Goal: Task Accomplishment & Management: Complete application form

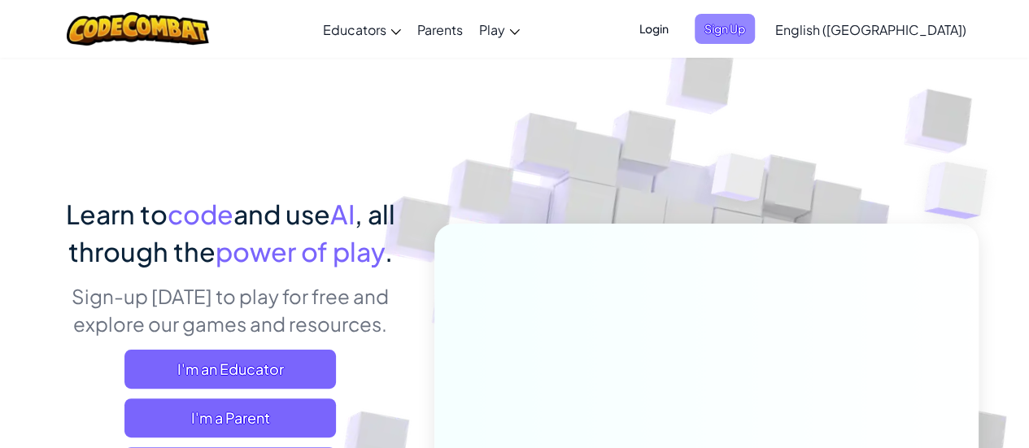
click at [755, 29] on span "Sign Up" at bounding box center [725, 29] width 60 height 30
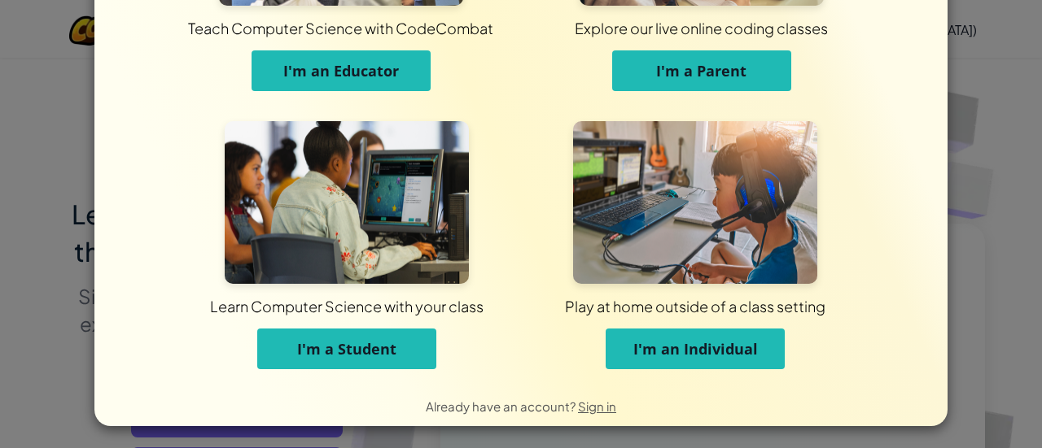
scroll to position [195, 0]
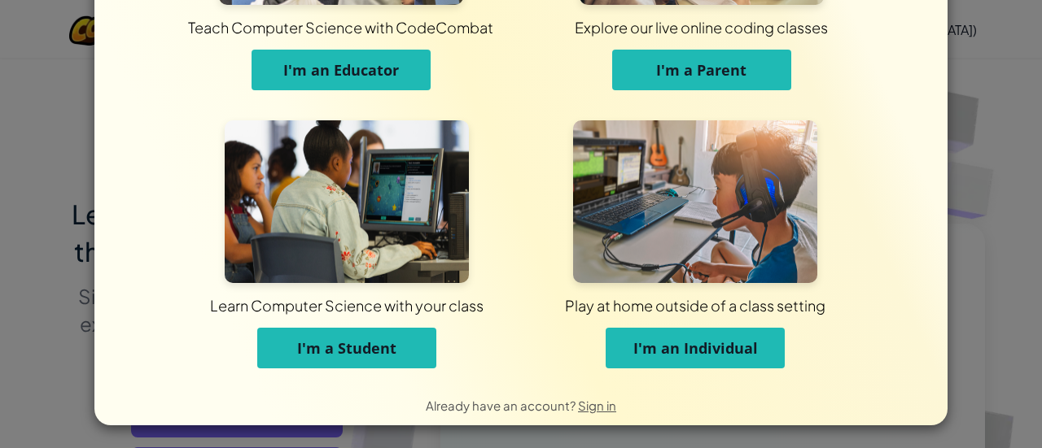
click at [322, 387] on div "Already have an account? Sign in" at bounding box center [520, 405] width 853 height 41
click at [345, 310] on div "Play at home outside of a class setting" at bounding box center [695, 305] width 801 height 20
click at [354, 339] on span "I'm a Student" at bounding box center [346, 349] width 99 height 20
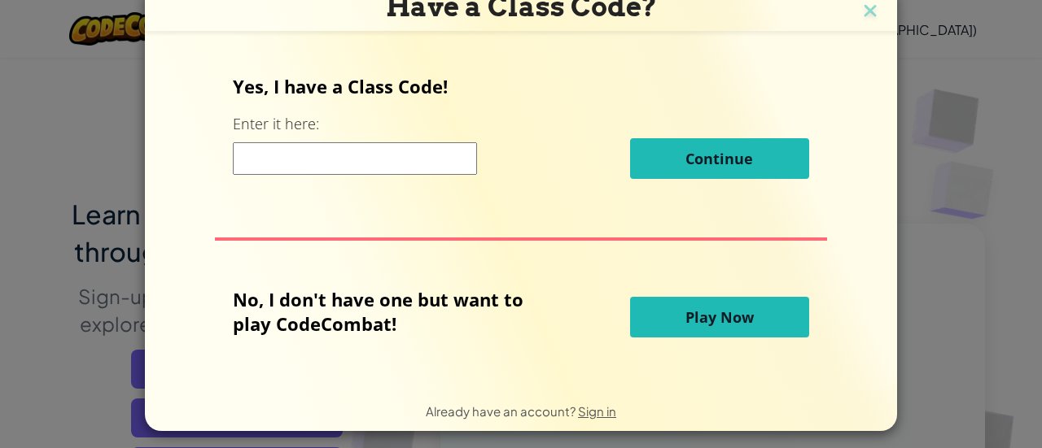
scroll to position [15, 0]
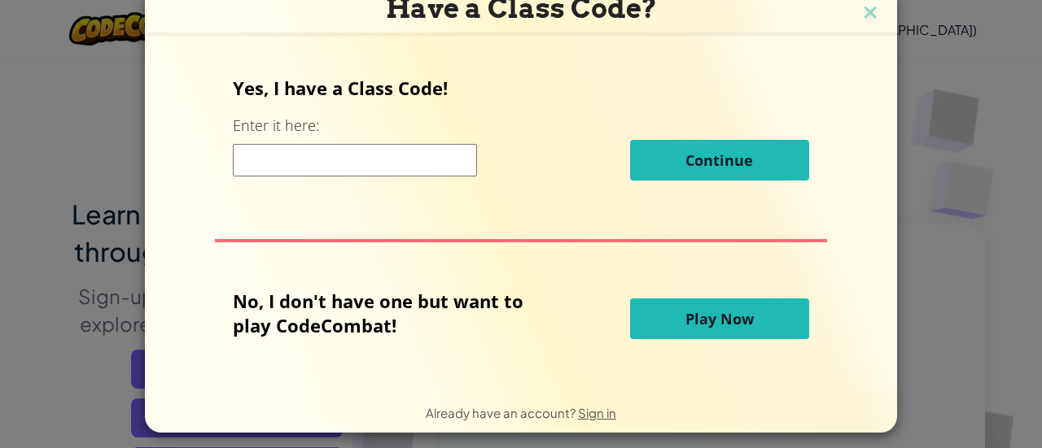
click at [272, 164] on input at bounding box center [355, 160] width 244 height 33
type input "CornDrinkName"
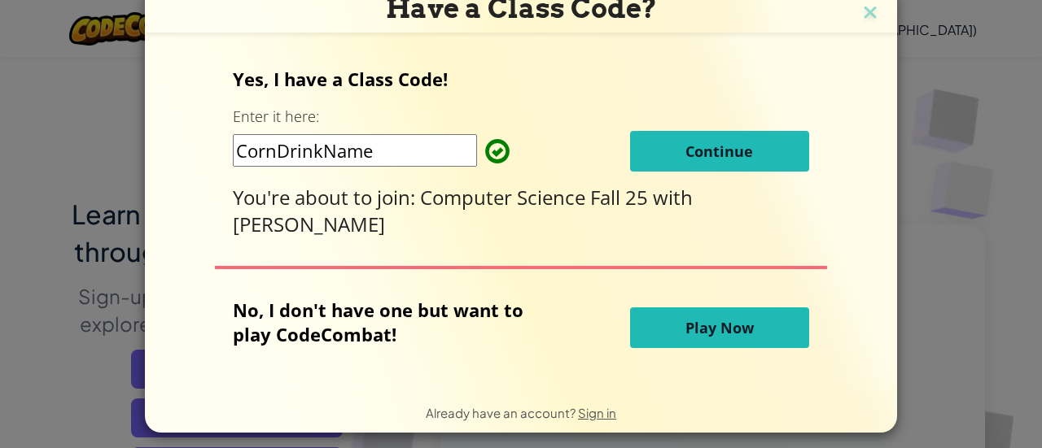
click at [671, 155] on button "Continue" at bounding box center [719, 151] width 179 height 41
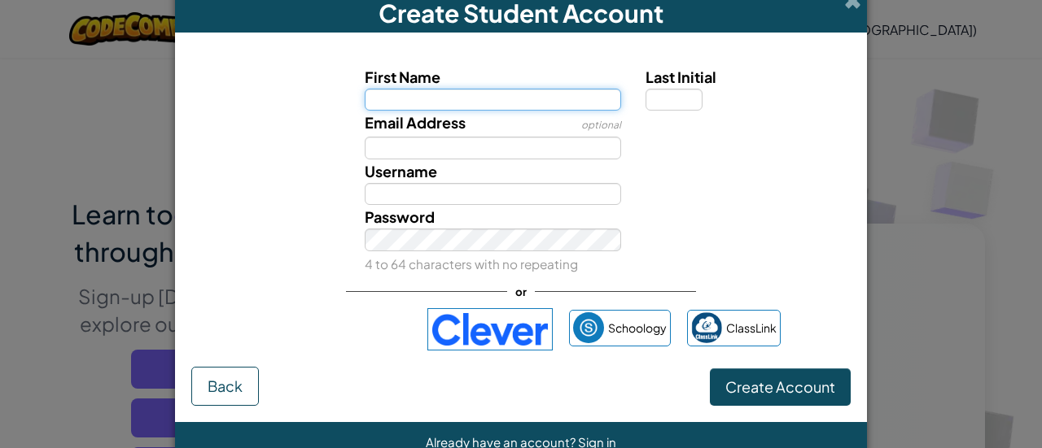
click at [595, 99] on input "First Name" at bounding box center [493, 100] width 257 height 23
type input "Bodie"
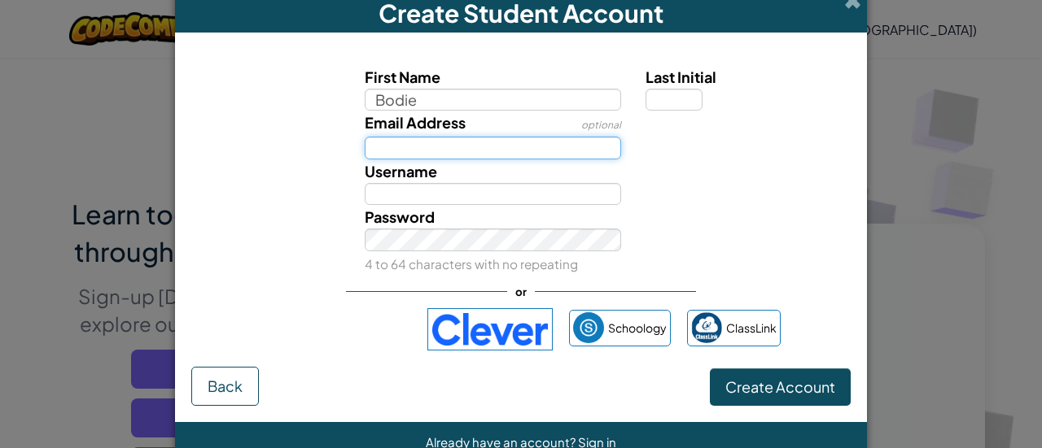
type input "Bodie"
click at [538, 147] on input "Email Address" at bounding box center [493, 148] width 257 height 23
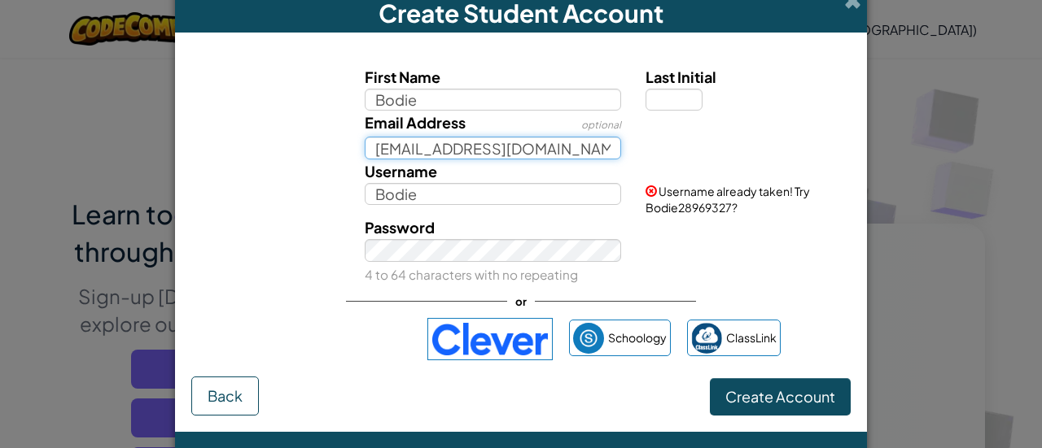
type input "Byrdb2@students.hcboe.name"
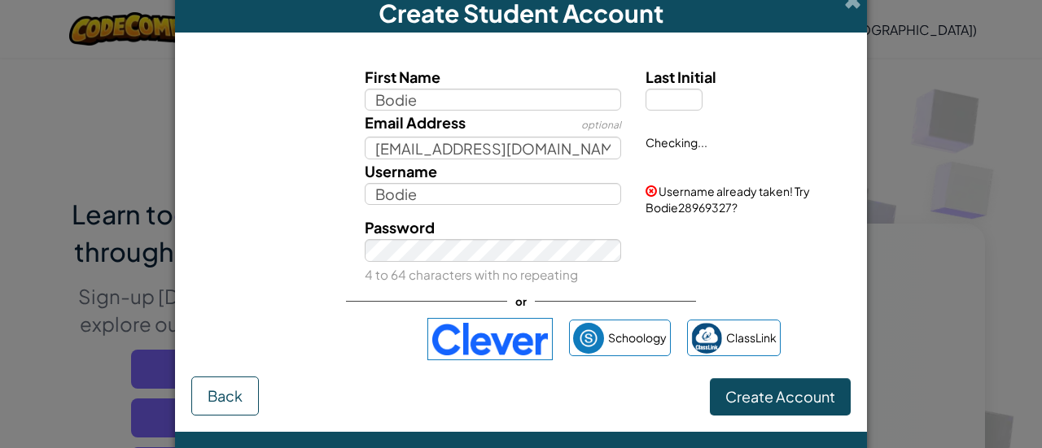
click at [690, 76] on span "Last Initial" at bounding box center [680, 77] width 71 height 19
click at [690, 89] on input "Last Initial" at bounding box center [673, 100] width 57 height 23
type input "B"
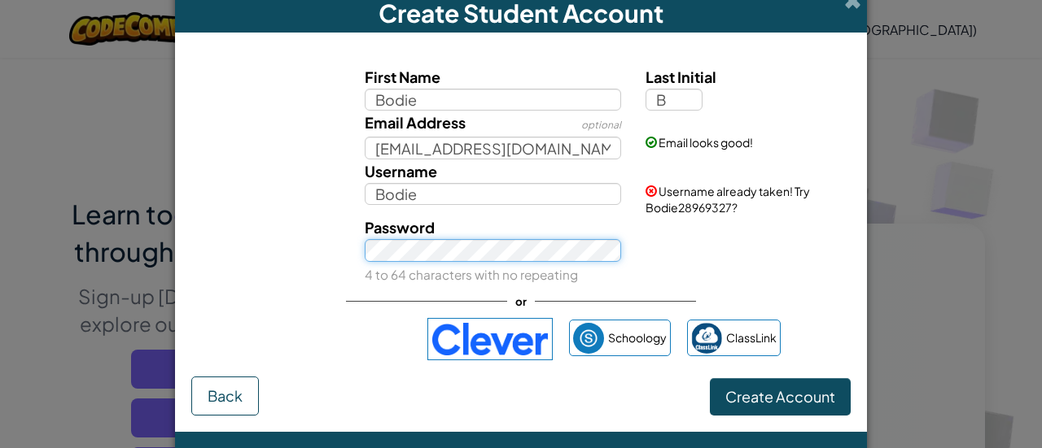
type input "BodieB"
click at [710, 378] on button "Create Account" at bounding box center [780, 396] width 141 height 37
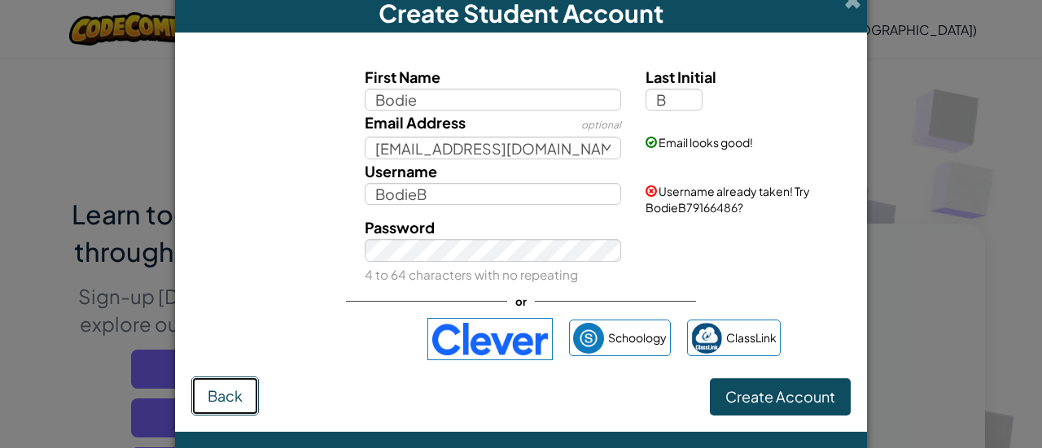
click at [228, 401] on span "Back" at bounding box center [225, 396] width 35 height 19
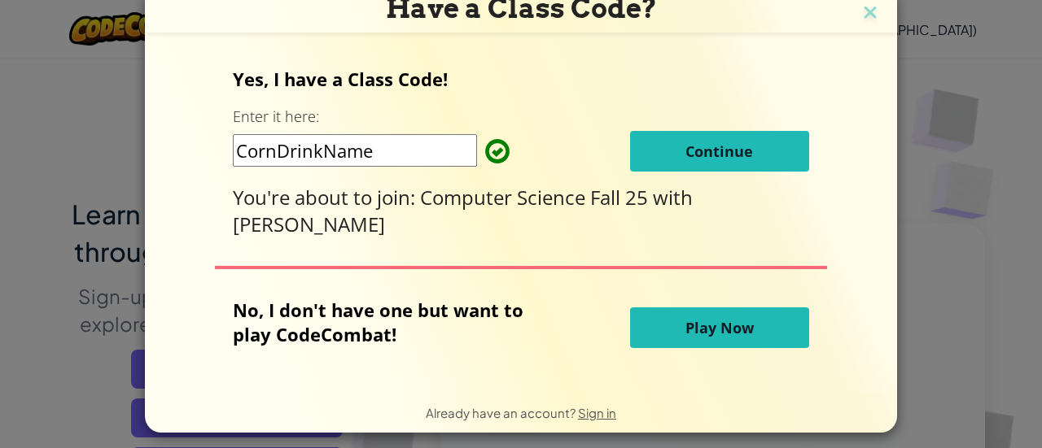
click at [661, 147] on button "Continue" at bounding box center [719, 151] width 179 height 41
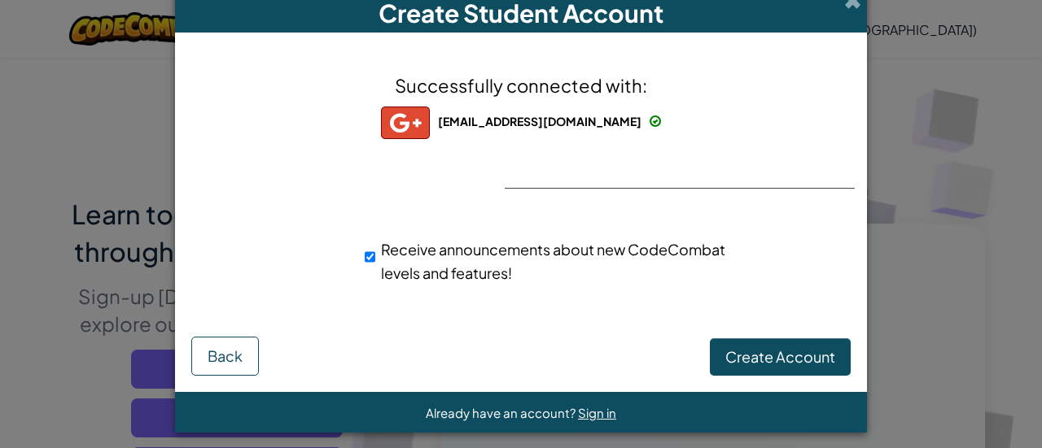
click at [352, 253] on div "Receive announcements about new CodeCombat levels and features!" at bounding box center [549, 260] width 394 height 63
click at [365, 256] on input "Receive announcements about new CodeCombat levels and features!" at bounding box center [370, 257] width 11 height 33
checkbox input "false"
click at [776, 356] on span "Create Account" at bounding box center [780, 356] width 110 height 19
click at [776, 356] on button "Create Account" at bounding box center [780, 357] width 141 height 37
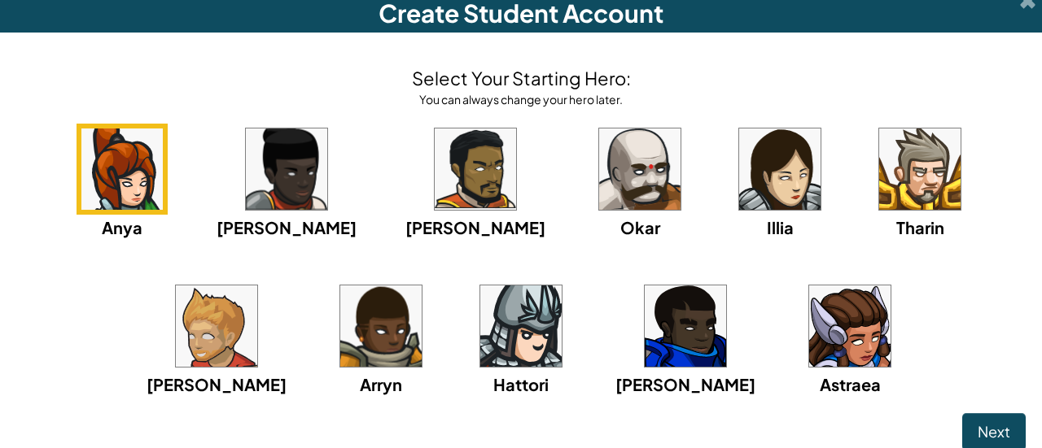
scroll to position [16, 0]
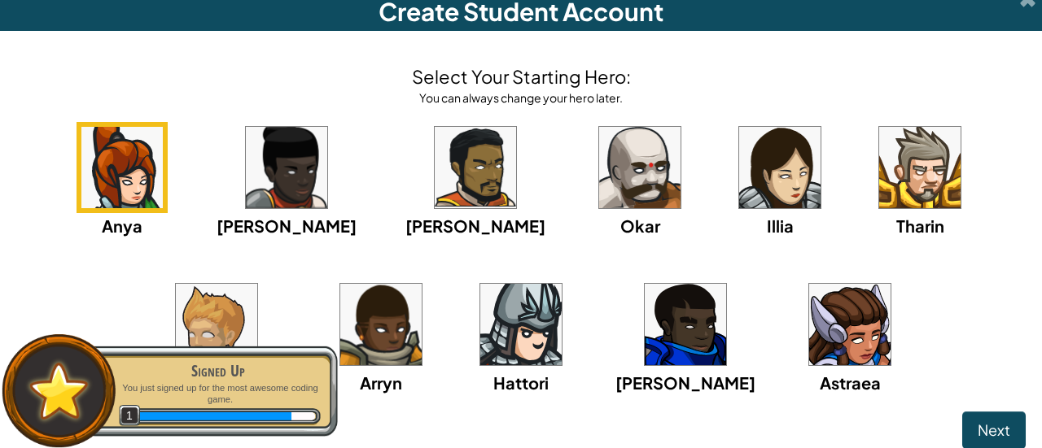
click at [599, 157] on img at bounding box center [639, 167] width 81 height 81
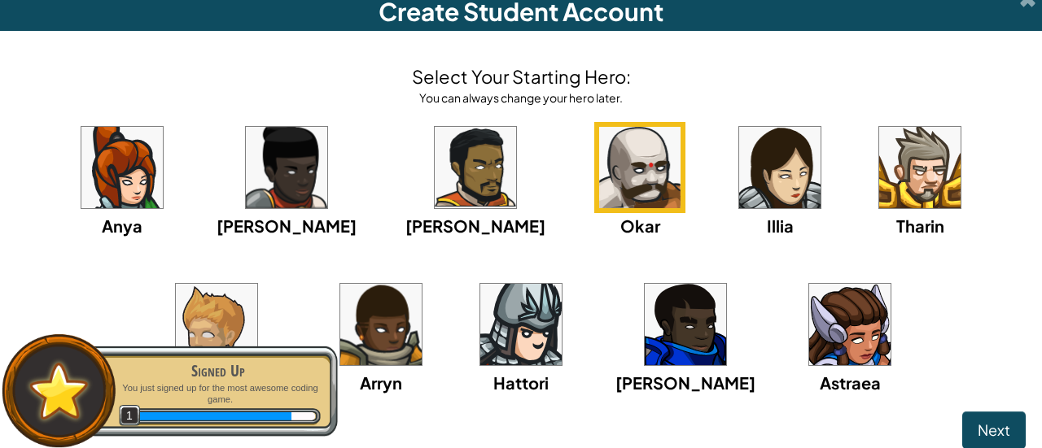
click at [480, 307] on img at bounding box center [520, 324] width 81 height 81
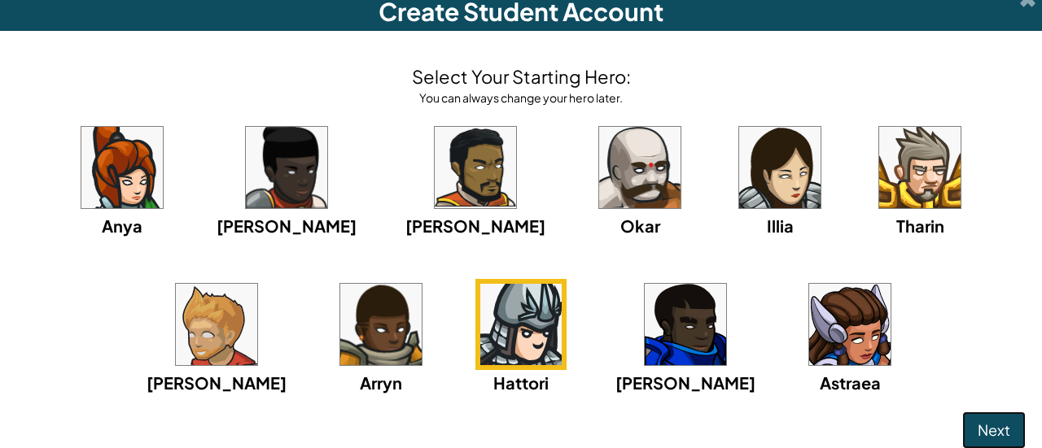
click at [990, 429] on span "Next" at bounding box center [993, 430] width 33 height 19
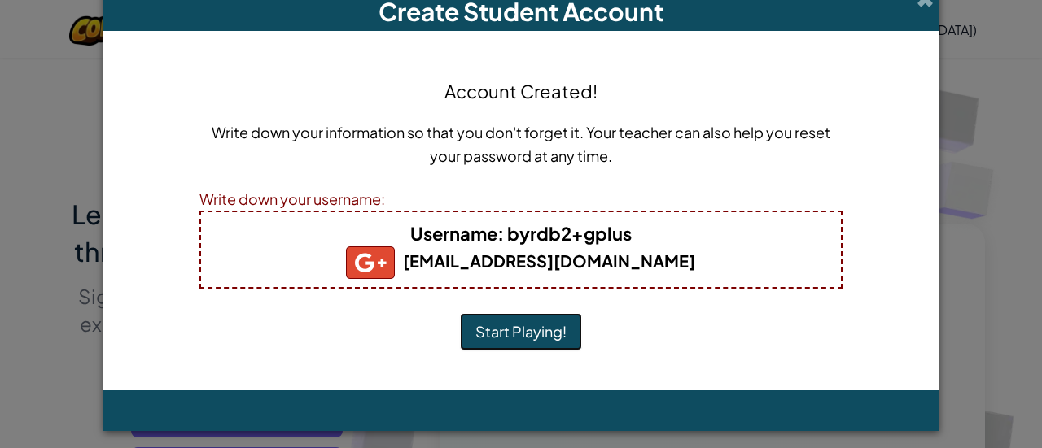
click at [544, 334] on button "Start Playing!" at bounding box center [521, 331] width 122 height 37
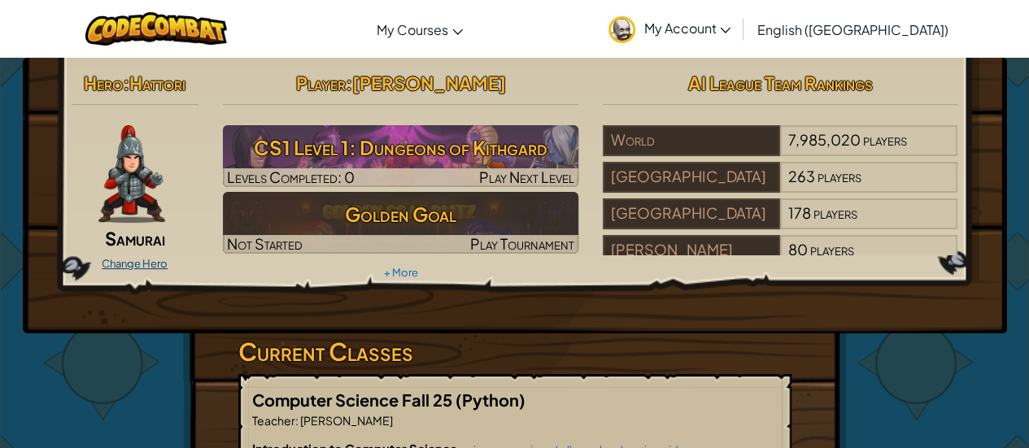
click at [164, 261] on link "Change Hero" at bounding box center [135, 263] width 66 height 13
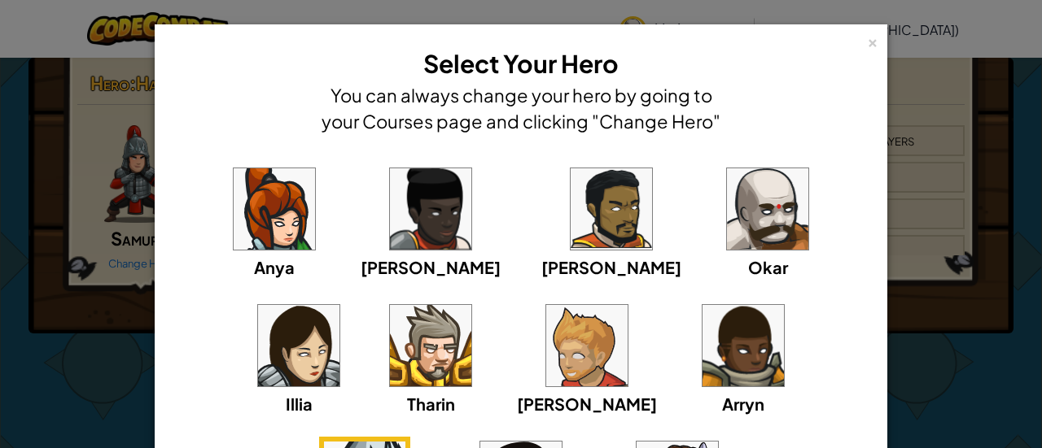
click at [727, 204] on img at bounding box center [767, 208] width 81 height 81
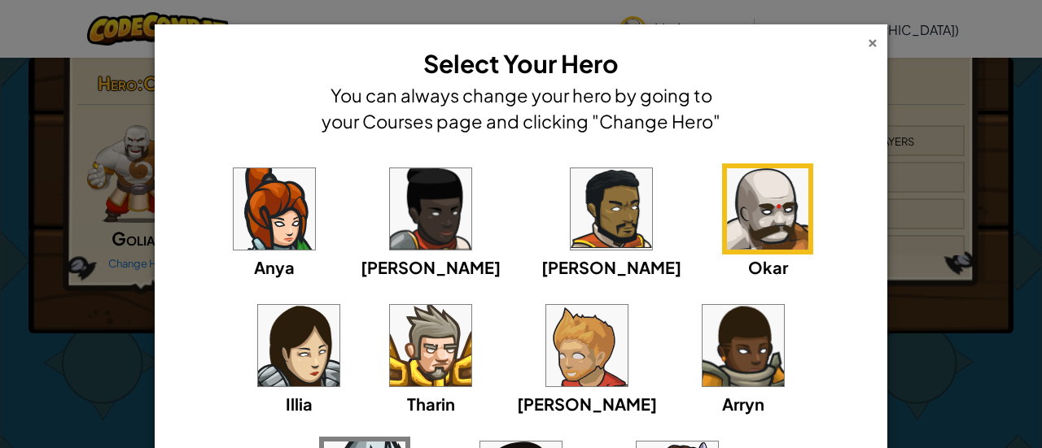
click at [867, 42] on div "×" at bounding box center [872, 40] width 11 height 17
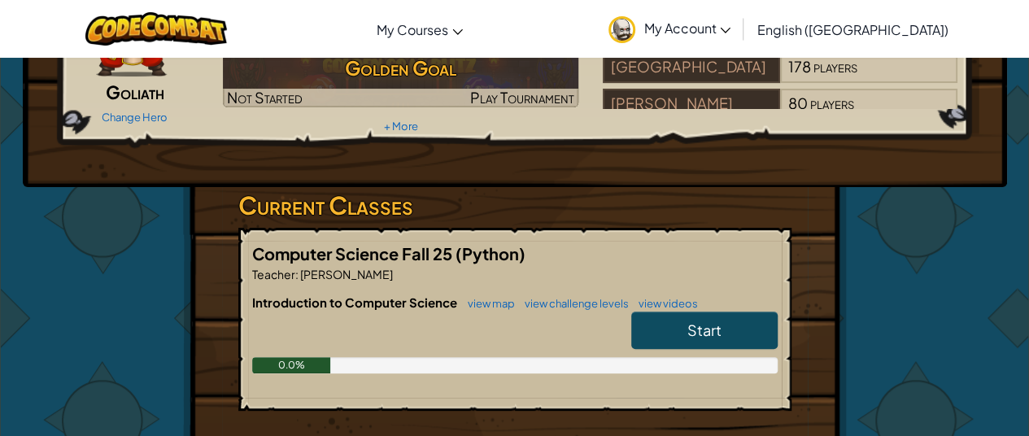
scroll to position [155, 0]
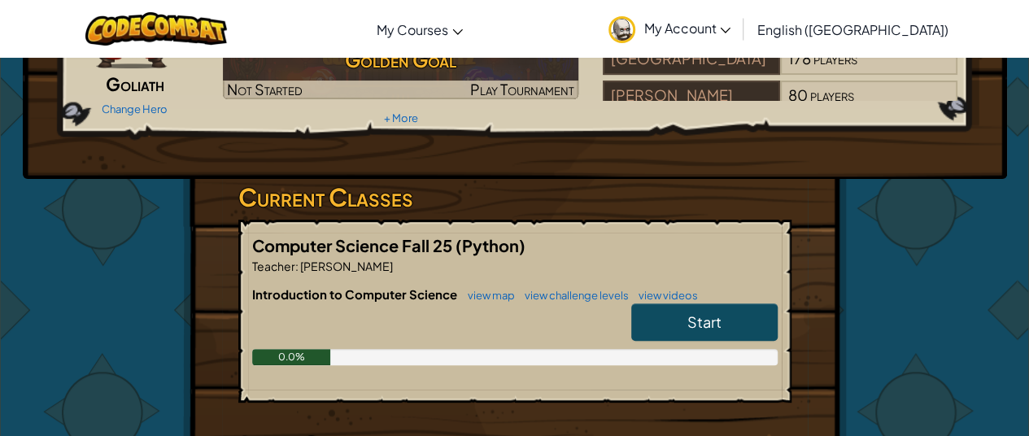
click at [719, 326] on span "Start" at bounding box center [705, 322] width 34 height 19
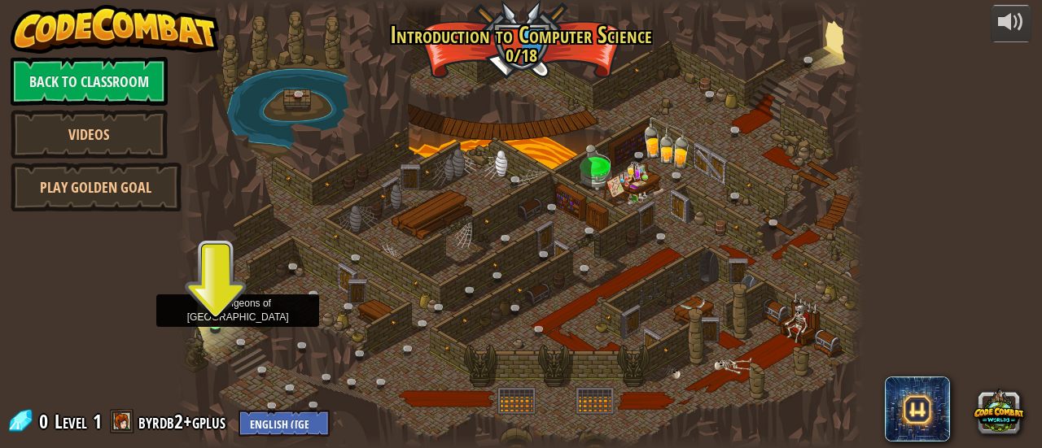
click at [218, 323] on img at bounding box center [215, 306] width 15 height 34
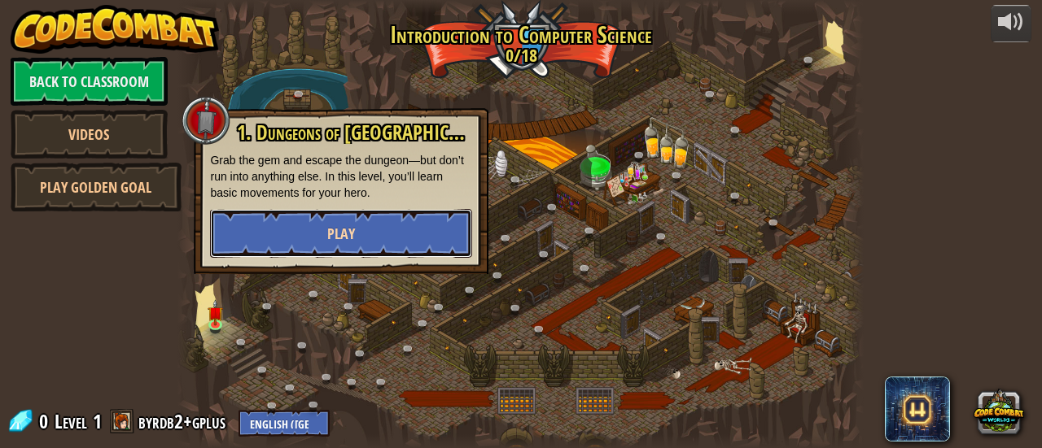
click at [324, 241] on button "Play" at bounding box center [341, 233] width 262 height 49
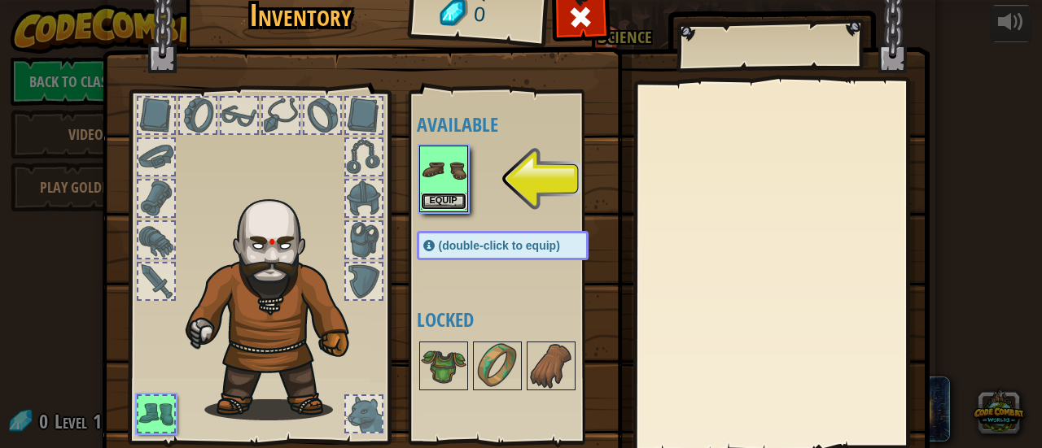
click at [437, 199] on button "Equip" at bounding box center [444, 201] width 46 height 17
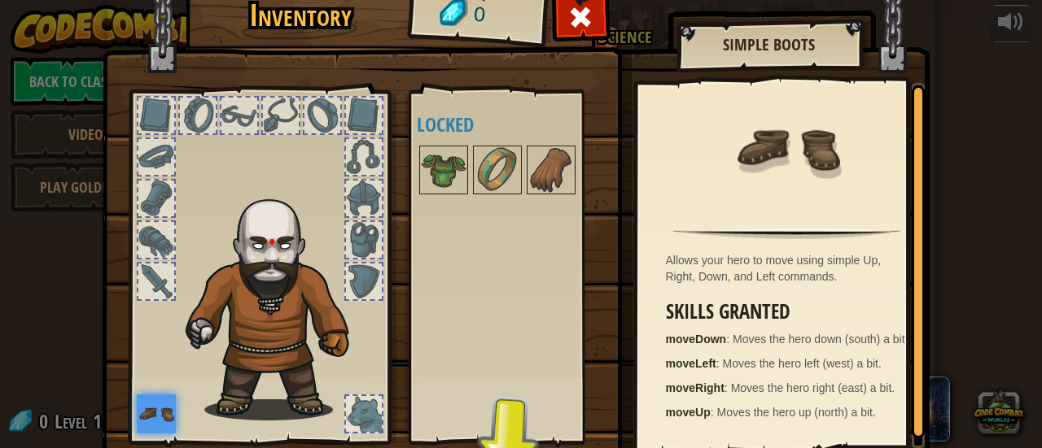
scroll to position [112, 0]
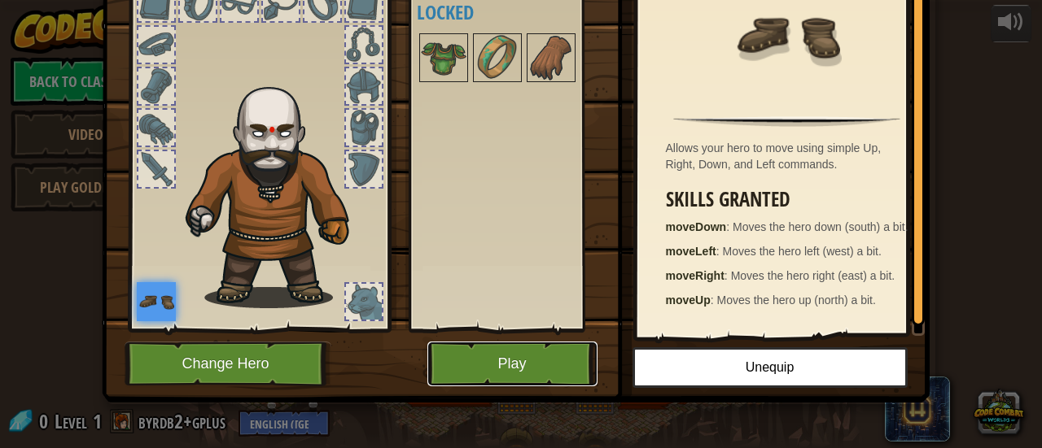
click at [514, 360] on button "Play" at bounding box center [512, 364] width 170 height 45
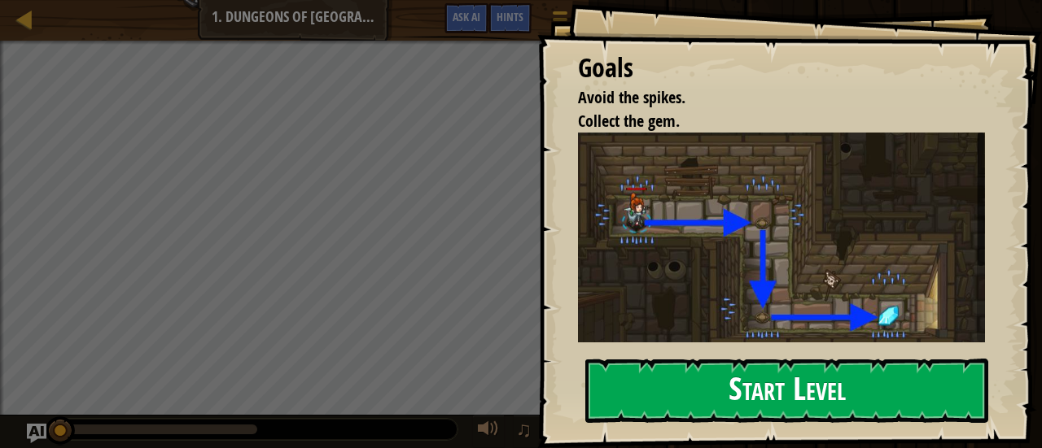
click at [680, 374] on button "Start Level" at bounding box center [786, 391] width 403 height 64
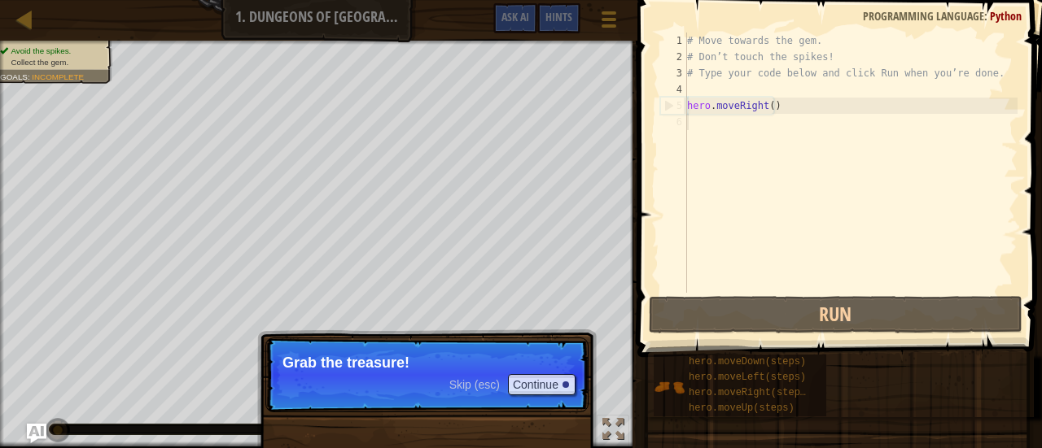
click at [495, 345] on p "Skip (esc) Continue Grab the treasure!" at bounding box center [426, 375] width 323 height 75
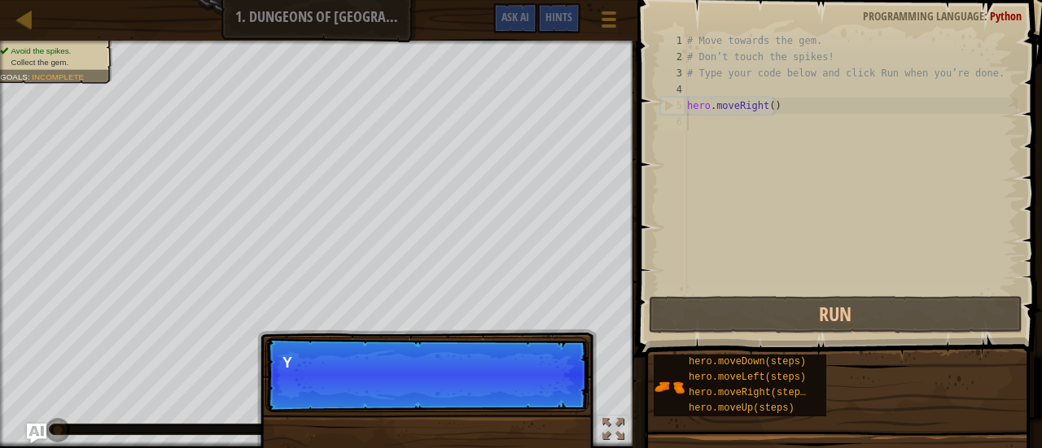
scroll to position [7, 0]
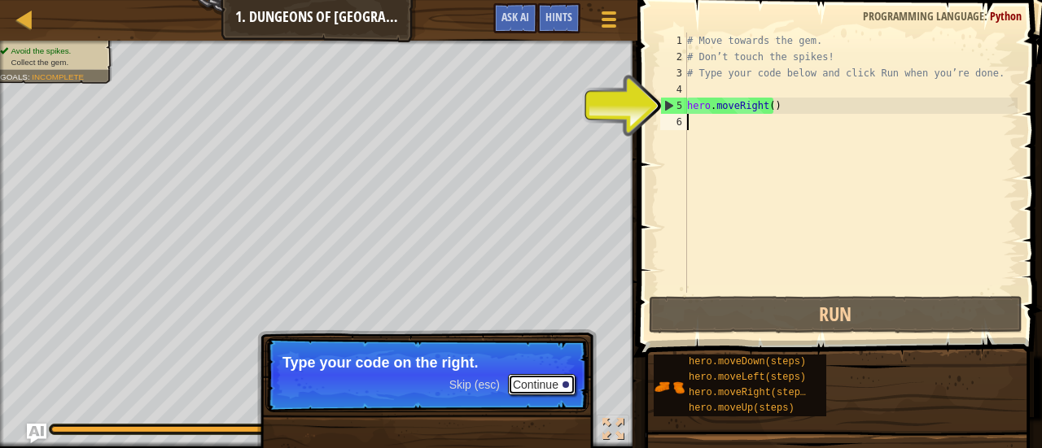
click at [532, 385] on button "Continue" at bounding box center [542, 384] width 68 height 21
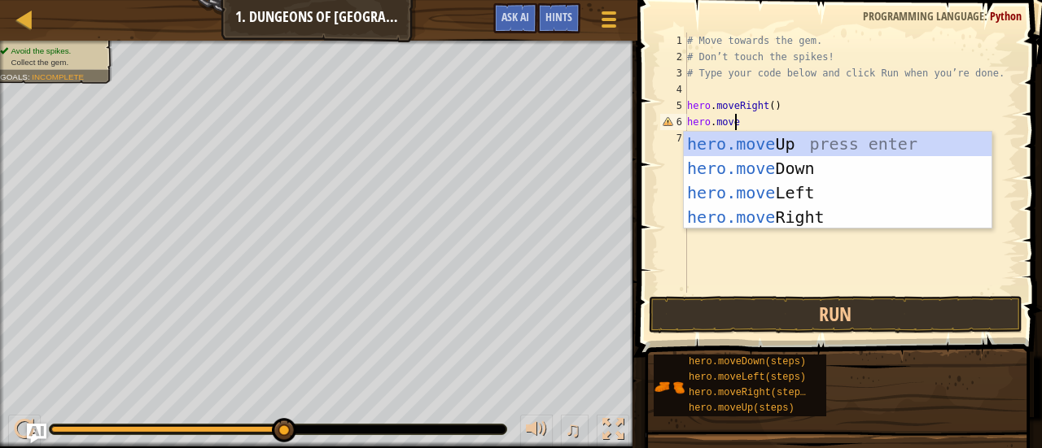
scroll to position [7, 3]
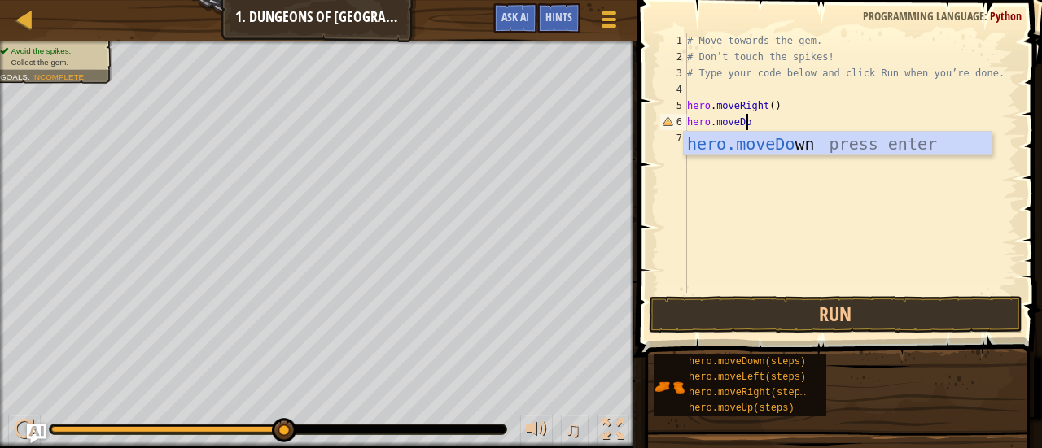
type textarea "hero.moveDown"
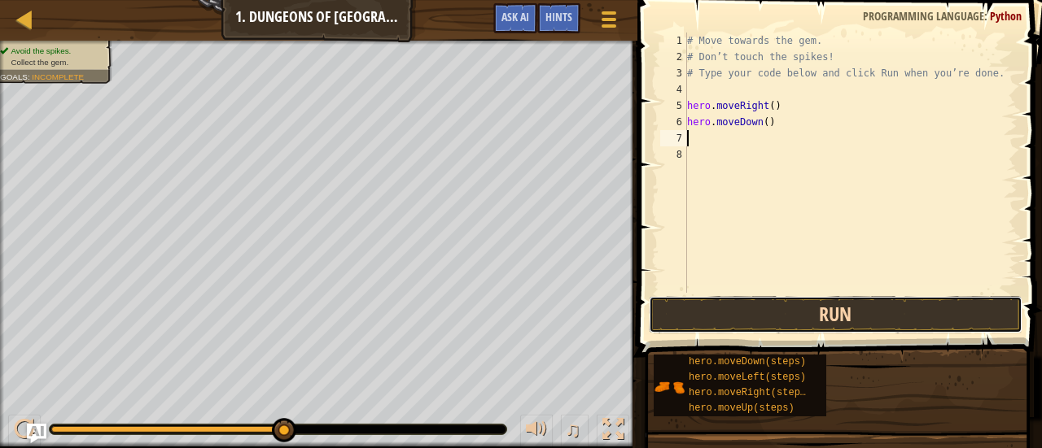
click at [740, 316] on button "Run" at bounding box center [836, 314] width 374 height 37
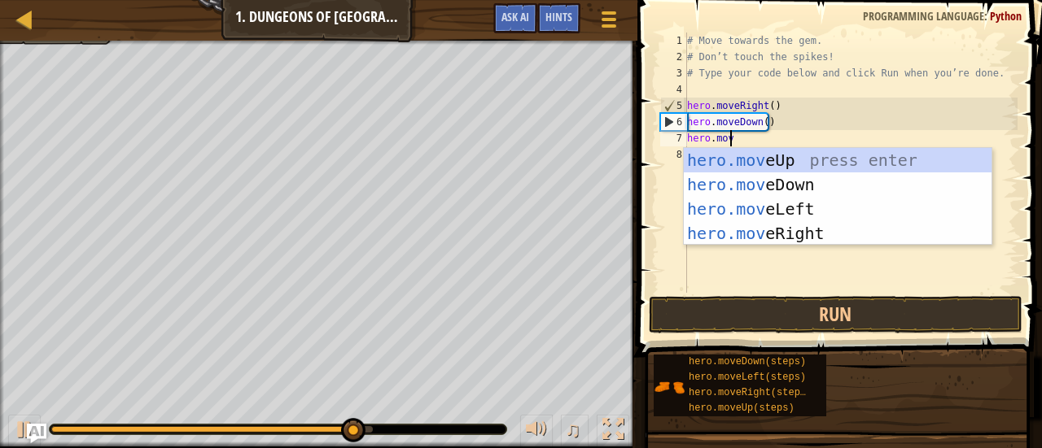
scroll to position [7, 2]
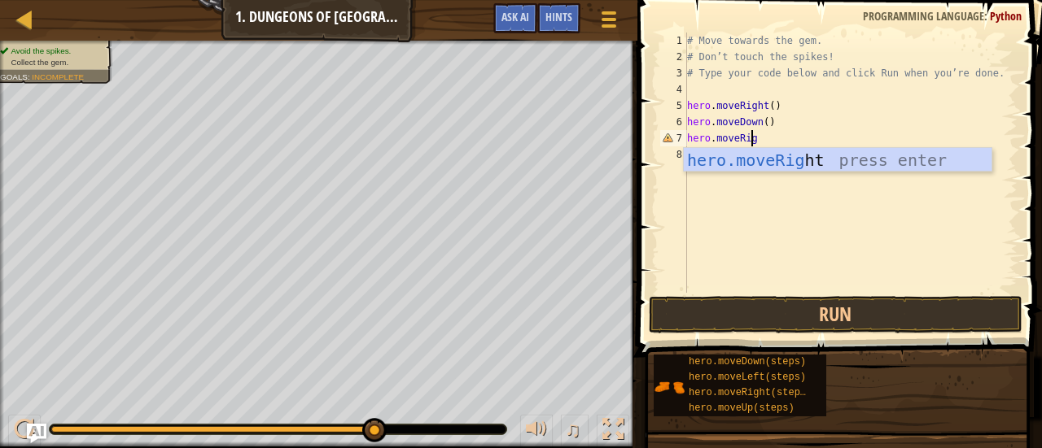
type textarea "hero.moveRight"
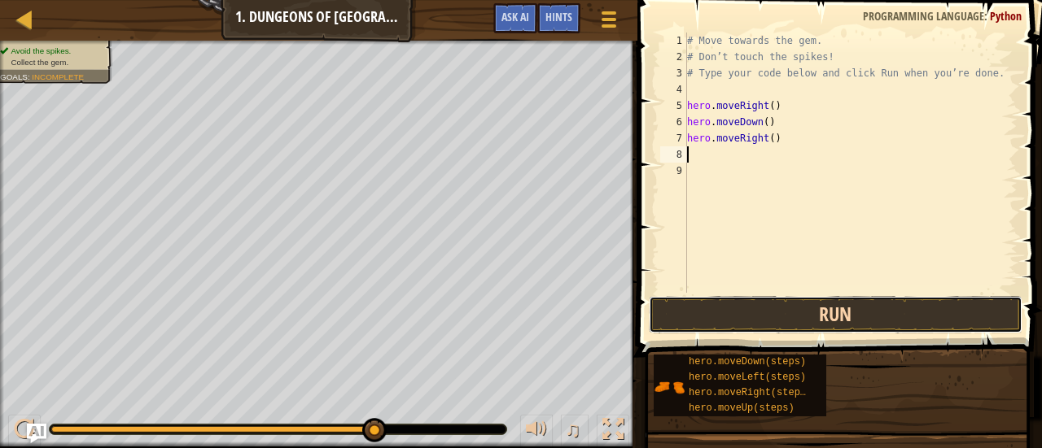
click at [787, 313] on button "Run" at bounding box center [836, 314] width 374 height 37
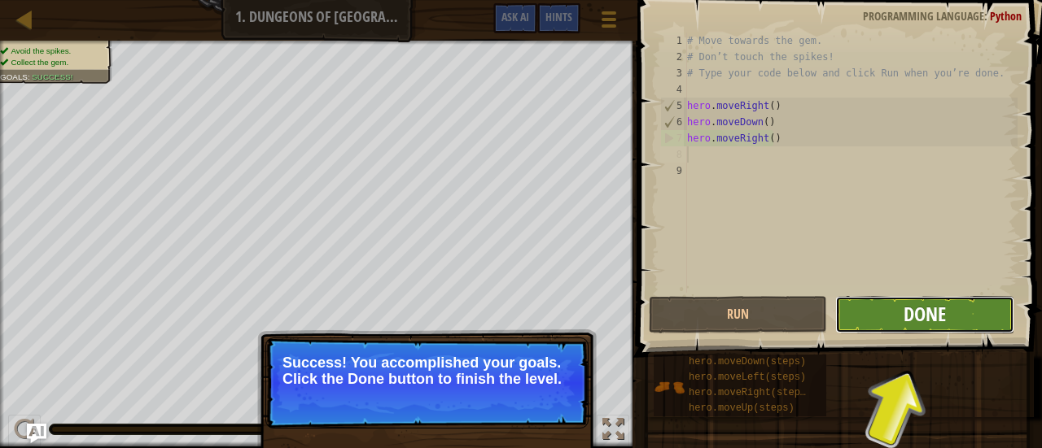
click at [931, 309] on span "Done" at bounding box center [924, 314] width 42 height 26
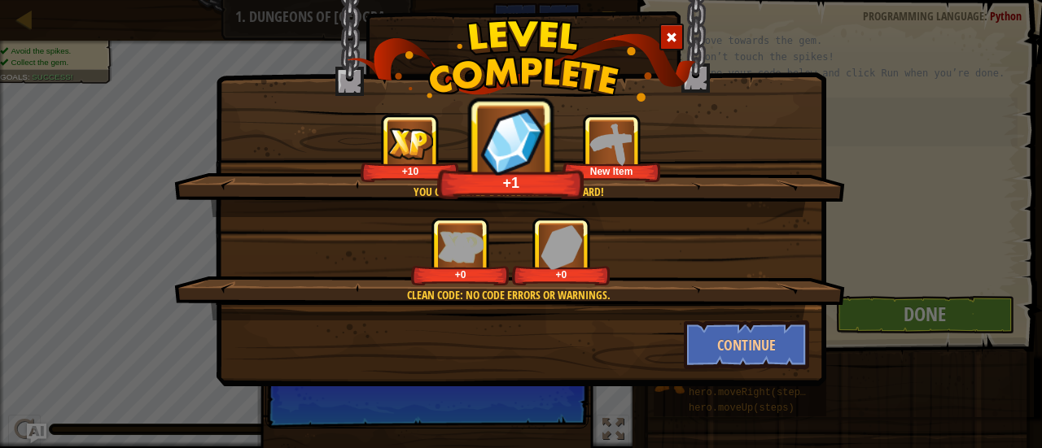
click at [585, 234] on div "+0" at bounding box center [561, 252] width 98 height 68
click at [616, 144] on img at bounding box center [611, 143] width 45 height 45
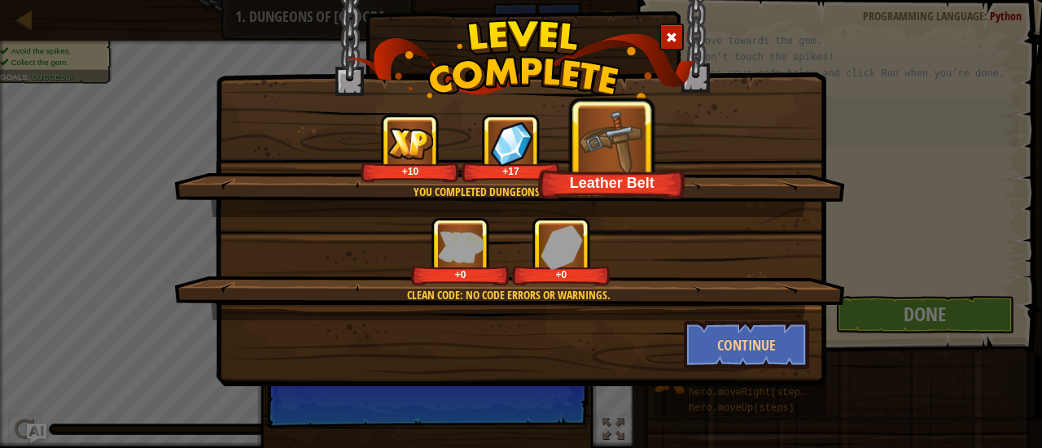
click at [620, 158] on img at bounding box center [613, 141] width 68 height 68
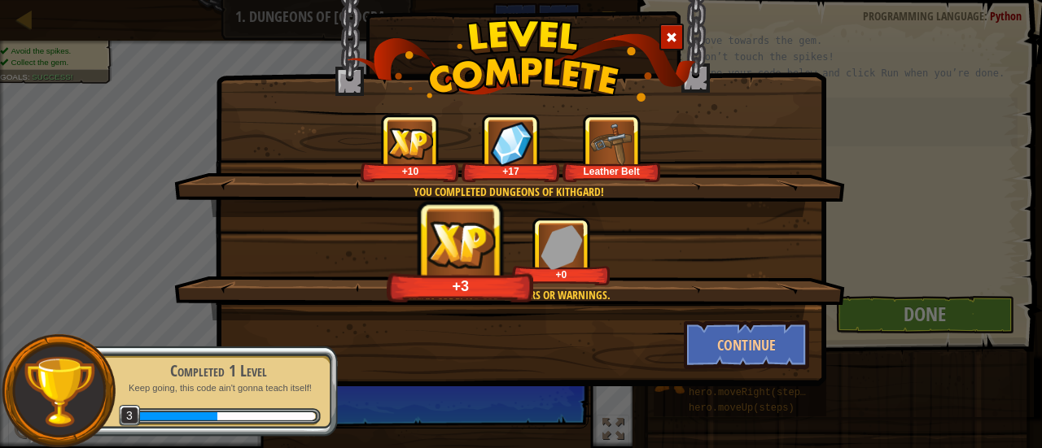
click at [473, 251] on img at bounding box center [461, 244] width 72 height 50
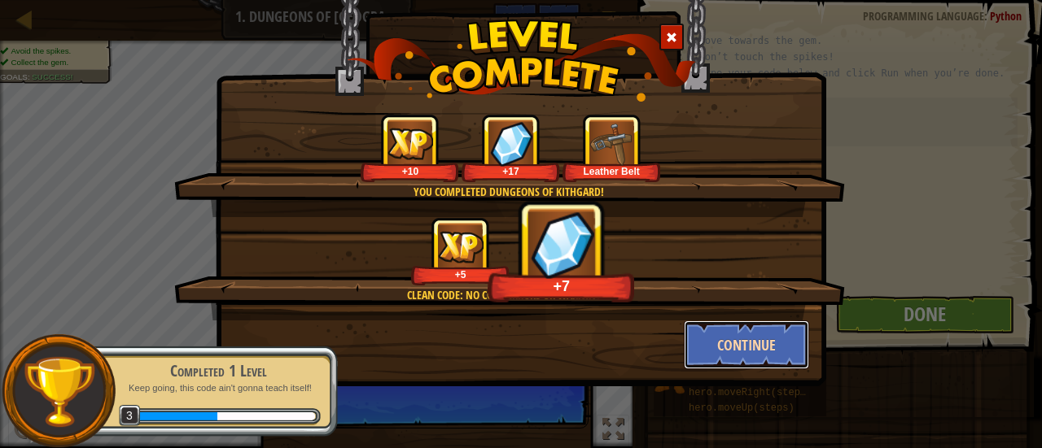
click at [713, 339] on button "Continue" at bounding box center [747, 345] width 126 height 49
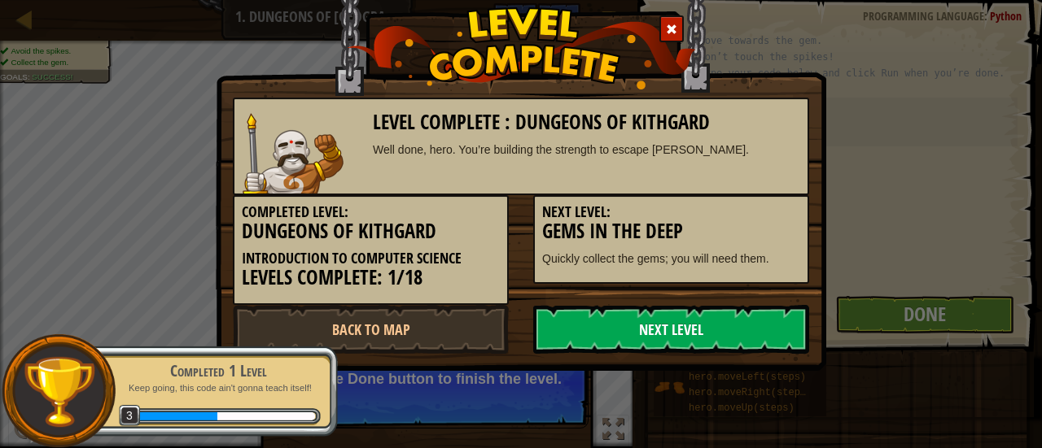
click at [679, 329] on link "Next Level" at bounding box center [671, 329] width 276 height 49
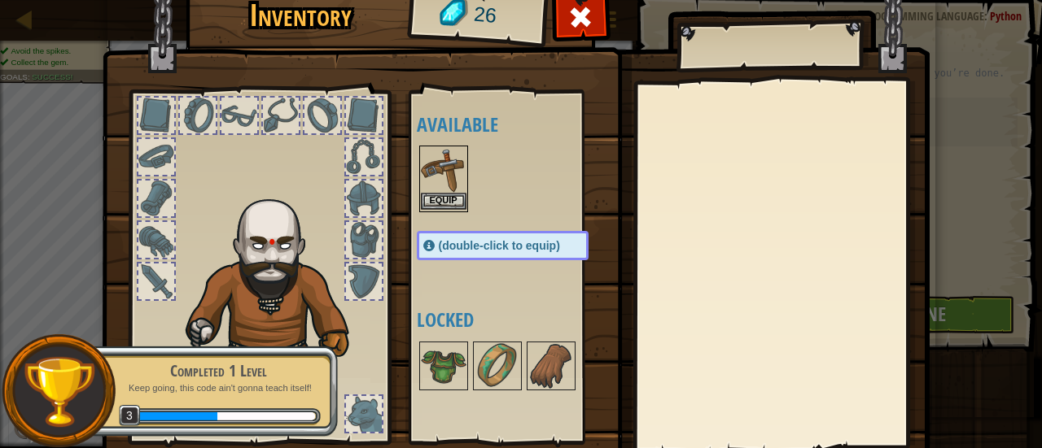
click at [450, 191] on img at bounding box center [444, 170] width 46 height 46
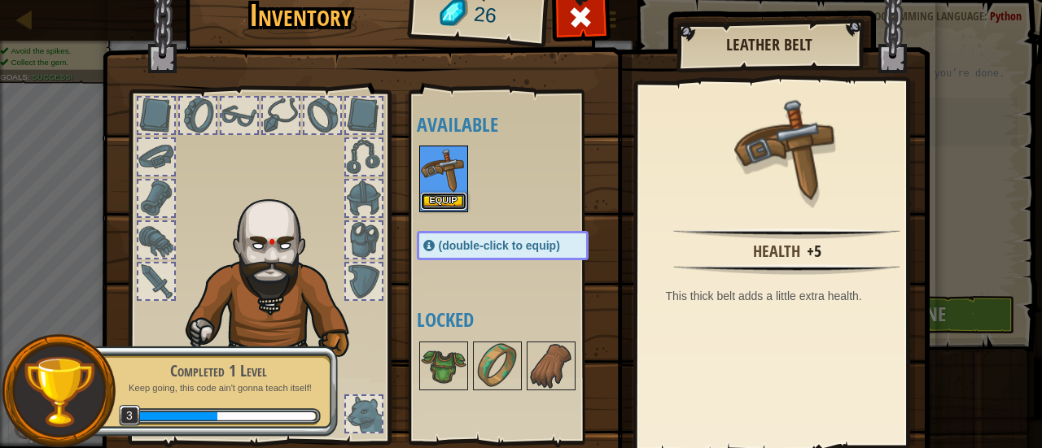
click at [448, 199] on button "Equip" at bounding box center [444, 201] width 46 height 17
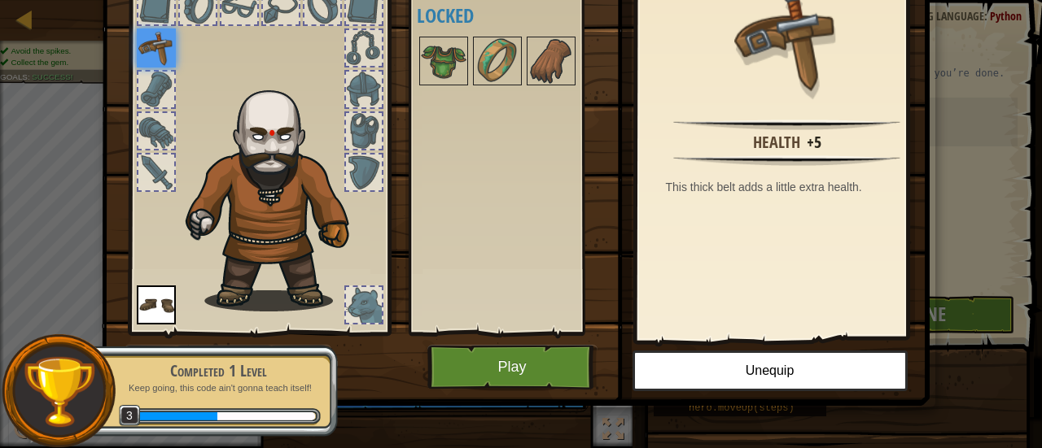
scroll to position [112, 0]
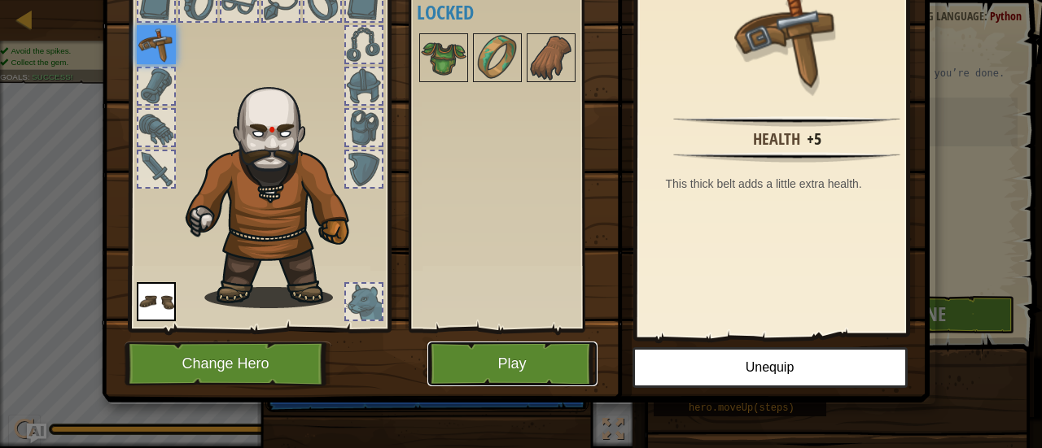
click at [480, 364] on button "Play" at bounding box center [512, 364] width 170 height 45
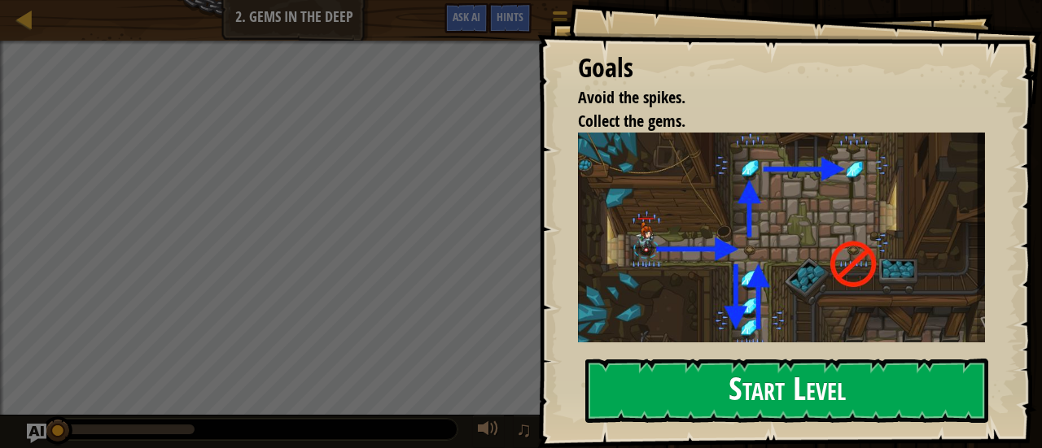
click at [650, 359] on button "Start Level" at bounding box center [786, 391] width 403 height 64
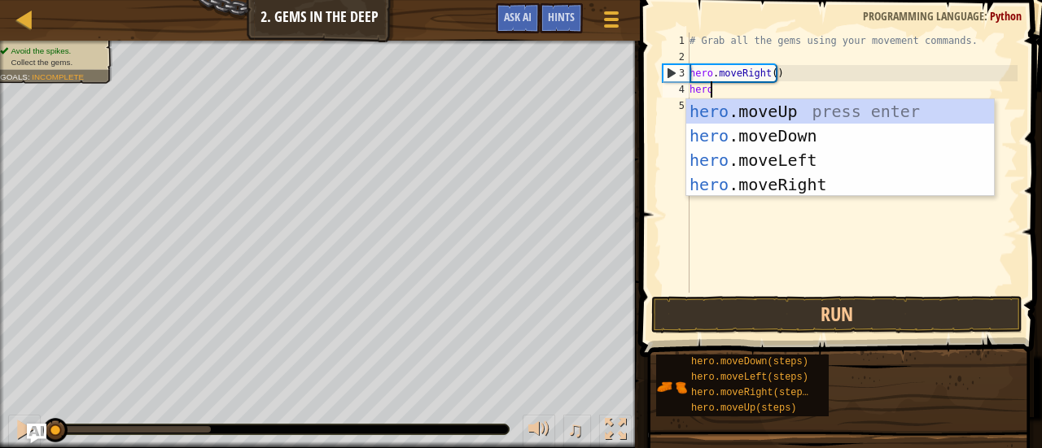
scroll to position [7, 0]
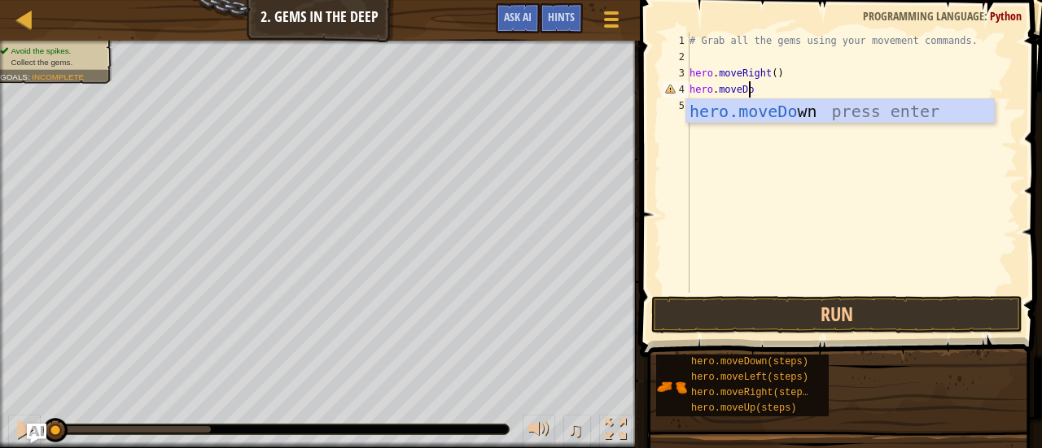
type textarea "hero.moveDown"
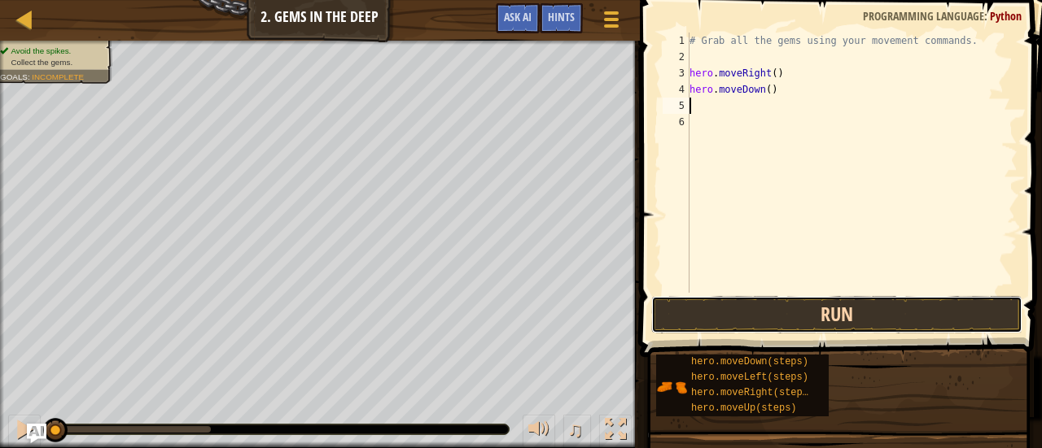
click at [776, 321] on button "Run" at bounding box center [836, 314] width 371 height 37
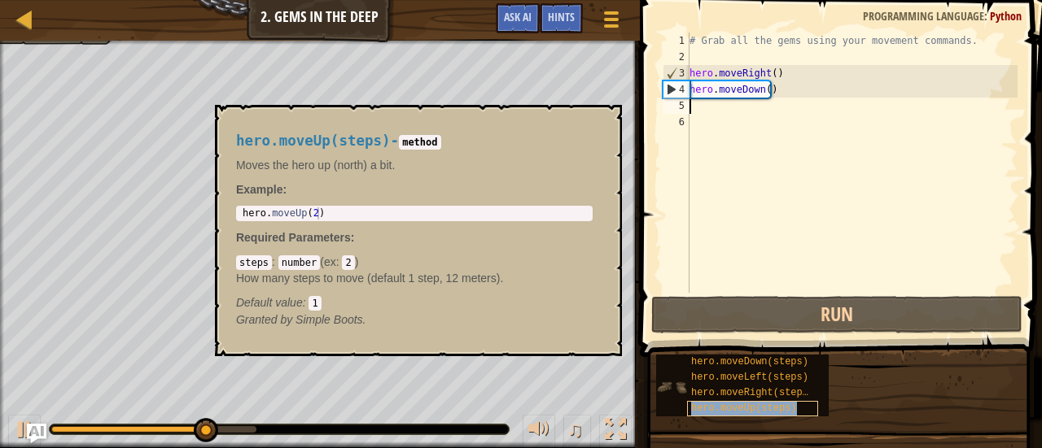
click at [763, 409] on span "hero.moveUp(steps)" at bounding box center [744, 408] width 106 height 11
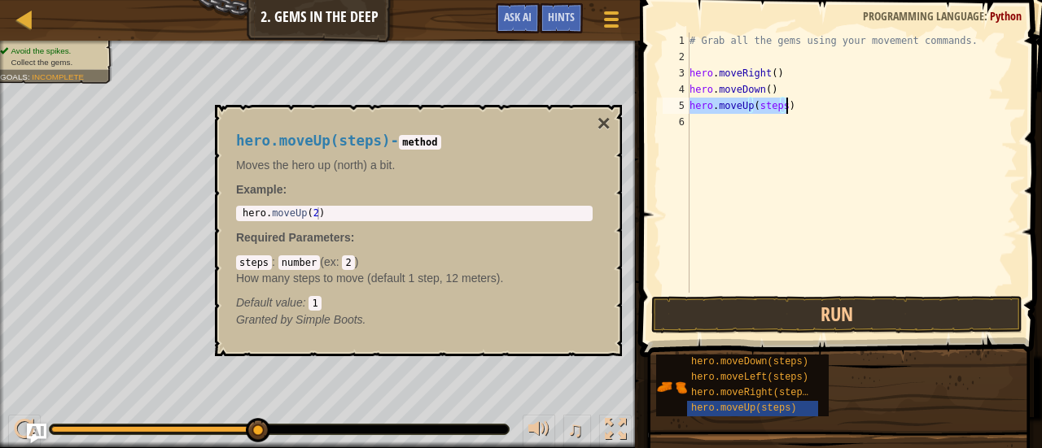
click at [817, 107] on div "# Grab all the gems using your movement commands. hero . moveRight ( ) hero . m…" at bounding box center [851, 163] width 331 height 260
click at [607, 119] on button "×" at bounding box center [603, 123] width 13 height 23
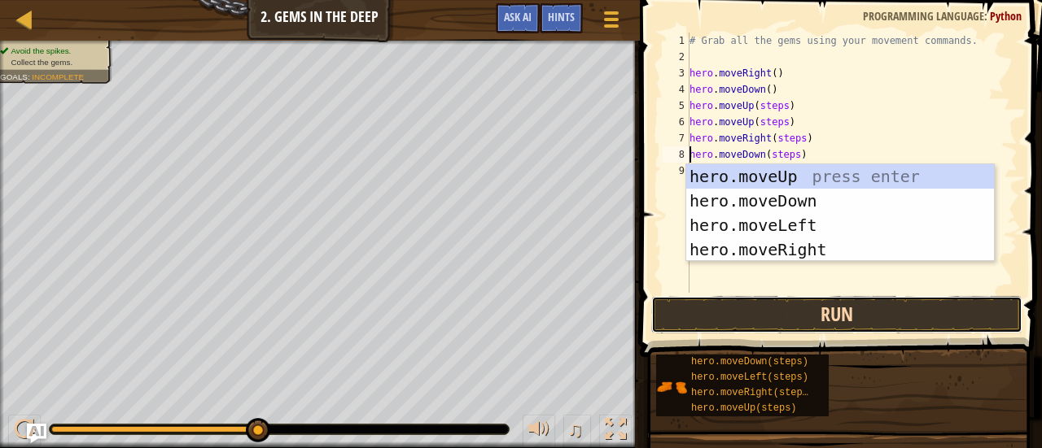
click at [704, 315] on button "Run" at bounding box center [836, 314] width 371 height 37
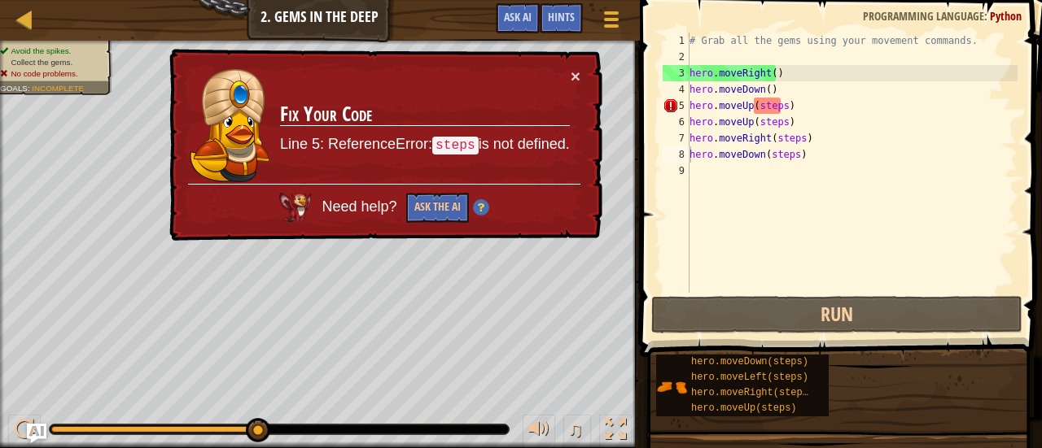
click at [588, 66] on div "× Fix Your Code Line 5: ReferenceError: steps is not defined. Need help? Ask th…" at bounding box center [384, 145] width 436 height 193
click at [568, 76] on td "Fix Your Code Line 5: ReferenceError: steps is not defined." at bounding box center [424, 126] width 291 height 116
click at [575, 72] on button "×" at bounding box center [575, 76] width 10 height 17
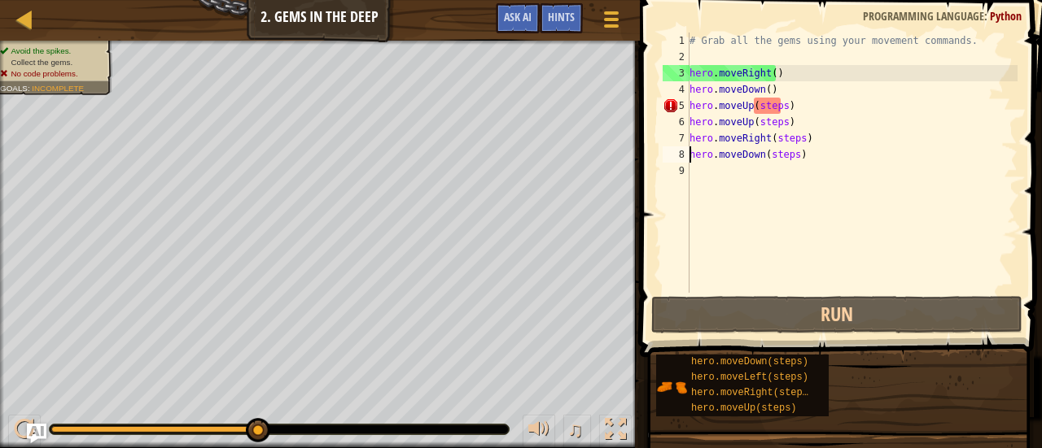
click at [828, 116] on div "# Grab all the gems using your movement commands. hero . moveRight ( ) hero . m…" at bounding box center [851, 179] width 331 height 293
click at [797, 107] on div "# Grab all the gems using your movement commands. hero . moveRight ( ) hero . m…" at bounding box center [851, 179] width 331 height 293
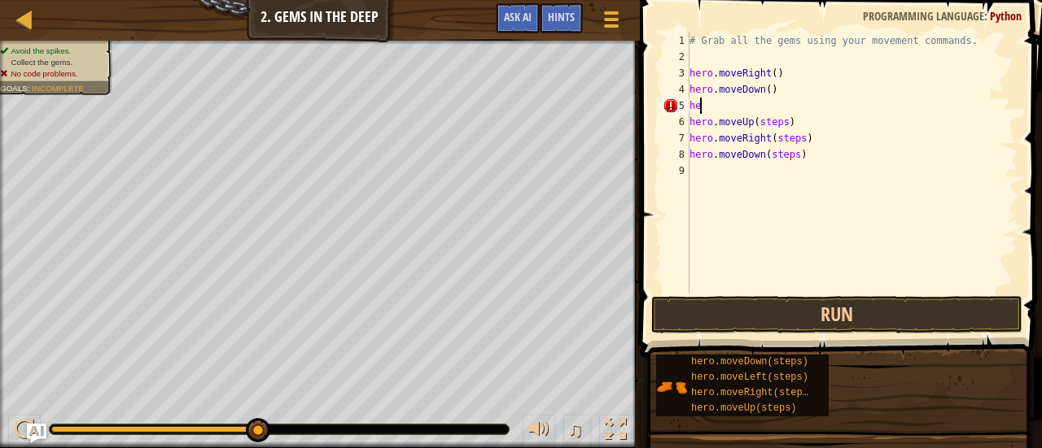
type textarea "h"
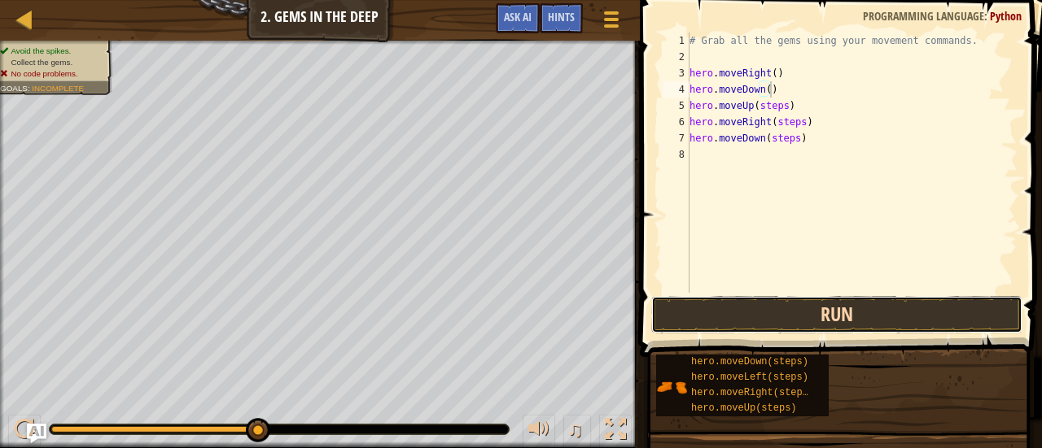
click at [798, 310] on button "Run" at bounding box center [836, 314] width 371 height 37
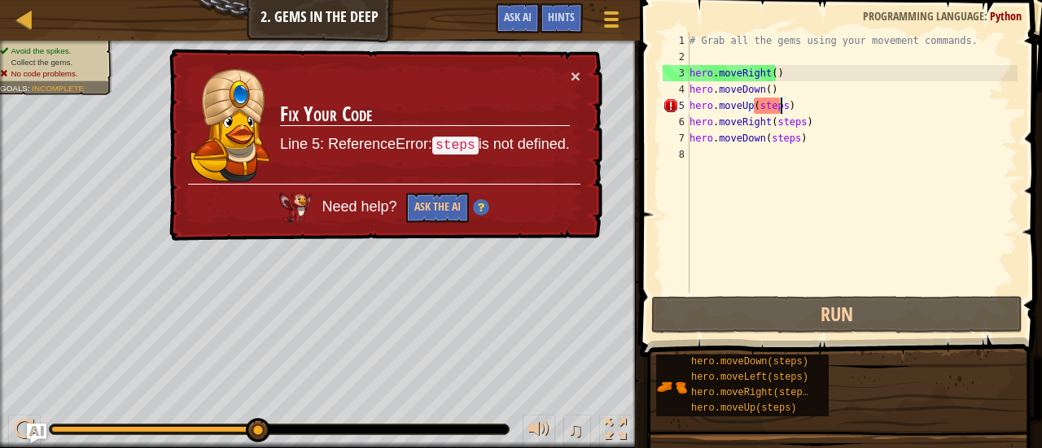
click at [781, 105] on div "# Grab all the gems using your movement commands. hero . moveRight ( ) hero . m…" at bounding box center [851, 179] width 331 height 293
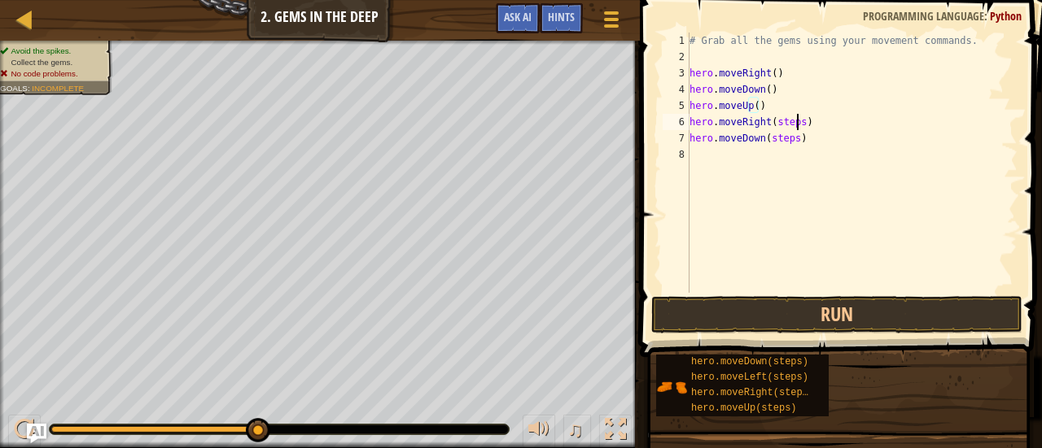
click at [798, 125] on div "# Grab all the gems using your movement commands. hero . moveRight ( ) hero . m…" at bounding box center [851, 179] width 331 height 293
click at [793, 143] on div "# Grab all the gems using your movement commands. hero . moveRight ( ) hero . m…" at bounding box center [851, 179] width 331 height 293
click at [801, 317] on button "Run" at bounding box center [836, 314] width 371 height 37
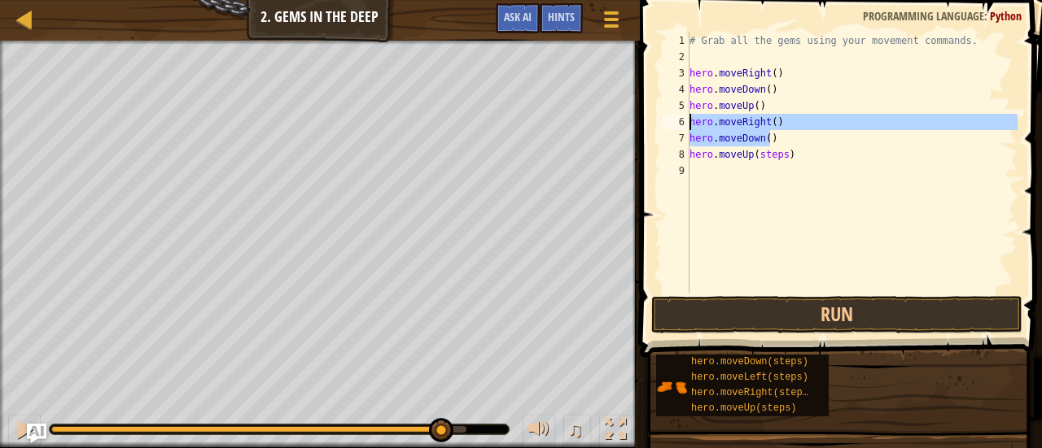
drag, startPoint x: 789, startPoint y: 132, endPoint x: 690, endPoint y: 129, distance: 99.3
click at [690, 129] on div "# Grab all the gems using your movement commands. hero . moveRight ( ) hero . m…" at bounding box center [851, 179] width 331 height 293
type textarea "hero.moveRight() hero.moveDown()"
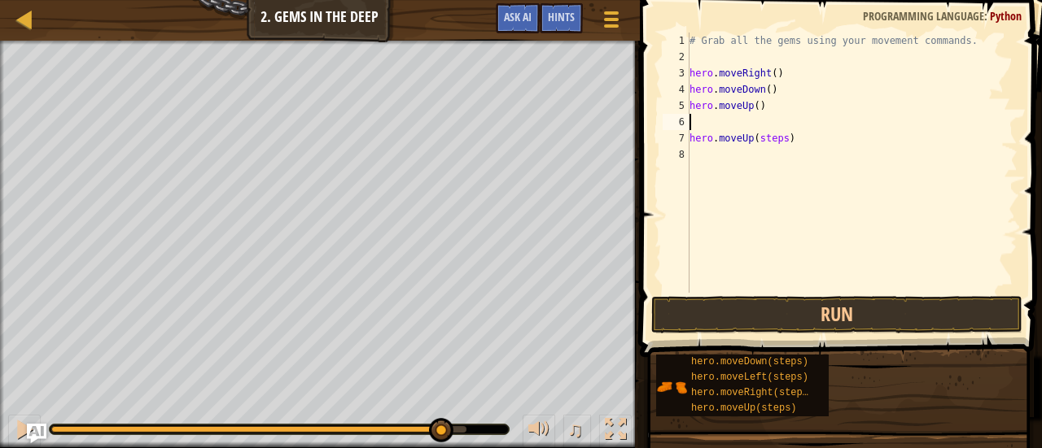
click at [687, 138] on div "7" at bounding box center [675, 138] width 27 height 16
type textarea "hero.moveUp(steps)"
click at [698, 141] on div "# Grab all the gems using your movement commands. hero . moveRight ( ) hero . m…" at bounding box center [851, 179] width 331 height 293
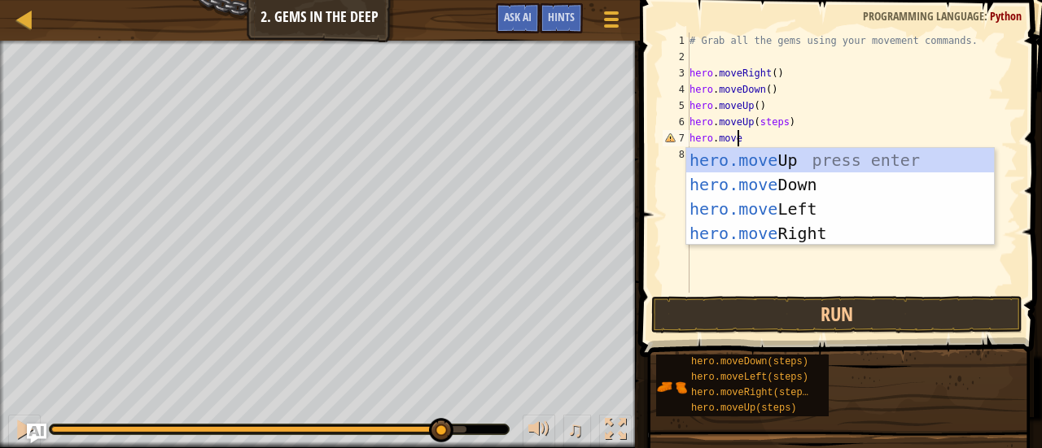
scroll to position [7, 3]
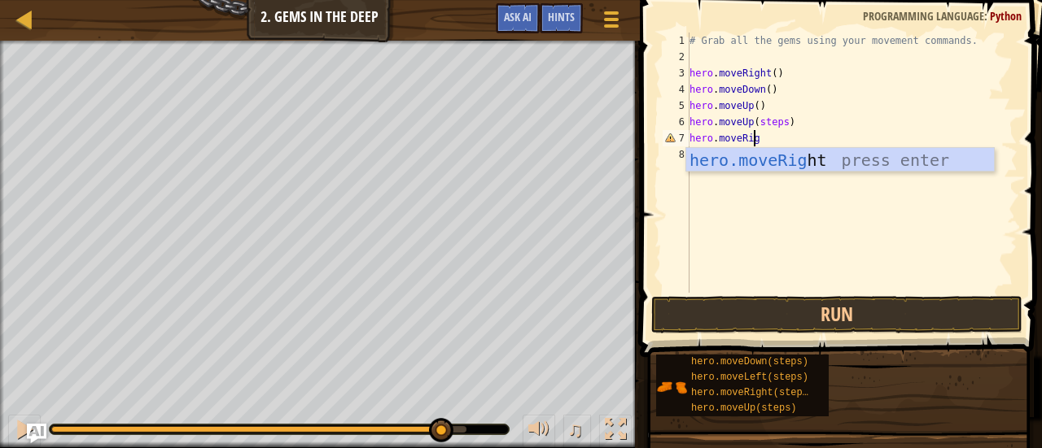
type textarea "hero.moveRight"
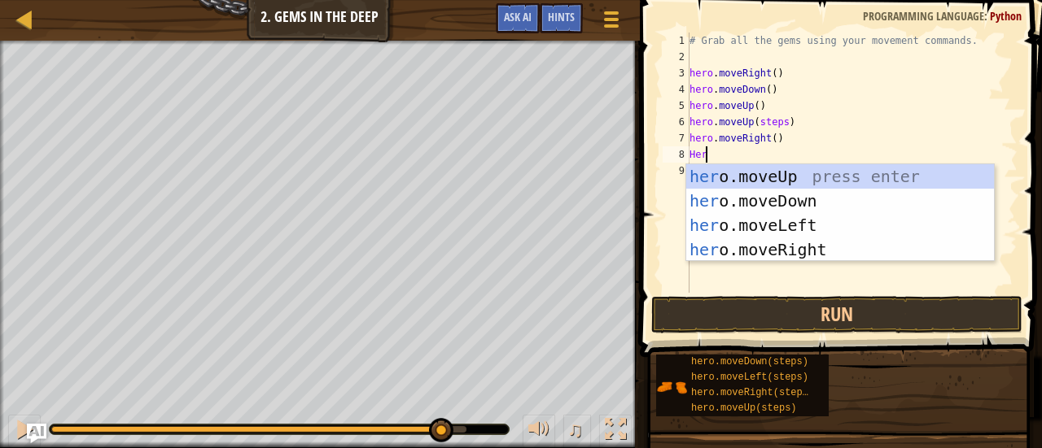
scroll to position [7, 0]
type textarea "H"
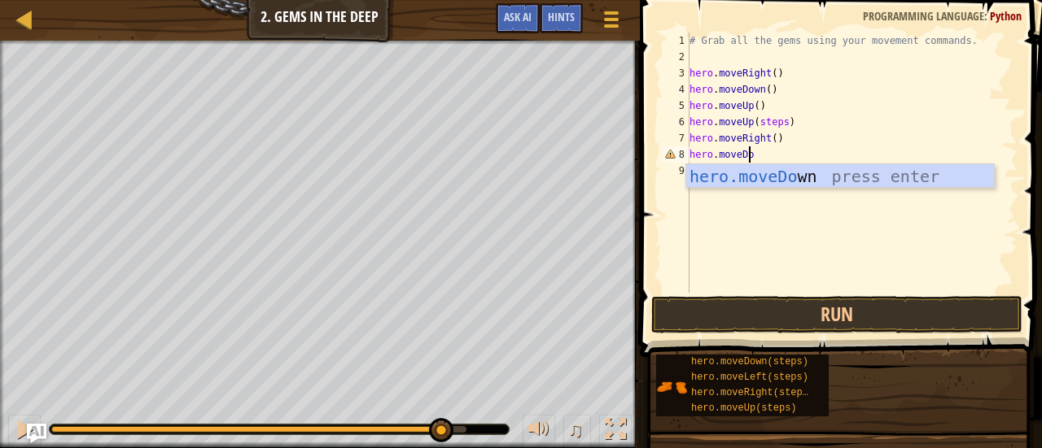
scroll to position [7, 5]
click at [780, 125] on div "# Grab all the gems using your movement commands. hero . moveRight ( ) hero . m…" at bounding box center [851, 179] width 331 height 293
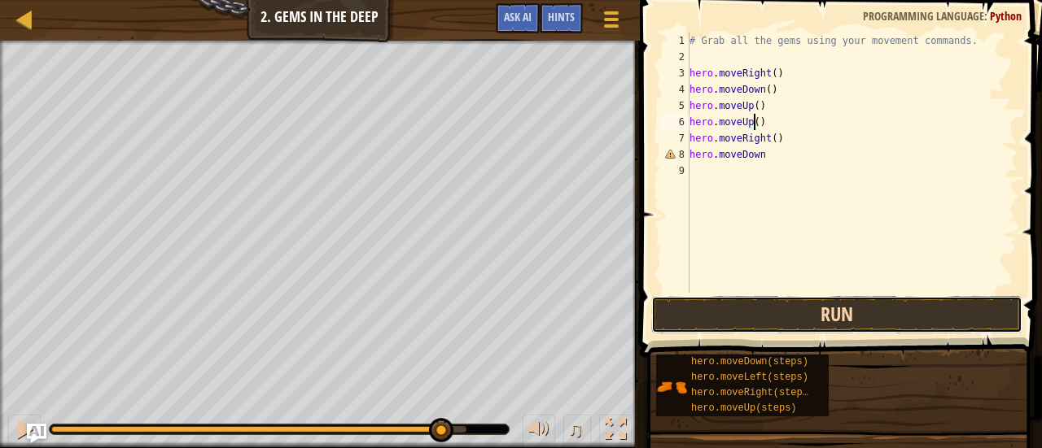
click at [780, 308] on button "Run" at bounding box center [836, 314] width 371 height 37
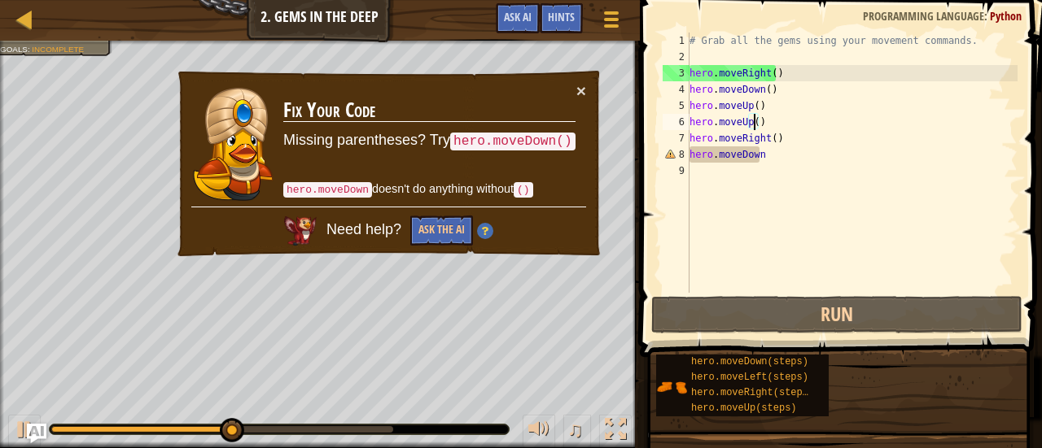
click at [766, 160] on div "# Grab all the gems using your movement commands. hero . moveRight ( ) hero . m…" at bounding box center [851, 179] width 331 height 293
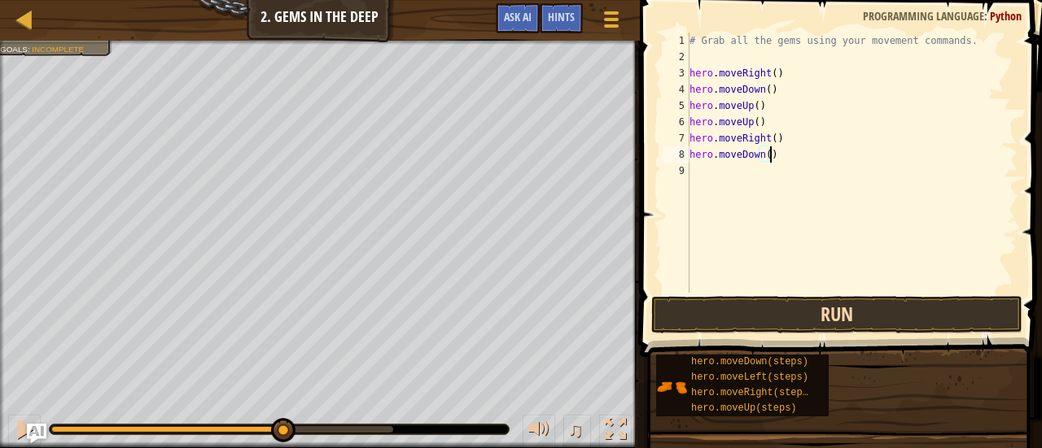
type textarea "hero.moveDown()"
click at [791, 318] on button "Run" at bounding box center [836, 314] width 371 height 37
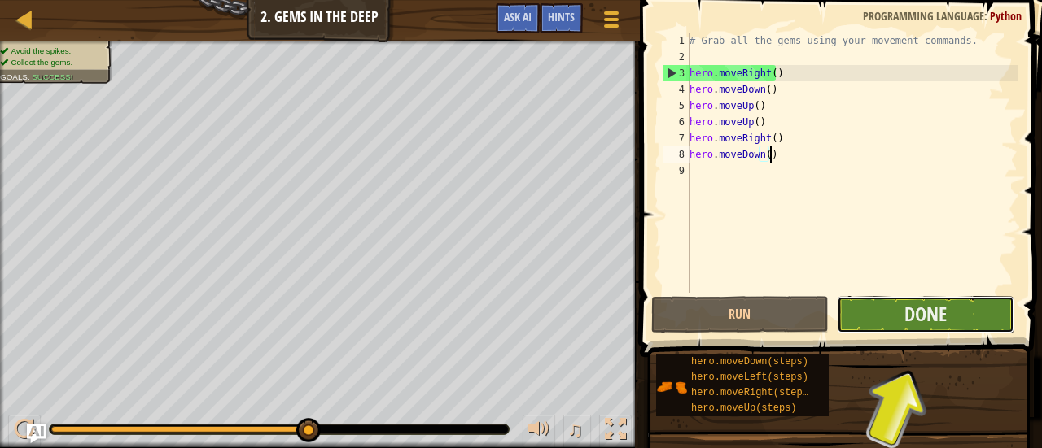
click at [872, 331] on button "Done" at bounding box center [925, 314] width 177 height 37
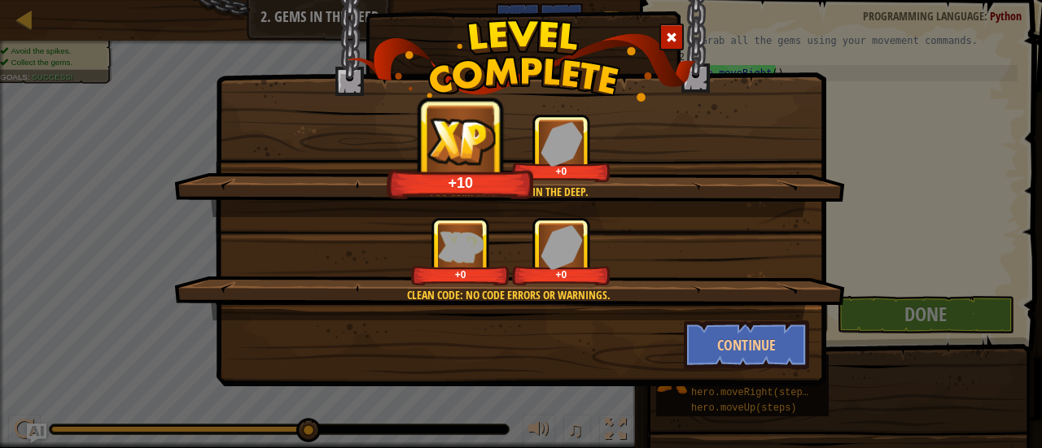
click at [609, 270] on div "+0 +0" at bounding box center [511, 251] width 632 height 68
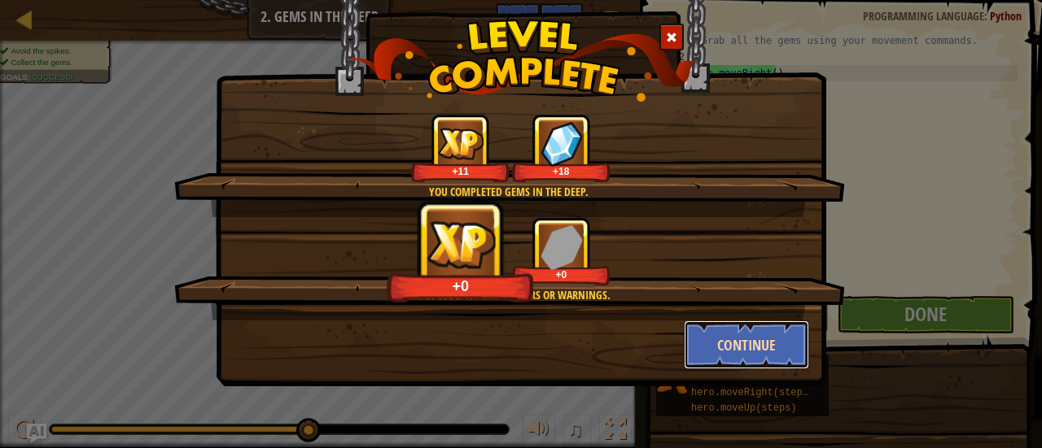
click at [731, 329] on button "Continue" at bounding box center [747, 345] width 126 height 49
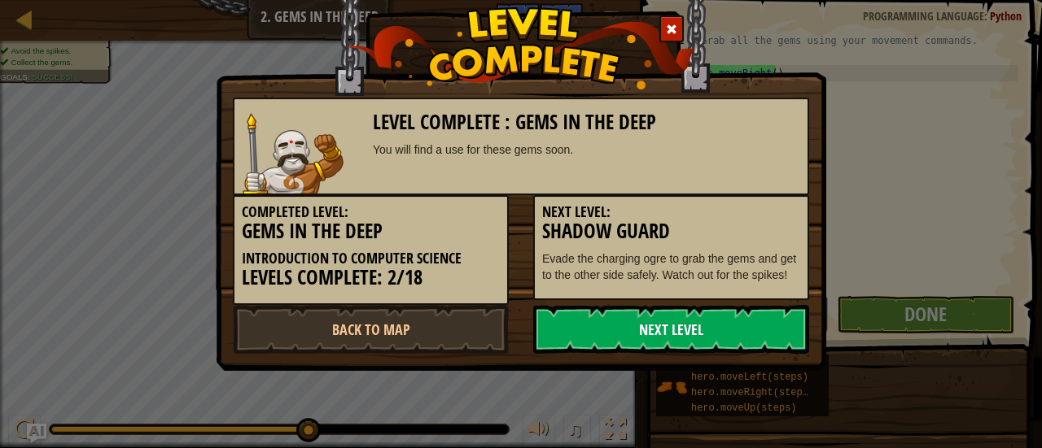
click at [719, 339] on link "Next Level" at bounding box center [671, 329] width 276 height 49
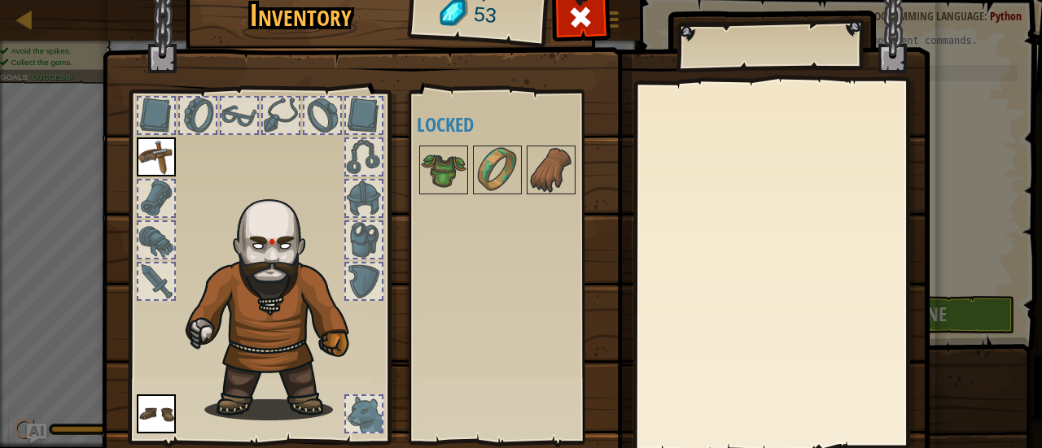
scroll to position [112, 0]
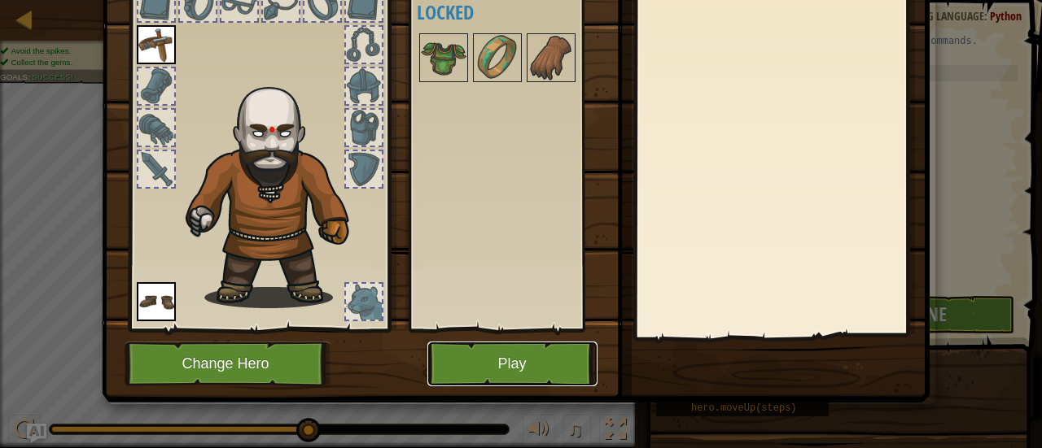
click at [461, 351] on button "Play" at bounding box center [512, 364] width 170 height 45
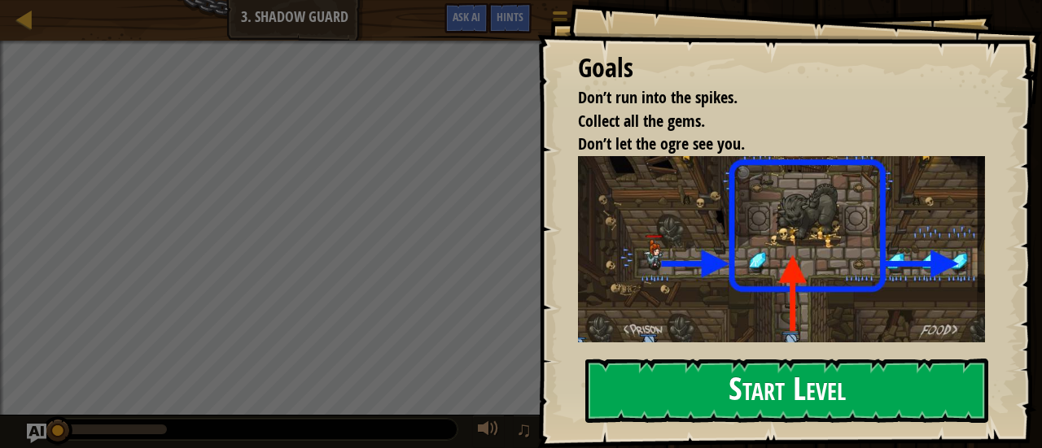
click at [671, 391] on button "Start Level" at bounding box center [786, 391] width 403 height 64
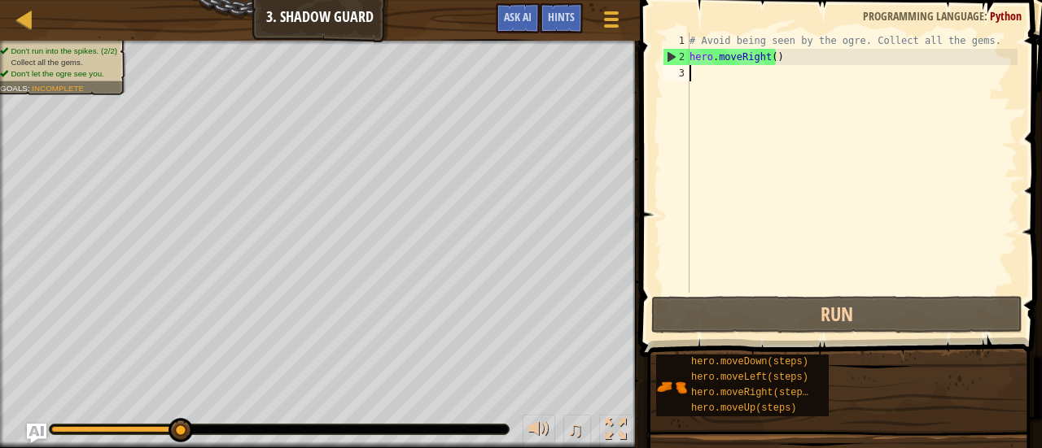
click at [770, 66] on div "# Avoid being seen by the ogre. Collect all the gems. hero . moveRight ( )" at bounding box center [851, 179] width 331 height 293
click at [767, 63] on div "# Avoid being seen by the ogre. Collect all the gems. hero . moveRight ( )" at bounding box center [851, 179] width 331 height 293
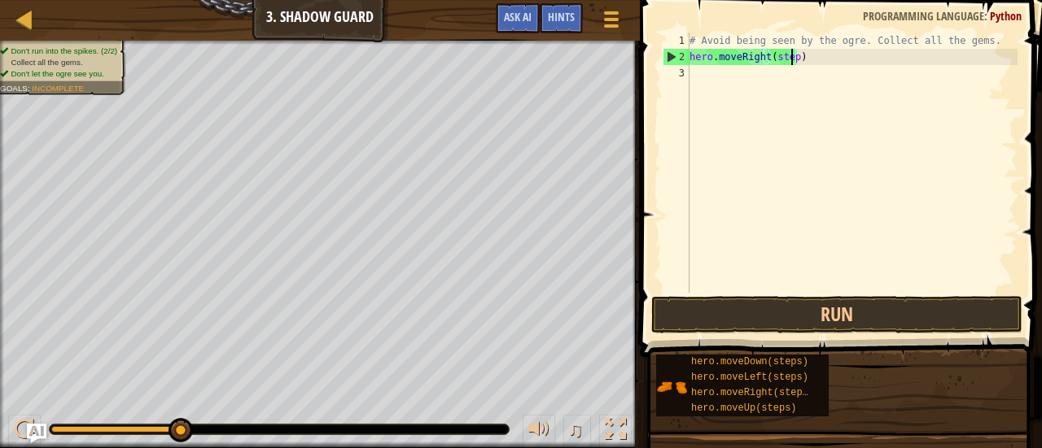
type textarea "hero.moveRight(steps)"
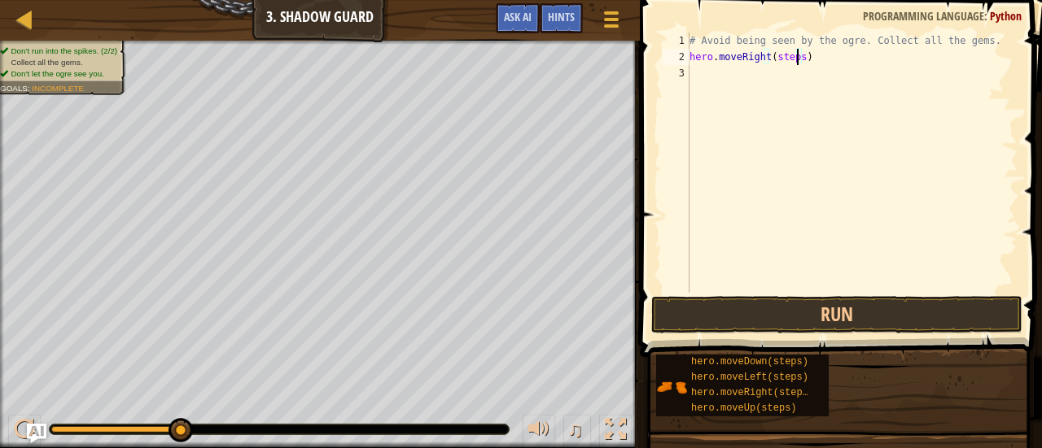
click at [767, 74] on div "# Avoid being seen by the ogre. Collect all the gems. hero . moveRight ( steps )" at bounding box center [851, 179] width 331 height 293
click at [738, 319] on button "Run" at bounding box center [836, 314] width 371 height 37
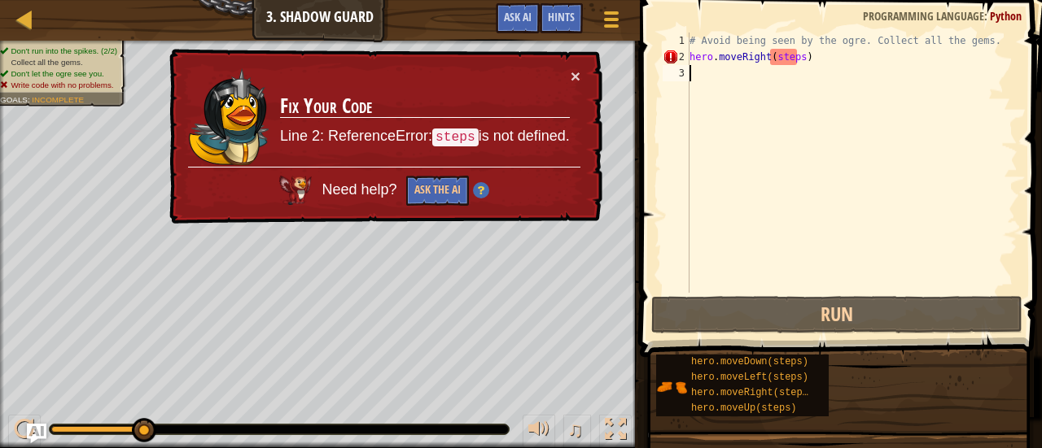
click at [795, 56] on div "# Avoid being seen by the ogre. Collect all the gems. hero . moveRight ( steps )" at bounding box center [851, 179] width 331 height 293
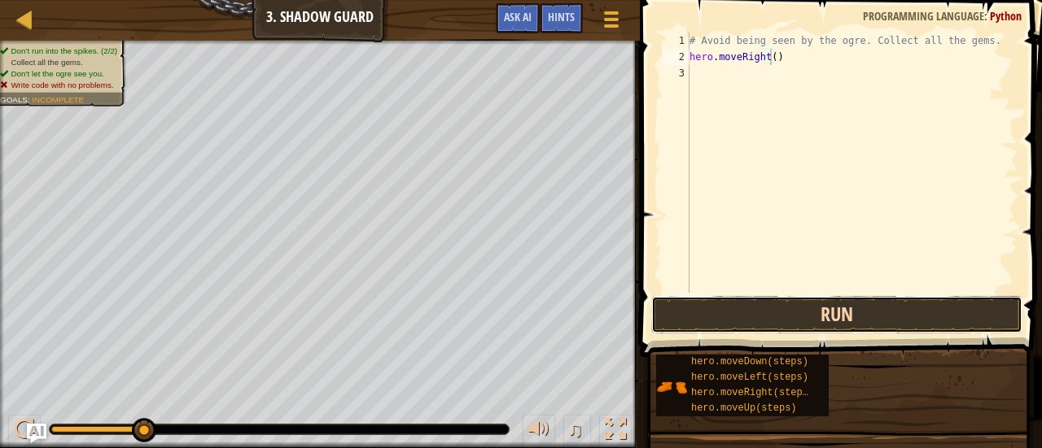
click at [744, 312] on button "Run" at bounding box center [836, 314] width 371 height 37
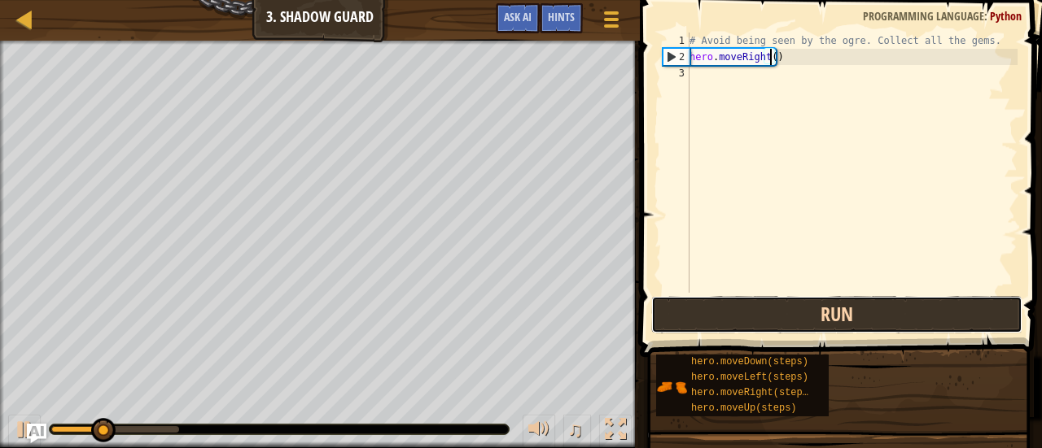
click at [744, 315] on button "Run" at bounding box center [836, 314] width 371 height 37
click at [744, 312] on button "Run" at bounding box center [836, 314] width 371 height 37
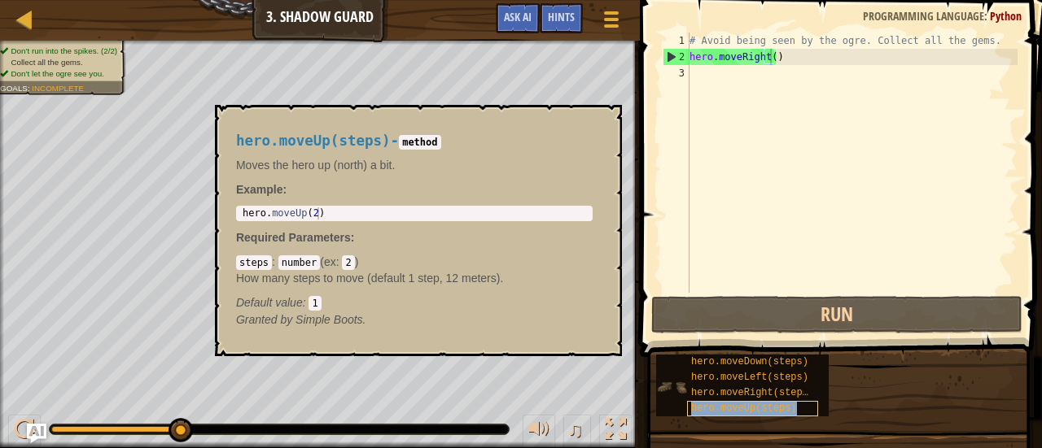
click at [736, 413] on span "hero.moveUp(steps)" at bounding box center [744, 408] width 106 height 11
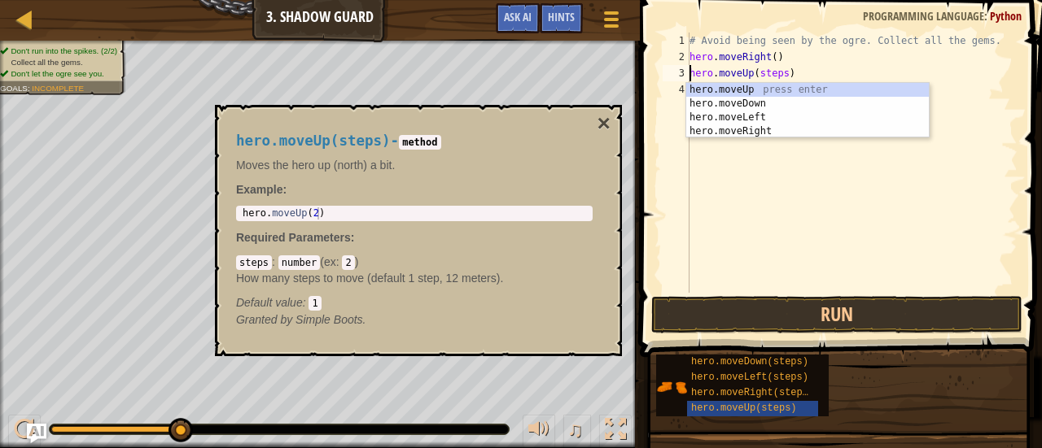
click at [783, 71] on div "# Avoid being seen by the ogre. Collect all the gems. hero . moveRight ( ) hero…" at bounding box center [851, 179] width 331 height 293
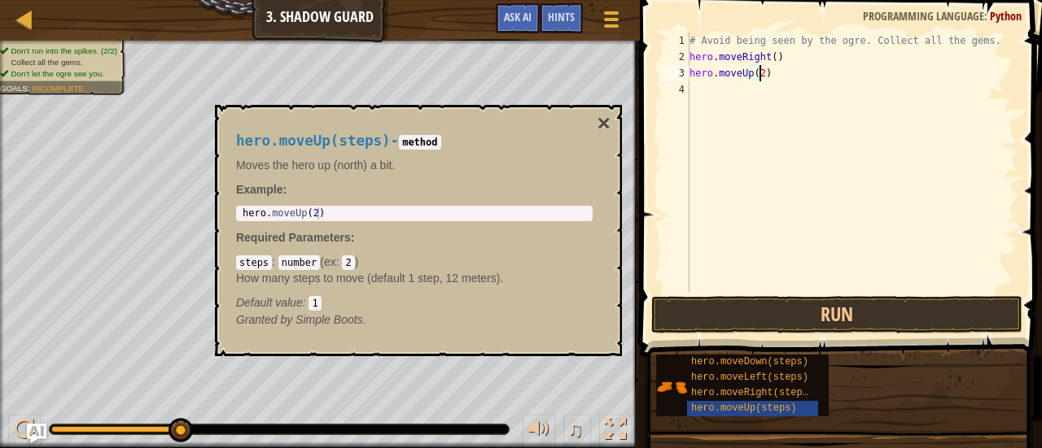
scroll to position [7, 5]
click at [793, 321] on button "Run" at bounding box center [836, 314] width 371 height 37
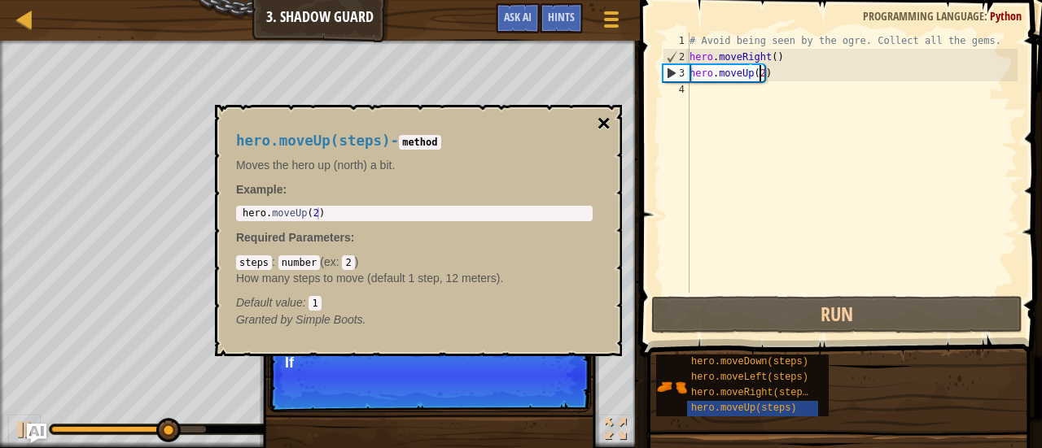
click at [597, 121] on button "×" at bounding box center [603, 123] width 13 height 23
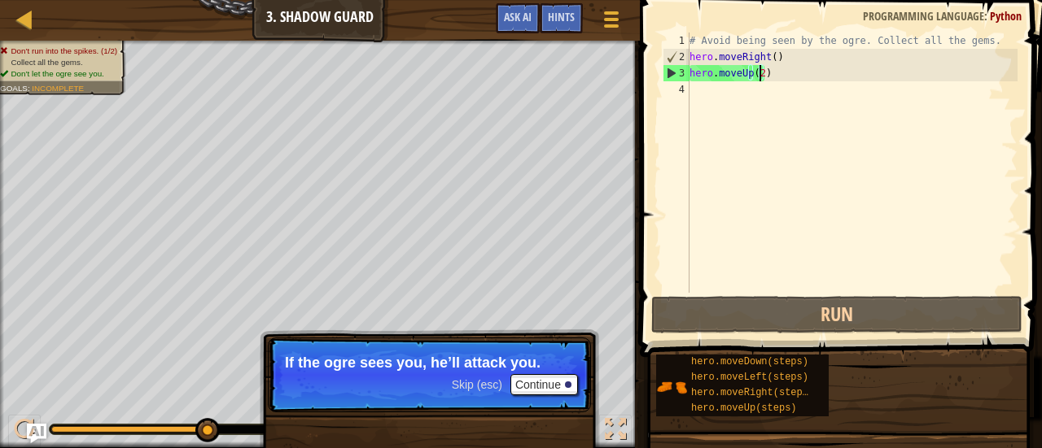
click at [762, 74] on div "# Avoid being seen by the ogre. Collect all the gems. hero . moveRight ( ) hero…" at bounding box center [851, 179] width 331 height 293
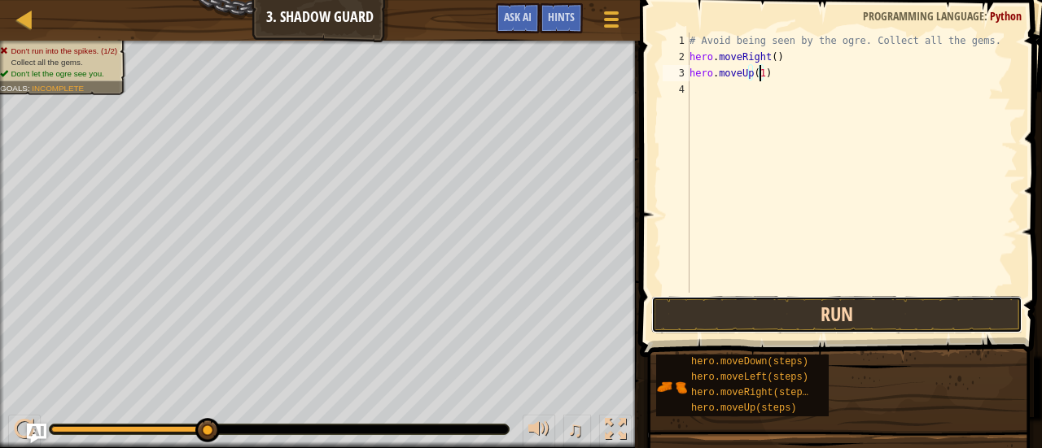
click at [778, 315] on button "Run" at bounding box center [836, 314] width 371 height 37
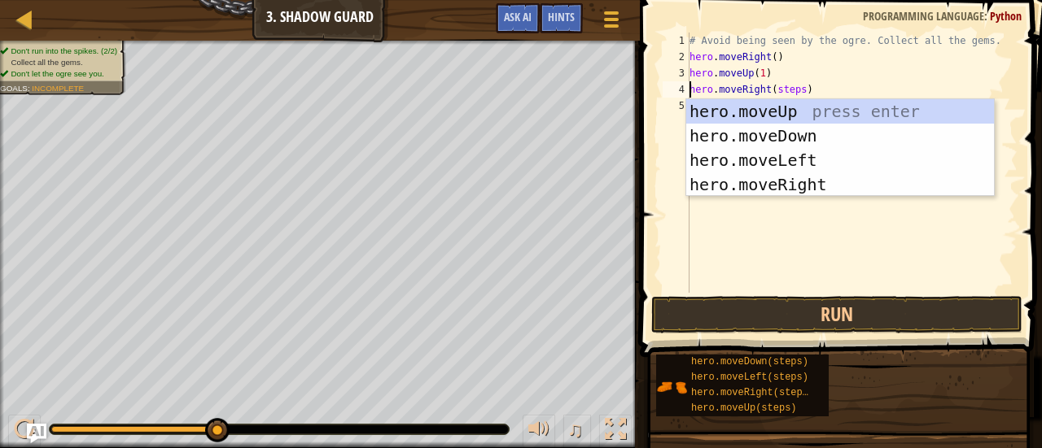
click at [794, 91] on div "# Avoid being seen by the ogre. Collect all the gems. hero . moveRight ( ) hero…" at bounding box center [851, 179] width 331 height 293
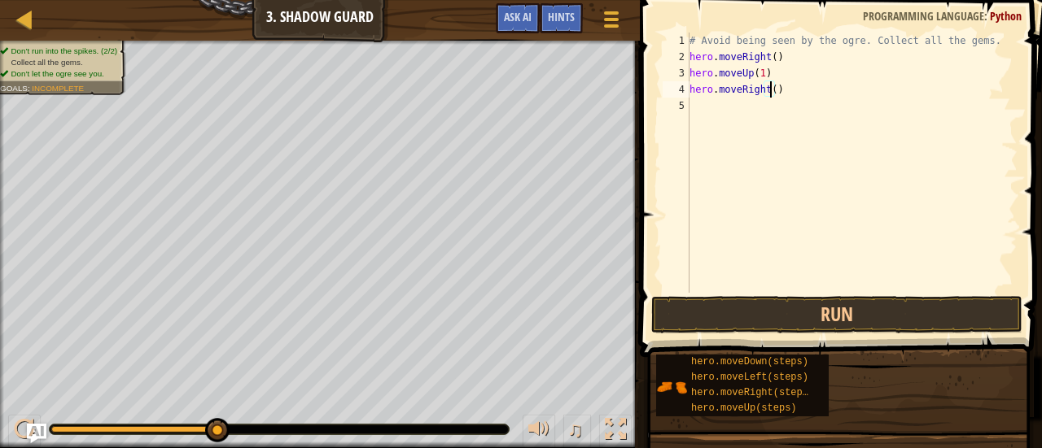
scroll to position [7, 7]
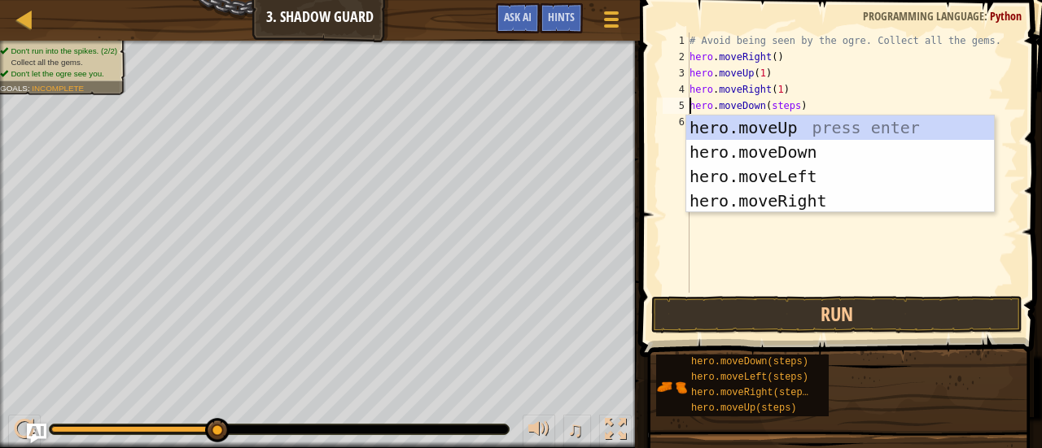
click at [790, 107] on div "# Avoid being seen by the ogre. Collect all the gems. hero . moveRight ( ) hero…" at bounding box center [851, 179] width 331 height 293
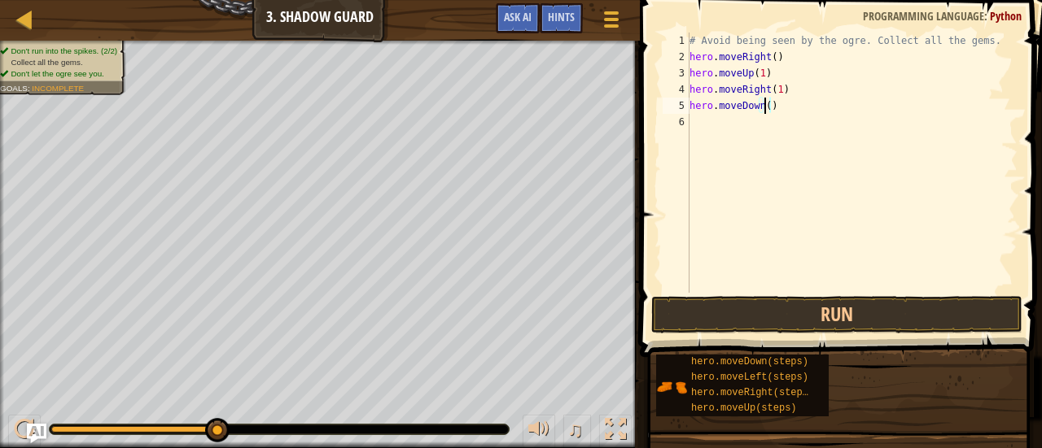
scroll to position [7, 6]
drag, startPoint x: 755, startPoint y: 385, endPoint x: 748, endPoint y: 125, distance: 260.5
click at [748, 125] on div "Hints Videos hero.moveDown(1) 1 2 3 4 5 6 # Avoid being seen by the ogre. Colle…" at bounding box center [838, 220] width 407 height 440
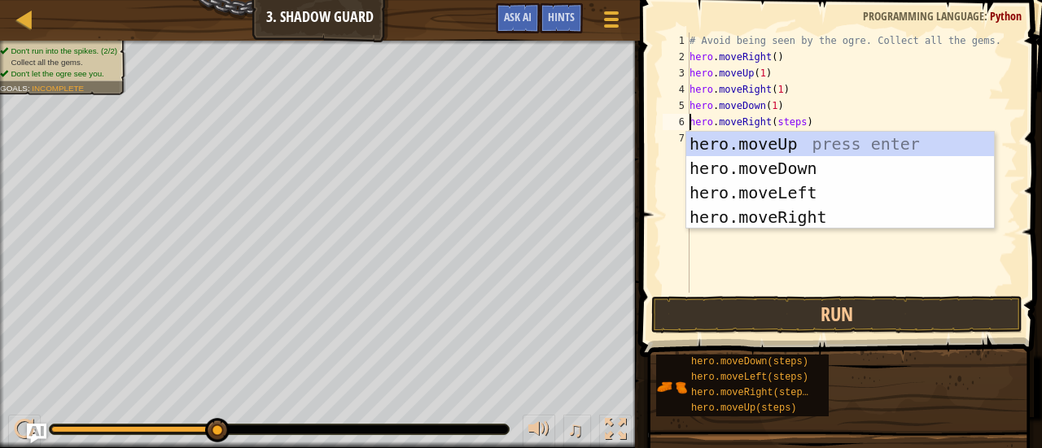
click at [795, 125] on div "# Avoid being seen by the ogre. Collect all the gems. hero . moveRight ( ) hero…" at bounding box center [851, 179] width 331 height 293
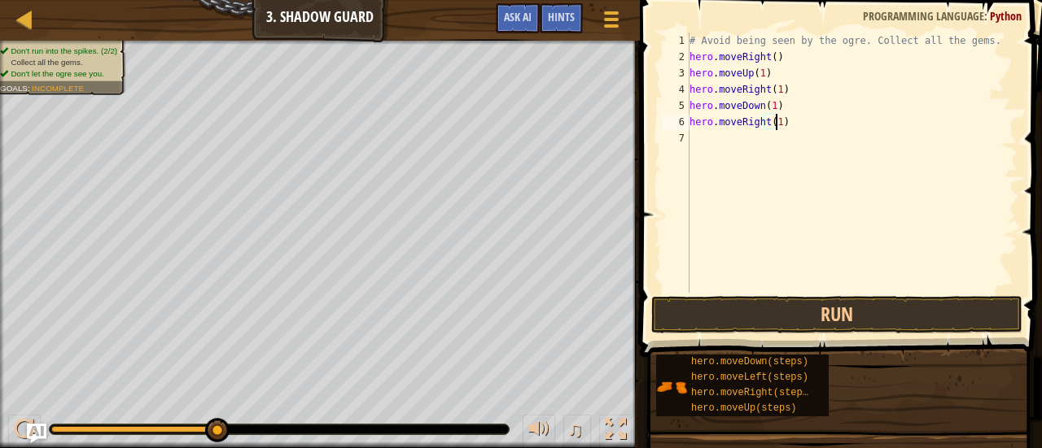
scroll to position [7, 7]
type textarea "hero.moveRight(1)"
click at [783, 310] on button "Run" at bounding box center [836, 314] width 371 height 37
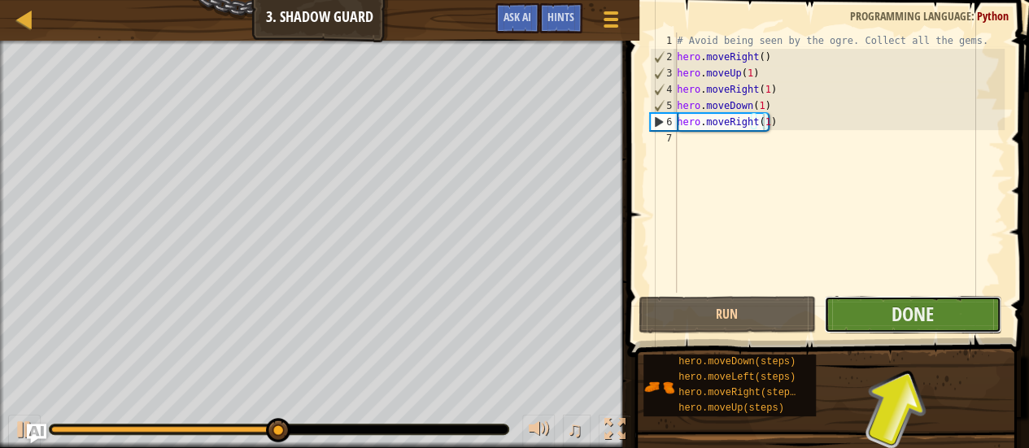
click at [857, 315] on button "Done" at bounding box center [912, 314] width 177 height 37
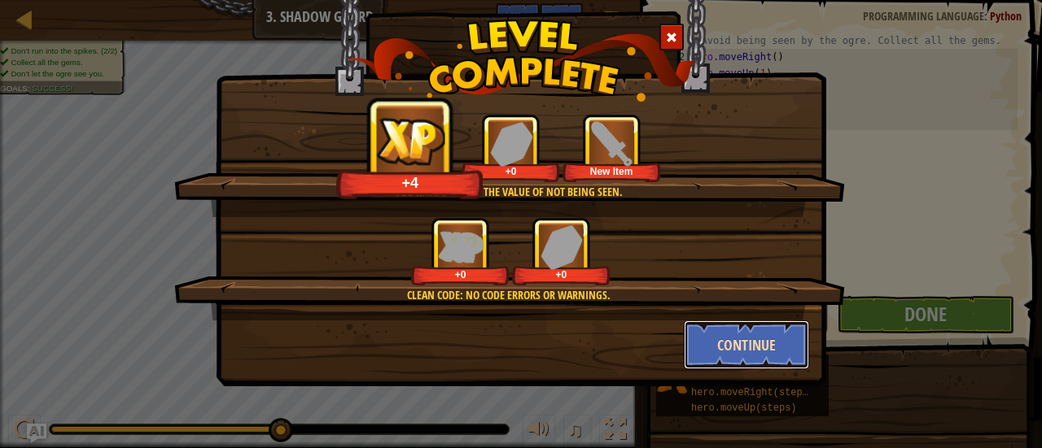
click at [747, 343] on button "Continue" at bounding box center [747, 345] width 126 height 49
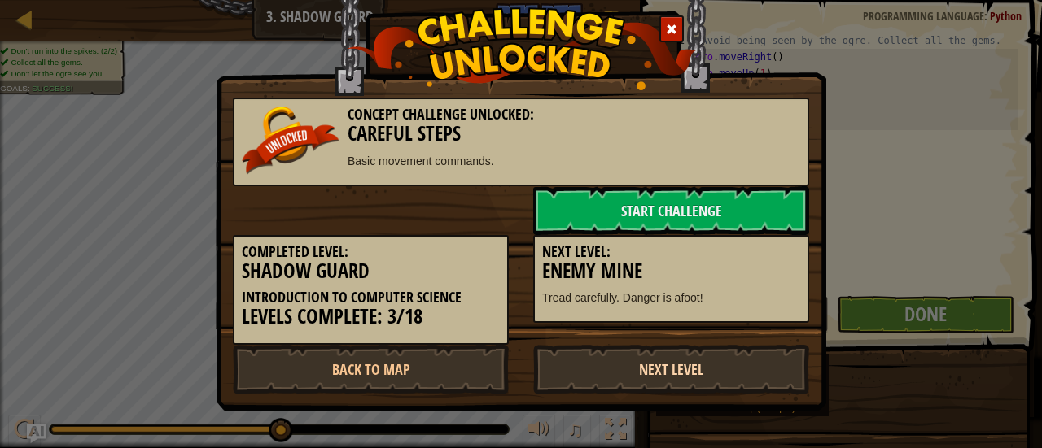
click at [675, 362] on link "Next Level" at bounding box center [671, 369] width 276 height 49
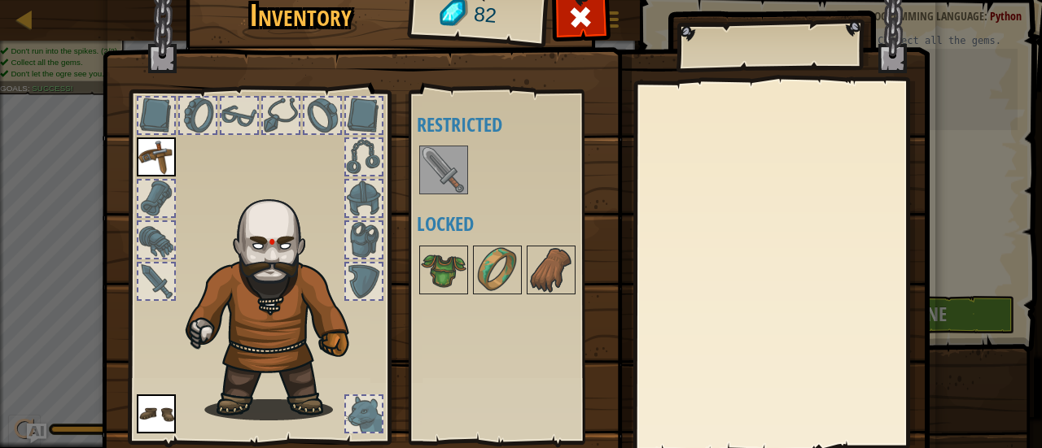
click at [444, 173] on img at bounding box center [444, 170] width 46 height 46
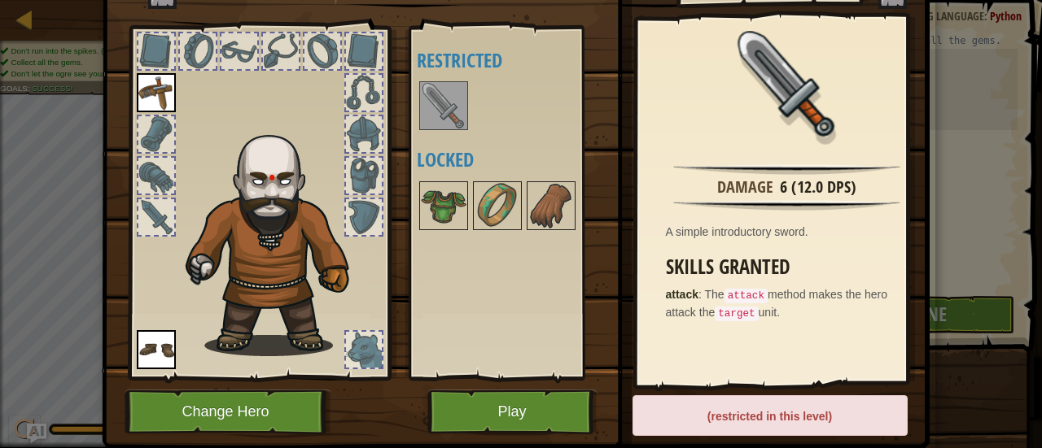
scroll to position [63, 0]
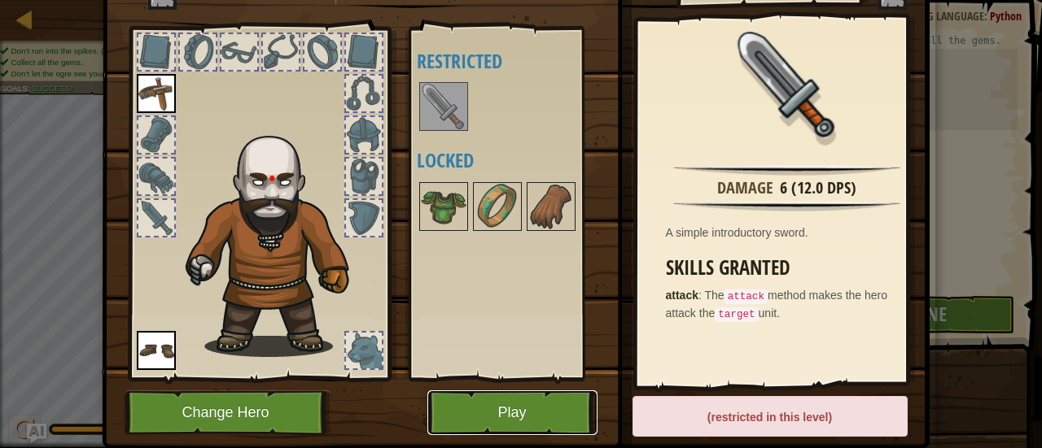
click at [548, 410] on button "Play" at bounding box center [512, 413] width 170 height 45
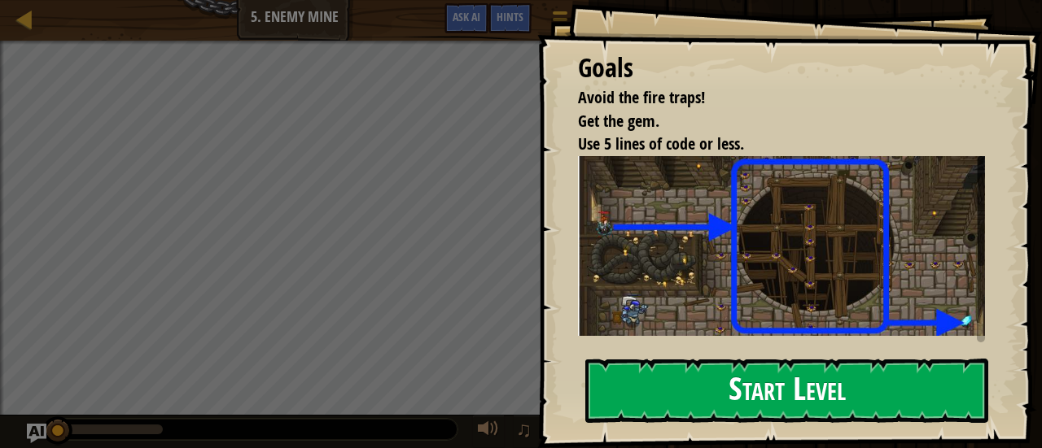
click at [708, 359] on button "Start Level" at bounding box center [786, 391] width 403 height 64
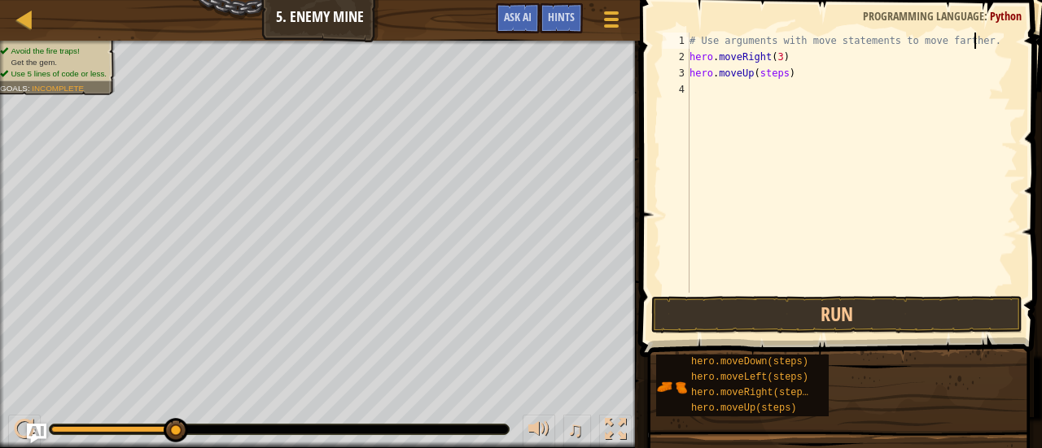
click at [976, 37] on div "# Use arguments with move statements to move farther. hero . moveRight ( 3 ) he…" at bounding box center [851, 179] width 331 height 293
type textarea "# Use arguments with move statements to move farther."
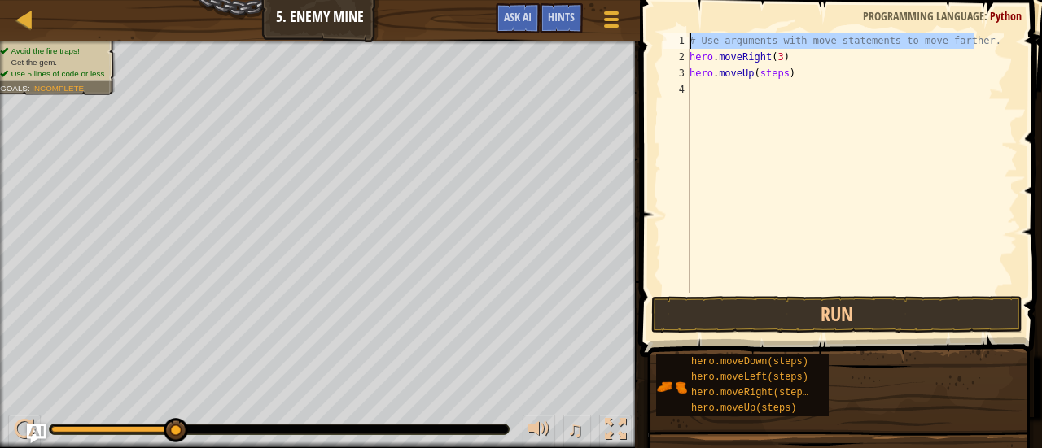
drag, startPoint x: 976, startPoint y: 37, endPoint x: 651, endPoint y: 26, distance: 324.9
click at [651, 26] on div "# Use arguments with move statements to move farther. 1 2 3 4 # Use arguments w…" at bounding box center [838, 210] width 407 height 405
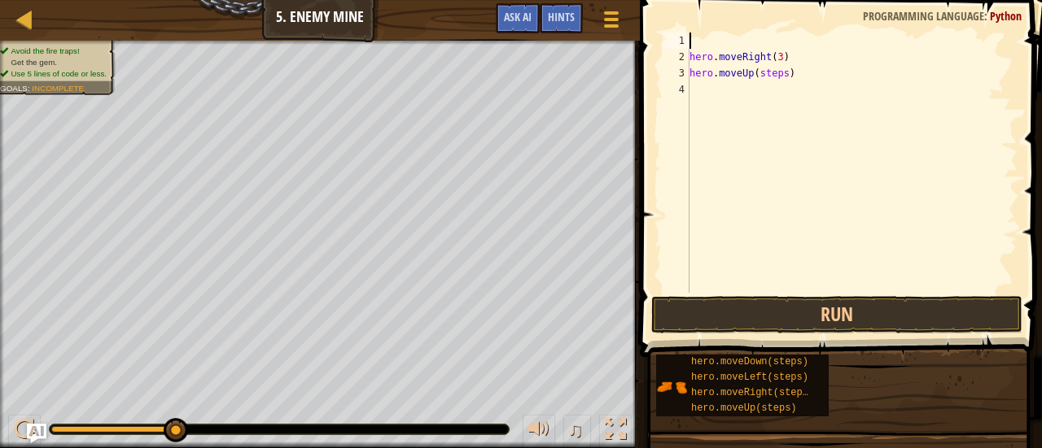
type textarea "\"
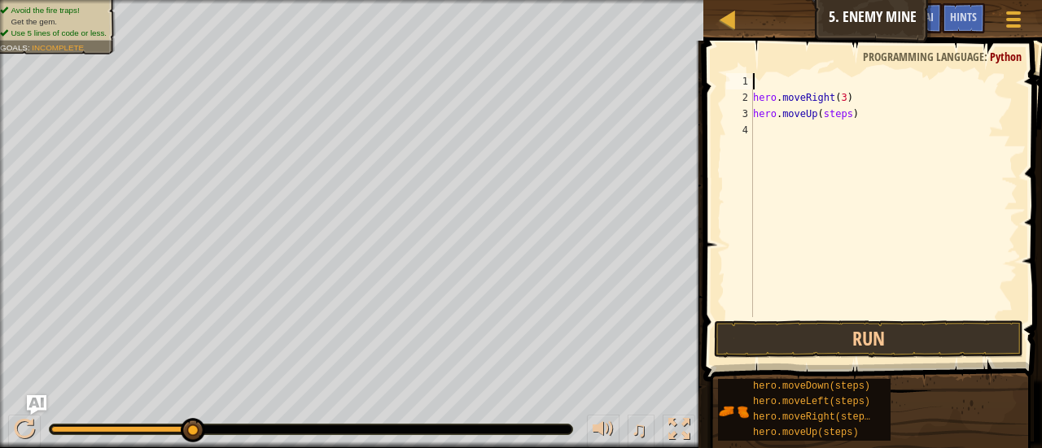
type textarea "\"
click at [769, 84] on div "hero . moveRight ( 3 ) hero . moveUp ( steps )" at bounding box center [884, 211] width 268 height 277
click at [753, 103] on div "2" at bounding box center [739, 98] width 27 height 16
click at [866, 102] on div "hero . moveRight ( 3 ) hero . moveUp ( steps )" at bounding box center [884, 211] width 268 height 277
click at [844, 102] on div "hero . moveRight ( 3 ) hero . moveUp ( steps )" at bounding box center [884, 211] width 268 height 277
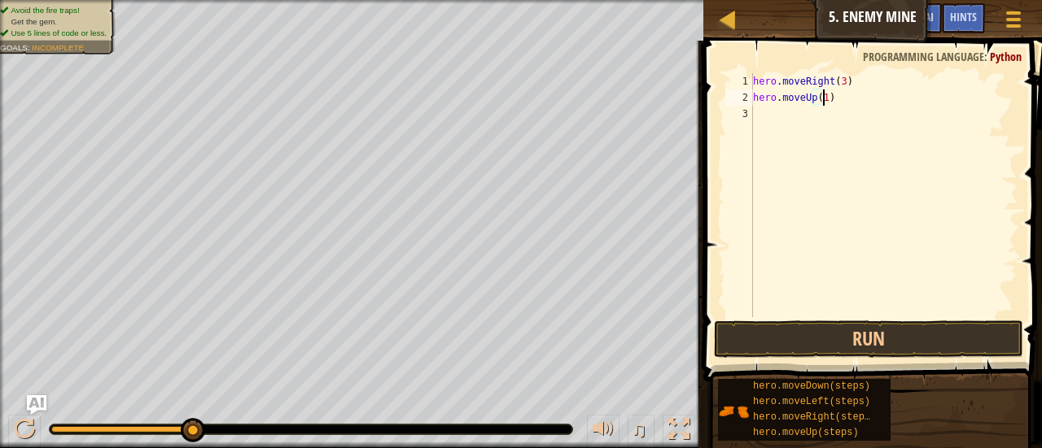
scroll to position [7, 5]
drag, startPoint x: 859, startPoint y: 119, endPoint x: 833, endPoint y: 121, distance: 25.3
click at [833, 121] on div "hero . moveRight ( 3 ) hero . moveUp ( 1 ) hero . moveRight ( steps )" at bounding box center [884, 211] width 268 height 277
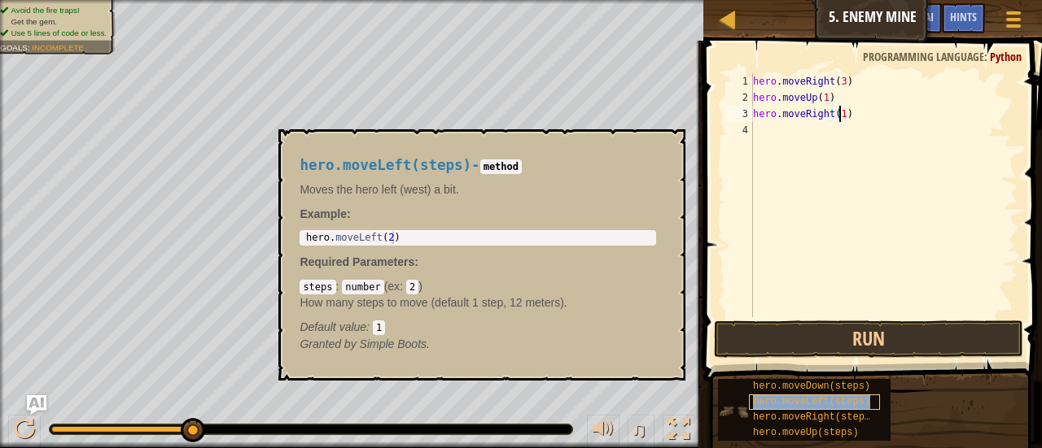
click at [809, 406] on span "hero.moveLeft(steps)" at bounding box center [811, 401] width 117 height 11
click at [327, 286] on code "steps" at bounding box center [317, 287] width 36 height 15
drag, startPoint x: 330, startPoint y: 289, endPoint x: 290, endPoint y: 289, distance: 40.7
click at [290, 289] on div "hero.moveLeft(steps) - method Moves the hero left (west) a bit. Example : 1 her…" at bounding box center [477, 254] width 379 height 225
click at [361, 291] on code "number" at bounding box center [363, 287] width 42 height 15
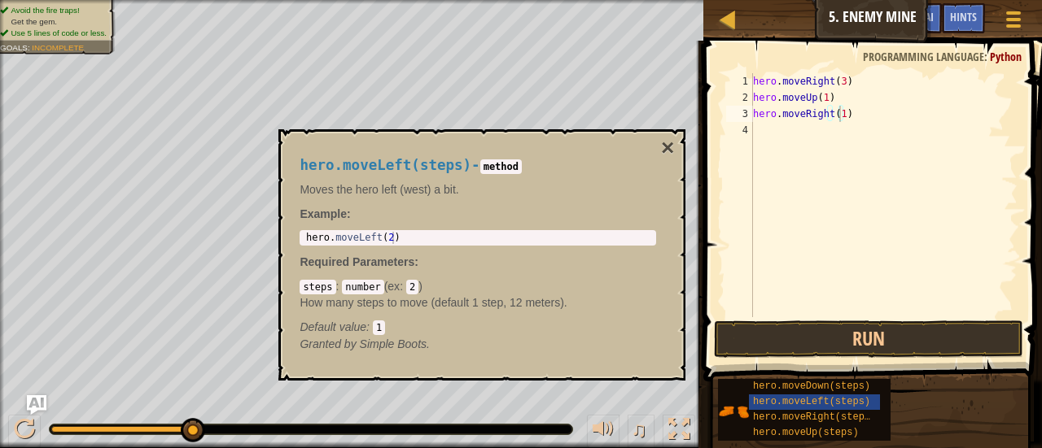
click at [368, 291] on code "number" at bounding box center [363, 287] width 42 height 15
click at [815, 403] on span "hero.moveLeft(steps)" at bounding box center [811, 401] width 117 height 11
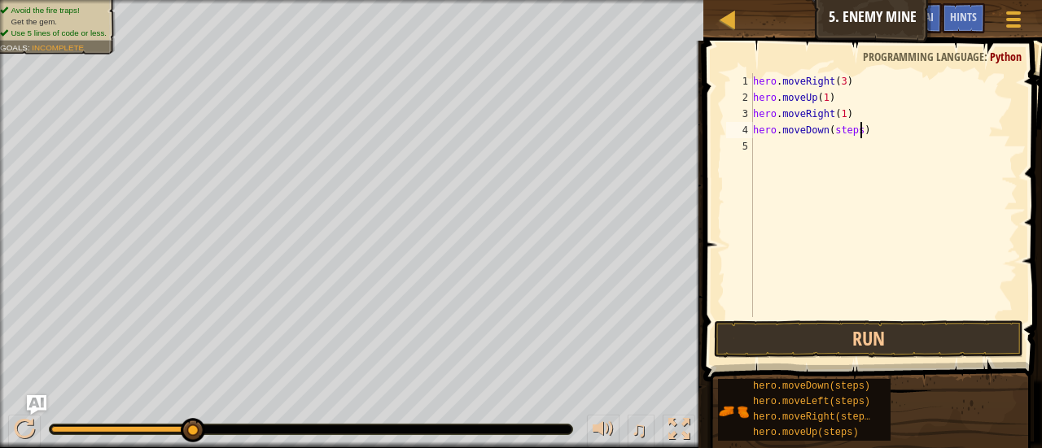
click at [859, 131] on div "hero . moveRight ( 3 ) hero . moveUp ( 1 ) hero . moveRight ( 1 ) hero . moveDo…" at bounding box center [884, 211] width 268 height 277
click at [851, 132] on div "hero . moveRight ( 3 ) hero . moveUp ( 1 ) hero . moveRight ( 1 ) hero . moveDo…" at bounding box center [884, 211] width 268 height 277
click at [859, 132] on div "hero . moveRight ( 3 ) hero . moveUp ( 1 ) hero . moveRight ( 1 ) hero . moveDo…" at bounding box center [884, 211] width 268 height 277
click at [854, 132] on div "hero . moveRight ( 3 ) hero . moveUp ( 1 ) hero . moveRight ( 1 ) hero . moveDo…" at bounding box center [884, 211] width 268 height 277
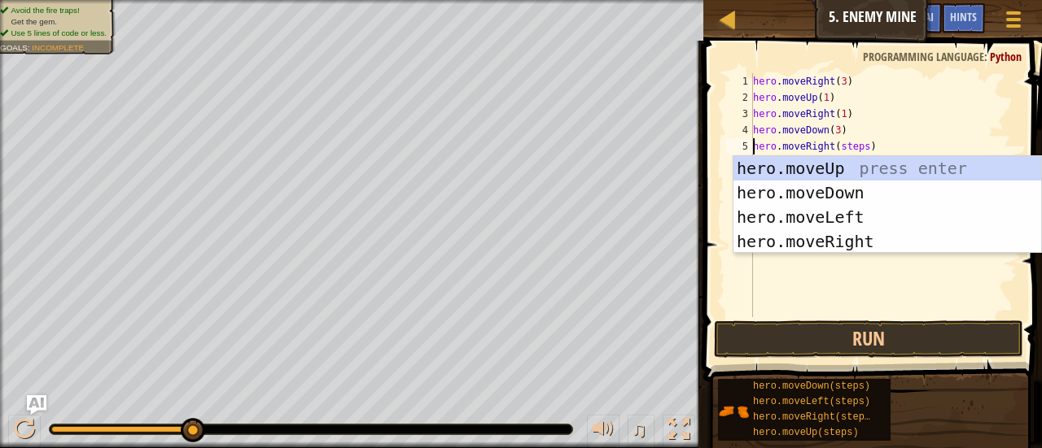
click at [858, 151] on div "hero . moveRight ( 3 ) hero . moveUp ( 1 ) hero . moveRight ( 1 ) hero . moveDo…" at bounding box center [884, 211] width 268 height 277
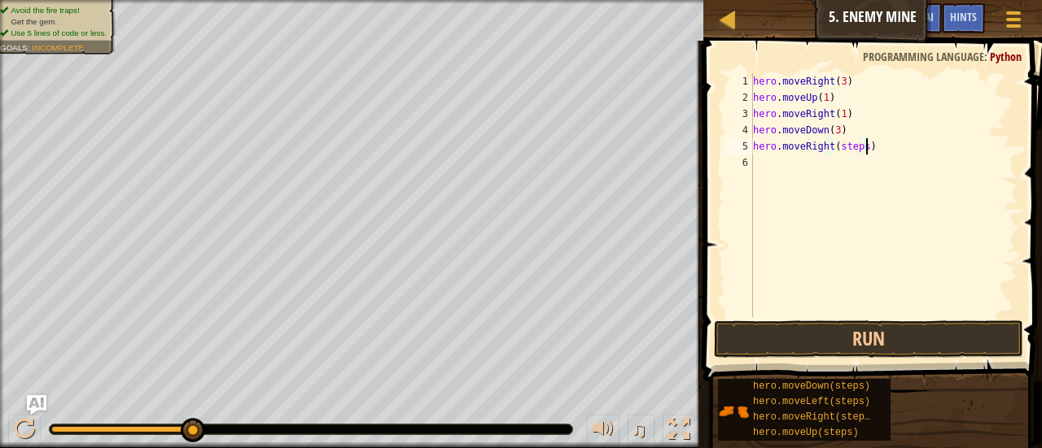
click at [863, 151] on div "hero . moveRight ( 3 ) hero . moveUp ( 1 ) hero . moveRight ( 1 ) hero . moveDo…" at bounding box center [884, 211] width 268 height 277
click at [860, 153] on div "hero . moveRight ( 3 ) hero . moveUp ( 1 ) hero . moveRight ( 1 ) hero . moveDo…" at bounding box center [884, 211] width 268 height 277
type textarea "hero.moveRight(3)"
click at [848, 349] on button "Run" at bounding box center [868, 339] width 309 height 37
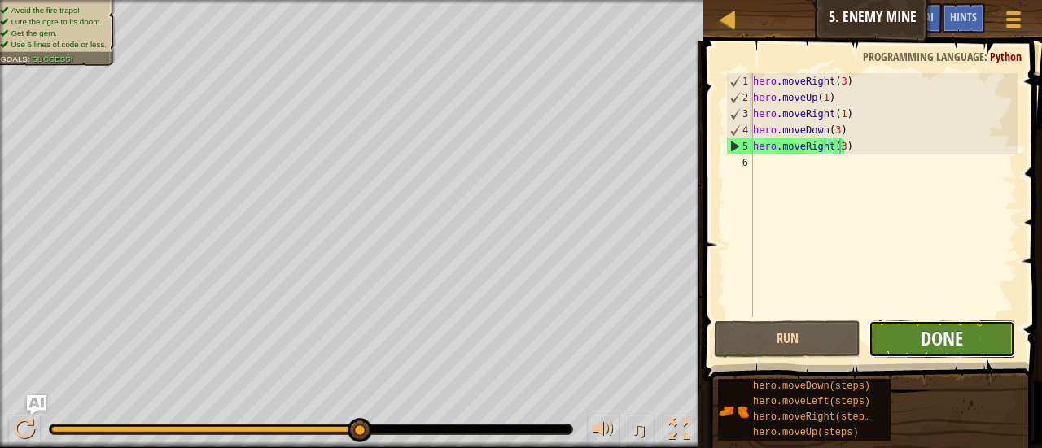
click at [949, 343] on span "Done" at bounding box center [941, 339] width 42 height 26
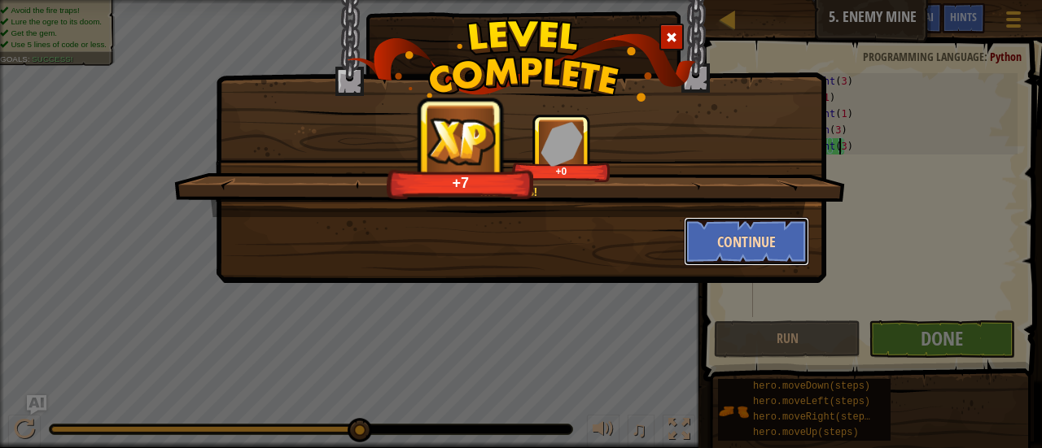
click at [736, 230] on button "Continue" at bounding box center [747, 241] width 126 height 49
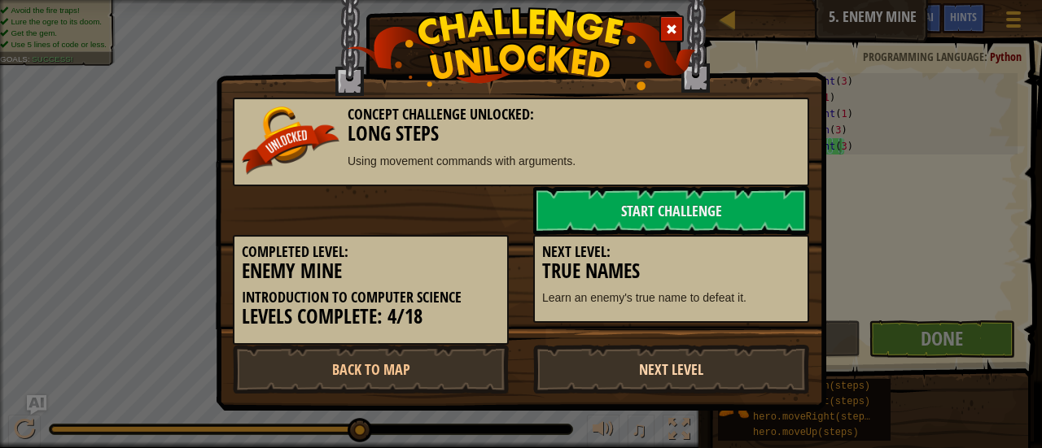
click at [696, 372] on link "Next Level" at bounding box center [671, 369] width 276 height 49
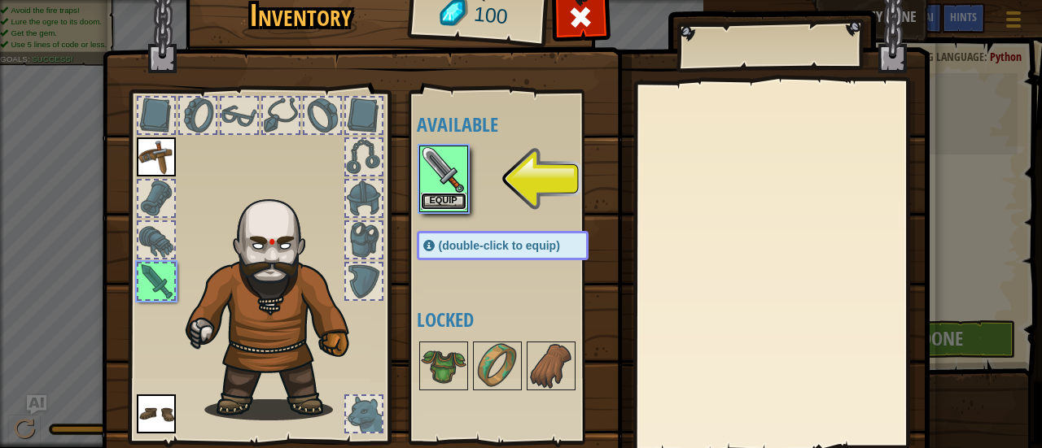
click at [422, 195] on button "Equip" at bounding box center [444, 201] width 46 height 17
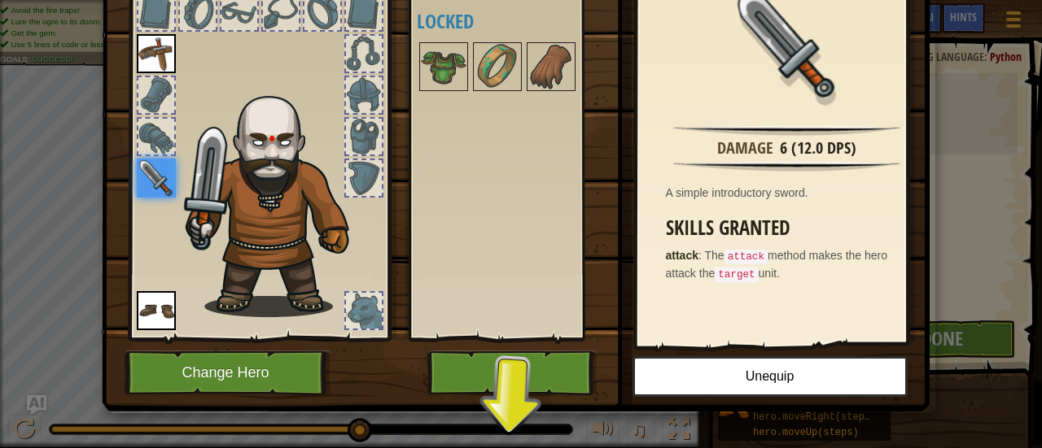
scroll to position [112, 0]
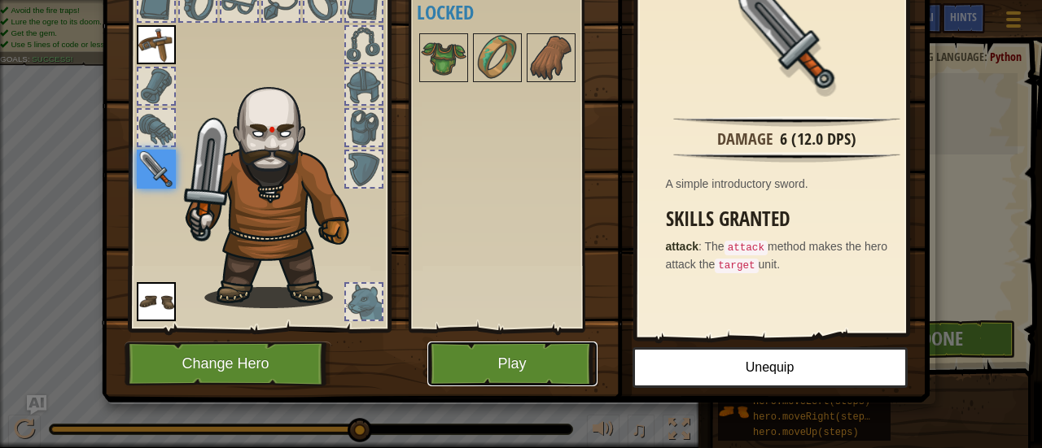
click at [562, 362] on button "Play" at bounding box center [512, 364] width 170 height 45
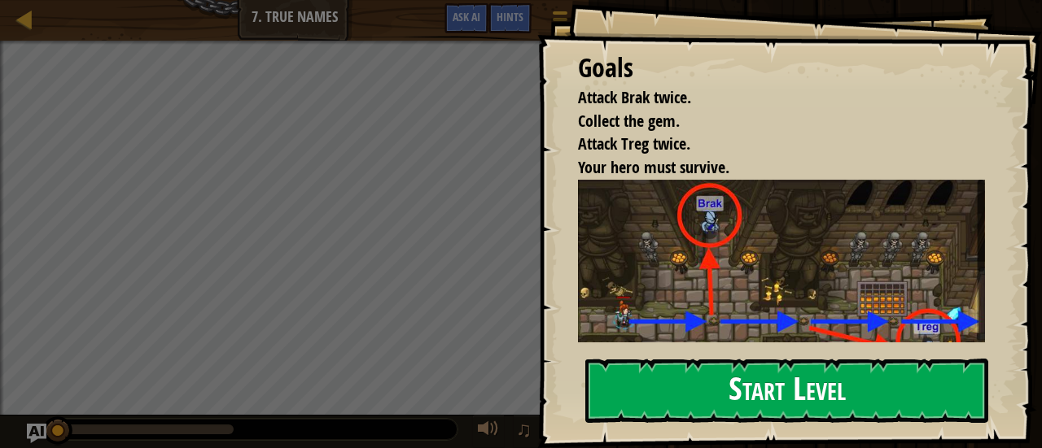
click at [656, 377] on button "Start Level" at bounding box center [786, 391] width 403 height 64
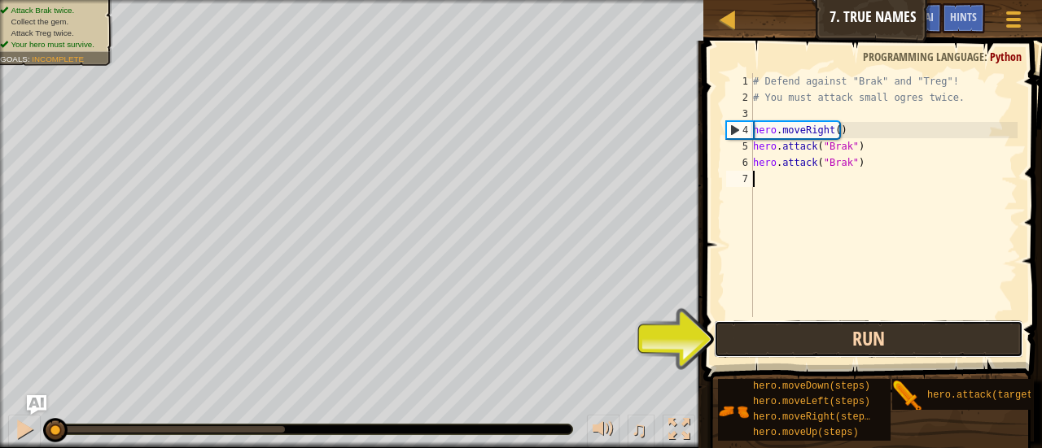
click at [811, 334] on button "Run" at bounding box center [868, 339] width 309 height 37
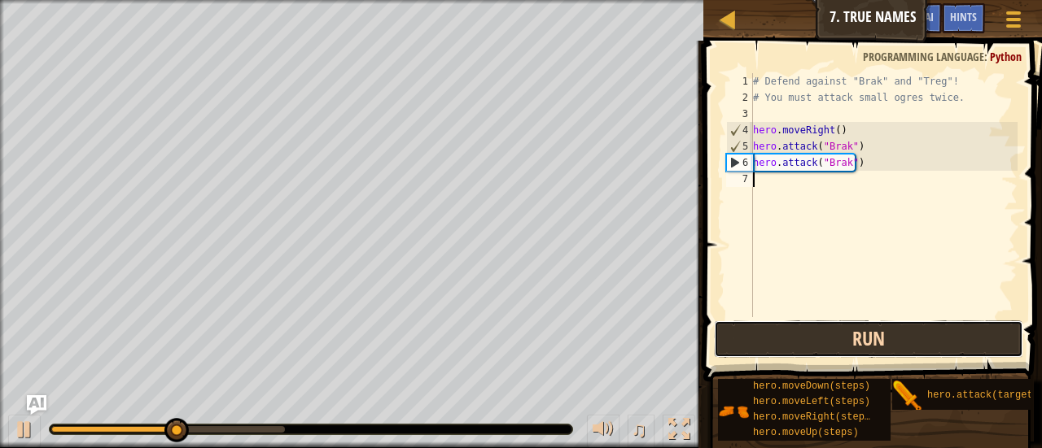
click at [811, 334] on button "Run" at bounding box center [868, 339] width 309 height 37
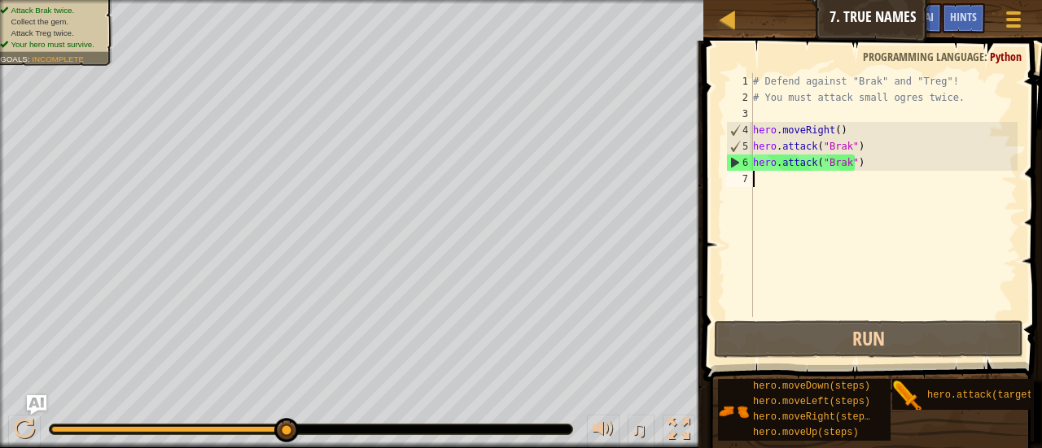
scroll to position [2, 0]
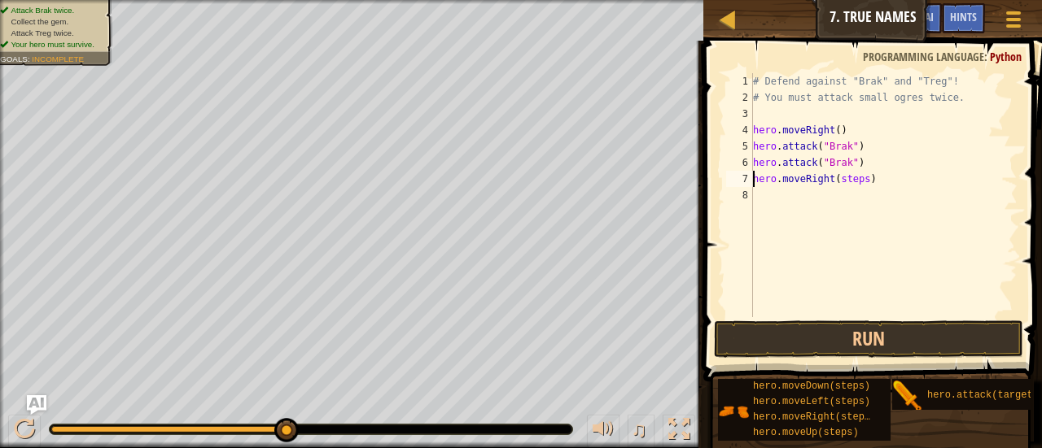
click at [861, 183] on div "# Defend against "Brak" and "Treg"! # You must attack small ogres twice. hero .…" at bounding box center [884, 211] width 268 height 277
click at [850, 199] on div "# Defend against "Brak" and "Treg"! # You must attack small ogres twice. hero .…" at bounding box center [884, 211] width 268 height 277
click at [851, 214] on div "# Defend against "Brak" and "Treg"! # You must attack small ogres twice. hero .…" at bounding box center [886, 211] width 263 height 277
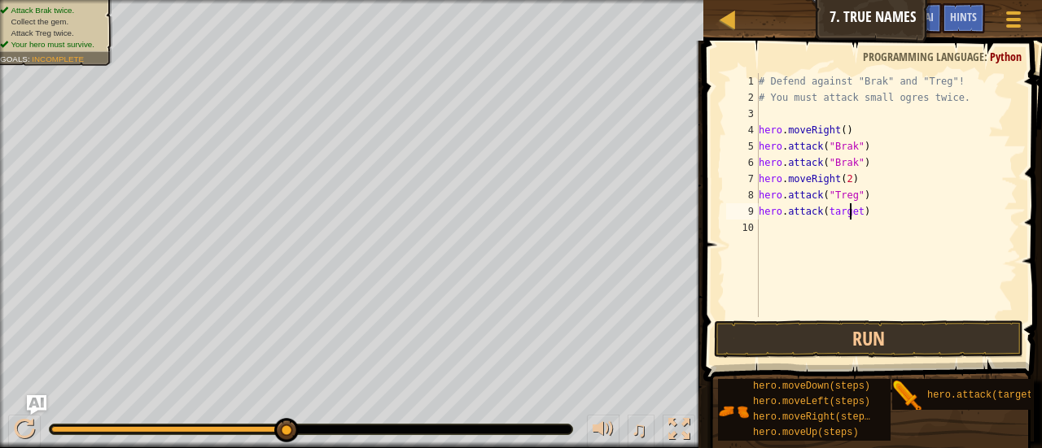
click at [858, 214] on div "# Defend against "Brak" and "Treg"! # You must attack small ogres twice. hero .…" at bounding box center [886, 211] width 263 height 277
click at [853, 214] on div "# Defend against "Brak" and "Treg"! # You must attack small ogres twice. hero .…" at bounding box center [886, 211] width 263 height 277
type textarea "hero.attack("Treg")"
click at [819, 355] on button "Run" at bounding box center [868, 339] width 309 height 37
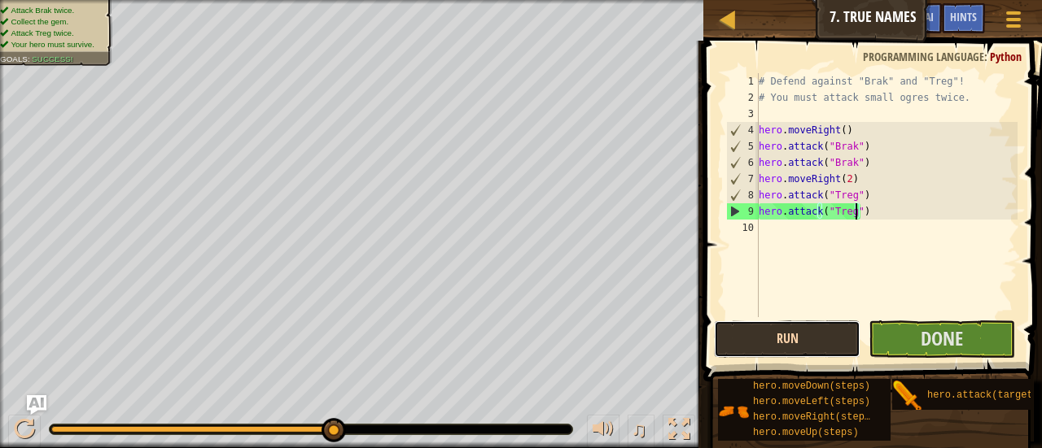
click at [821, 343] on button "Run" at bounding box center [787, 339] width 146 height 37
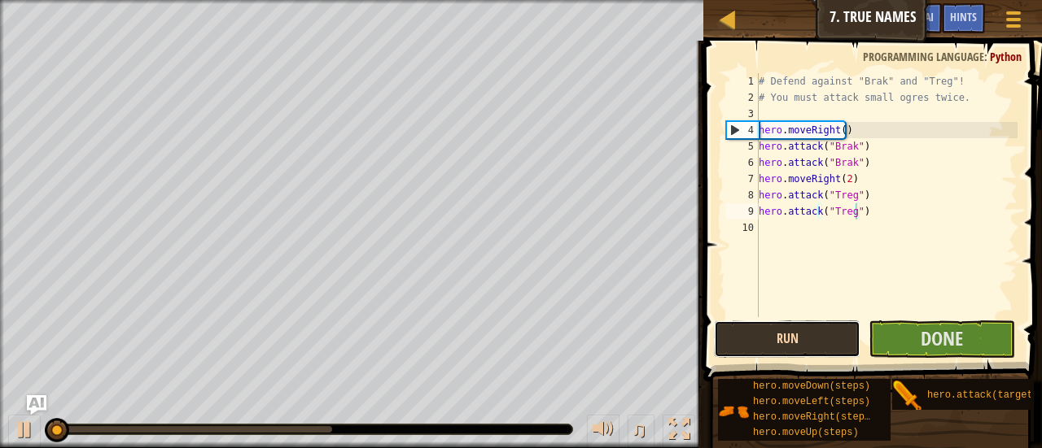
click at [821, 343] on button "Run" at bounding box center [787, 339] width 146 height 37
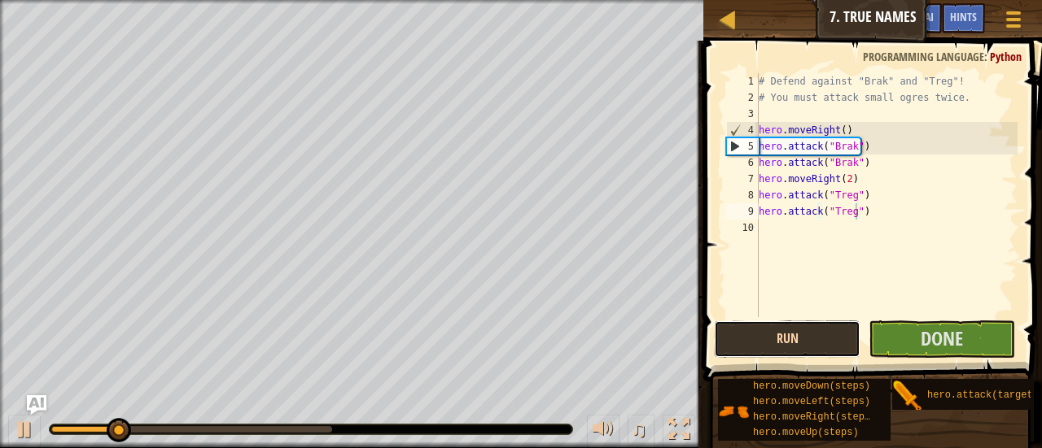
click at [821, 343] on button "Run" at bounding box center [787, 339] width 146 height 37
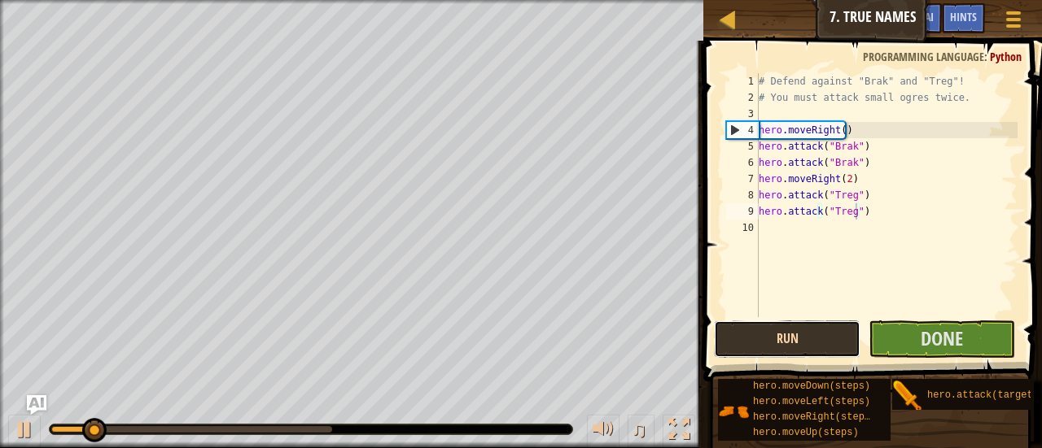
click at [821, 343] on button "Run" at bounding box center [787, 339] width 146 height 37
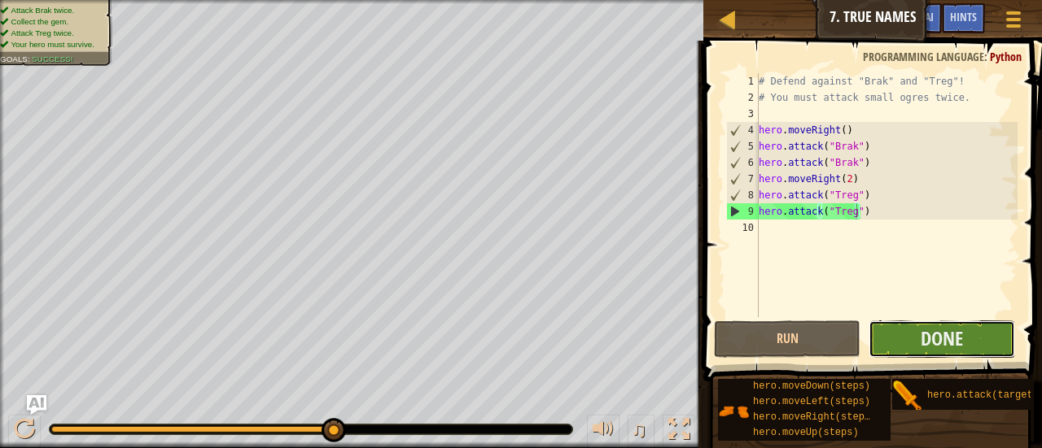
click at [885, 340] on button "Done" at bounding box center [941, 339] width 146 height 37
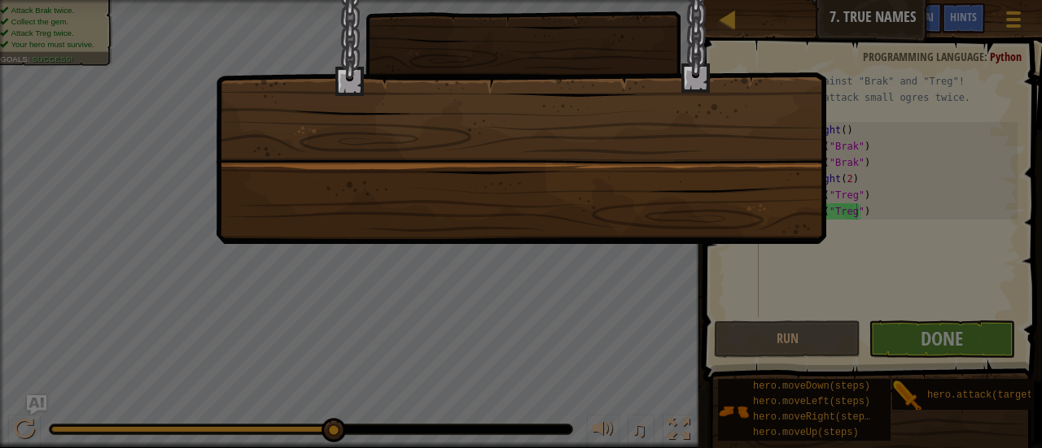
click at [885, 340] on div at bounding box center [521, 224] width 1042 height 448
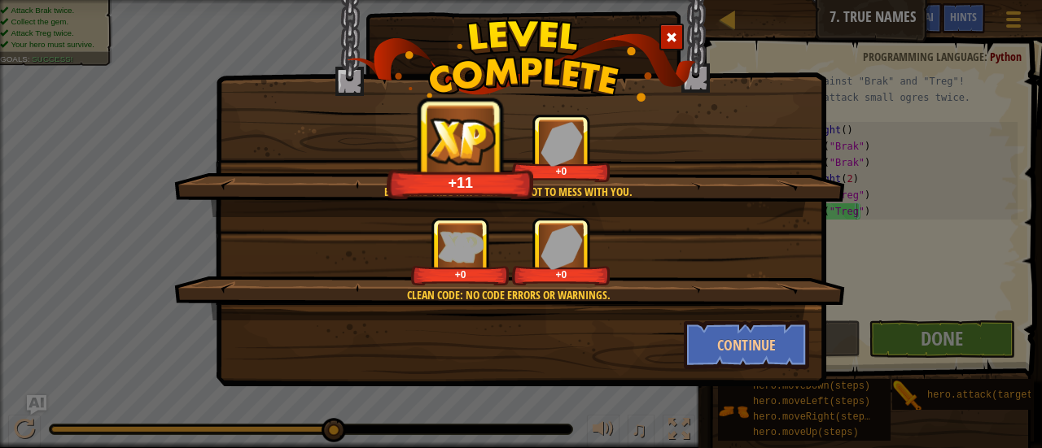
click at [748, 372] on div "Brak and Treg have learned not to mess with you. +11 +0 Clean code: no code err…" at bounding box center [521, 172] width 610 height 427
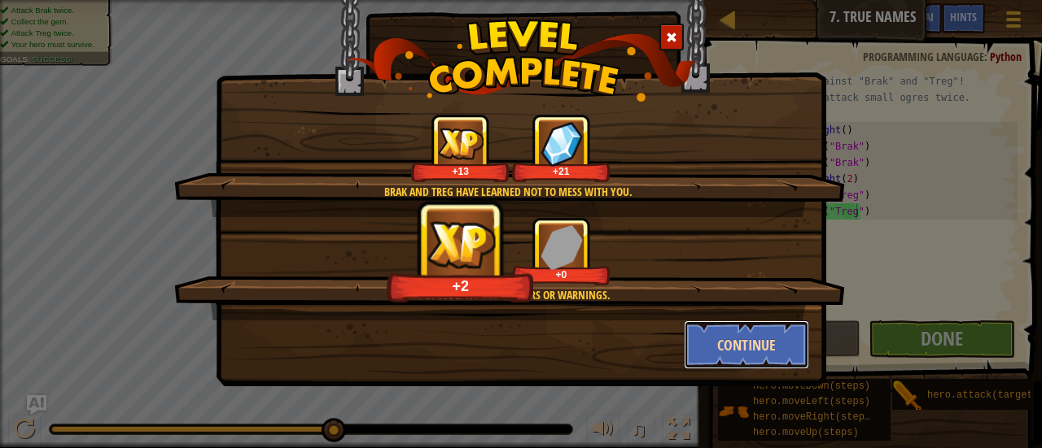
click at [755, 364] on button "Continue" at bounding box center [747, 345] width 126 height 49
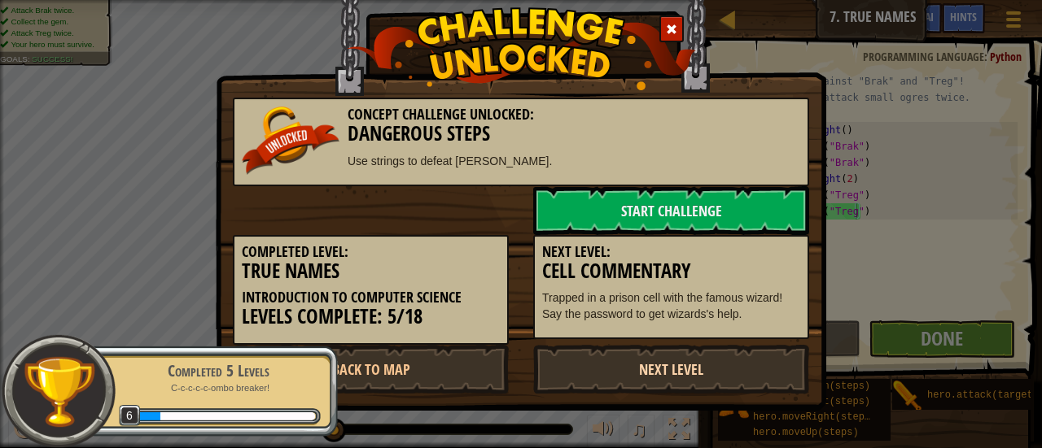
click at [662, 378] on link "Next Level" at bounding box center [671, 369] width 276 height 49
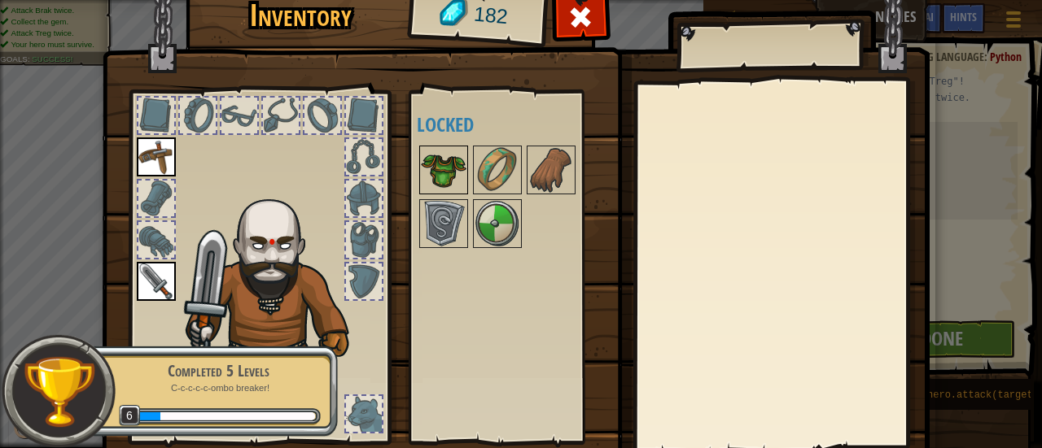
click at [441, 164] on img at bounding box center [444, 170] width 46 height 46
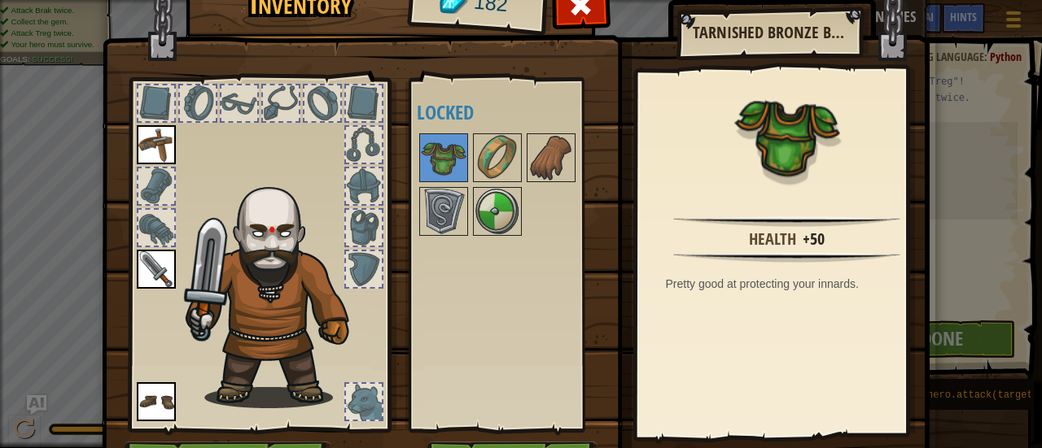
scroll to position [13, 0]
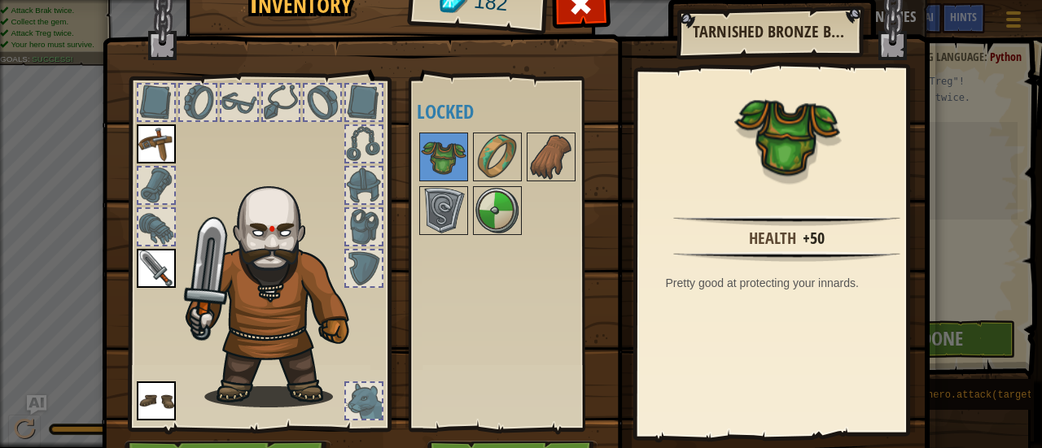
click at [500, 130] on div at bounding box center [519, 183] width 204 height 107
click at [497, 151] on img at bounding box center [497, 157] width 46 height 46
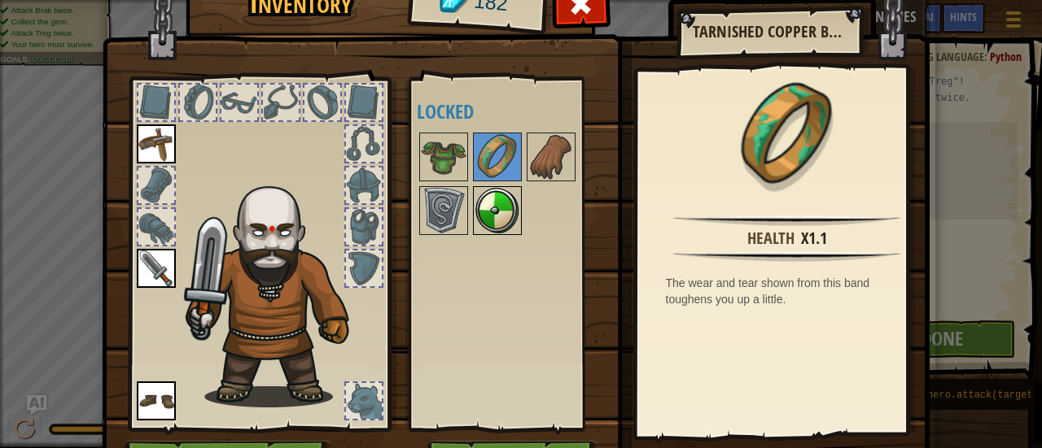
click at [486, 188] on img at bounding box center [497, 211] width 46 height 46
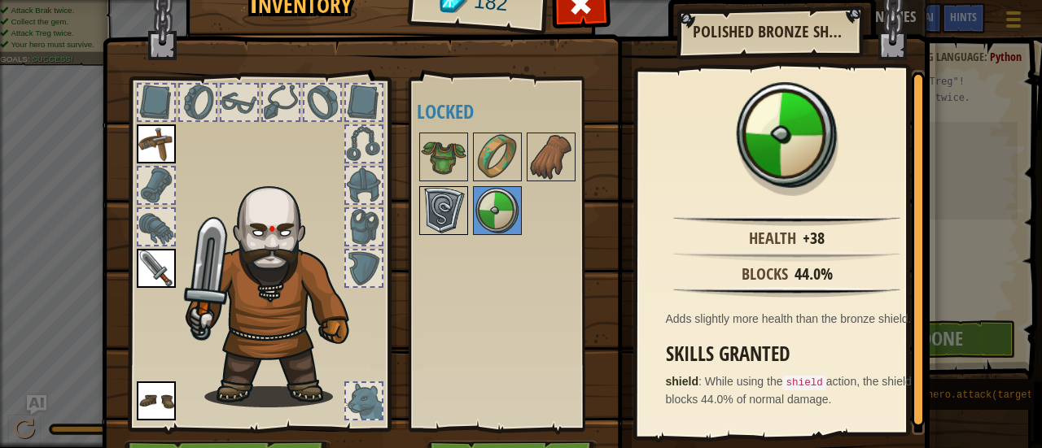
click at [435, 203] on img at bounding box center [444, 211] width 46 height 46
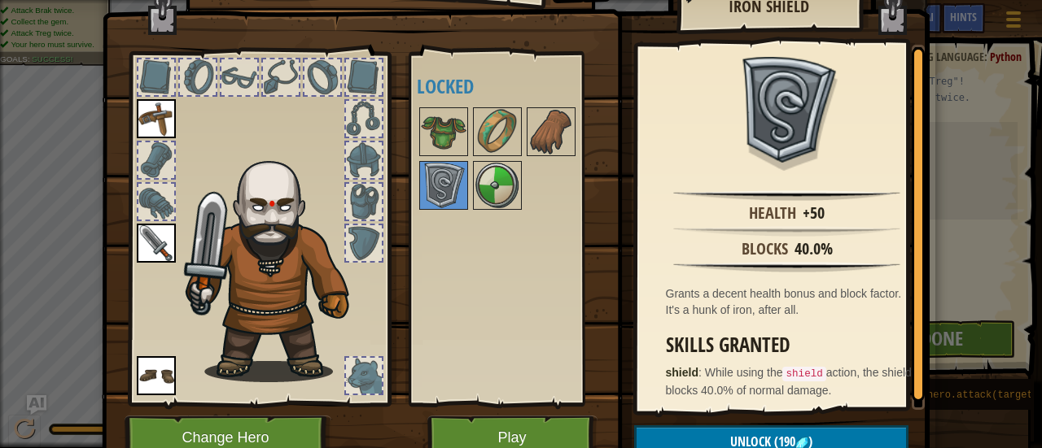
scroll to position [41, 0]
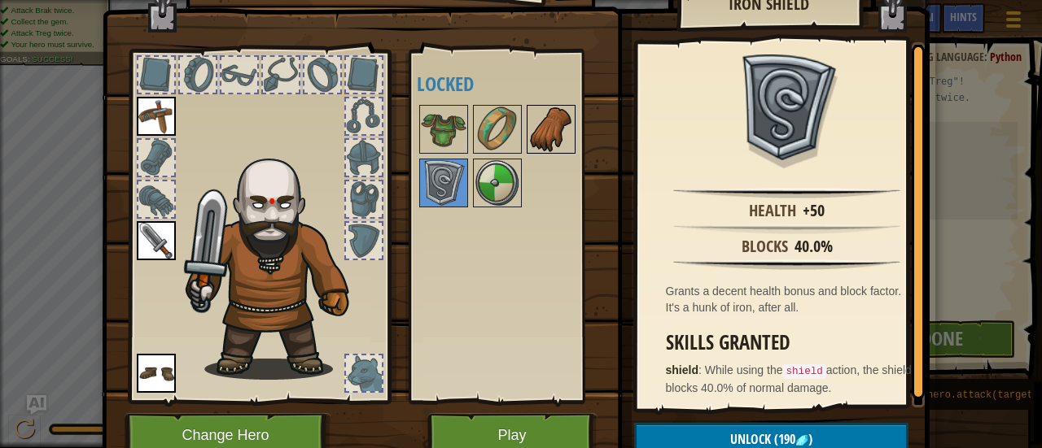
click at [544, 120] on img at bounding box center [551, 130] width 46 height 46
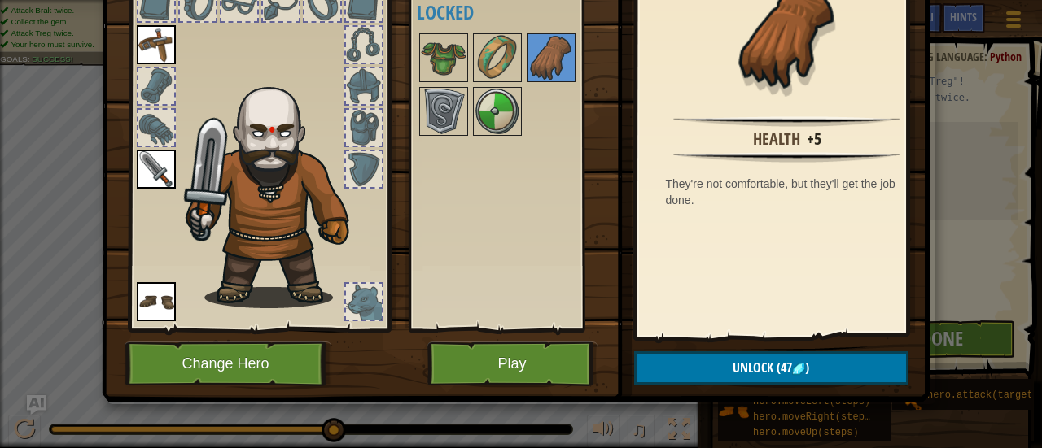
scroll to position [111, 0]
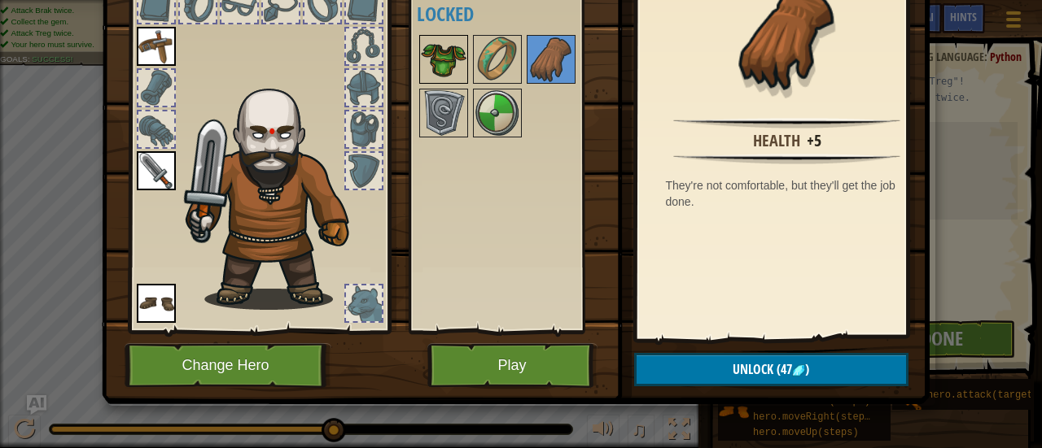
click at [439, 37] on img at bounding box center [444, 60] width 46 height 46
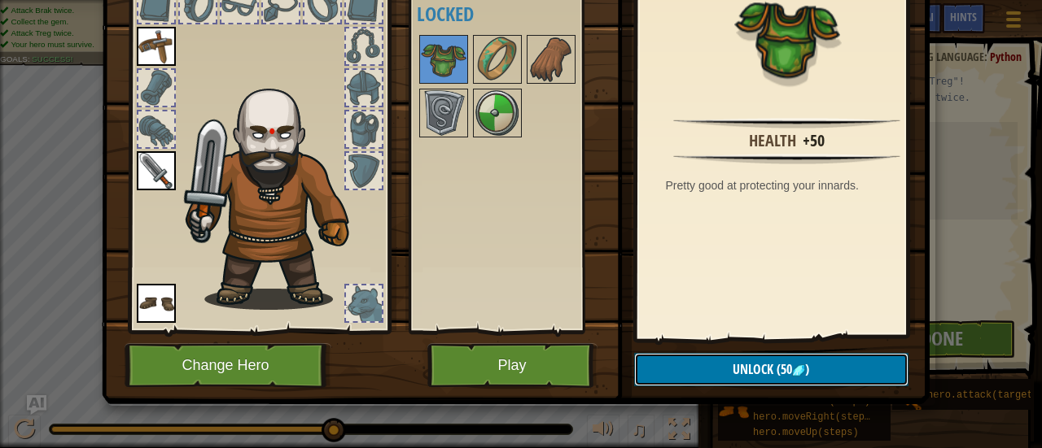
click at [779, 376] on span "(50" at bounding box center [782, 370] width 19 height 18
click at [696, 361] on button "Confirm" at bounding box center [771, 369] width 274 height 33
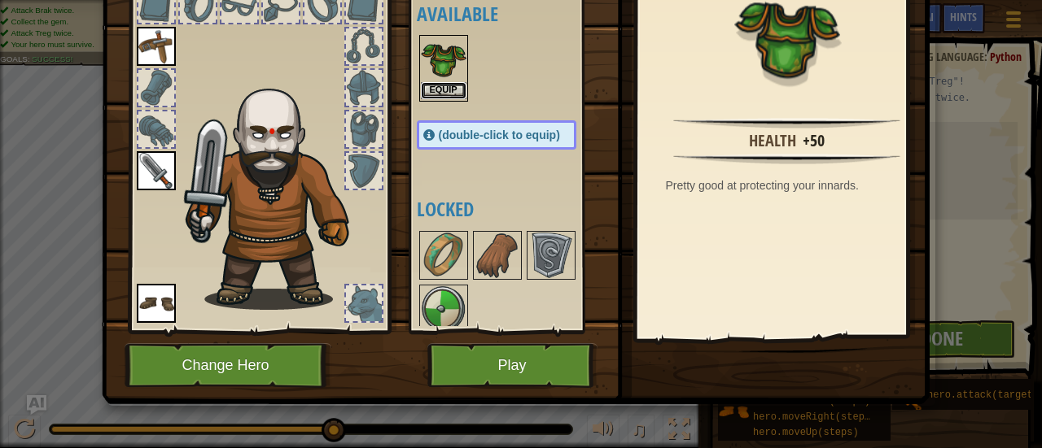
click at [428, 86] on button "Equip" at bounding box center [444, 90] width 46 height 17
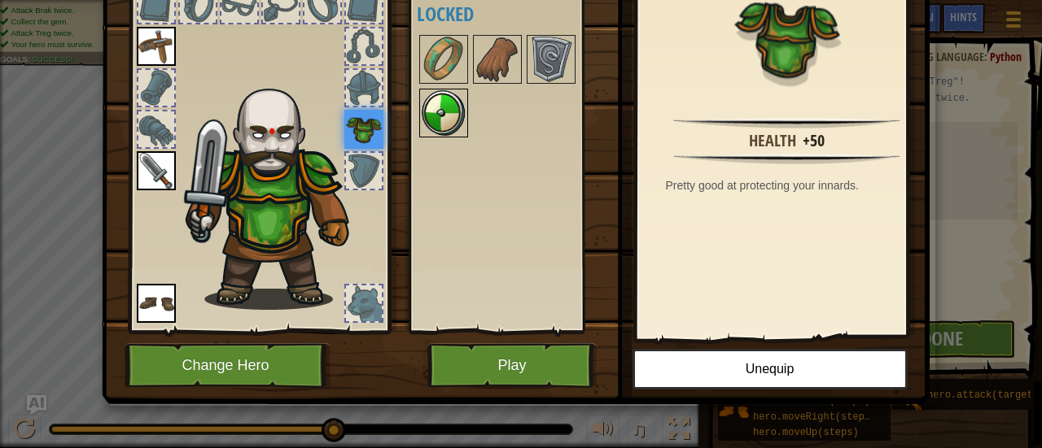
click at [431, 96] on img at bounding box center [444, 113] width 46 height 46
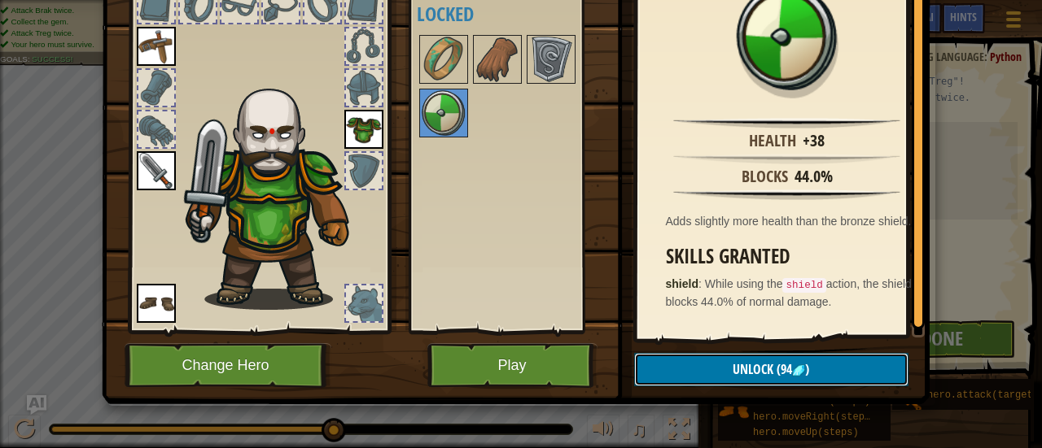
click at [755, 365] on span "Unlock" at bounding box center [752, 370] width 41 height 18
drag, startPoint x: 757, startPoint y: 365, endPoint x: 676, endPoint y: 382, distance: 82.2
click at [676, 382] on button "Confirm" at bounding box center [771, 369] width 274 height 33
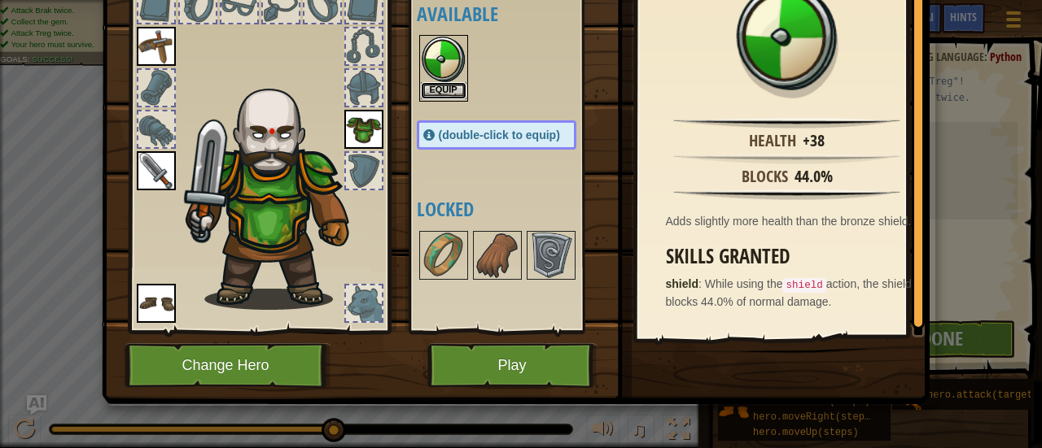
click at [445, 85] on button "Equip" at bounding box center [444, 90] width 46 height 17
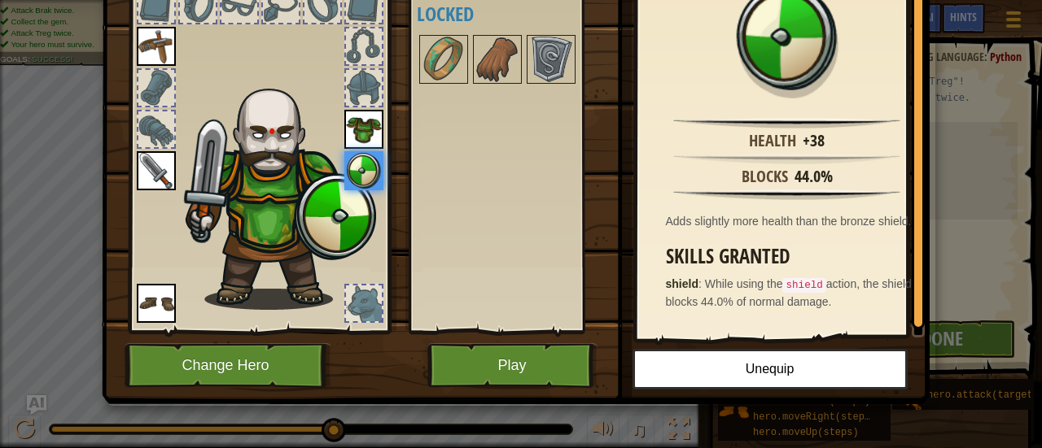
click at [462, 42] on div at bounding box center [513, 60] width 192 height 54
click at [457, 44] on img at bounding box center [444, 60] width 46 height 46
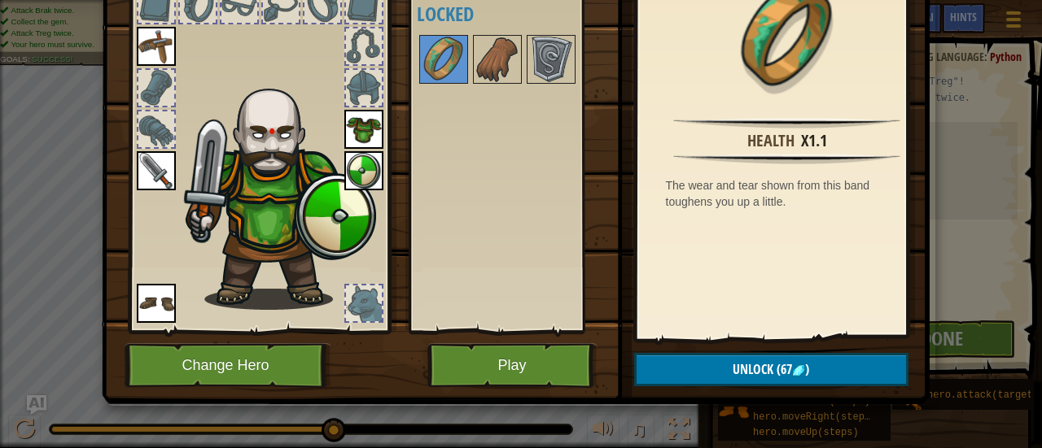
click at [607, 74] on img at bounding box center [516, 109] width 828 height 591
click at [558, 61] on img at bounding box center [551, 60] width 46 height 46
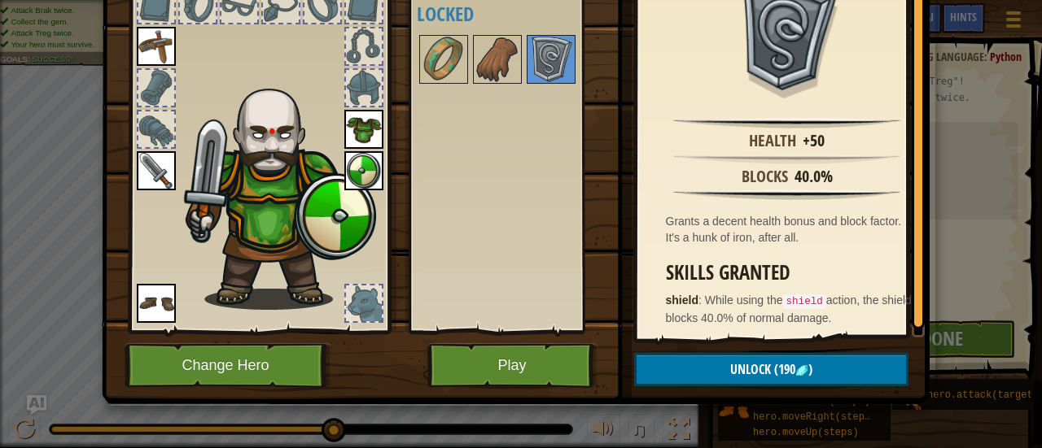
click at [417, 49] on div at bounding box center [513, 60] width 192 height 54
click at [435, 51] on img at bounding box center [444, 60] width 46 height 46
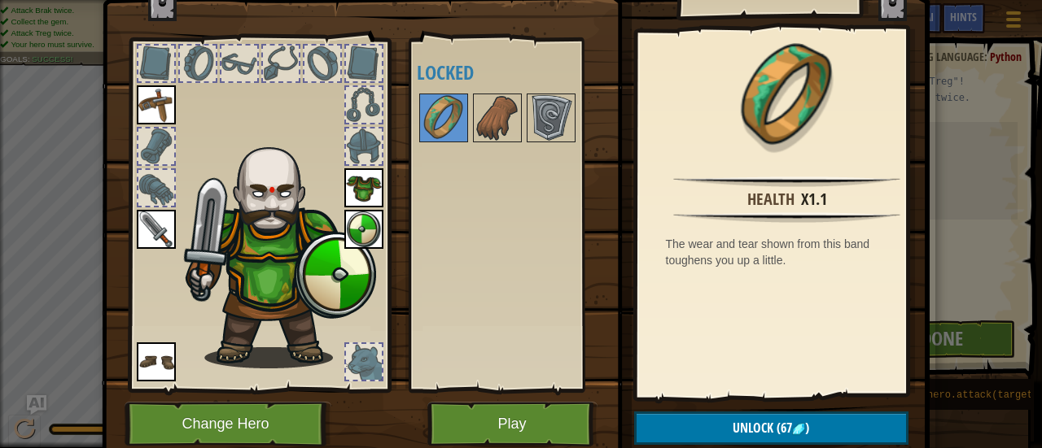
scroll to position [54, 0]
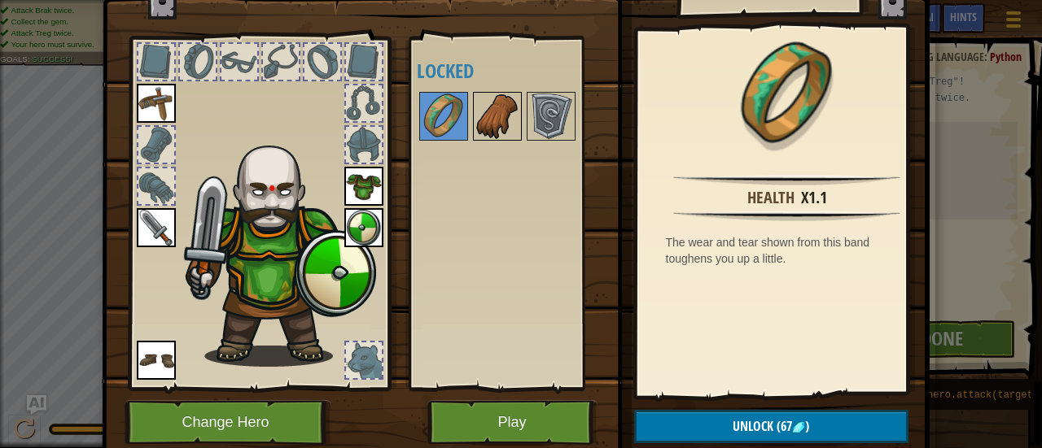
click at [496, 120] on img at bounding box center [497, 117] width 46 height 46
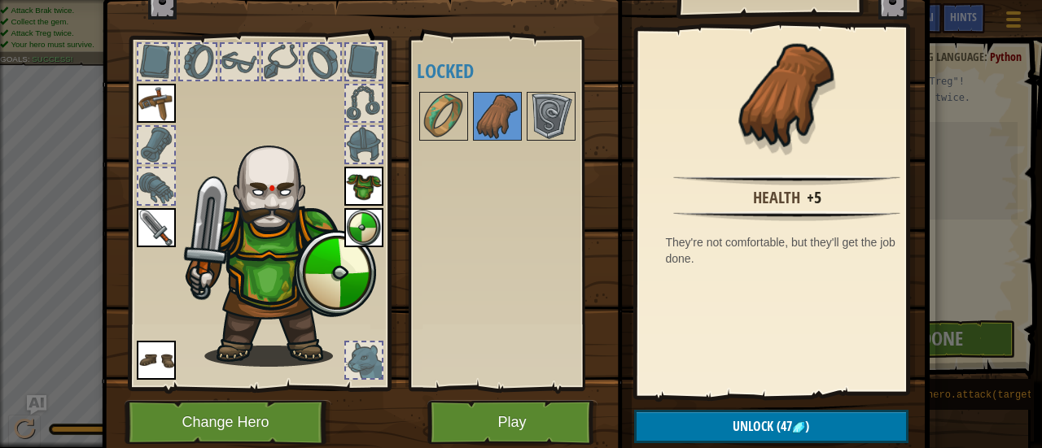
scroll to position [112, 0]
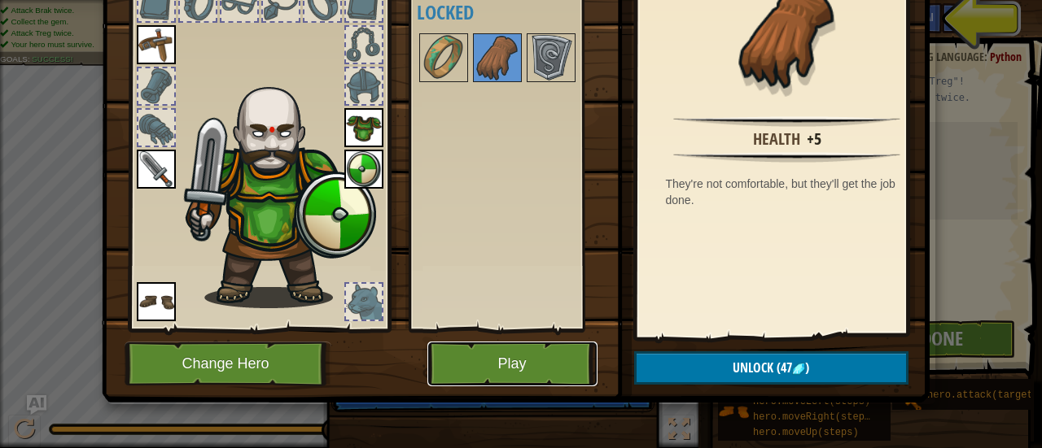
click at [494, 364] on button "Play" at bounding box center [512, 364] width 170 height 45
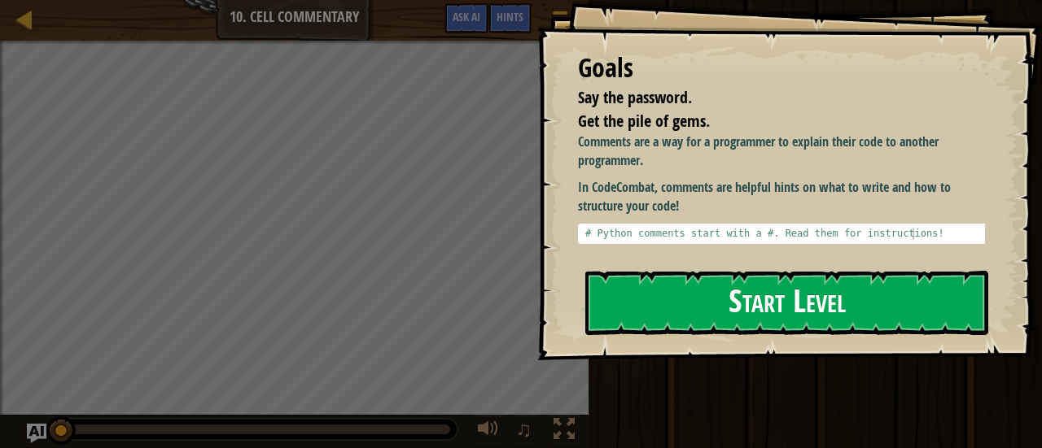
click at [679, 278] on button "Start Level" at bounding box center [786, 303] width 403 height 64
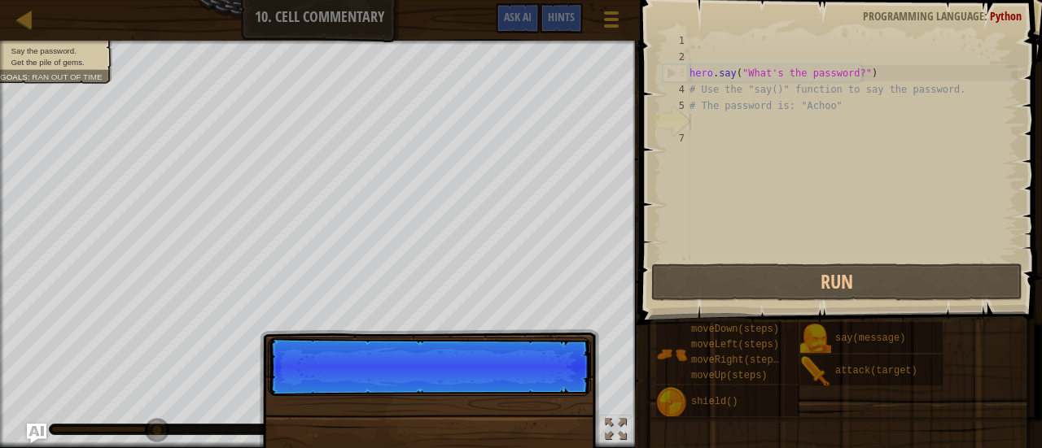
scroll to position [7, 0]
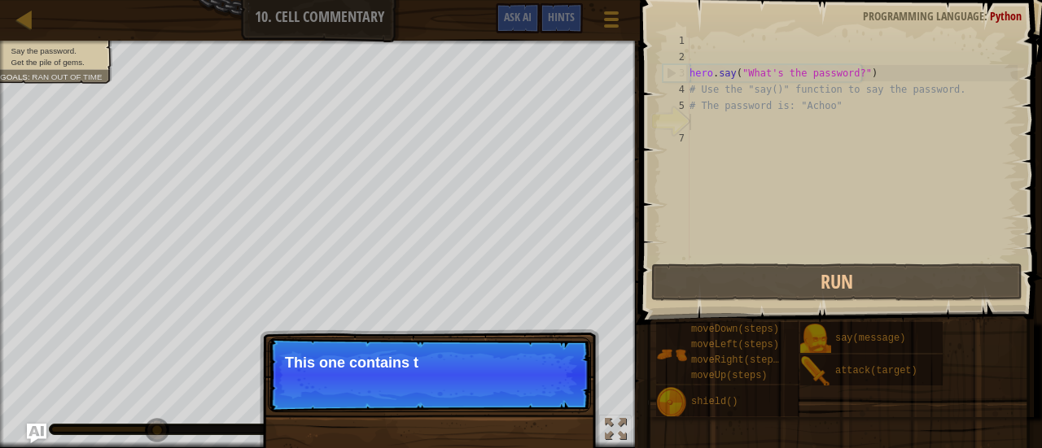
click at [558, 382] on p "Skip (esc) Continue This one contains t" at bounding box center [429, 375] width 323 height 75
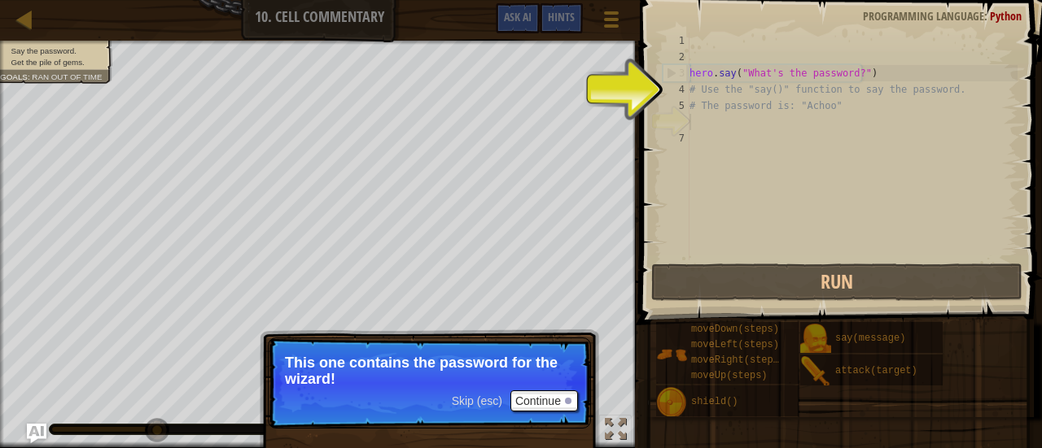
click at [558, 387] on p "Skip (esc) Continue This one contains the password for the wizard!" at bounding box center [429, 383] width 323 height 91
click at [546, 383] on p "This one contains the password for the wizard!" at bounding box center [429, 371] width 289 height 33
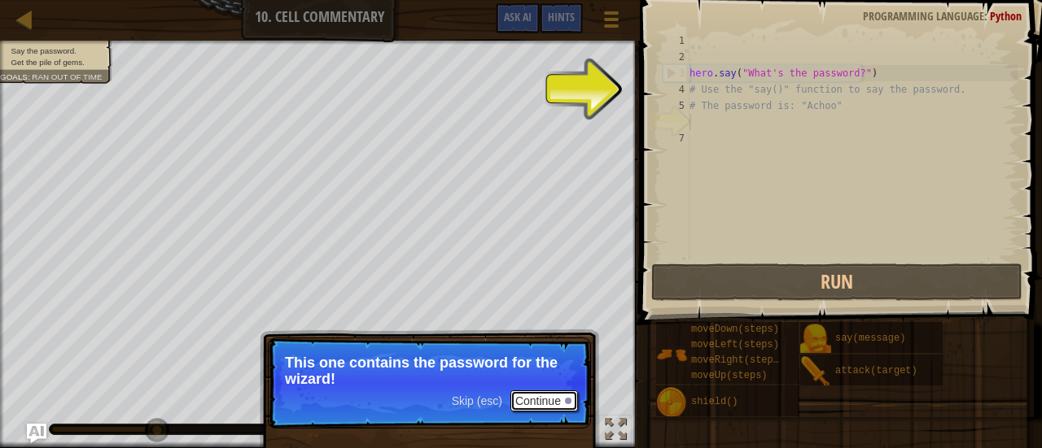
click at [552, 404] on button "Continue" at bounding box center [544, 401] width 68 height 21
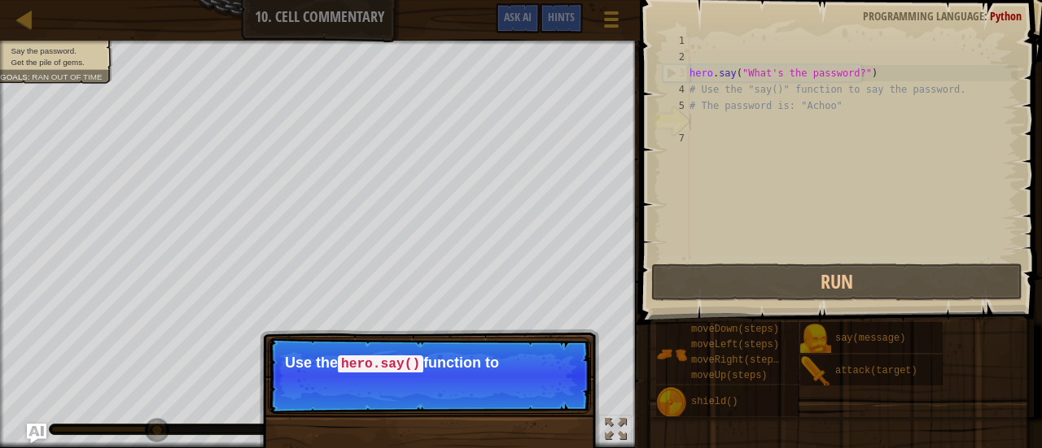
click at [553, 393] on p "Skip (esc) Continue Use the hero.say() function to" at bounding box center [429, 376] width 323 height 76
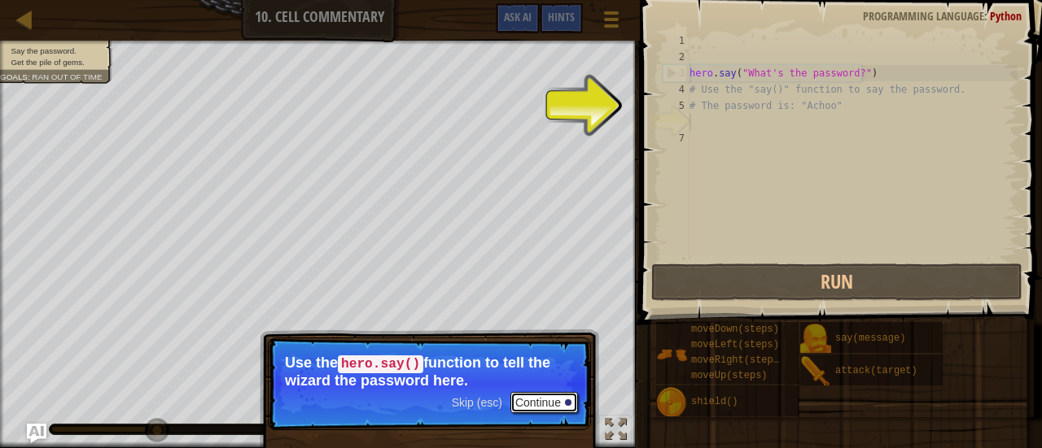
click at [553, 393] on button "Continue" at bounding box center [544, 402] width 68 height 21
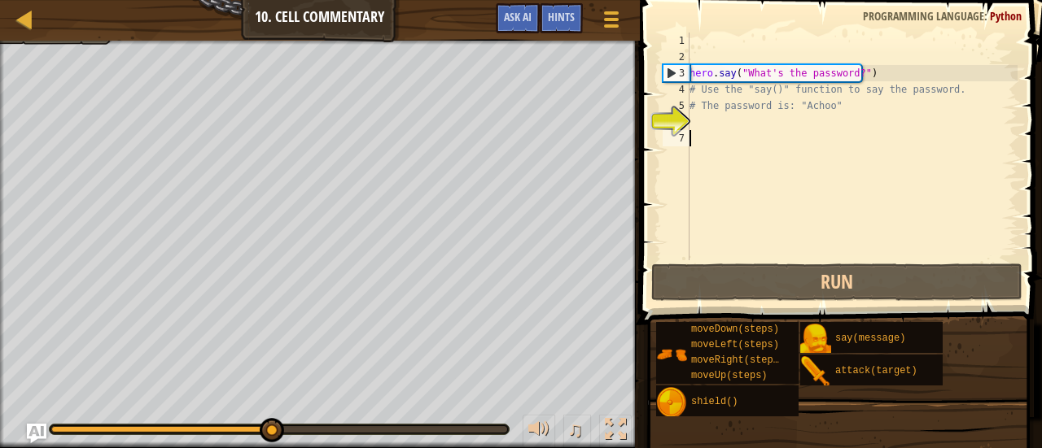
click at [711, 138] on div "hero . say ( "What's the password?" ) # Use the "say()" function to say the pas…" at bounding box center [851, 163] width 331 height 260
click at [710, 128] on div "hero . say ( "What's the password?" ) # Use the "say()" function to say the pas…" at bounding box center [851, 163] width 331 height 260
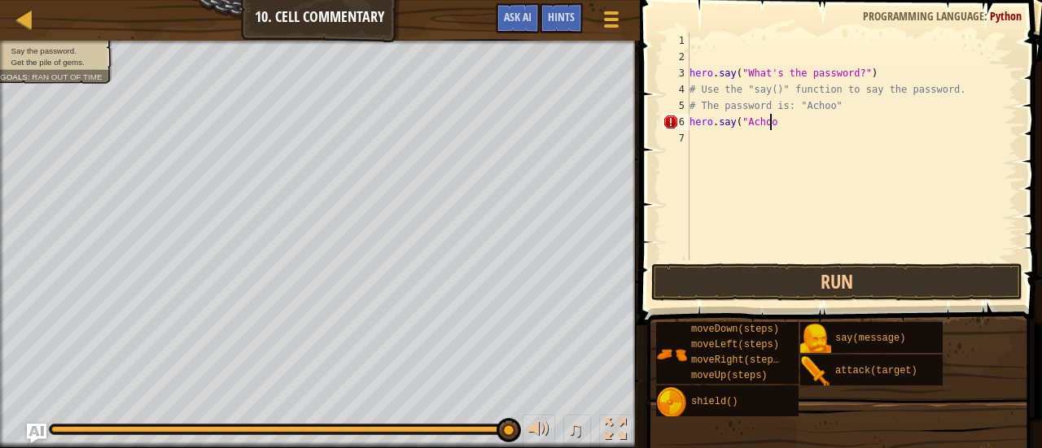
scroll to position [7, 7]
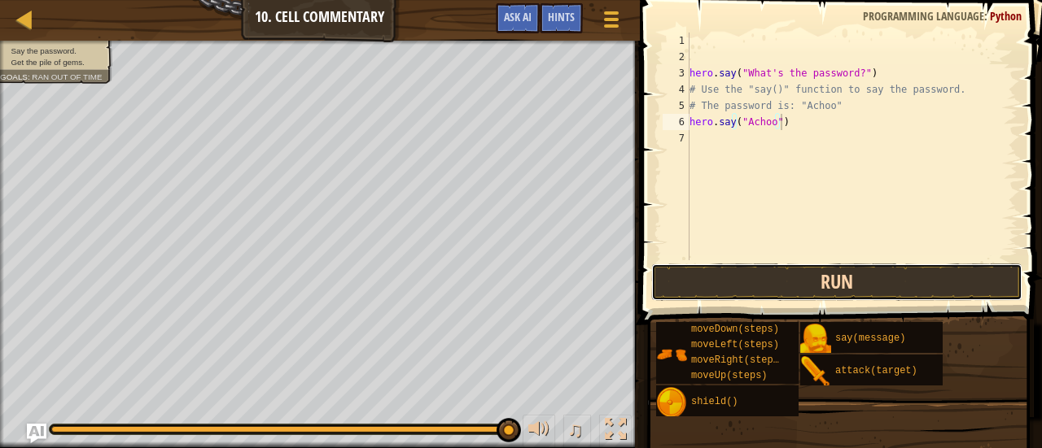
click at [774, 278] on button "Run" at bounding box center [836, 282] width 371 height 37
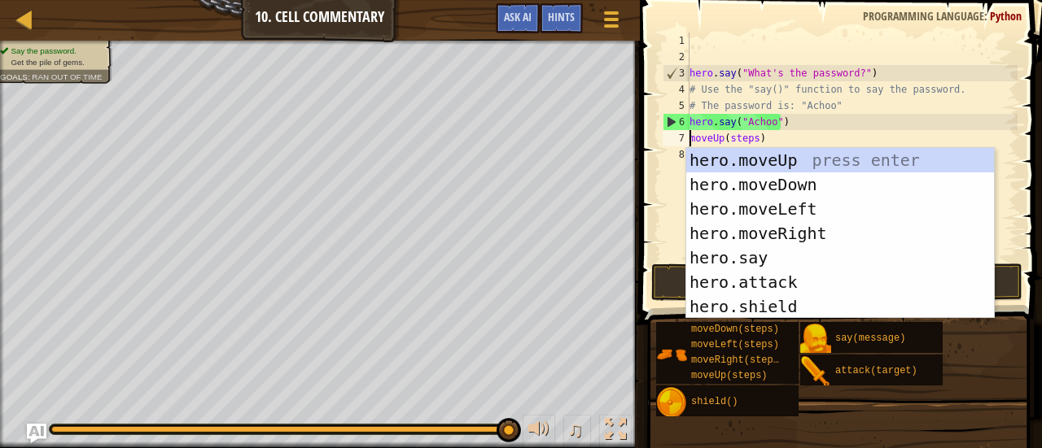
scroll to position [7, 5]
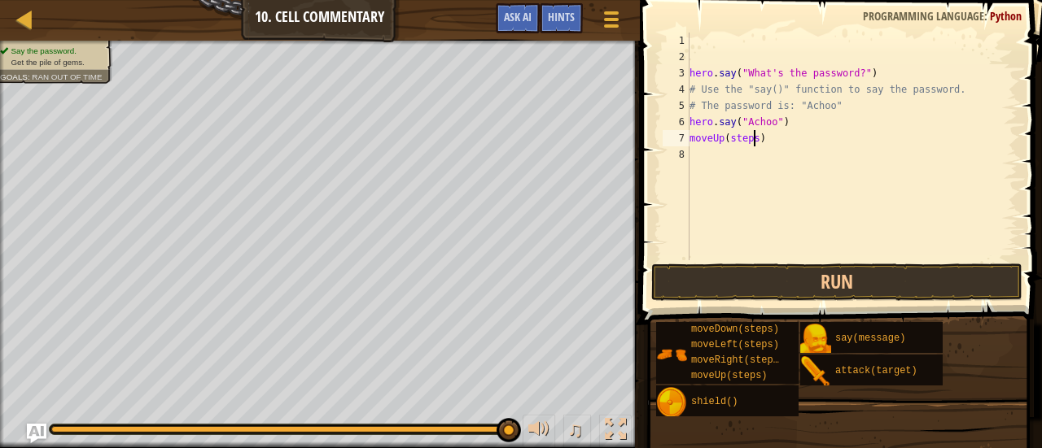
click at [754, 138] on div "hero . say ( "What's the password?" ) # Use the "say()" function to say the pas…" at bounding box center [851, 163] width 331 height 260
type textarea "moveUp(2)"
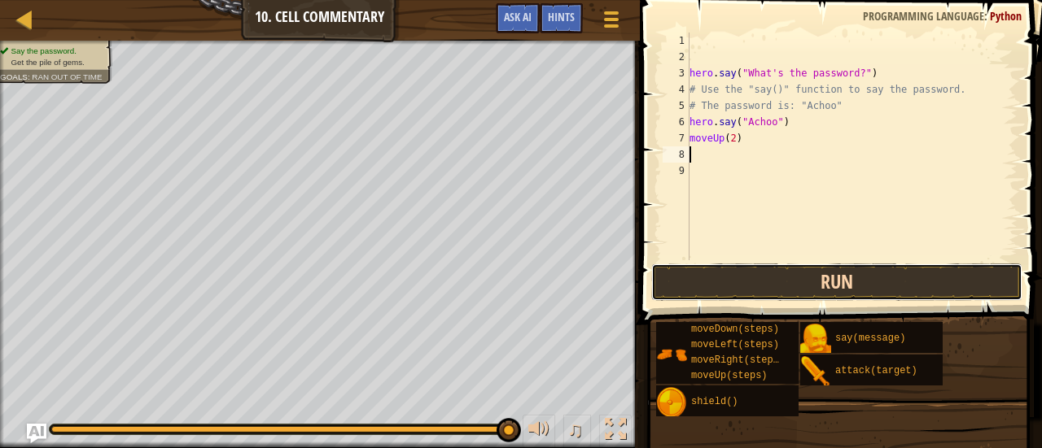
click at [734, 280] on button "Run" at bounding box center [836, 282] width 371 height 37
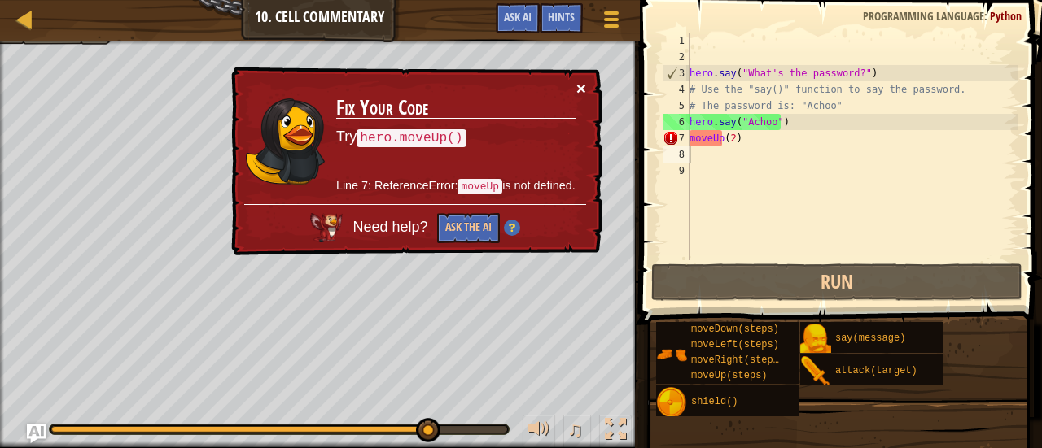
click at [576, 85] on button "×" at bounding box center [581, 88] width 10 height 17
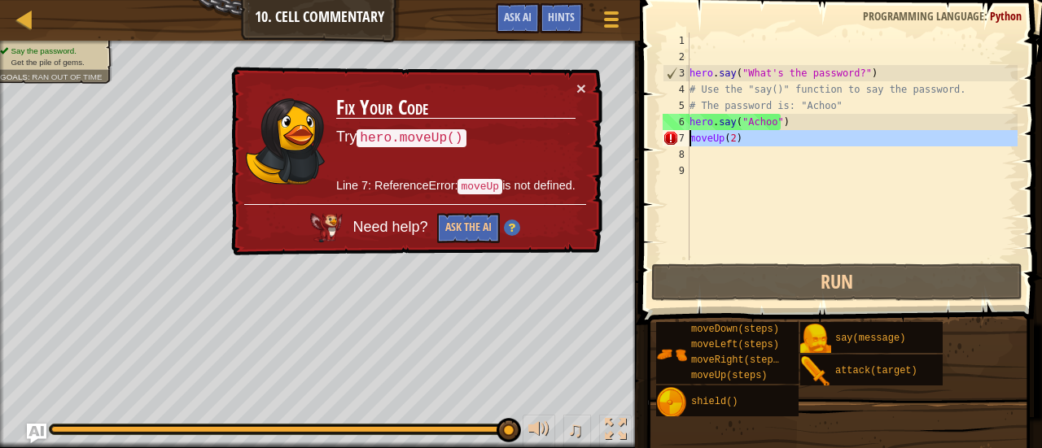
click at [686, 140] on div "7" at bounding box center [675, 138] width 27 height 16
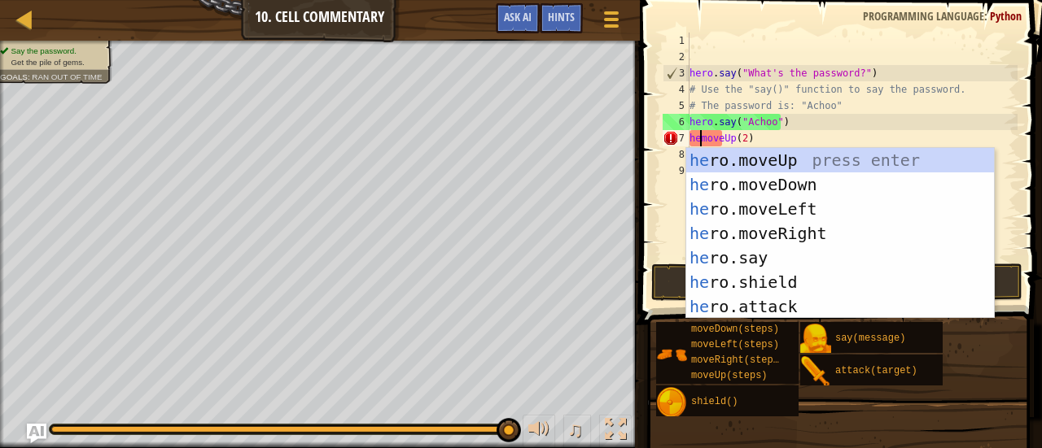
scroll to position [7, 2]
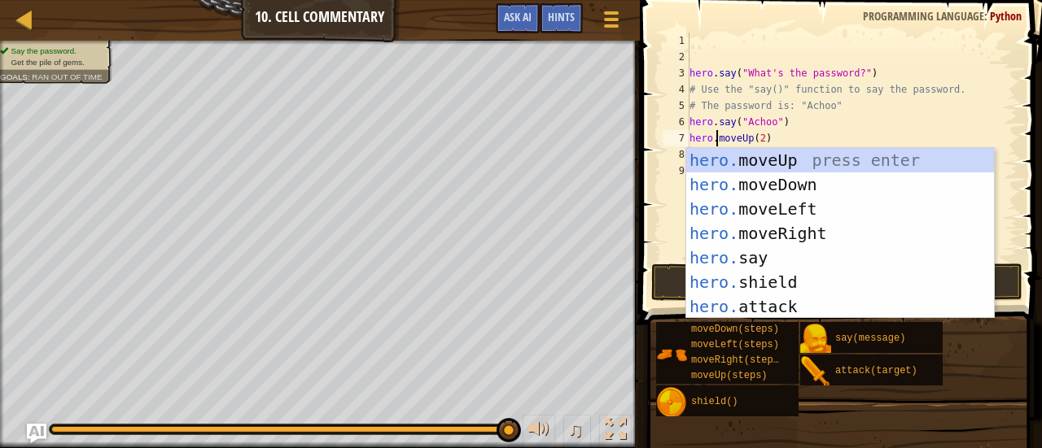
type textarea "hero.moveUp(2)"
click at [658, 255] on span at bounding box center [842, 139] width 415 height 373
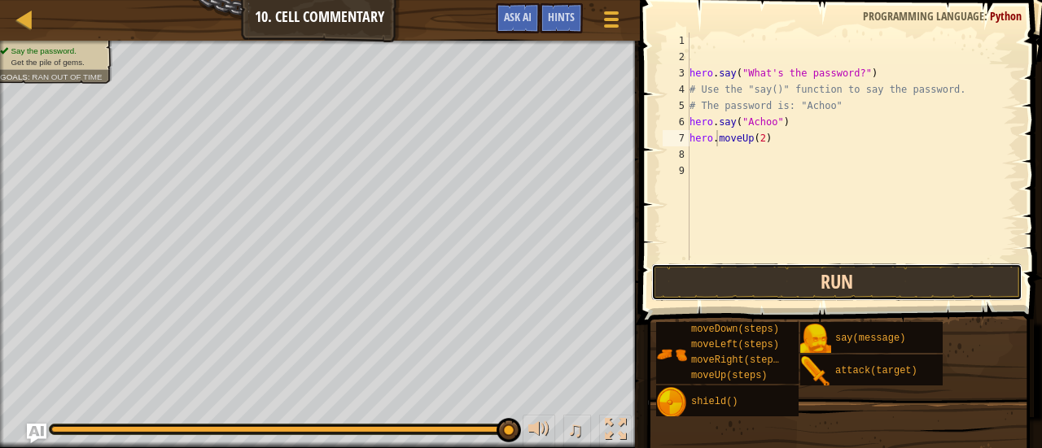
click at [788, 279] on button "Run" at bounding box center [836, 282] width 371 height 37
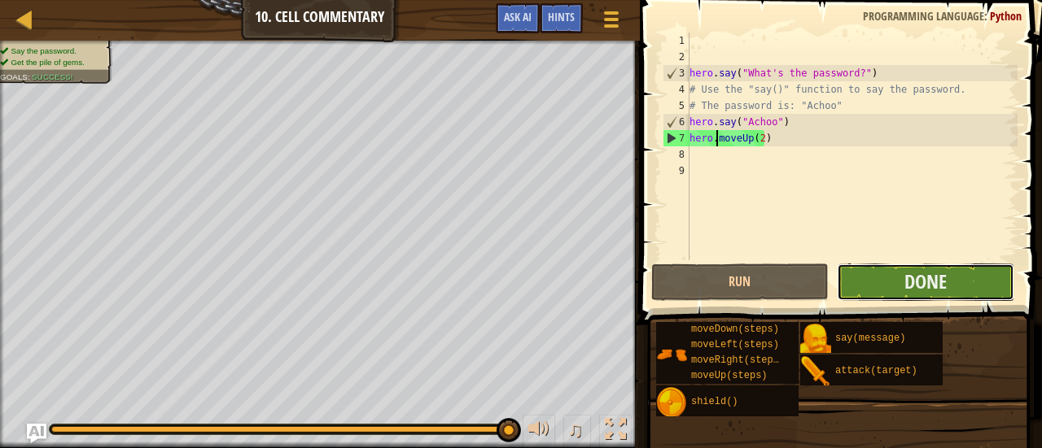
click at [861, 276] on button "Done" at bounding box center [925, 282] width 177 height 37
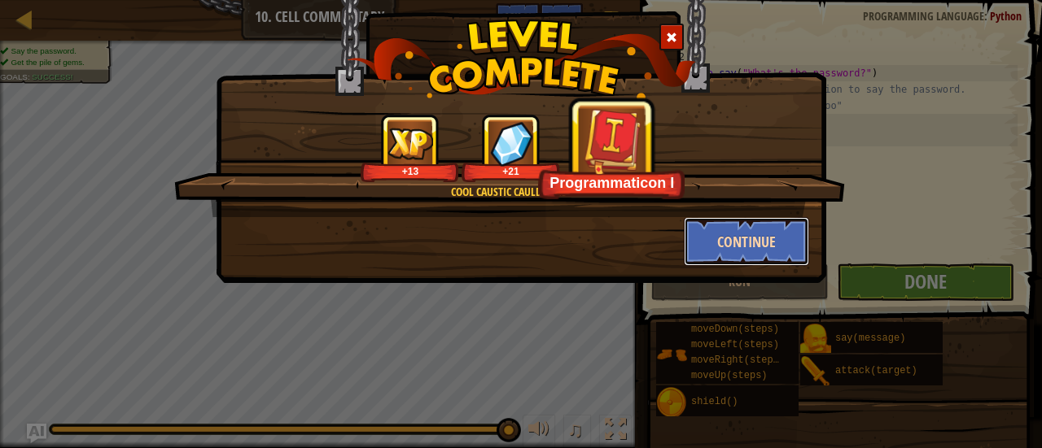
click at [763, 251] on button "Continue" at bounding box center [747, 241] width 126 height 49
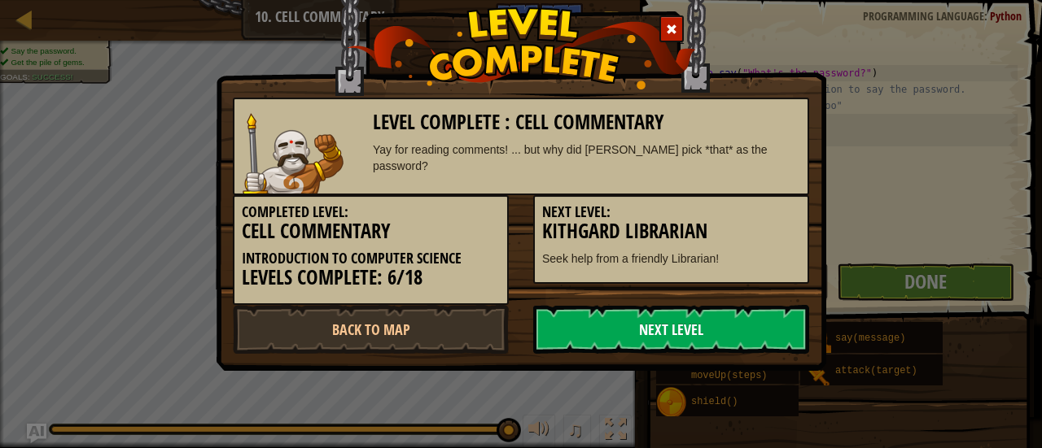
click at [695, 326] on link "Next Level" at bounding box center [671, 329] width 276 height 49
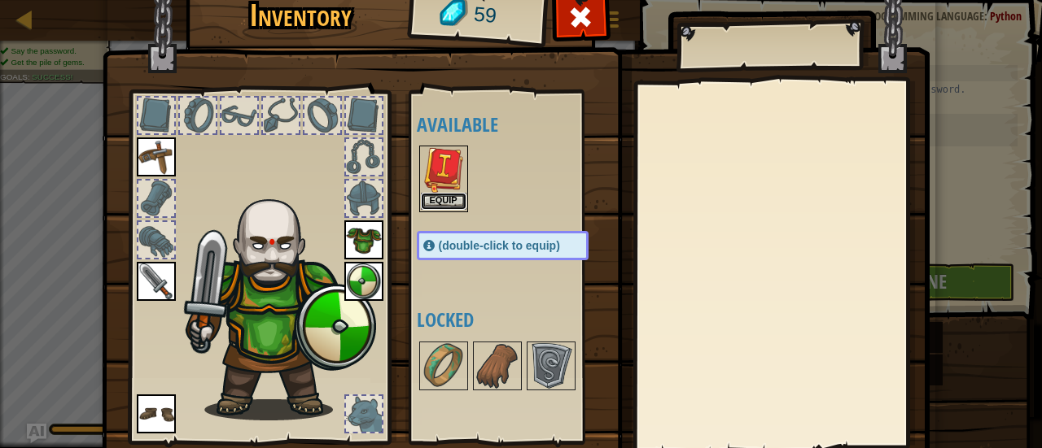
click at [441, 199] on button "Equip" at bounding box center [444, 201] width 46 height 17
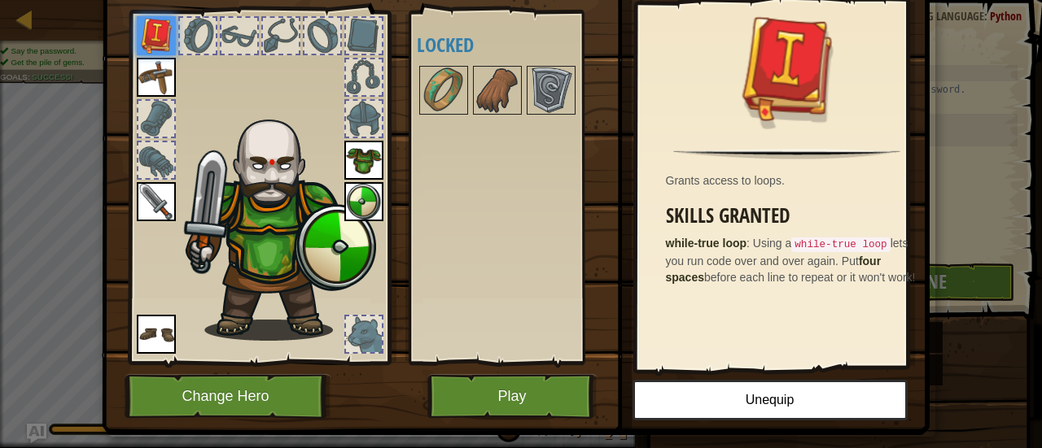
scroll to position [81, 0]
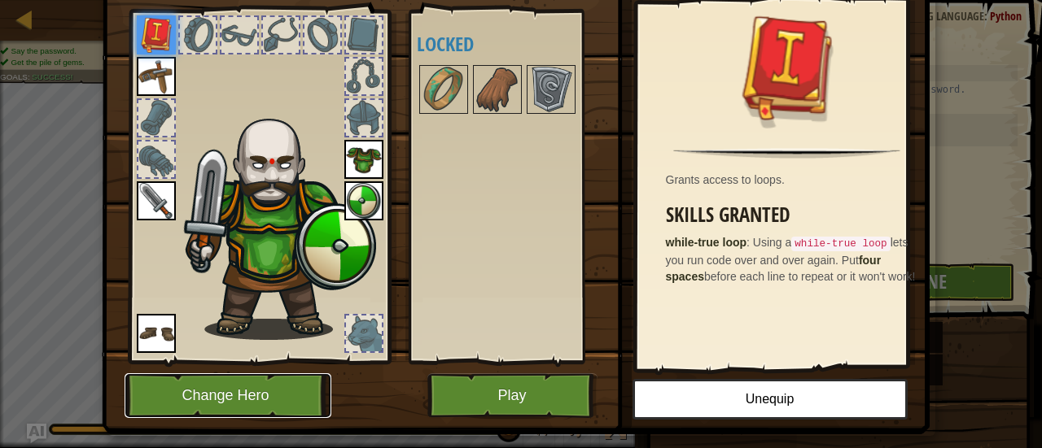
click at [212, 413] on button "Change Hero" at bounding box center [228, 396] width 207 height 45
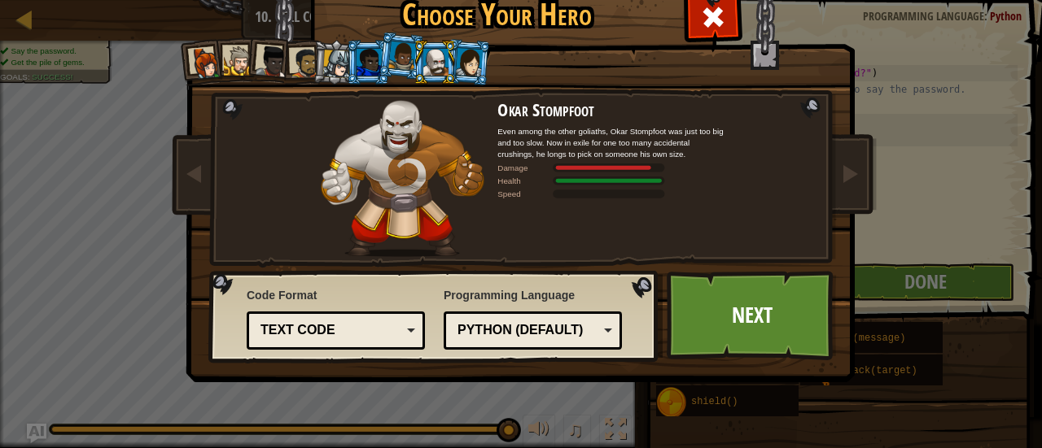
click at [301, 68] on div at bounding box center [305, 63] width 30 height 30
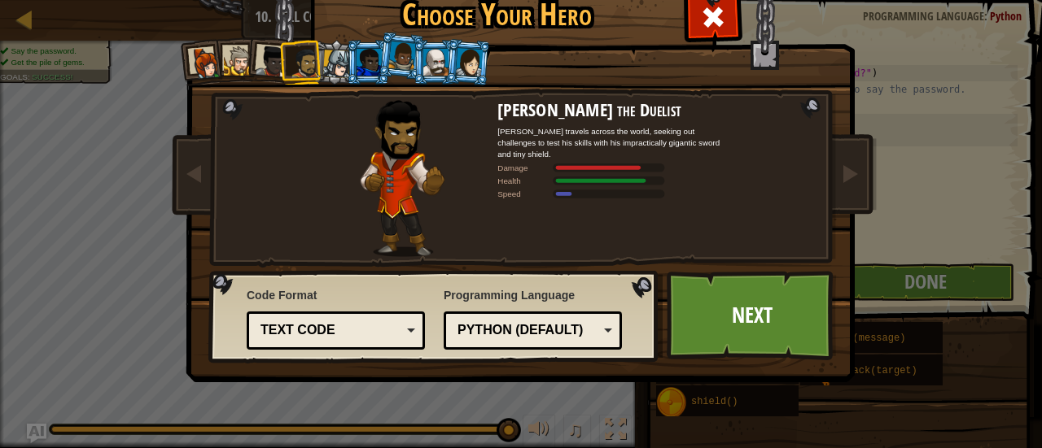
click at [194, 64] on div at bounding box center [206, 63] width 33 height 33
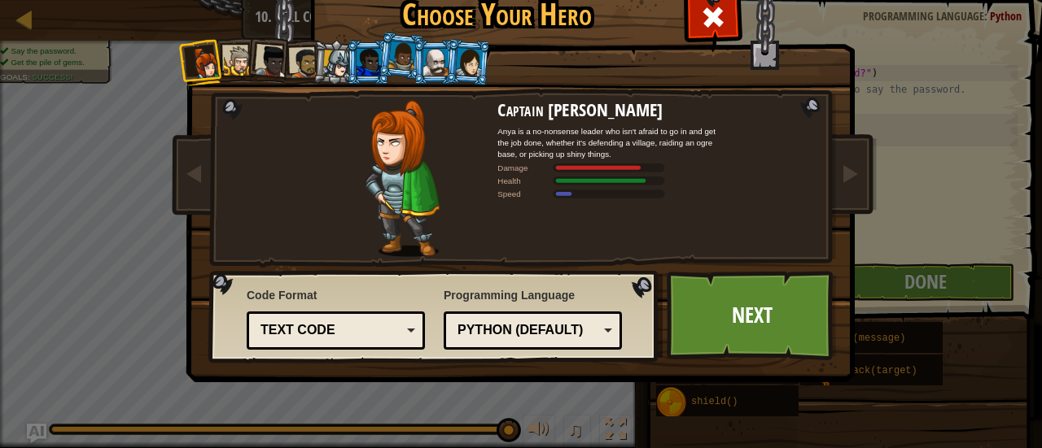
click at [247, 63] on li at bounding box center [269, 60] width 48 height 48
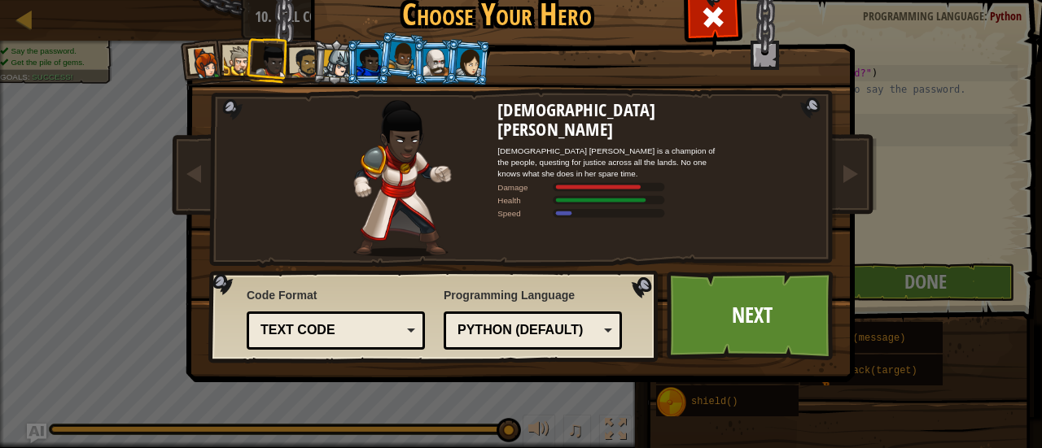
click at [290, 69] on div at bounding box center [305, 63] width 30 height 30
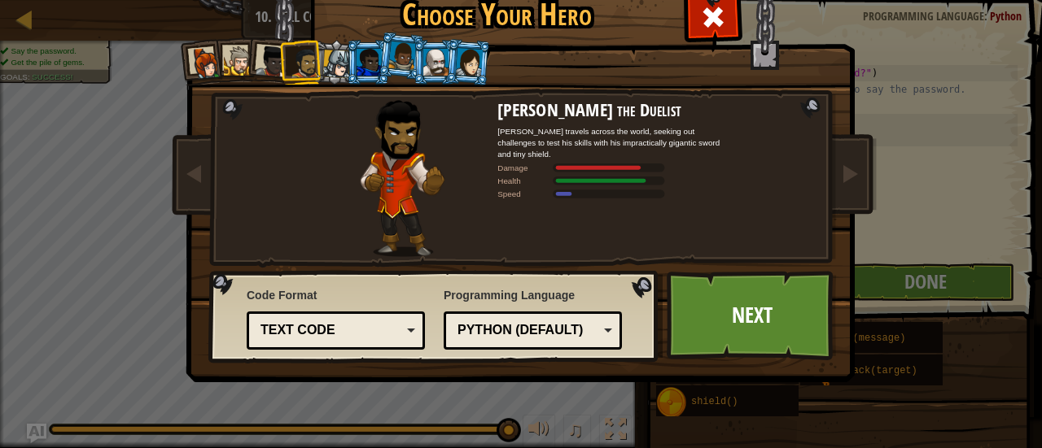
click at [397, 76] on li at bounding box center [402, 55] width 48 height 49
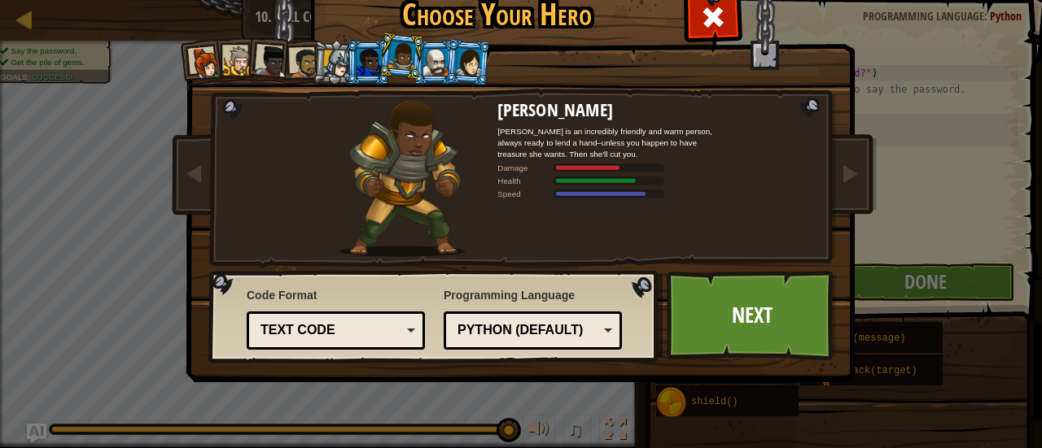
click at [378, 53] on li at bounding box center [402, 55] width 48 height 49
click at [369, 59] on div at bounding box center [368, 62] width 25 height 26
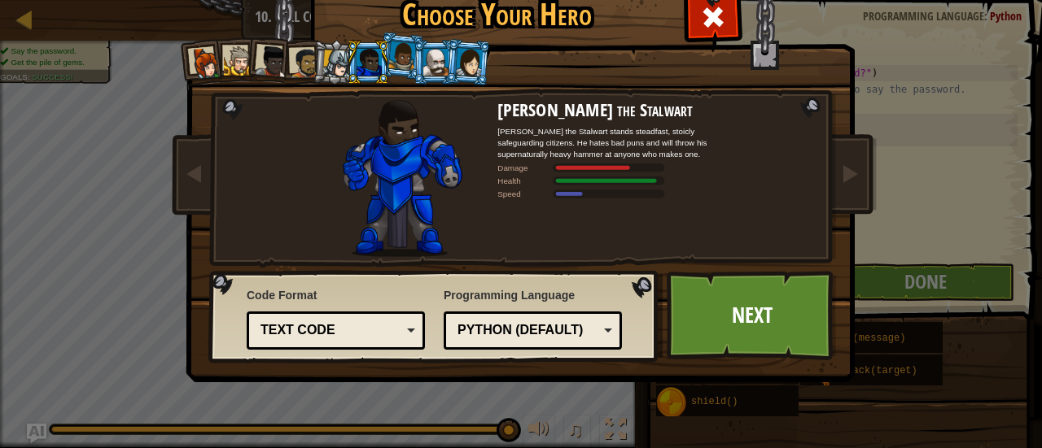
click at [455, 63] on div at bounding box center [468, 62] width 27 height 28
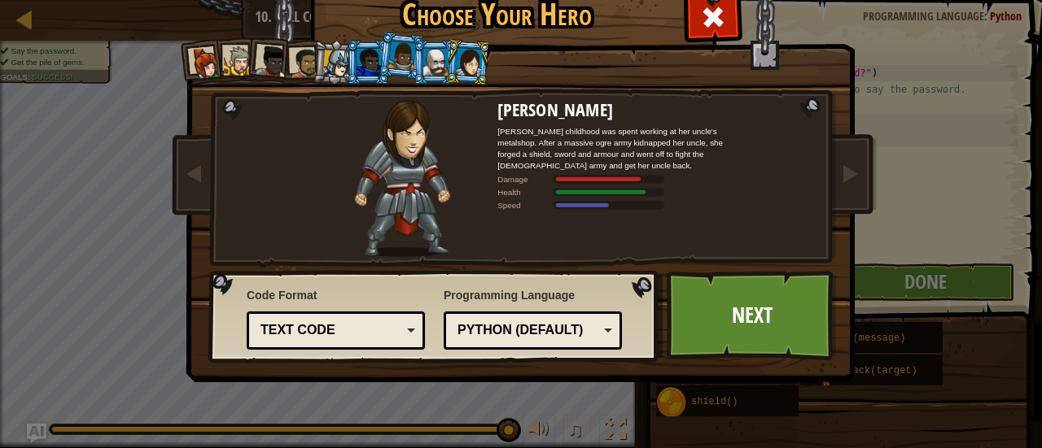
click at [335, 53] on div at bounding box center [337, 64] width 28 height 28
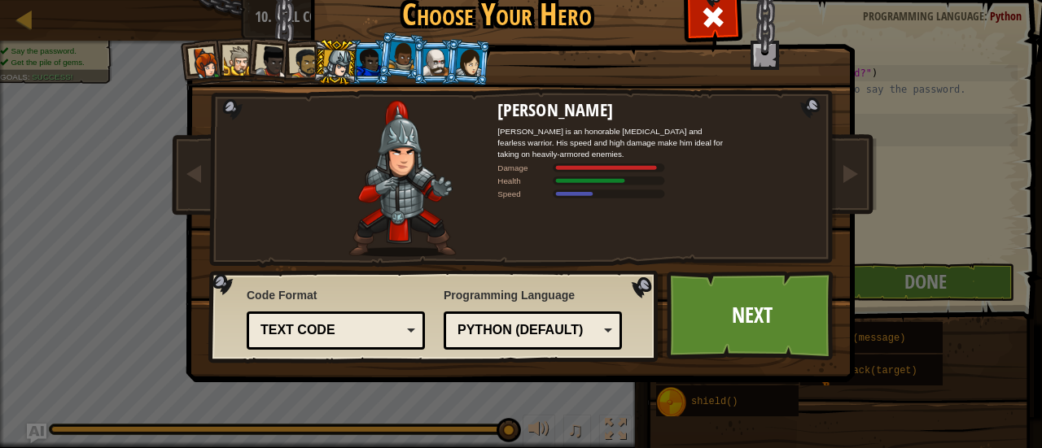
click at [304, 56] on div at bounding box center [305, 63] width 30 height 30
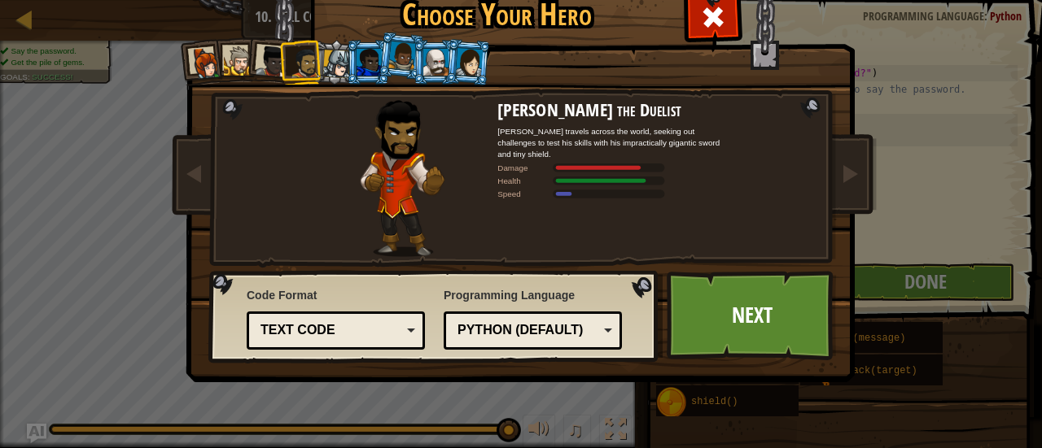
click at [264, 63] on div at bounding box center [272, 62] width 33 height 33
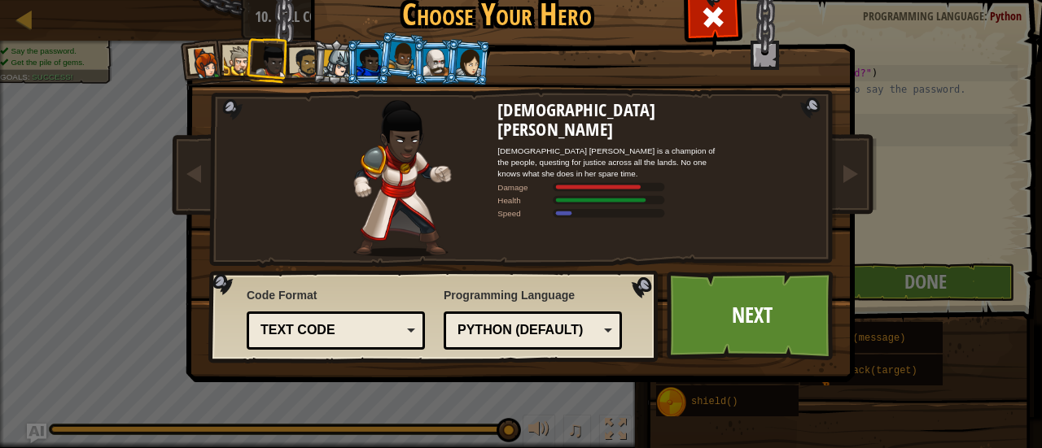
click at [224, 55] on div at bounding box center [239, 61] width 30 height 30
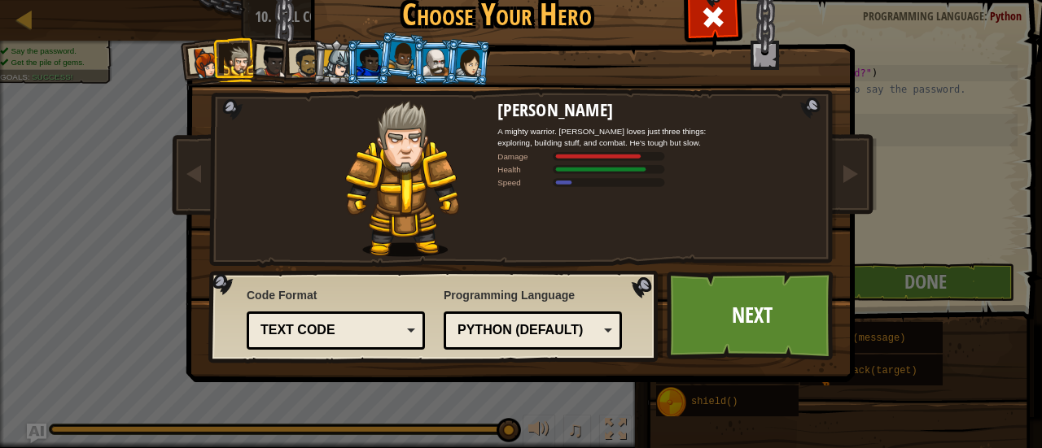
click at [179, 61] on li at bounding box center [202, 62] width 48 height 48
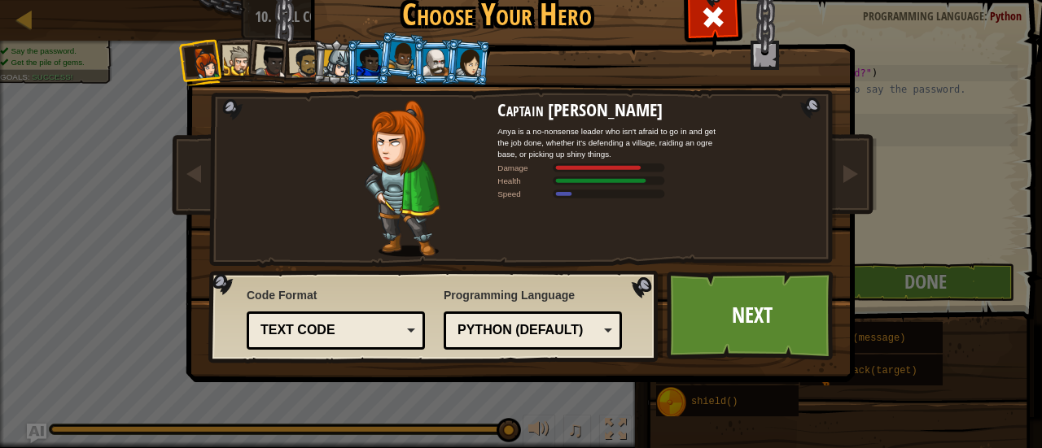
click at [337, 82] on li at bounding box center [335, 62] width 46 height 46
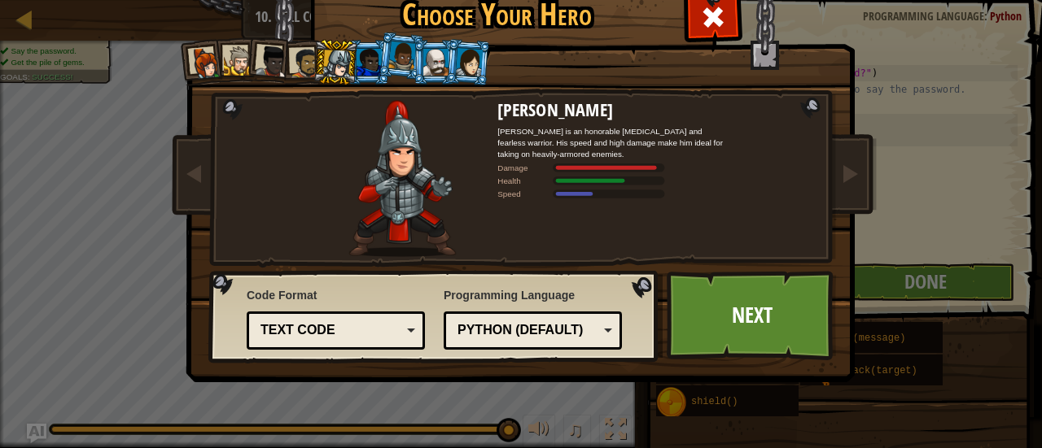
click at [362, 79] on li at bounding box center [368, 62] width 44 height 45
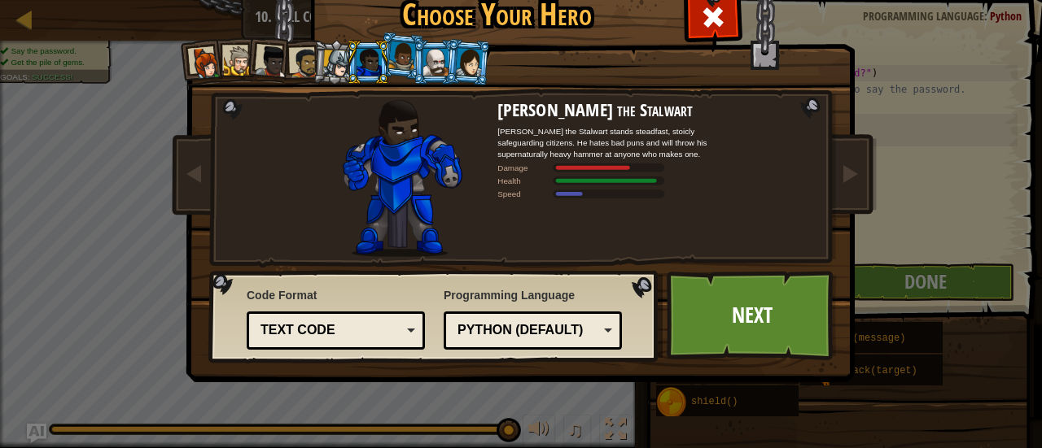
click at [416, 77] on li at bounding box center [435, 62] width 44 height 45
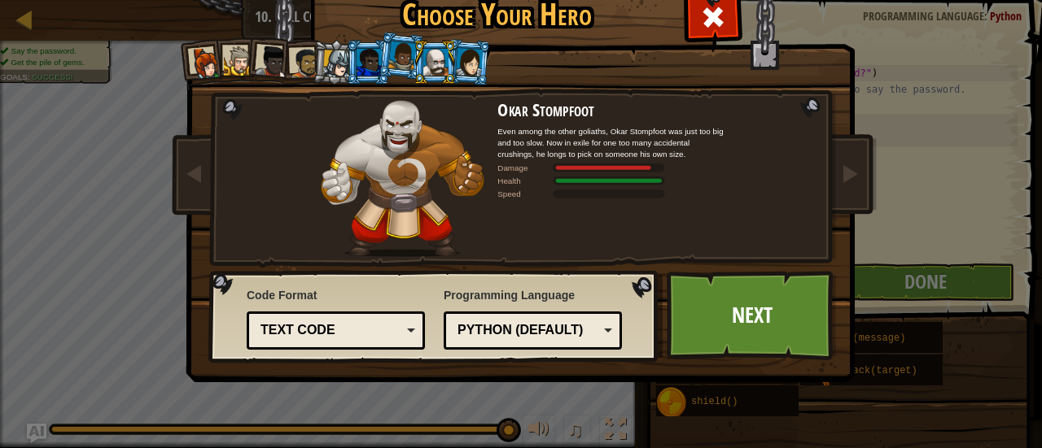
click at [400, 72] on li at bounding box center [402, 55] width 48 height 49
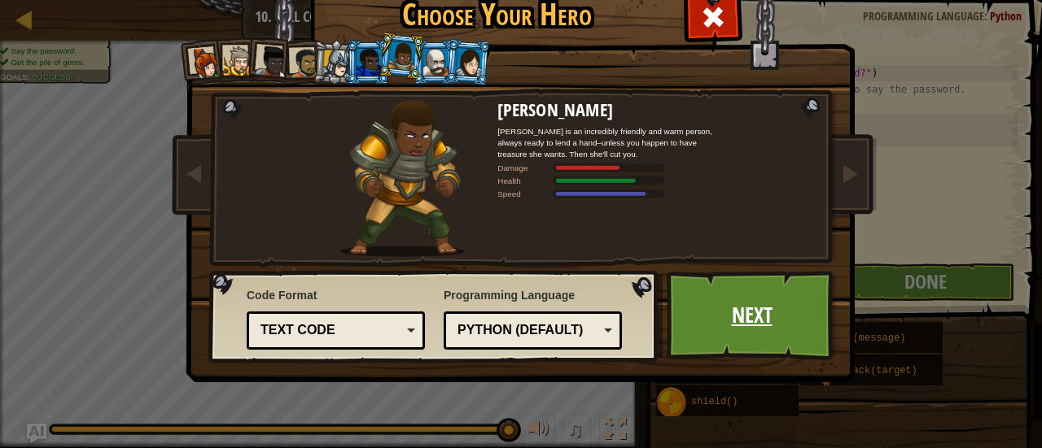
click at [763, 354] on link "Next" at bounding box center [752, 316] width 170 height 90
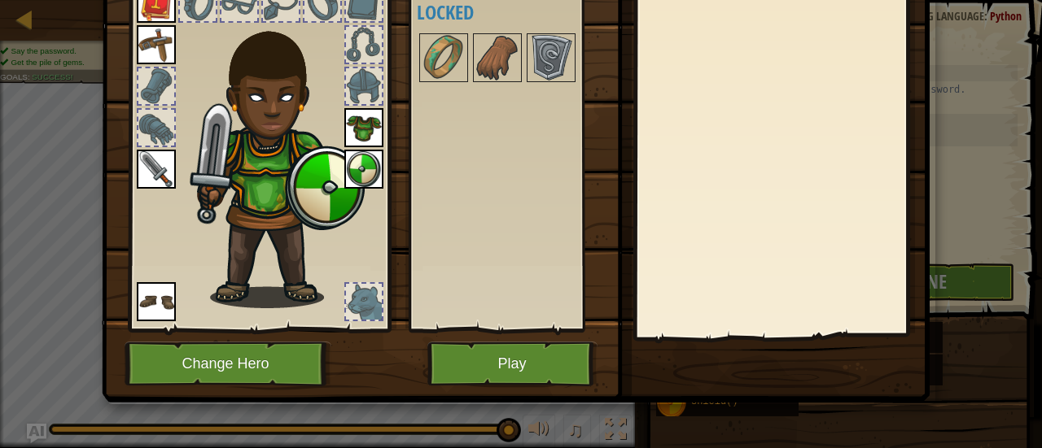
scroll to position [112, 0]
click at [531, 350] on button "Play" at bounding box center [512, 364] width 170 height 45
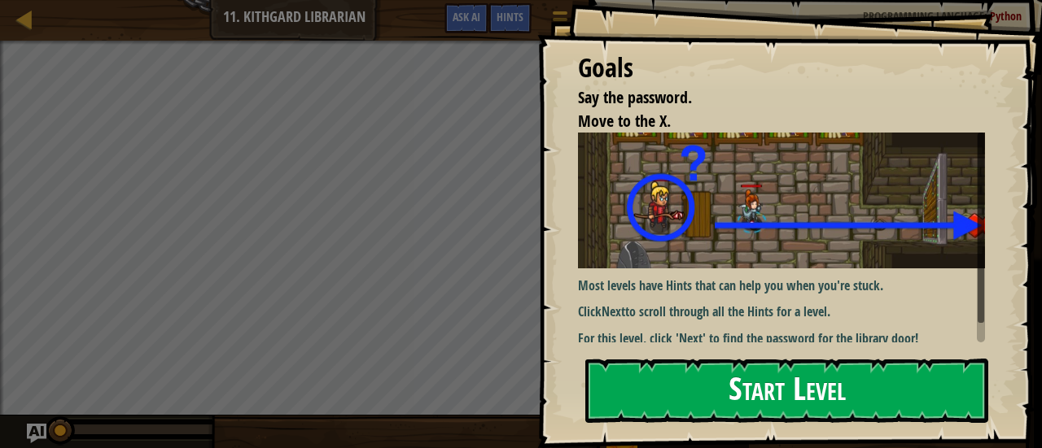
click at [679, 378] on button "Start Level" at bounding box center [786, 391] width 403 height 64
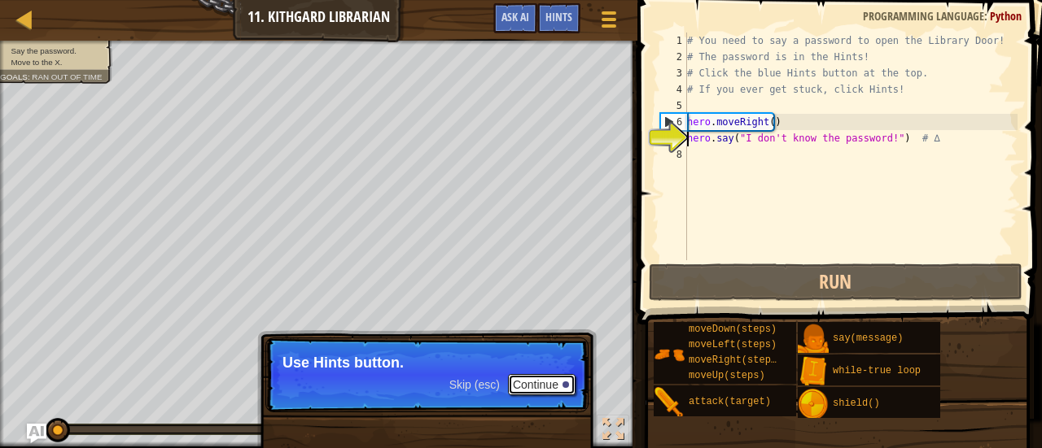
click at [546, 387] on button "Continue" at bounding box center [542, 384] width 68 height 21
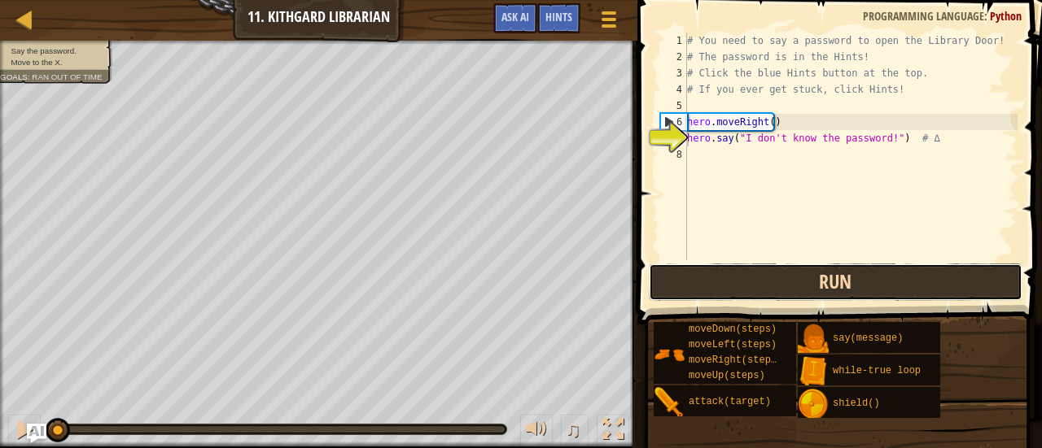
click at [812, 278] on button "Run" at bounding box center [836, 282] width 374 height 37
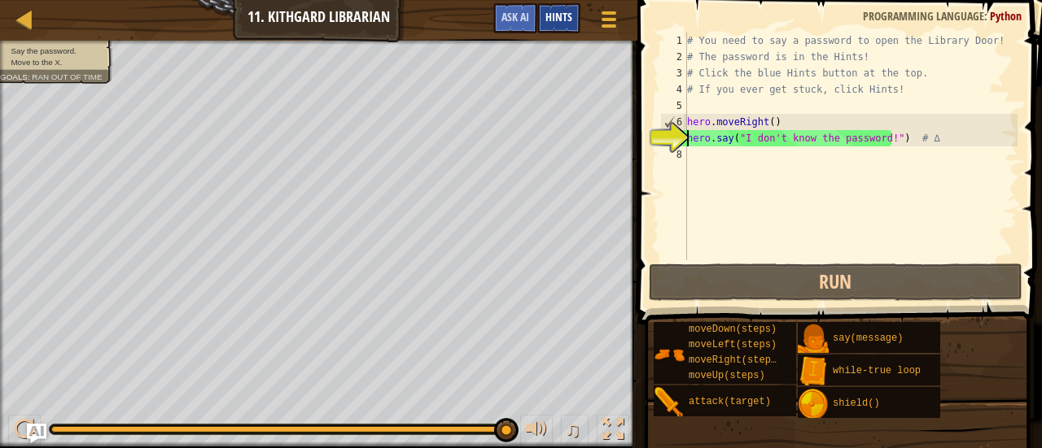
click at [544, 7] on div "Hints" at bounding box center [558, 18] width 43 height 30
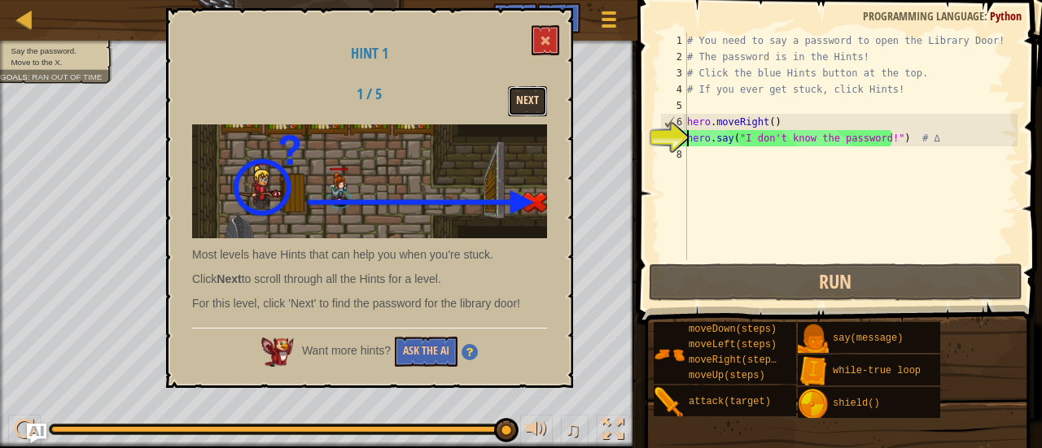
click at [518, 103] on button "Next" at bounding box center [527, 101] width 39 height 30
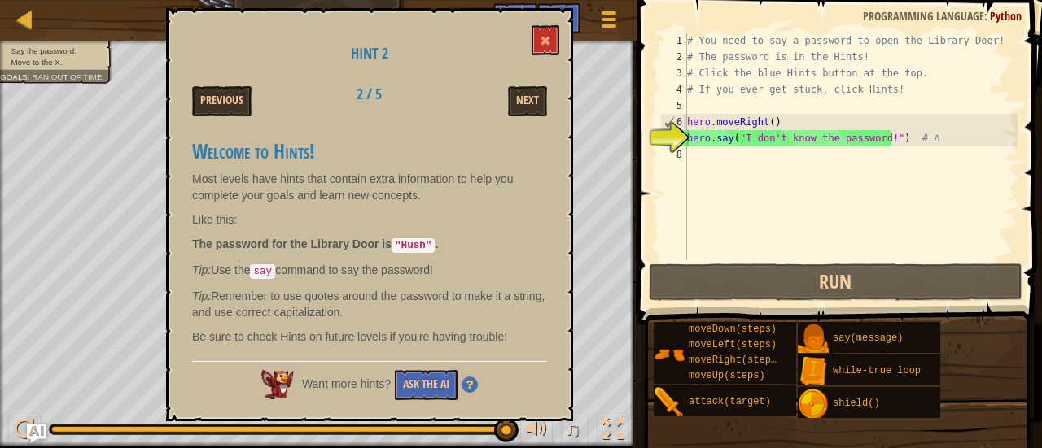
click at [564, 31] on div "Hint 2 Previous 2 / 5 Next Welcome to Hints! Most levels have hints that contai…" at bounding box center [369, 214] width 407 height 413
click at [547, 42] on span at bounding box center [545, 40] width 11 height 11
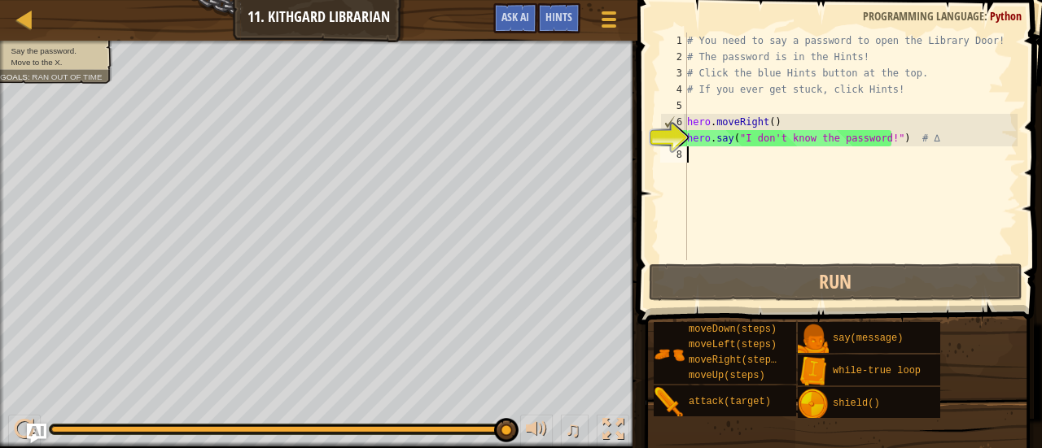
click at [741, 154] on div "# You need to say a password to open the Library Door! # The password is in the…" at bounding box center [851, 163] width 334 height 260
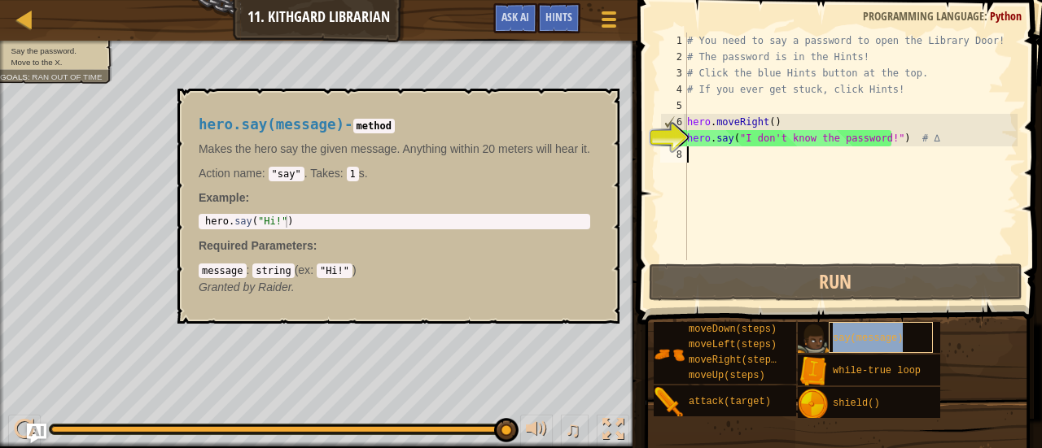
click at [837, 339] on span "say(message)" at bounding box center [868, 338] width 70 height 11
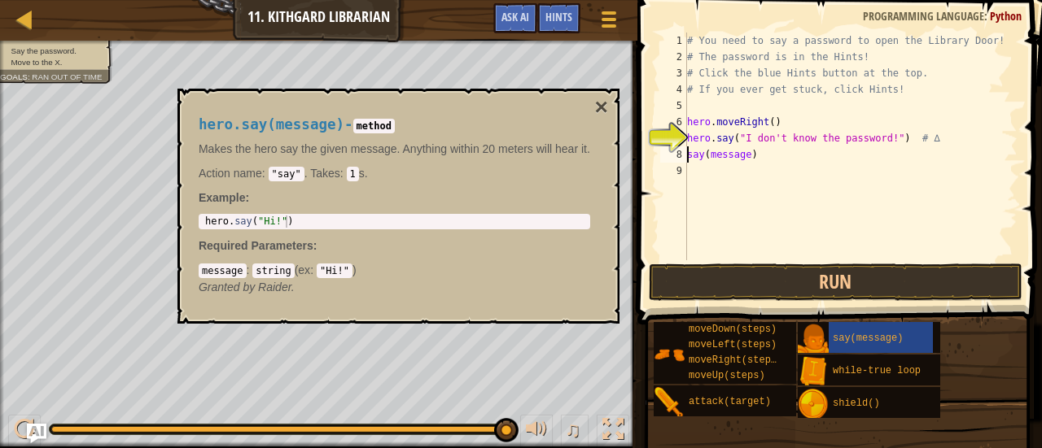
click at [745, 157] on div "# You need to say a password to open the Library Door! # The password is in the…" at bounding box center [851, 163] width 334 height 260
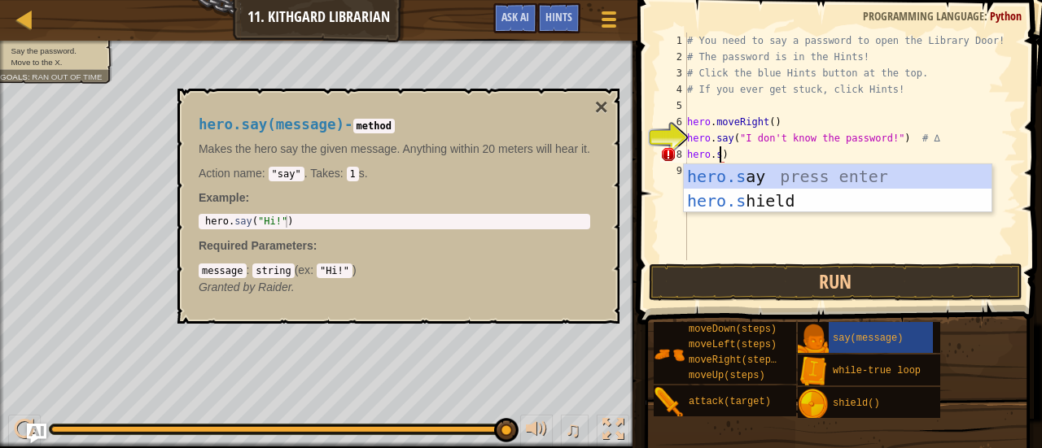
scroll to position [7, 3]
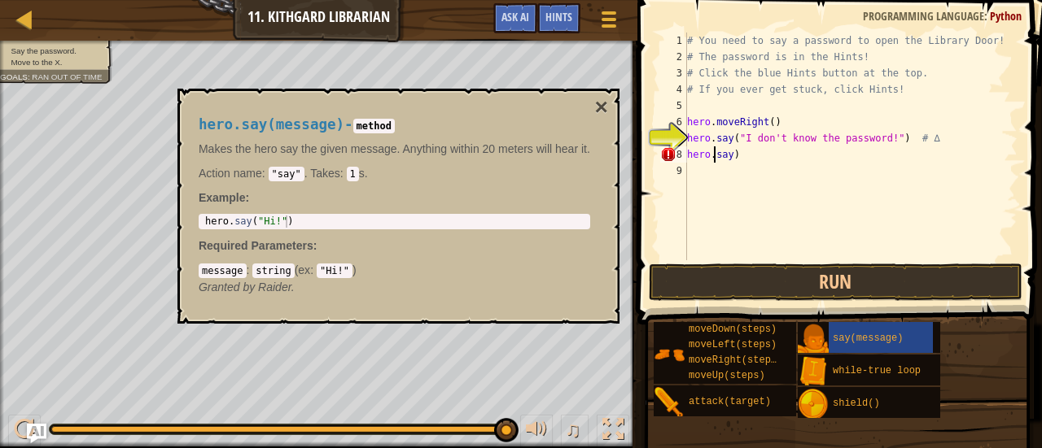
click at [711, 155] on div "# You need to say a password to open the Library Door! # The password is in the…" at bounding box center [851, 163] width 334 height 260
click at [740, 152] on div "# You need to say a password to open the Library Door! # The password is in the…" at bounding box center [851, 163] width 334 height 260
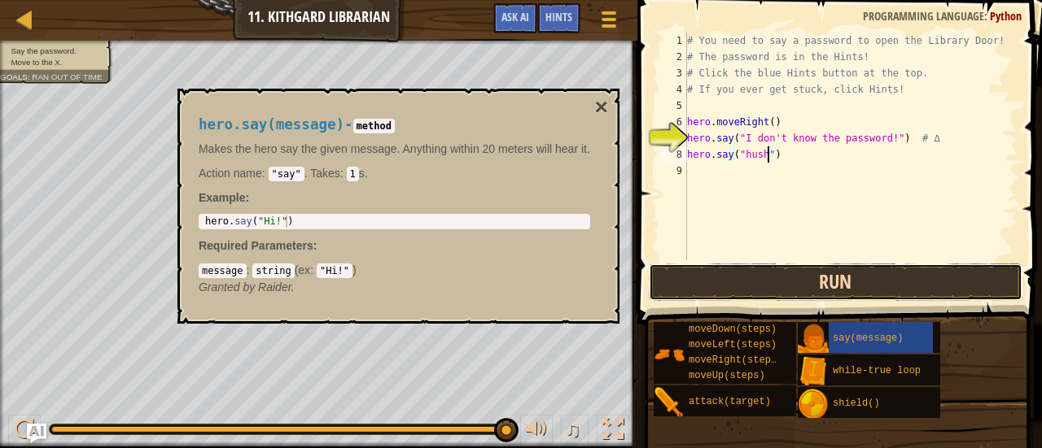
click at [785, 287] on button "Run" at bounding box center [836, 282] width 374 height 37
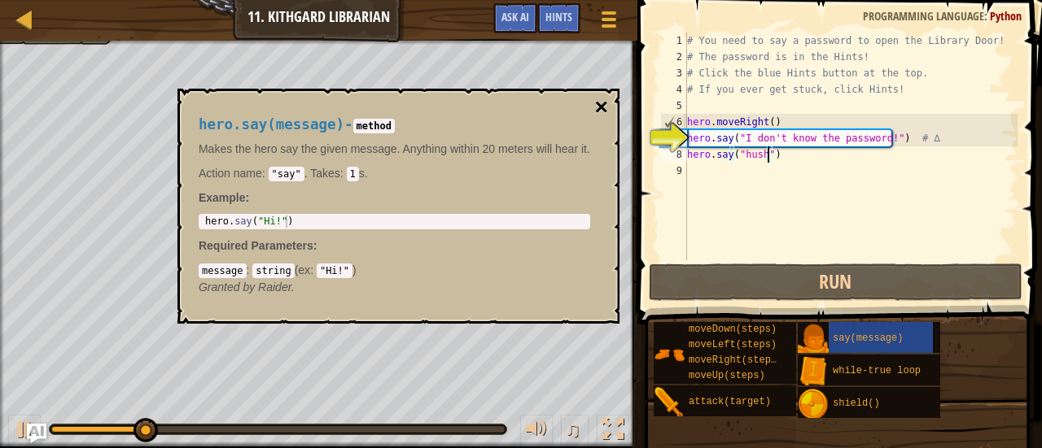
click at [597, 103] on button "×" at bounding box center [601, 107] width 13 height 23
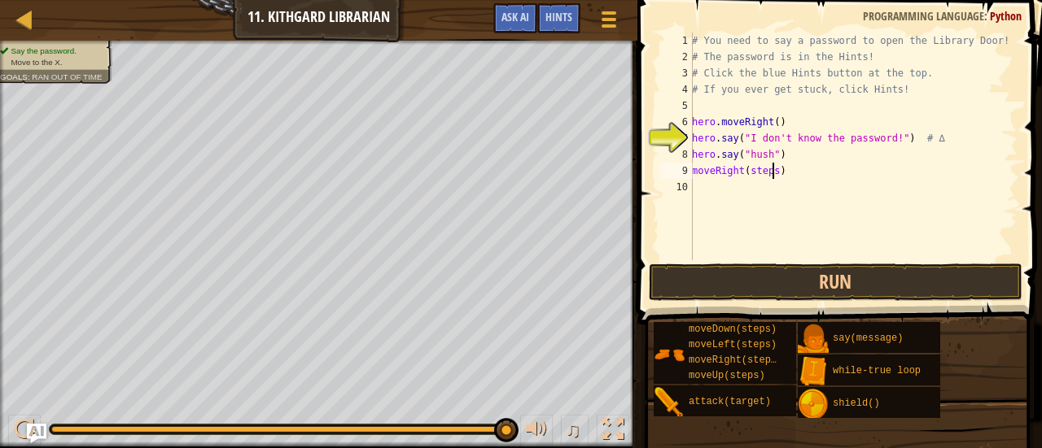
click at [772, 172] on div "# You need to say a password to open the Library Door! # The password is in the…" at bounding box center [852, 163] width 329 height 260
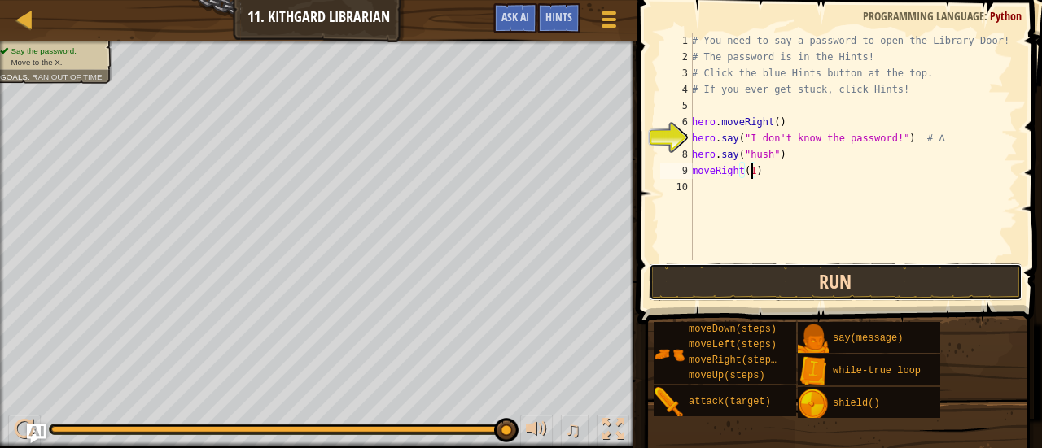
click at [815, 282] on button "Run" at bounding box center [836, 282] width 374 height 37
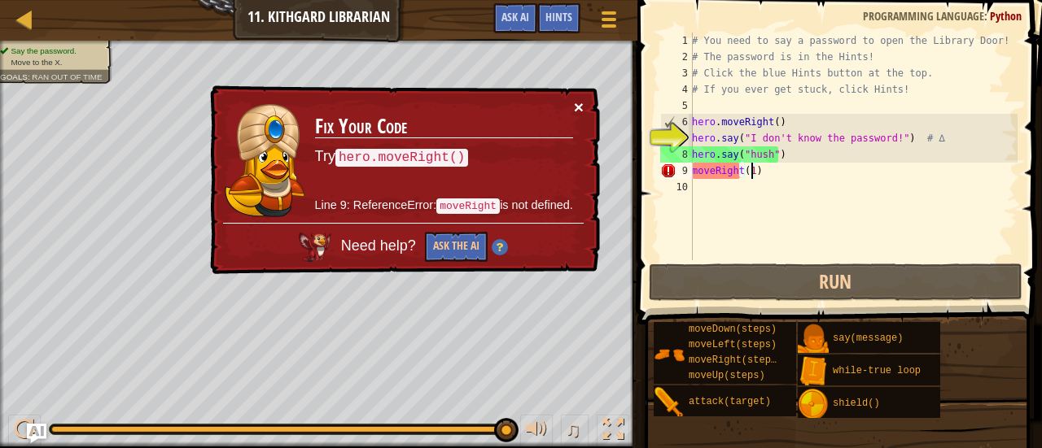
click at [578, 111] on button "×" at bounding box center [579, 106] width 10 height 17
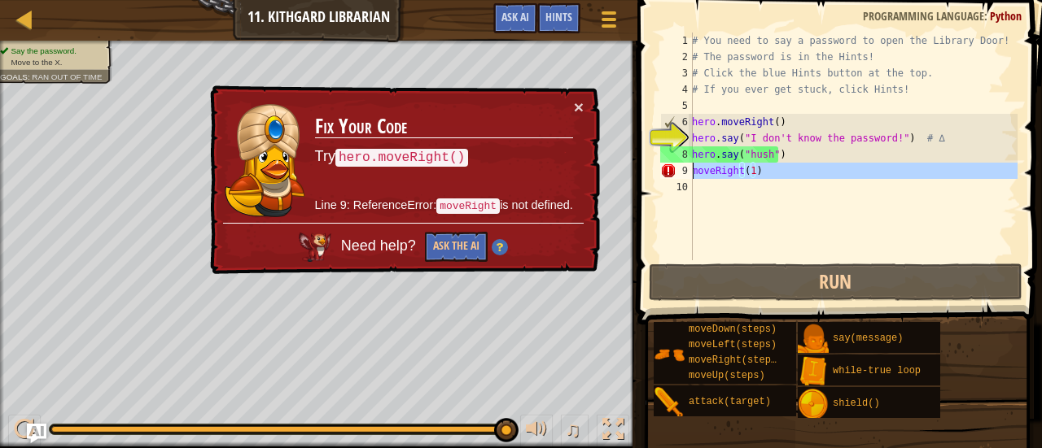
click at [692, 173] on div "9" at bounding box center [676, 171] width 33 height 16
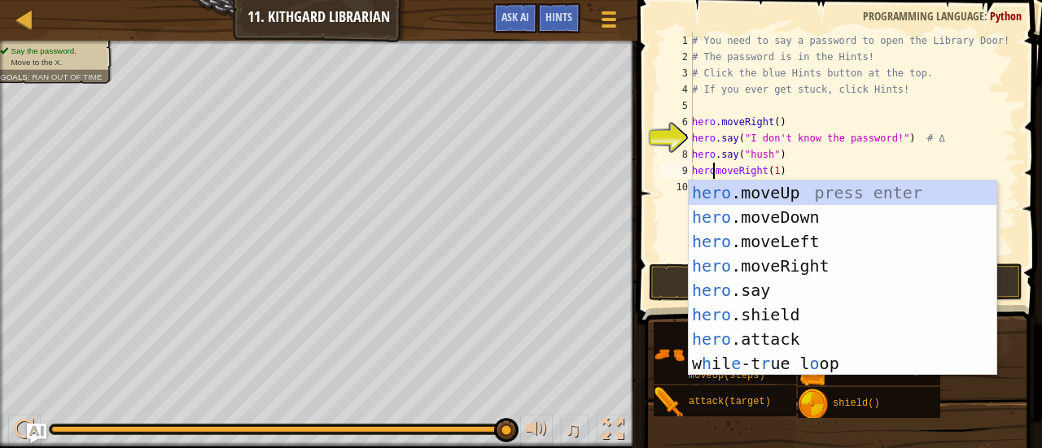
scroll to position [7, 2]
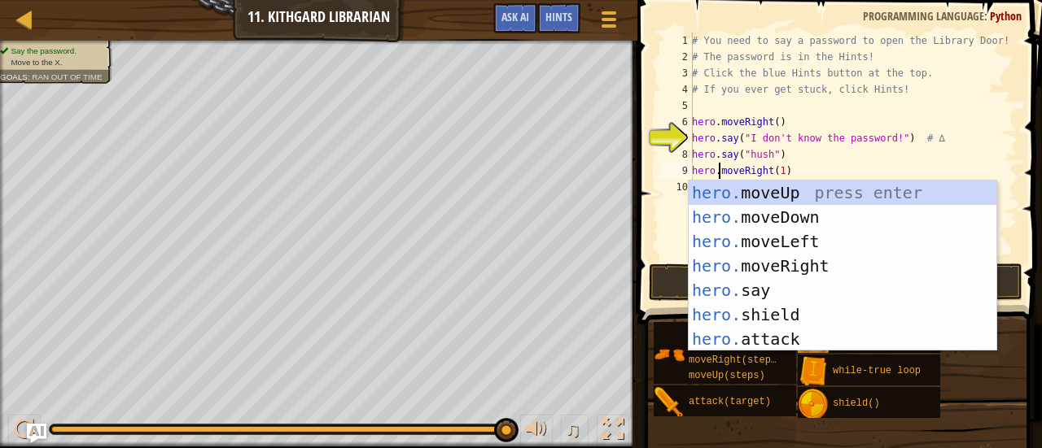
type textarea "hero.moveRight(1)"
click at [662, 286] on button "Run" at bounding box center [836, 282] width 374 height 37
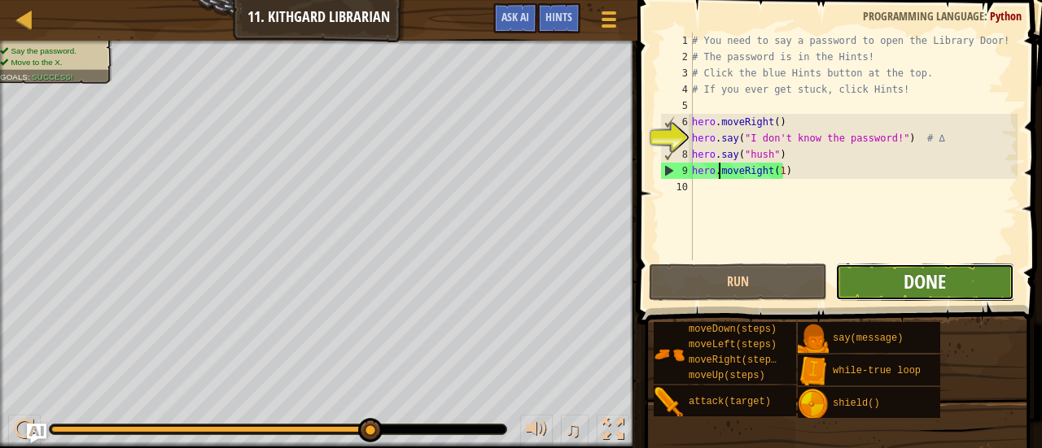
click at [915, 276] on span "Done" at bounding box center [924, 282] width 42 height 26
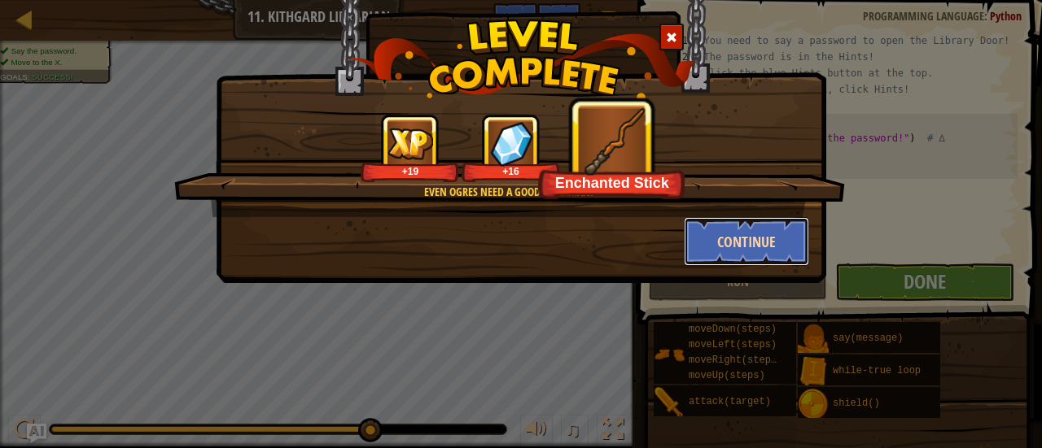
click at [752, 247] on button "Continue" at bounding box center [747, 241] width 126 height 49
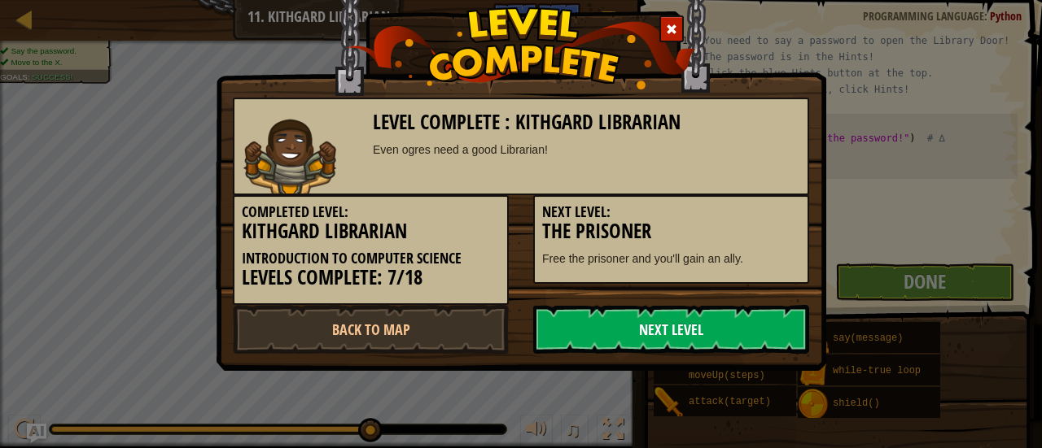
click at [717, 346] on link "Next Level" at bounding box center [671, 329] width 276 height 49
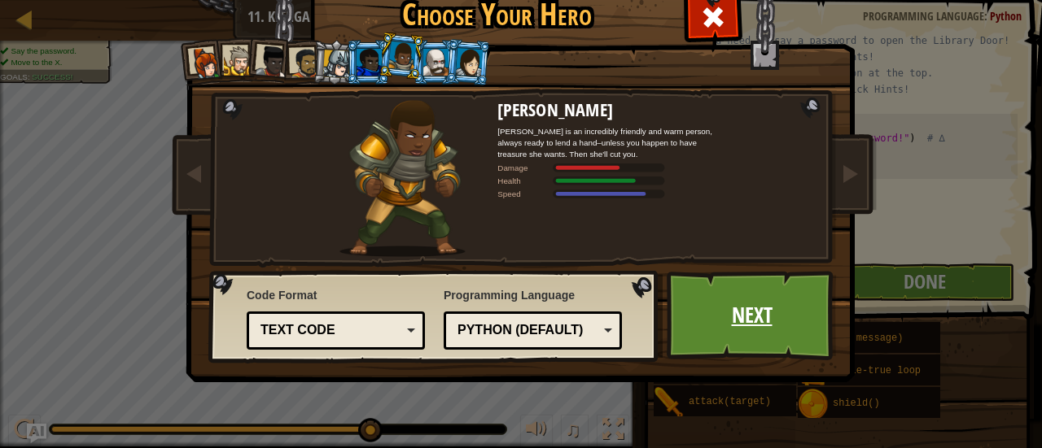
click at [734, 284] on link "Next" at bounding box center [752, 316] width 170 height 90
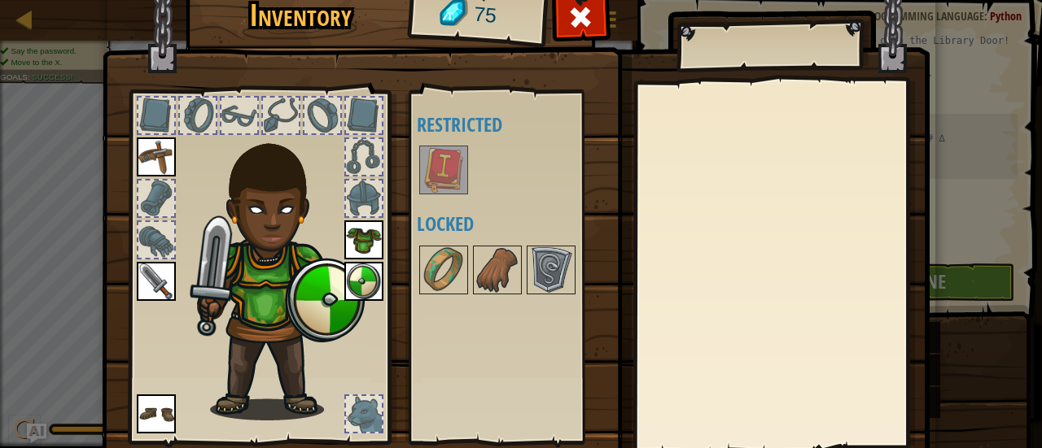
click at [446, 158] on img at bounding box center [444, 170] width 46 height 46
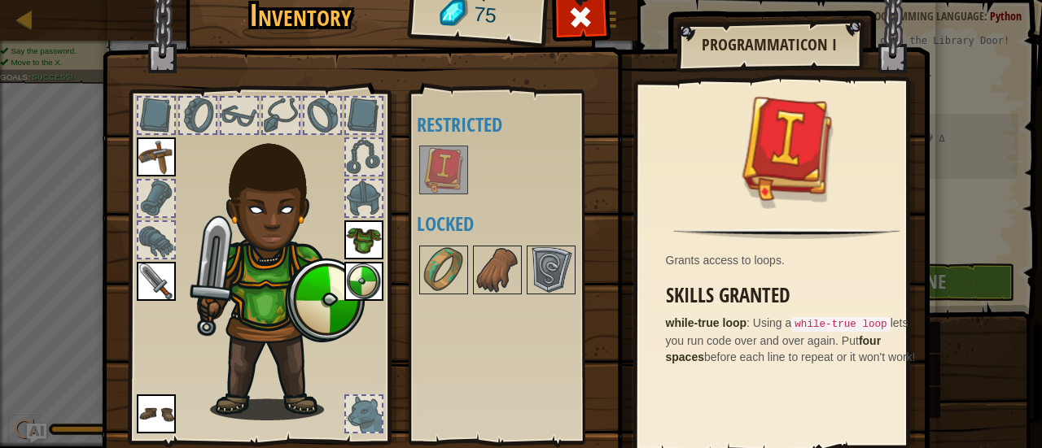
drag, startPoint x: 1021, startPoint y: 192, endPoint x: 1000, endPoint y: 254, distance: 65.4
click at [1000, 254] on div "Inventory 75 Available Equip Equip Equip Equip Equip (double-click to equip) Re…" at bounding box center [521, 224] width 1042 height 448
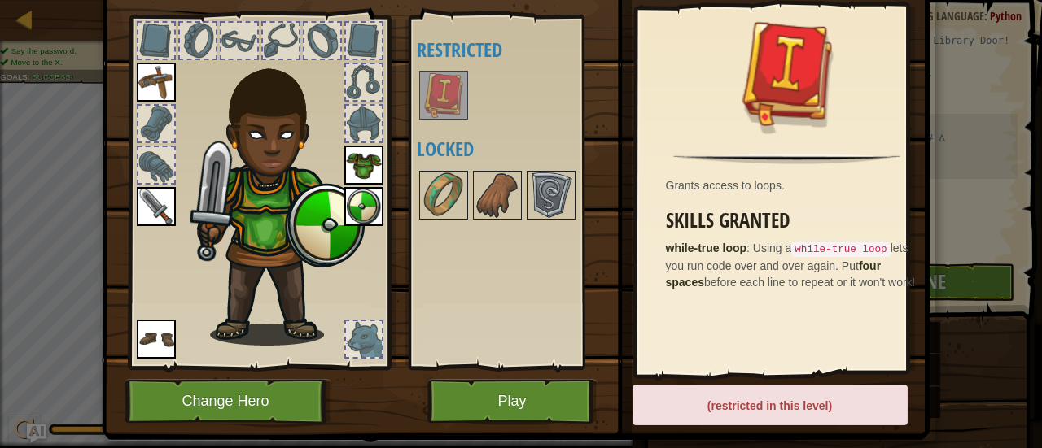
scroll to position [112, 0]
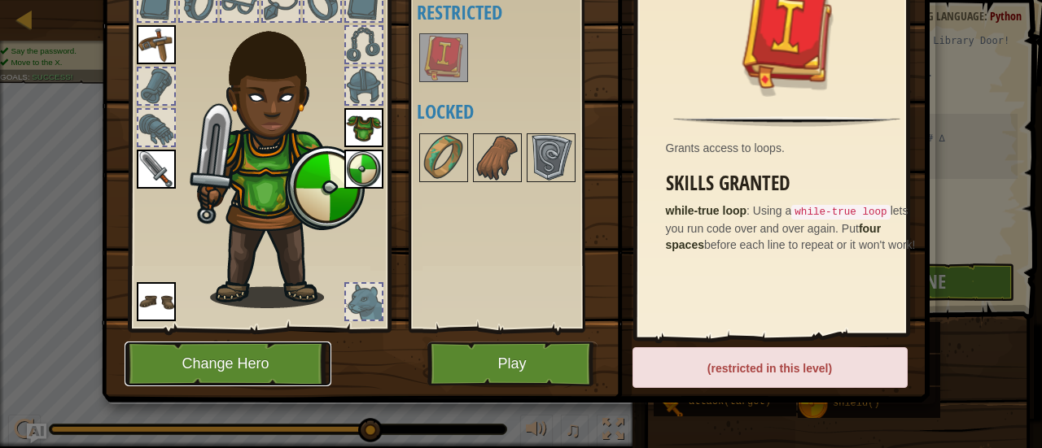
click at [206, 367] on button "Change Hero" at bounding box center [228, 364] width 207 height 45
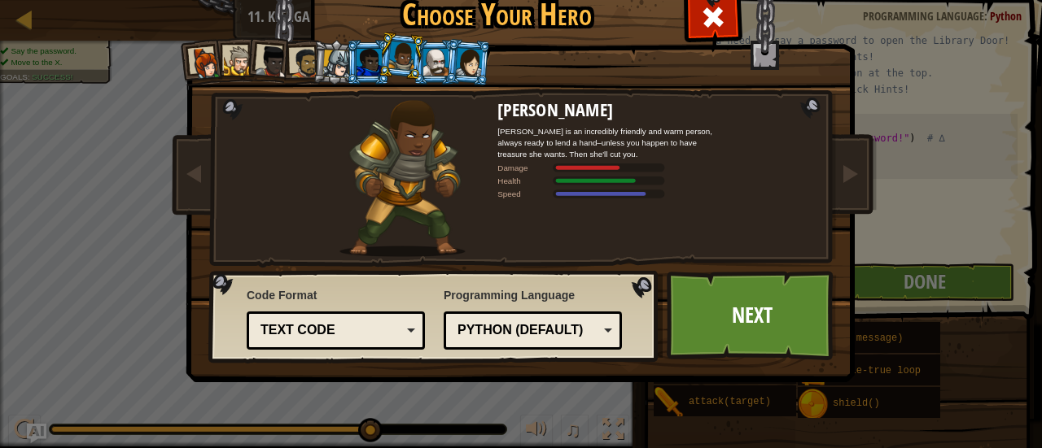
click at [435, 71] on div at bounding box center [435, 62] width 25 height 26
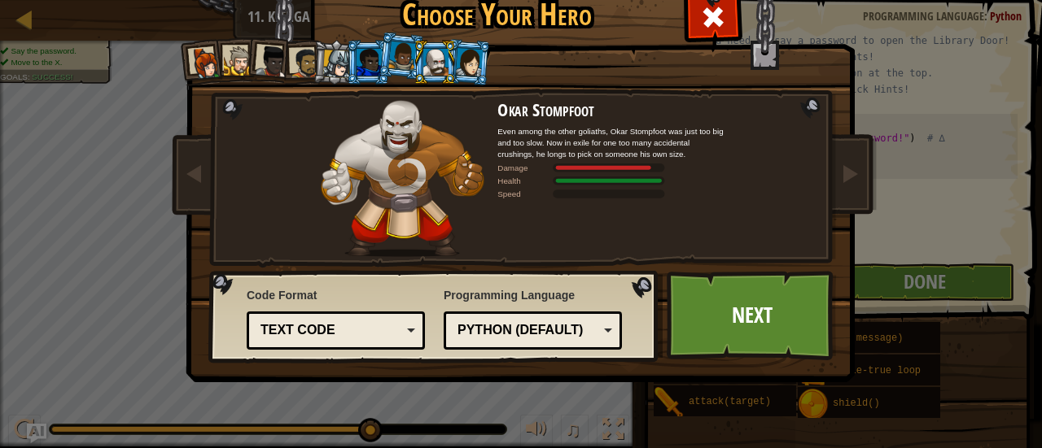
click at [360, 59] on div at bounding box center [368, 62] width 25 height 26
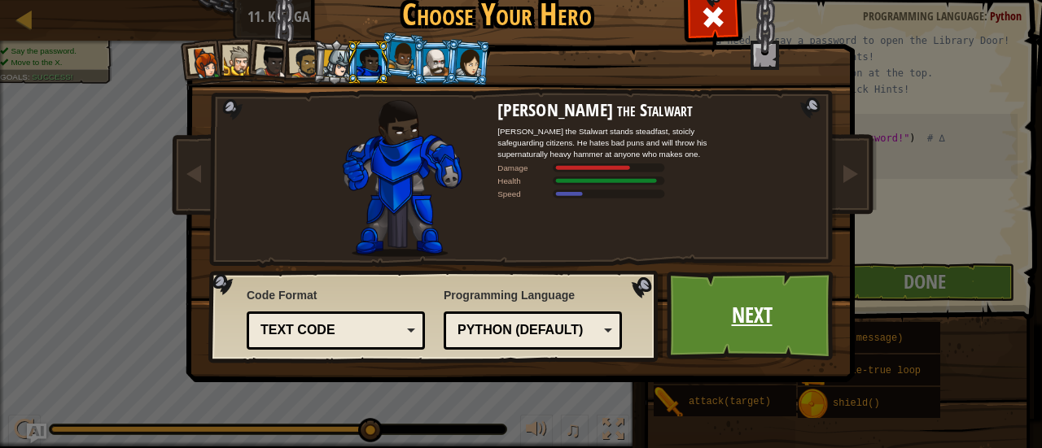
click at [724, 326] on link "Next" at bounding box center [752, 316] width 170 height 90
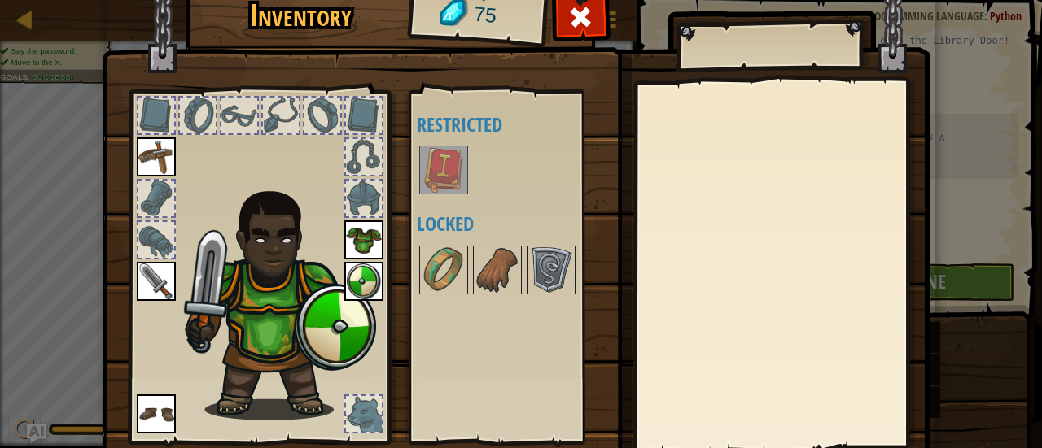
drag, startPoint x: 968, startPoint y: 198, endPoint x: 939, endPoint y: 322, distance: 127.9
click at [939, 322] on div "Inventory 75 Available Equip Equip Equip Equip Equip (double-click to equip) Re…" at bounding box center [521, 224] width 1042 height 448
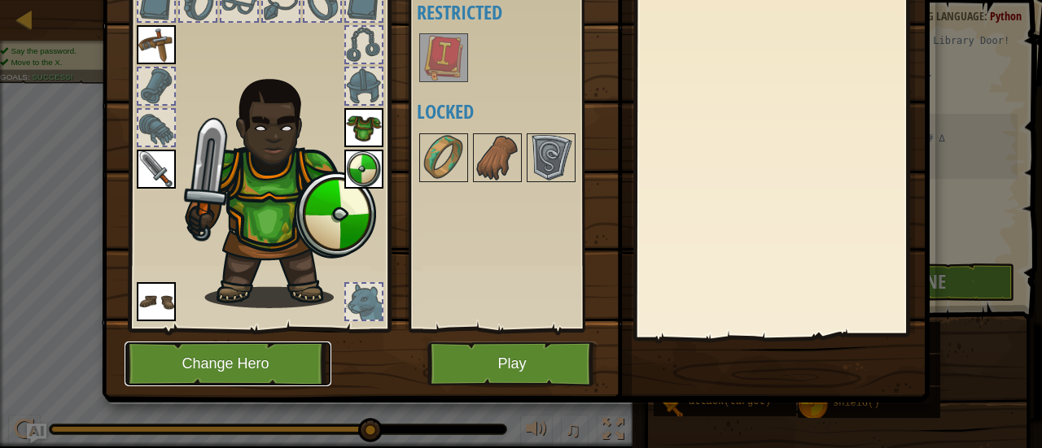
click at [278, 382] on button "Change Hero" at bounding box center [228, 364] width 207 height 45
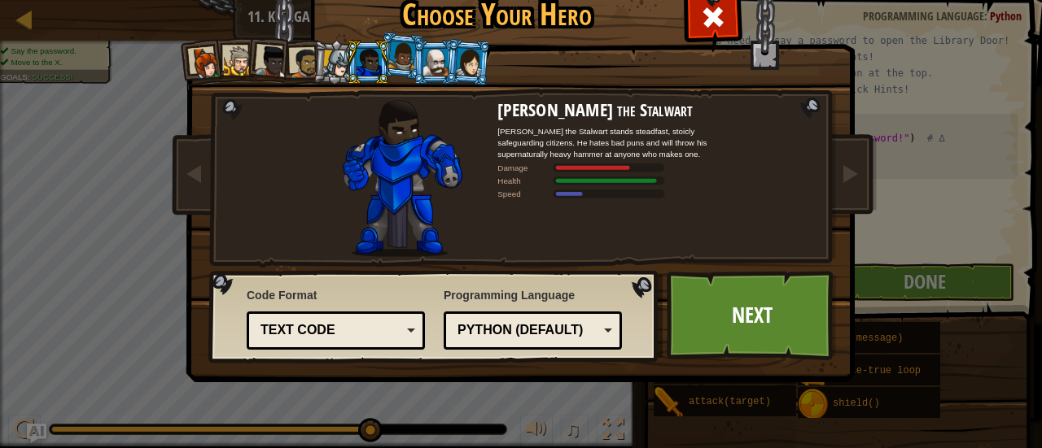
click at [428, 76] on li at bounding box center [435, 62] width 44 height 45
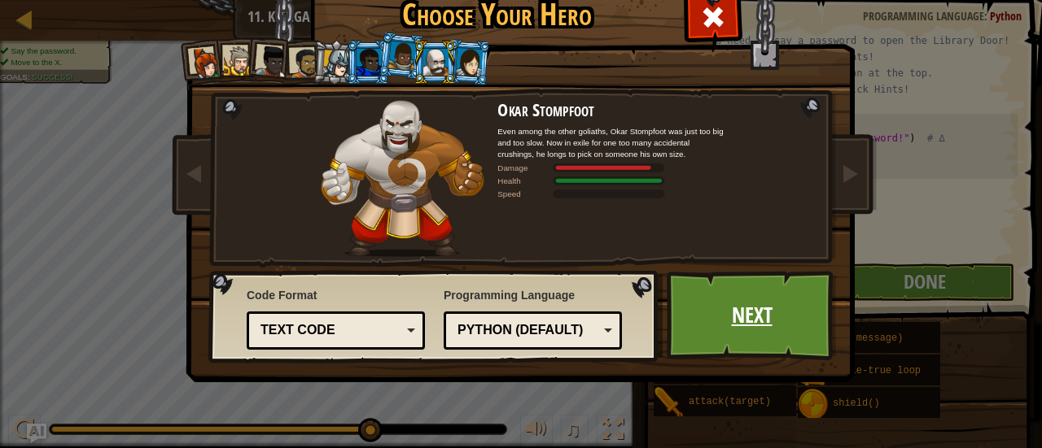
click at [714, 305] on link "Next" at bounding box center [752, 316] width 170 height 90
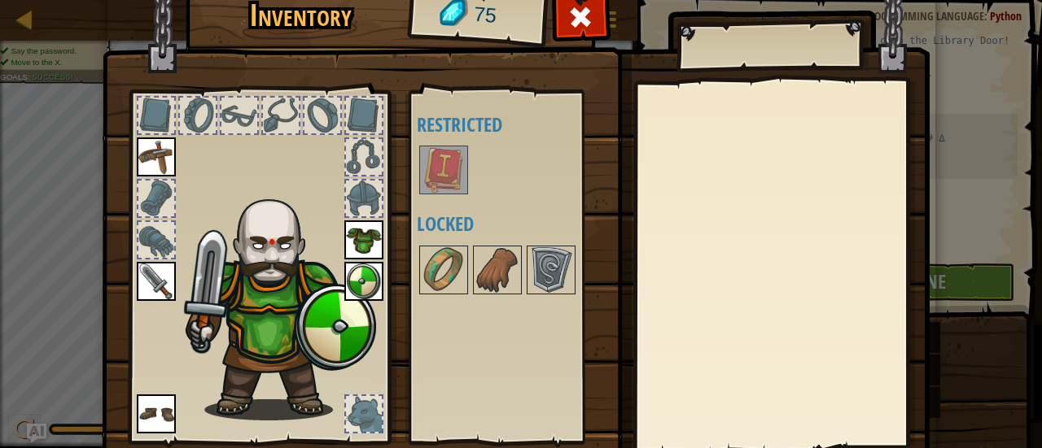
click at [449, 164] on img at bounding box center [444, 170] width 46 height 46
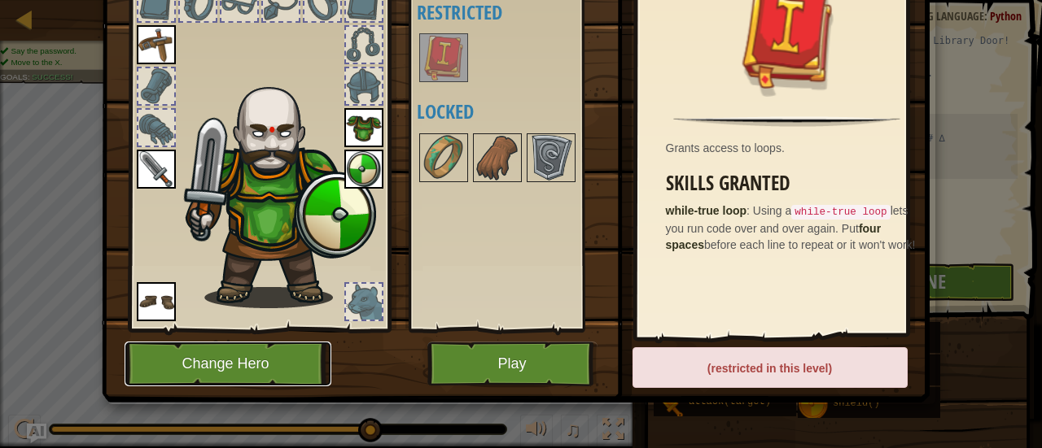
click at [197, 382] on button "Change Hero" at bounding box center [228, 364] width 207 height 45
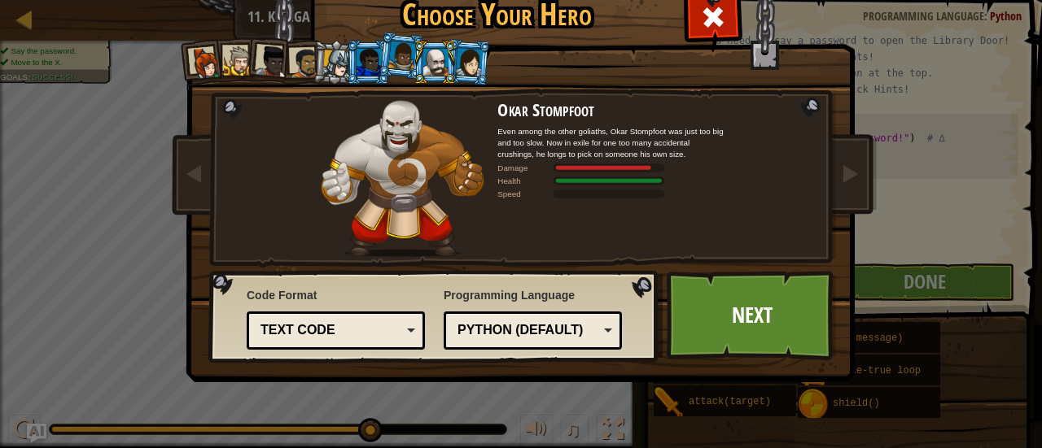
click at [360, 76] on li at bounding box center [368, 62] width 44 height 45
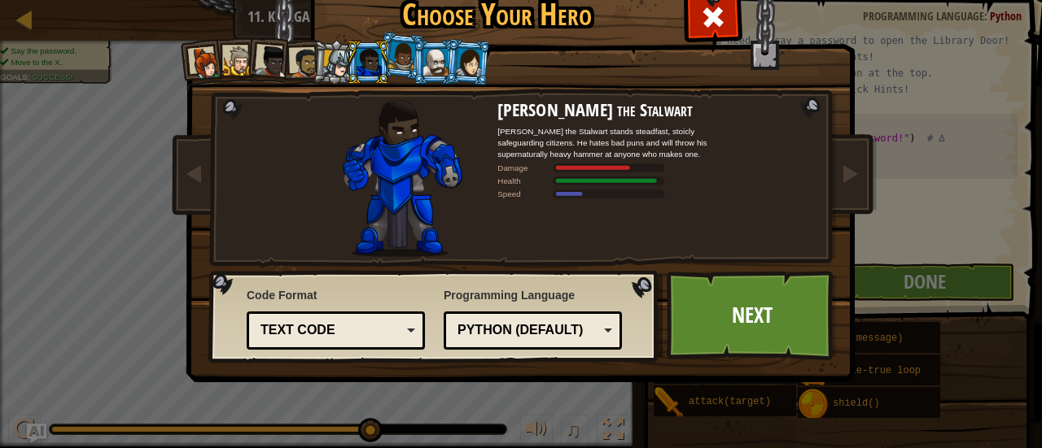
click at [334, 64] on div at bounding box center [337, 64] width 28 height 28
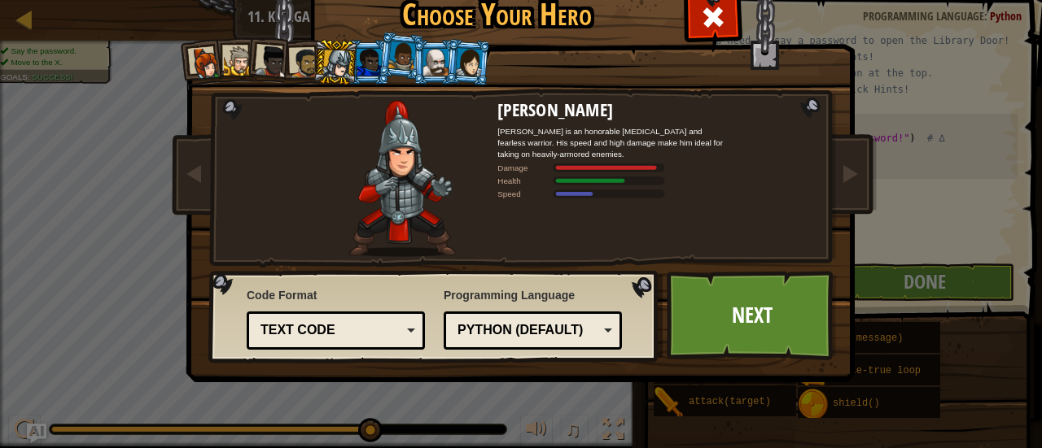
click at [477, 63] on li at bounding box center [467, 61] width 47 height 47
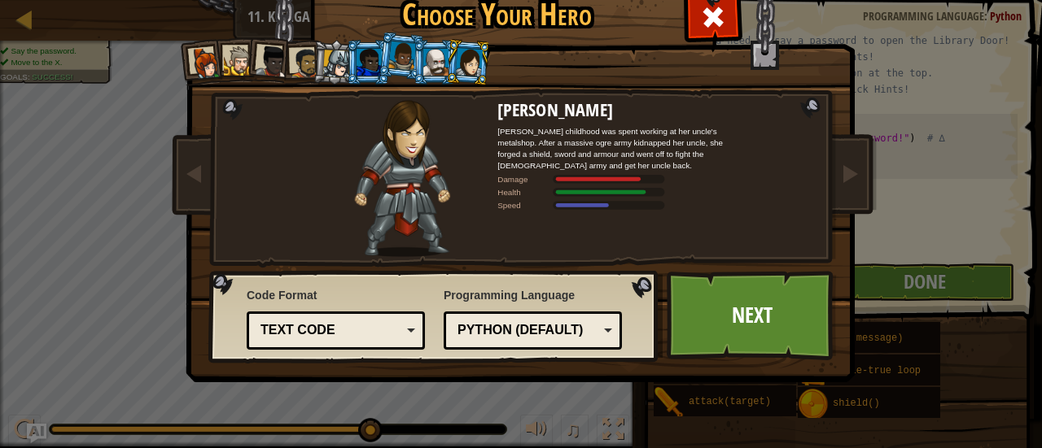
click at [423, 55] on div at bounding box center [435, 62] width 25 height 26
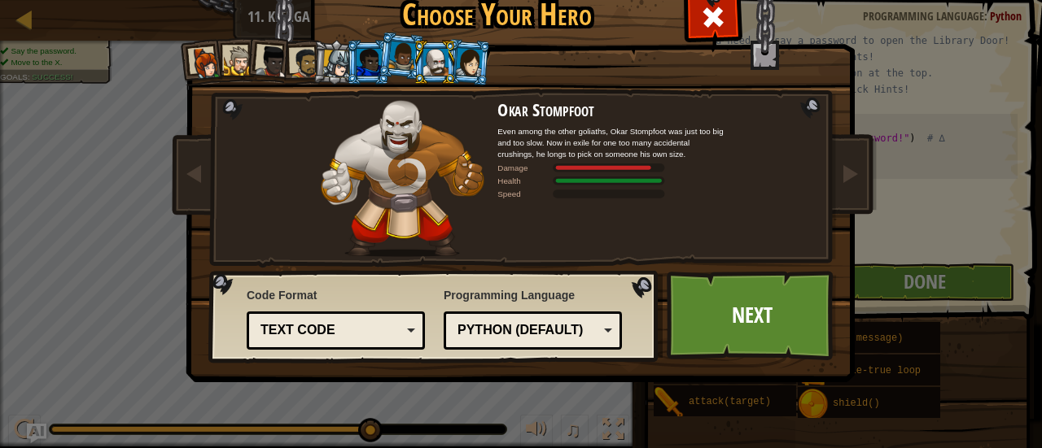
click at [404, 55] on div at bounding box center [402, 56] width 28 height 28
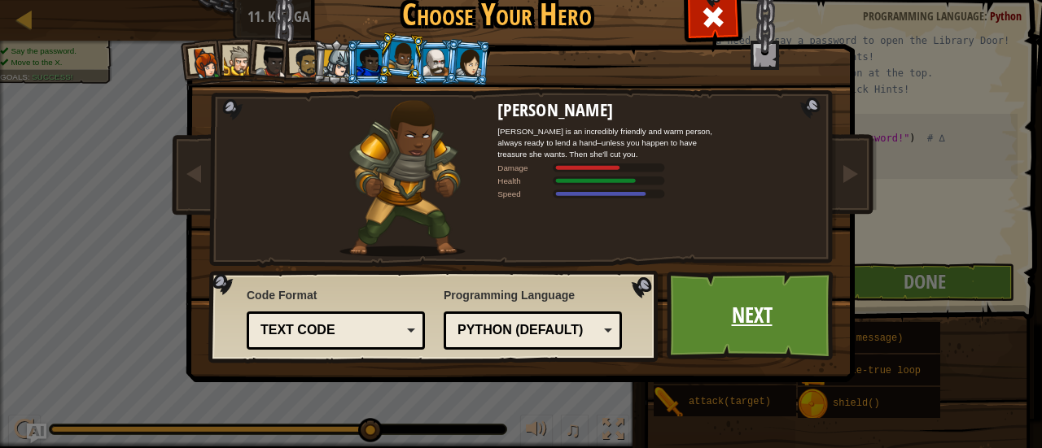
click at [762, 289] on link "Next" at bounding box center [752, 316] width 170 height 90
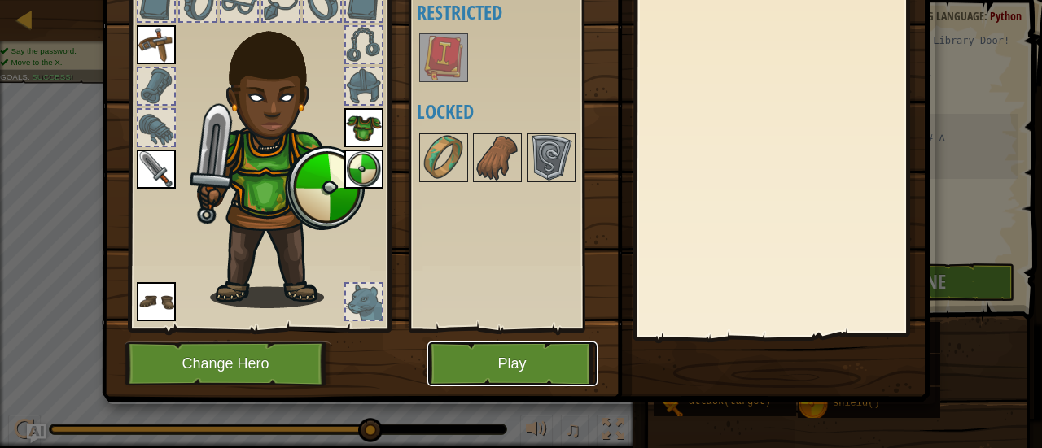
click at [514, 369] on button "Play" at bounding box center [512, 364] width 170 height 45
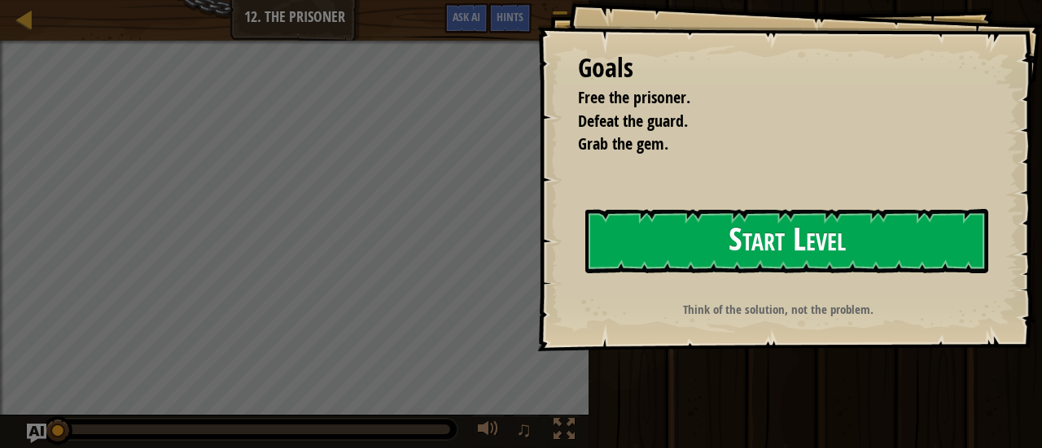
click at [680, 248] on button "Start Level" at bounding box center [786, 241] width 403 height 64
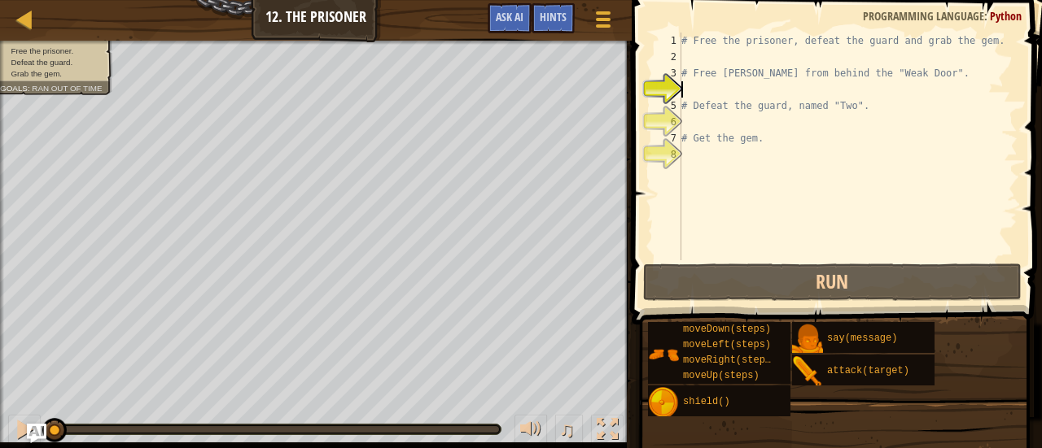
click at [764, 65] on div "# Free the prisoner, defeat the guard and grab the gem. # Free [PERSON_NAME] fr…" at bounding box center [847, 163] width 339 height 260
type textarea "# Free [PERSON_NAME] from behind the "Weak Door"."
click at [758, 50] on div "# Free the prisoner, defeat the guard and grab the gem. # Free [PERSON_NAME] fr…" at bounding box center [847, 163] width 339 height 260
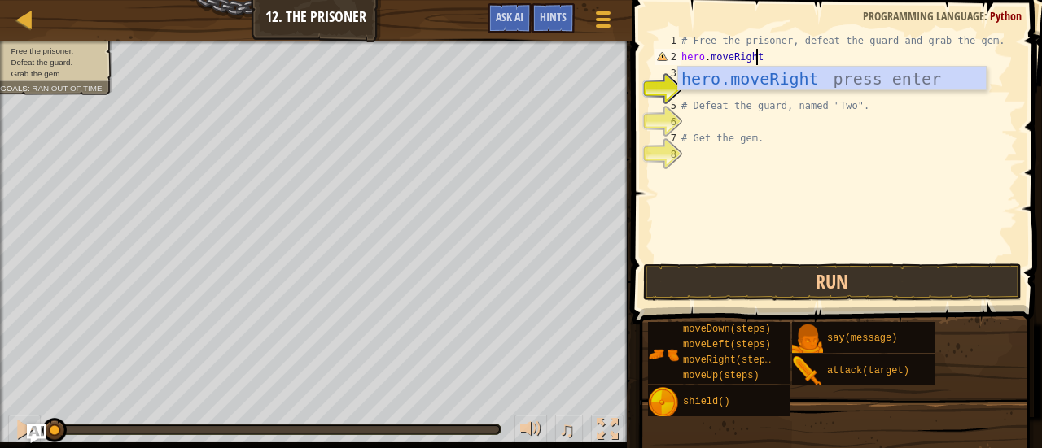
scroll to position [7, 5]
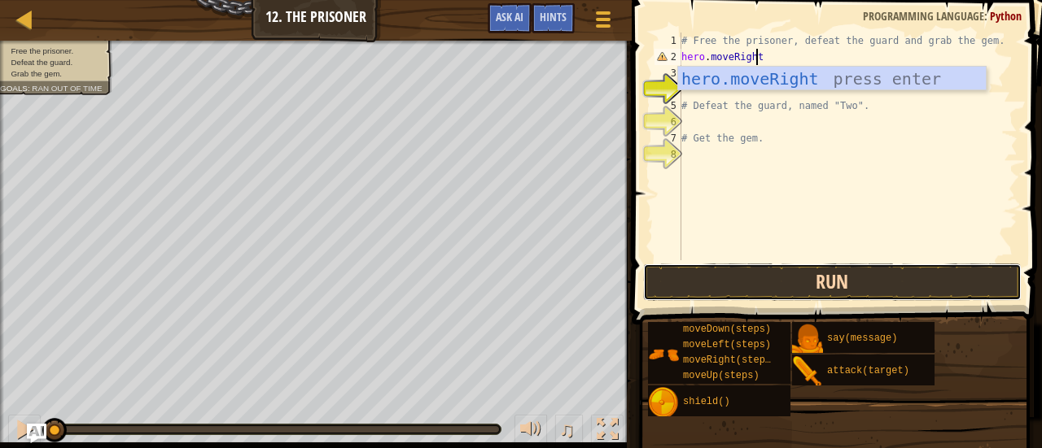
click at [827, 284] on button "Run" at bounding box center [832, 282] width 379 height 37
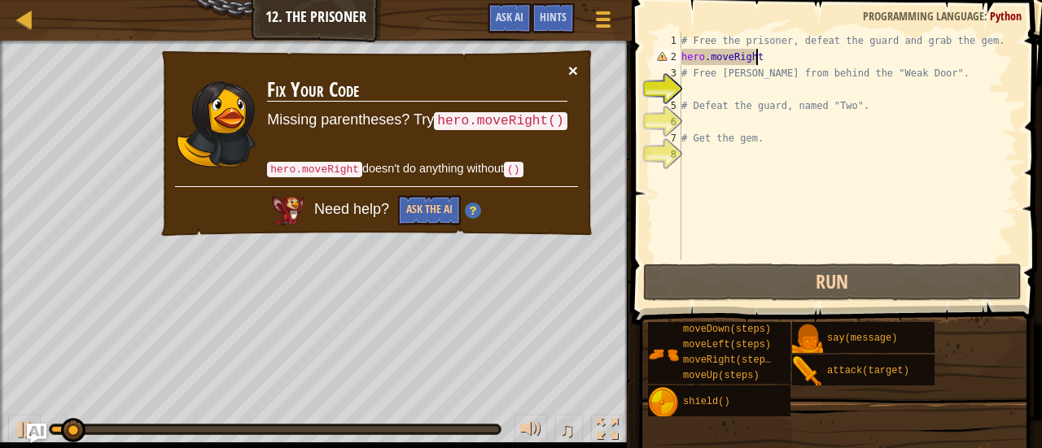
click at [574, 68] on button "×" at bounding box center [573, 70] width 10 height 17
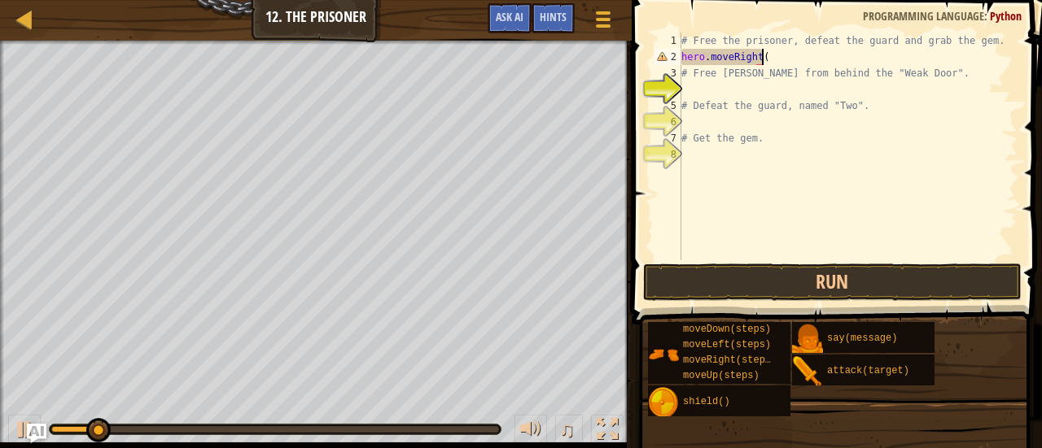
scroll to position [7, 7]
type textarea "hero.moveRight(1)"
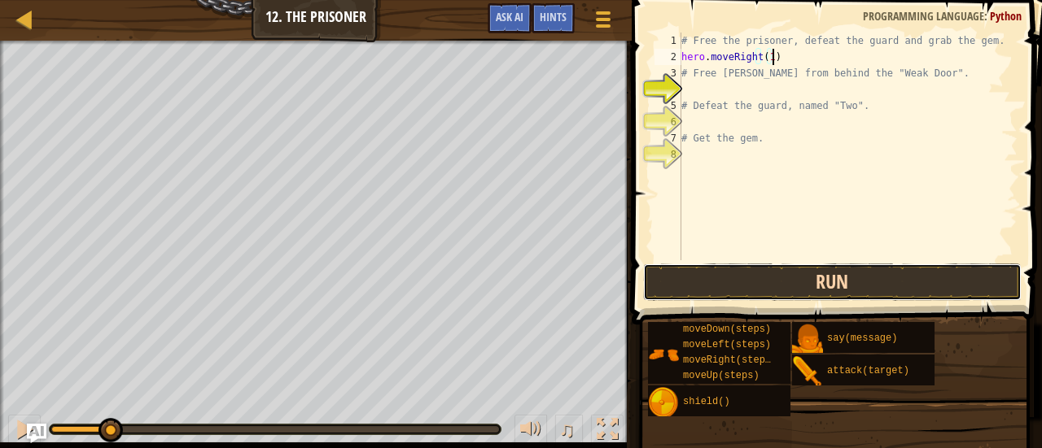
click at [778, 286] on button "Run" at bounding box center [832, 282] width 379 height 37
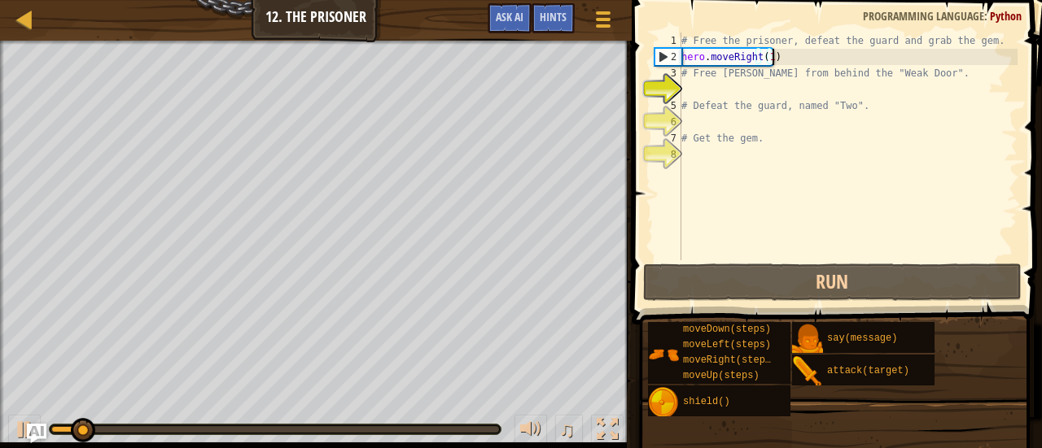
click at [758, 86] on div "# Free the prisoner, defeat the guard and grab the gem. hero . moveRight ( 1 ) …" at bounding box center [847, 163] width 339 height 260
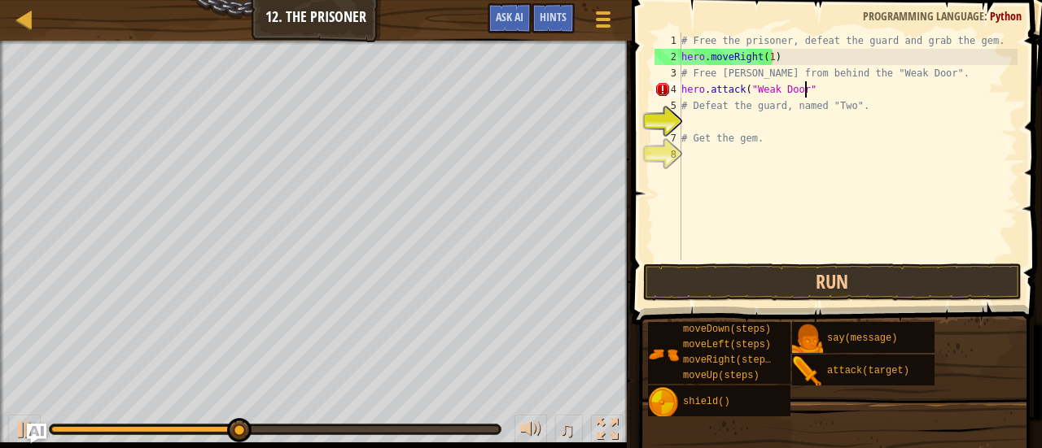
scroll to position [7, 10]
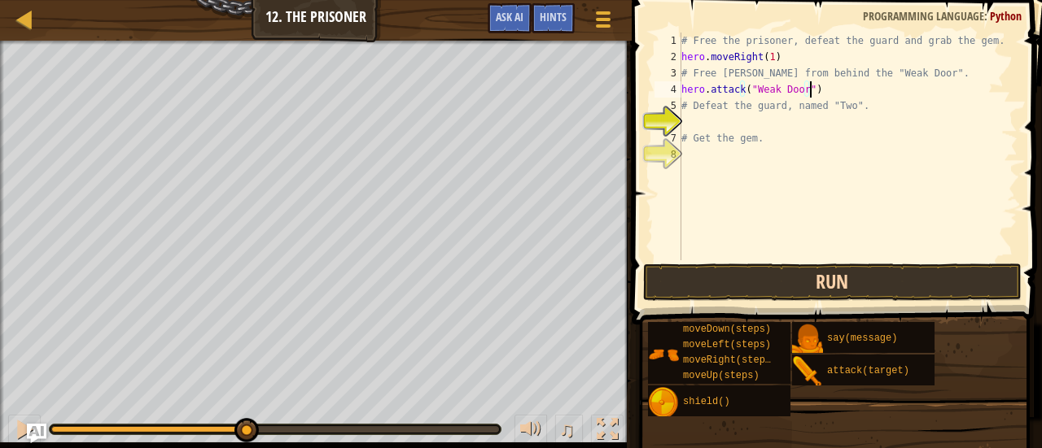
type textarea "hero.attack("Weak Door")"
click at [782, 291] on button "Run" at bounding box center [832, 282] width 379 height 37
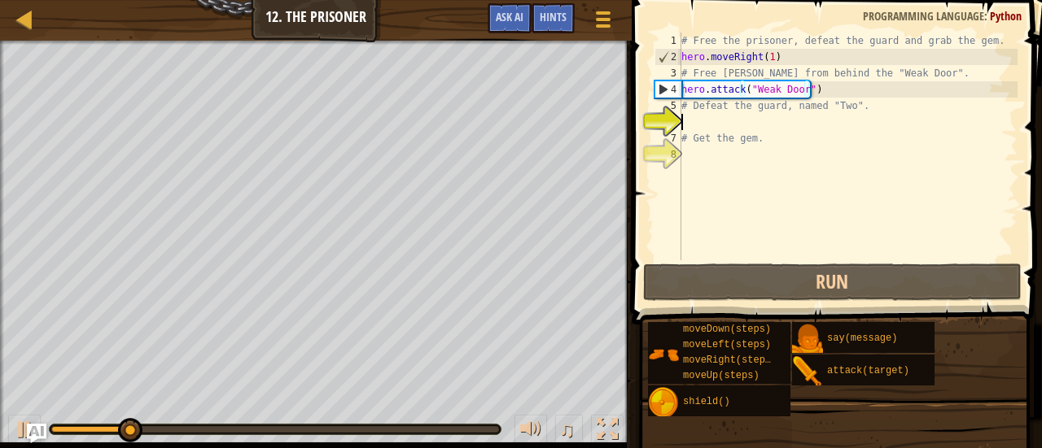
click at [739, 125] on div "# Free the prisoner, defeat the guard and grab the gem. hero . moveRight ( 1 ) …" at bounding box center [847, 163] width 339 height 260
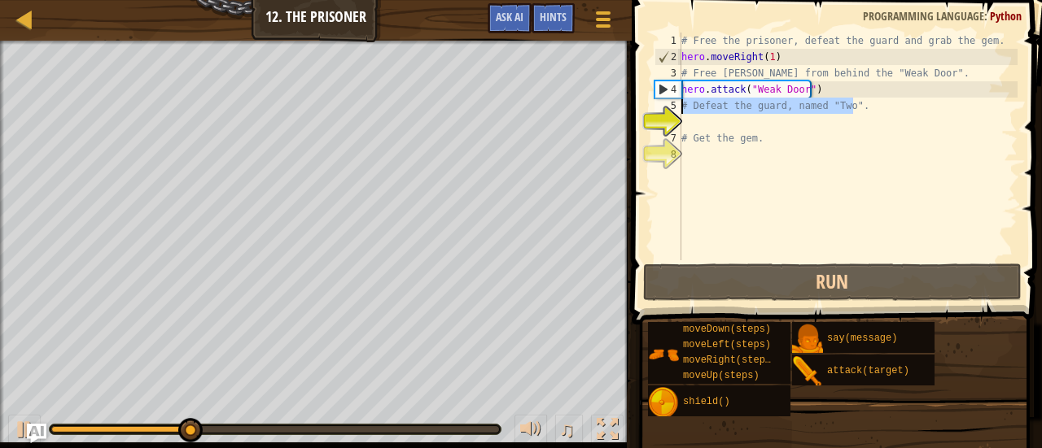
drag, startPoint x: 860, startPoint y: 110, endPoint x: 674, endPoint y: 112, distance: 186.4
click at [674, 112] on div "1 2 3 4 5 6 7 8 # Free the prisoner, defeat the guard and grab the gem. hero . …" at bounding box center [834, 147] width 366 height 228
type textarea "# Defeat the guard, named "Two"."
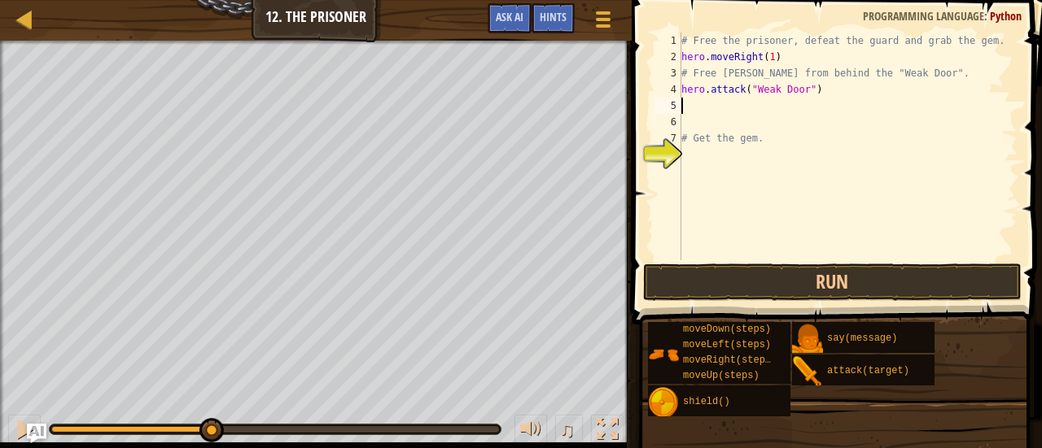
click at [689, 110] on div "# Free the prisoner, defeat the guard and grab the gem. hero . moveRight ( 1 ) …" at bounding box center [847, 163] width 339 height 260
type textarea "hero.moveRight(2)"
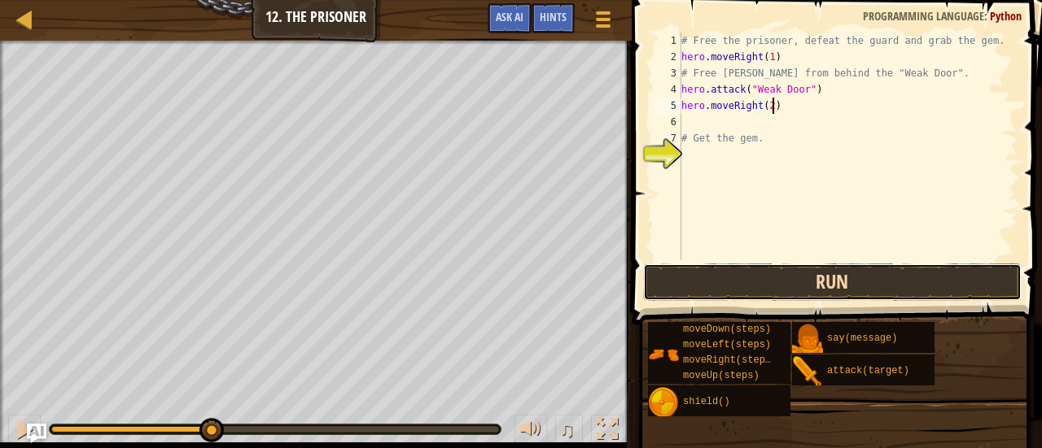
click at [723, 289] on button "Run" at bounding box center [832, 282] width 379 height 37
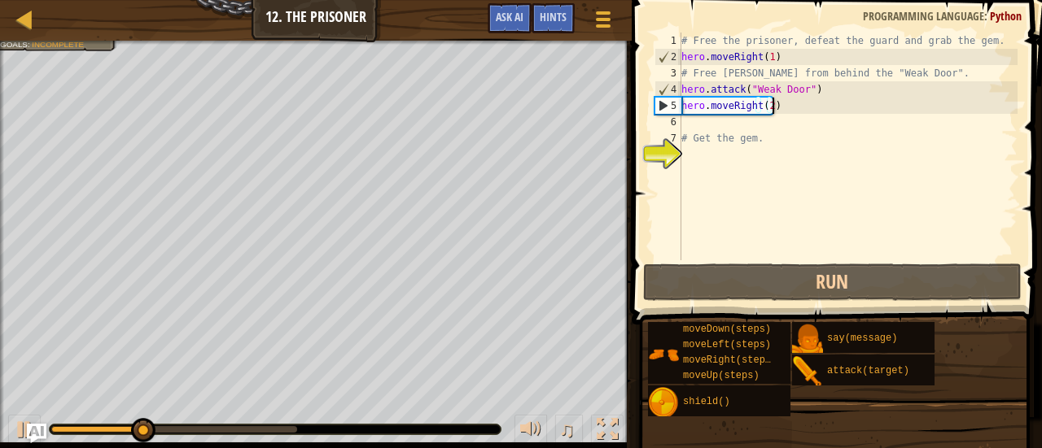
click at [798, 120] on div "# Free the prisoner, defeat the guard and grab the gem. hero . moveRight ( 1 ) …" at bounding box center [847, 163] width 339 height 260
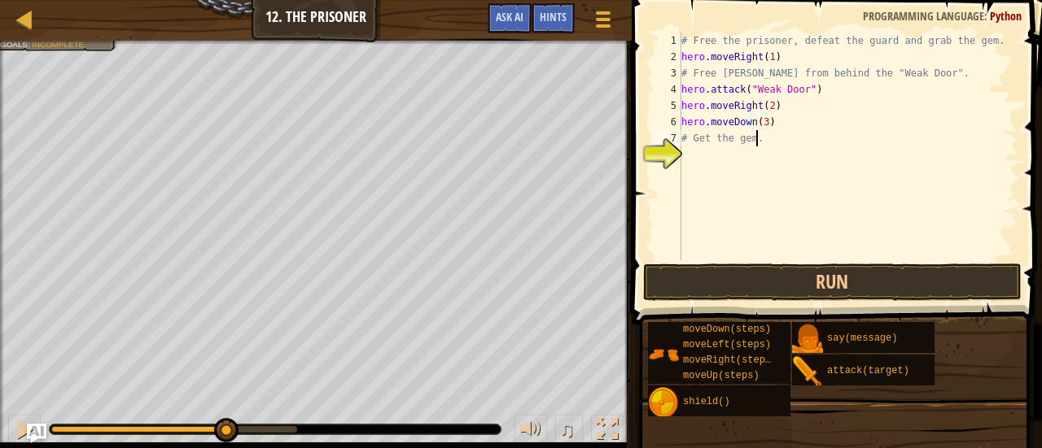
click at [766, 142] on div "# Free the prisoner, defeat the guard and grab the gem. hero . moveRight ( 1 ) …" at bounding box center [847, 163] width 339 height 260
type textarea "#"
type textarea "hero.attack("Two""
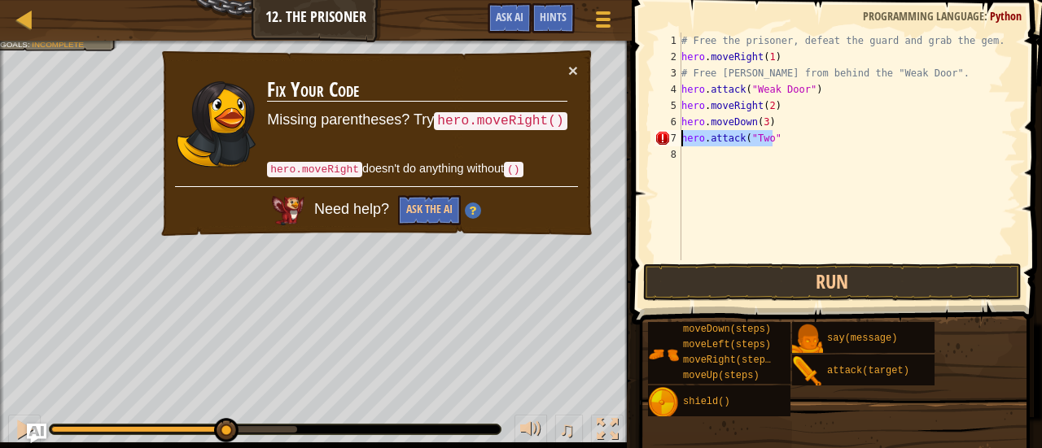
drag, startPoint x: 786, startPoint y: 139, endPoint x: 636, endPoint y: 146, distance: 149.9
click at [636, 146] on div "hero.attack("Two" 1 2 3 4 5 6 7 8 # Free the prisoner, defeat the guard and gra…" at bounding box center [834, 194] width 415 height 373
click at [737, 165] on div "# Free the prisoner, defeat the guard and grab the gem. hero . moveRight ( 1 ) …" at bounding box center [847, 163] width 339 height 260
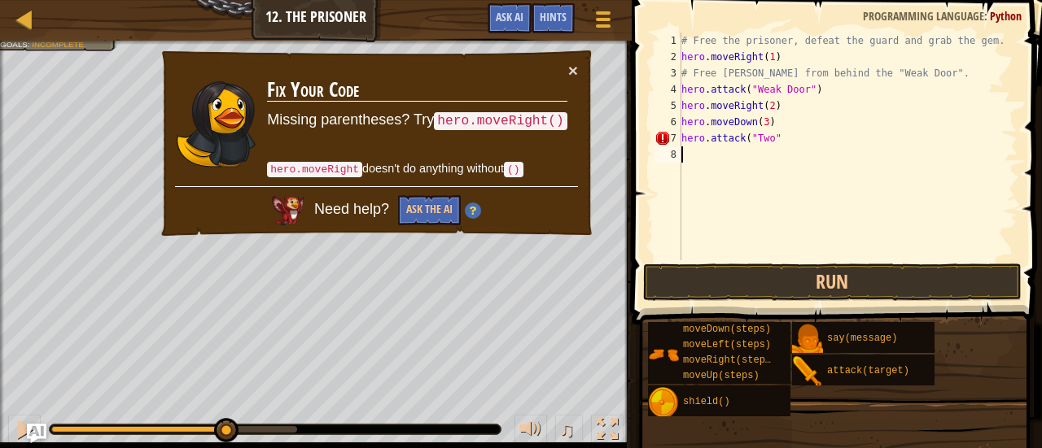
paste textarea "hero.attack("Two""
type textarea "hero.attack("Two""
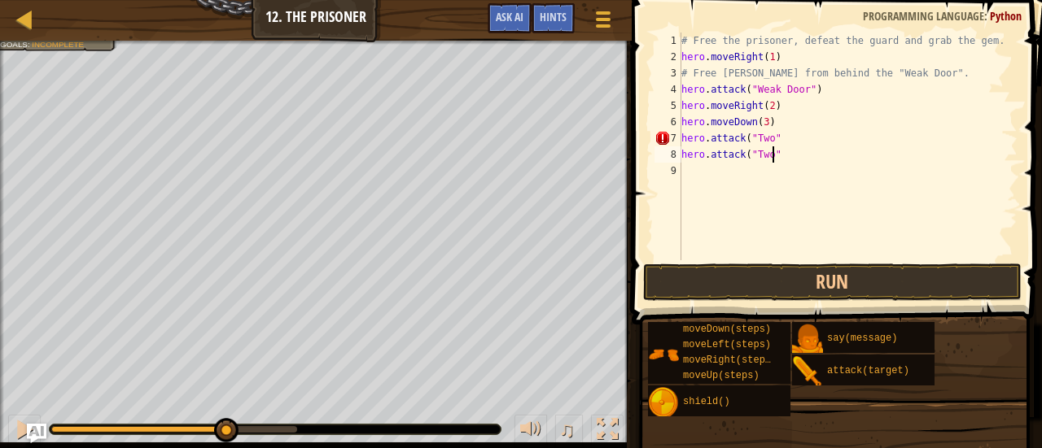
click at [732, 177] on div "# Free the prisoner, defeat the guard and grab the gem. hero . moveRight ( 1 ) …" at bounding box center [847, 163] width 339 height 260
paste textarea "hero.attack("Two""
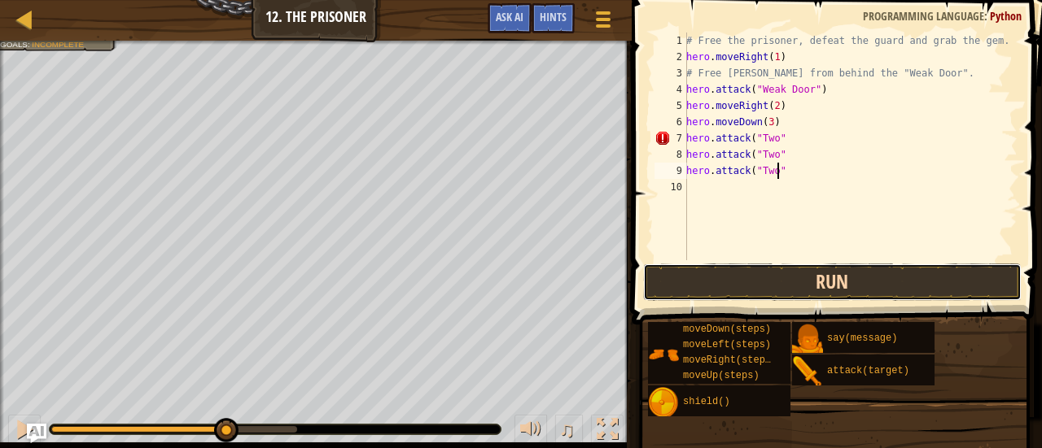
click at [752, 296] on button "Run" at bounding box center [832, 282] width 379 height 37
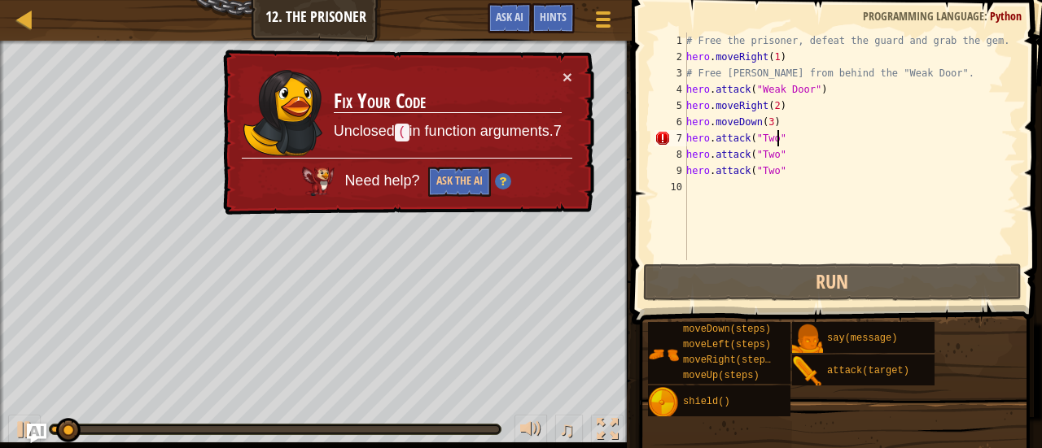
click at [780, 135] on div "# Free the prisoner, defeat the guard and grab the gem. hero . moveRight ( 1 ) …" at bounding box center [850, 163] width 334 height 260
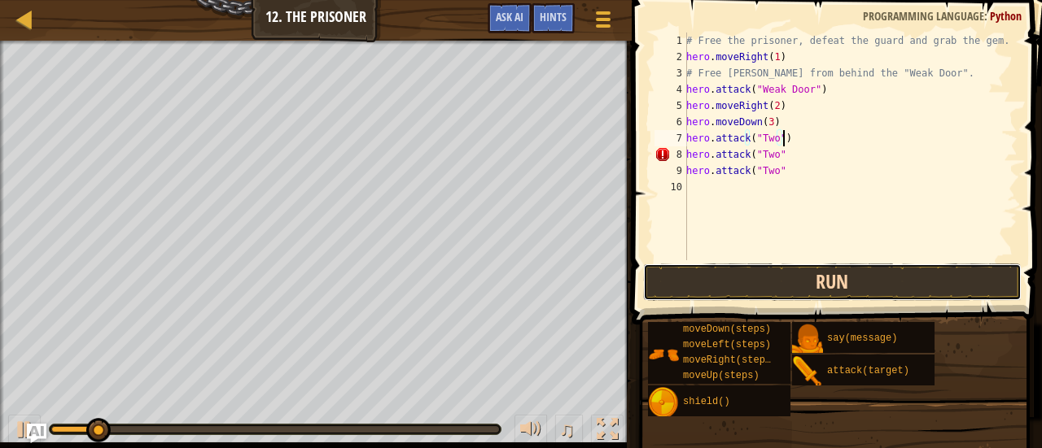
click at [786, 282] on button "Run" at bounding box center [832, 282] width 379 height 37
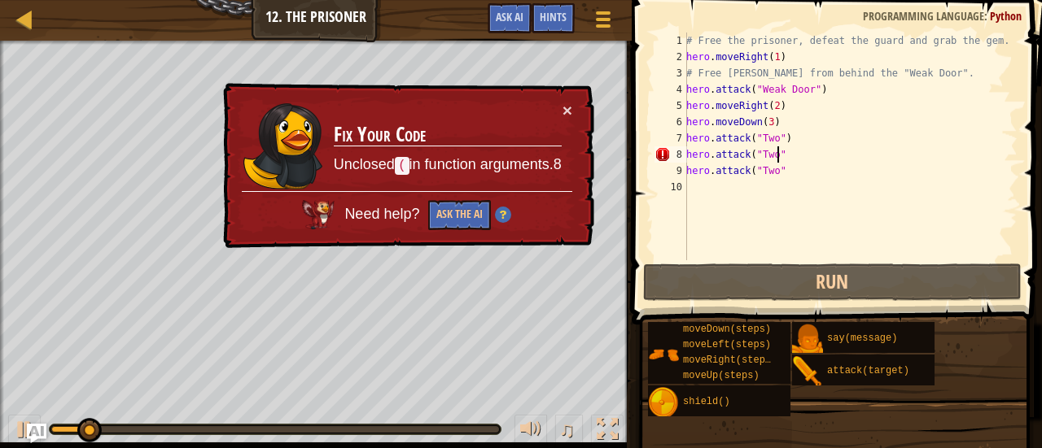
click at [795, 160] on div "# Free the prisoner, defeat the guard and grab the gem. hero . moveRight ( 1 ) …" at bounding box center [850, 163] width 334 height 260
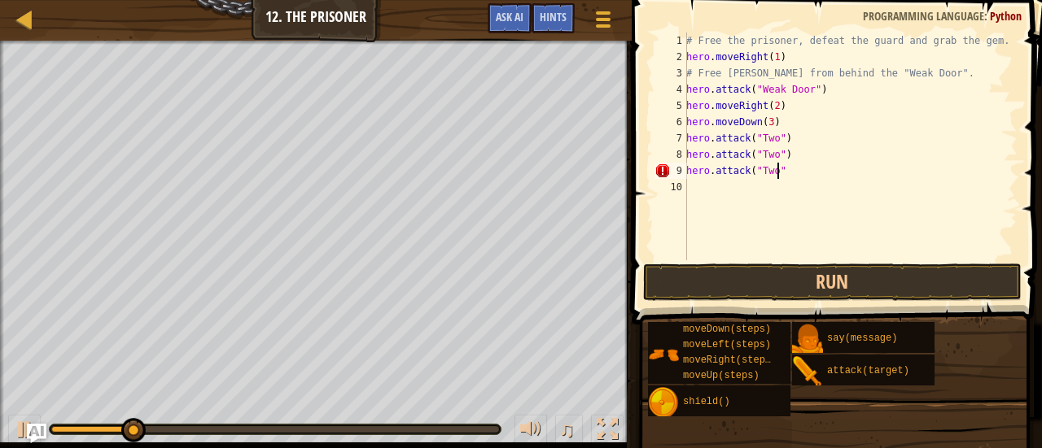
click at [788, 173] on div "# Free the prisoner, defeat the guard and grab the gem. hero . moveRight ( 1 ) …" at bounding box center [850, 163] width 334 height 260
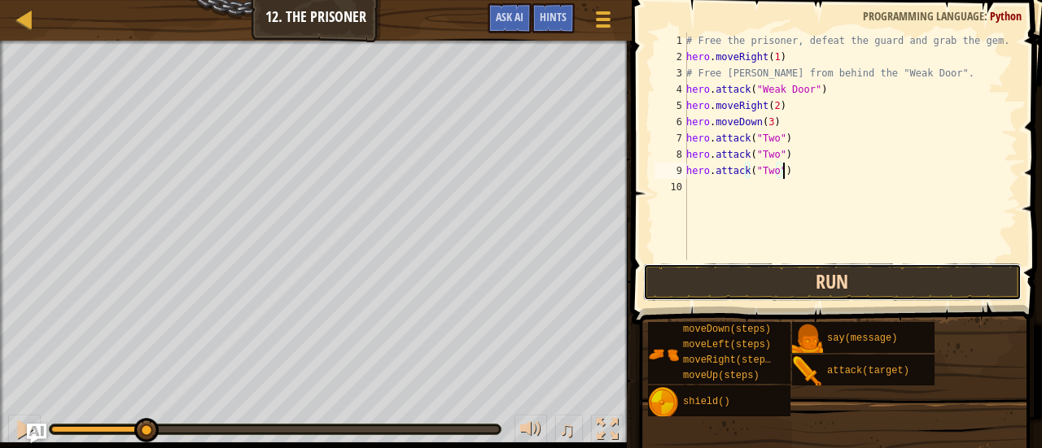
click at [801, 284] on button "Run" at bounding box center [832, 282] width 379 height 37
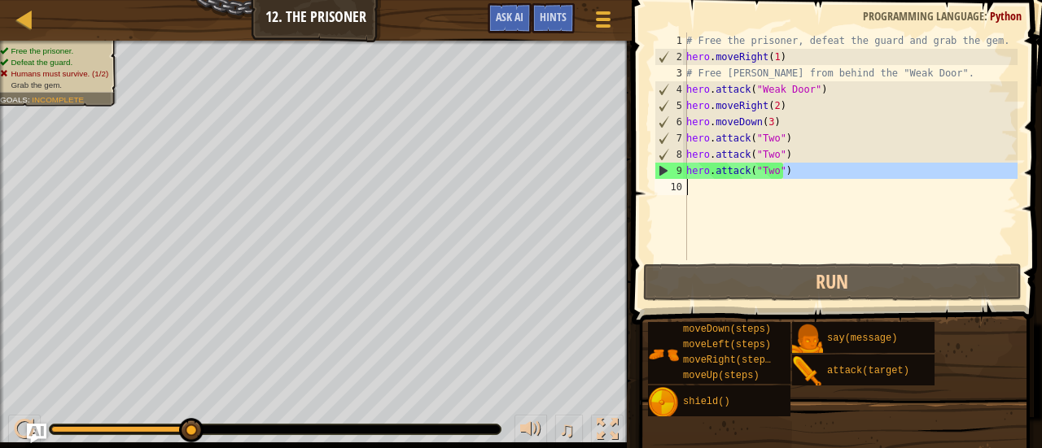
drag, startPoint x: 793, startPoint y: 173, endPoint x: 632, endPoint y: 186, distance: 161.7
click at [632, 186] on div "hero.attack("Two") 1 2 3 4 5 6 7 8 9 10 # Free the prisoner, defeat the guard a…" at bounding box center [834, 194] width 415 height 373
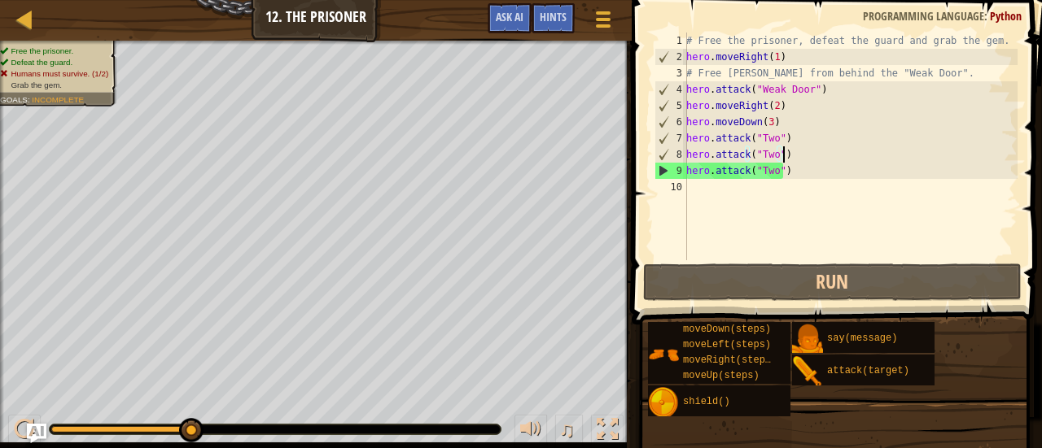
click at [802, 160] on div "# Free the prisoner, defeat the guard and grab the gem. hero . moveRight ( 1 ) …" at bounding box center [850, 163] width 334 height 260
click at [784, 175] on div "# Free the prisoner, defeat the guard and grab the gem. hero . moveRight ( 1 ) …" at bounding box center [850, 163] width 334 height 260
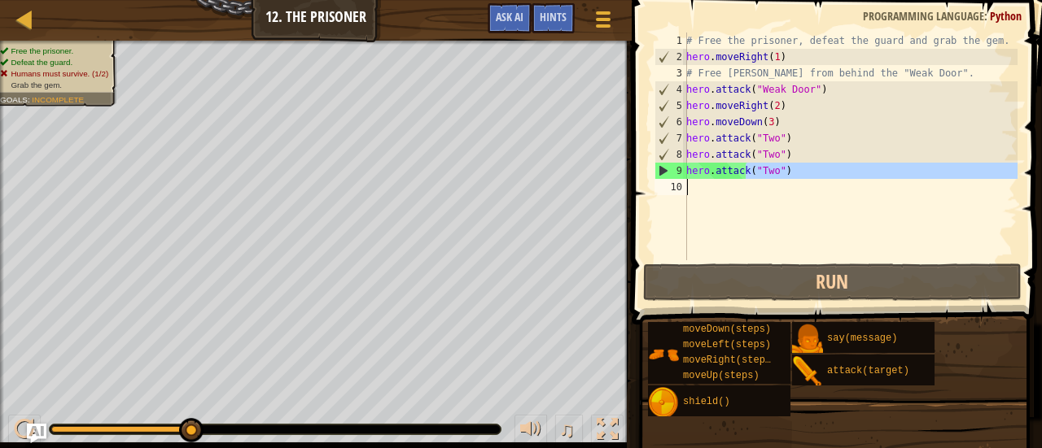
drag, startPoint x: 784, startPoint y: 175, endPoint x: 697, endPoint y: 188, distance: 88.0
click at [697, 188] on div "# Free the prisoner, defeat the guard and grab the gem. hero . moveRight ( 1 ) …" at bounding box center [850, 163] width 334 height 260
click at [690, 173] on div "# Free the prisoner, defeat the guard and grab the gem. hero . moveRight ( 1 ) …" at bounding box center [850, 163] width 334 height 260
click at [684, 173] on div "9" at bounding box center [671, 171] width 32 height 16
type textarea "hero.attack("Two")"
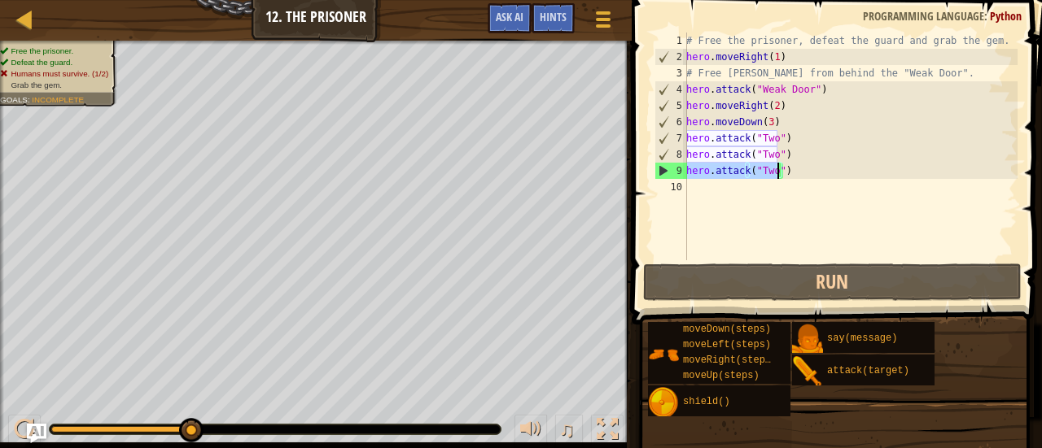
drag, startPoint x: 687, startPoint y: 173, endPoint x: 775, endPoint y: 176, distance: 87.9
click at [775, 176] on div "# Free the prisoner, defeat the guard and grab the gem. hero . moveRight ( 1 ) …" at bounding box center [850, 163] width 334 height 260
click at [760, 186] on div "# Free the prisoner, defeat the guard and grab the gem. hero . moveRight ( 1 ) …" at bounding box center [850, 163] width 334 height 260
paste textarea "hero.attack("Two""
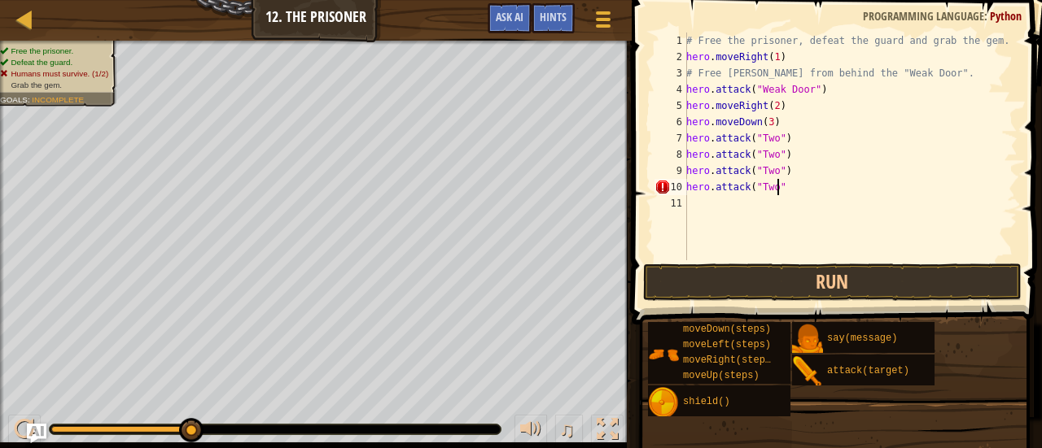
type textarea "hero.attack("Two")"
click at [767, 201] on div "# Free the prisoner, defeat the guard and grab the gem. hero . moveRight ( 1 ) …" at bounding box center [850, 163] width 334 height 260
paste textarea "hero.attack("Two""
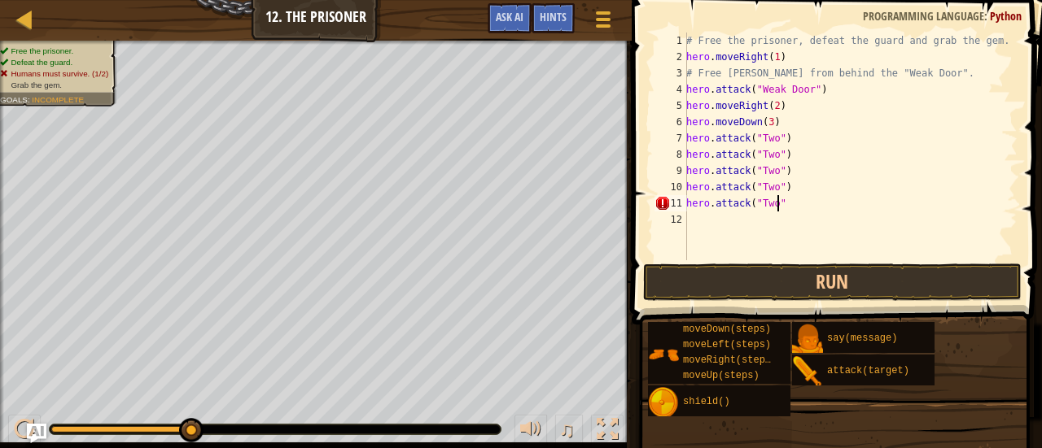
type textarea "hero.attack("Two")"
click at [741, 218] on div "# Free the prisoner, defeat the guard and grab the gem. hero . moveRight ( 1 ) …" at bounding box center [850, 163] width 334 height 260
paste textarea "hero.attack("Two""
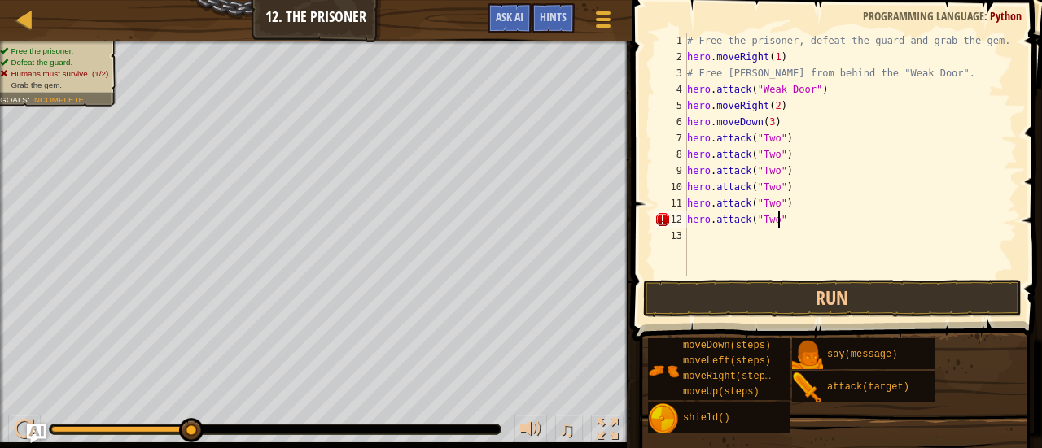
type textarea "hero.attack("Two")"
click at [719, 236] on div "# Free the prisoner, defeat the guard and grab the gem. hero . moveRight ( 1 ) …" at bounding box center [851, 171] width 334 height 277
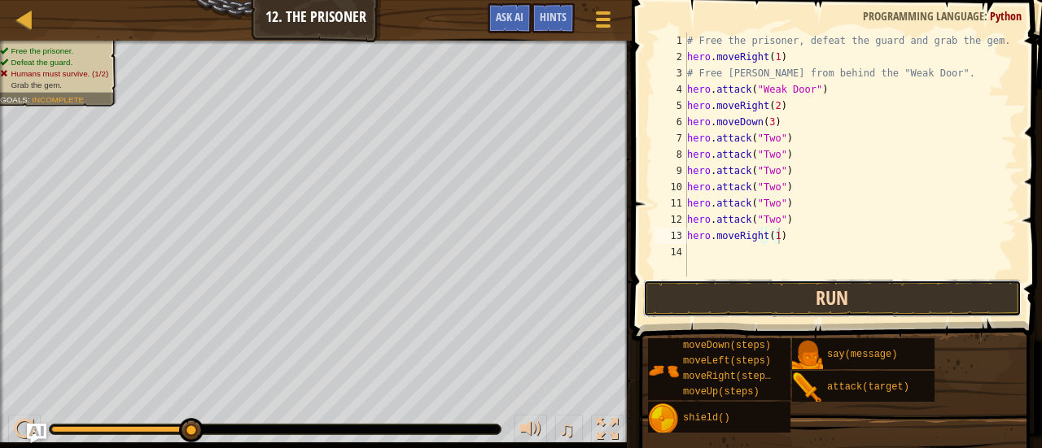
click at [741, 298] on button "Run" at bounding box center [832, 298] width 379 height 37
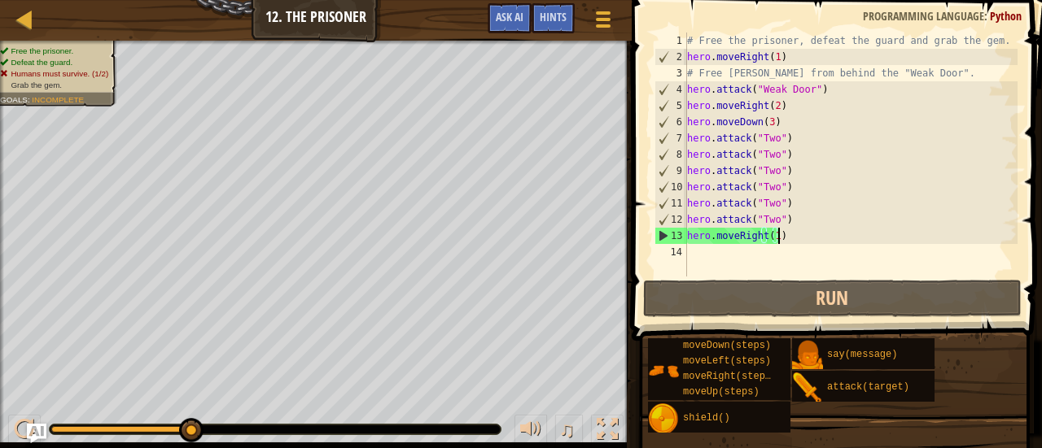
click at [788, 233] on div "# Free the prisoner, defeat the guard and grab the gem. hero . moveRight ( 1 ) …" at bounding box center [851, 171] width 334 height 277
click at [685, 234] on div "13" at bounding box center [671, 236] width 32 height 16
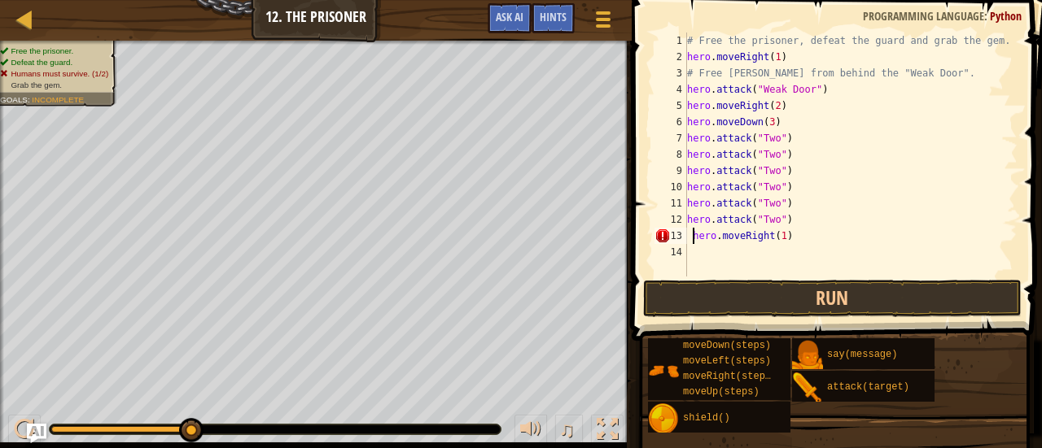
type textarea "hero.moveRight(1)"
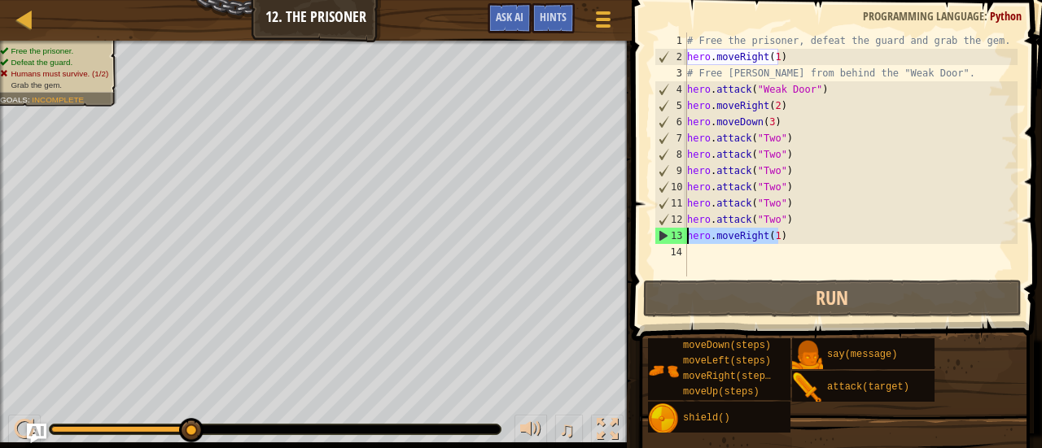
drag, startPoint x: 795, startPoint y: 237, endPoint x: 683, endPoint y: 235, distance: 112.3
click at [683, 235] on div "hero.moveRight(1) 1 2 3 4 5 6 7 8 9 10 11 12 13 14 # Free the prisoner, defeat …" at bounding box center [834, 155] width 366 height 244
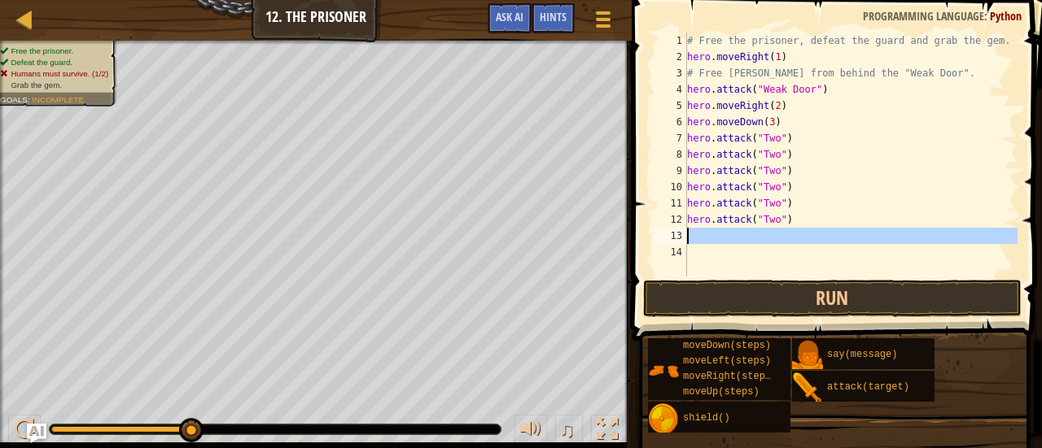
paste textarea "hero.attack("Two""
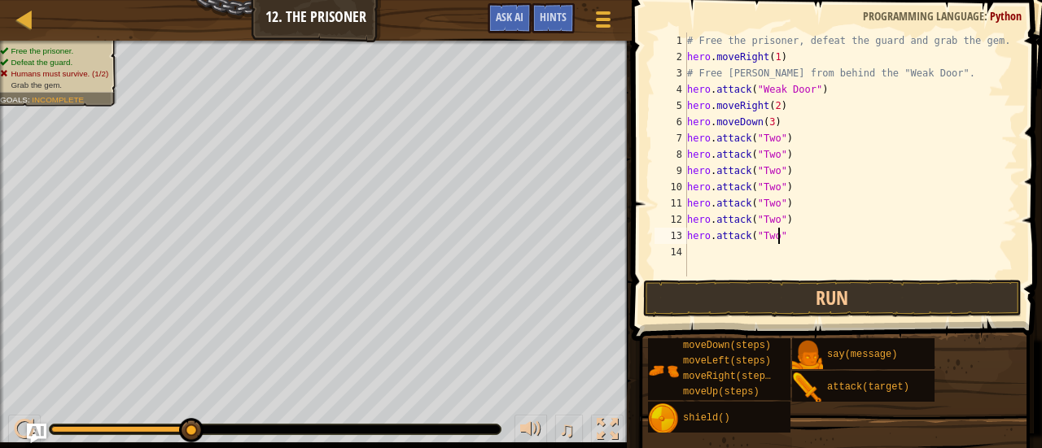
click at [688, 235] on div "hero.attack("Two" 1 2 3 4 5 6 7 8 9 10 11 12 13 14 # Free the prisoner, defeat …" at bounding box center [834, 155] width 366 height 244
type textarea "hero.attack("Two")"
click at [780, 251] on div "# Free the prisoner, defeat the guard and grab the gem. hero . moveRight ( 1 ) …" at bounding box center [851, 171] width 334 height 277
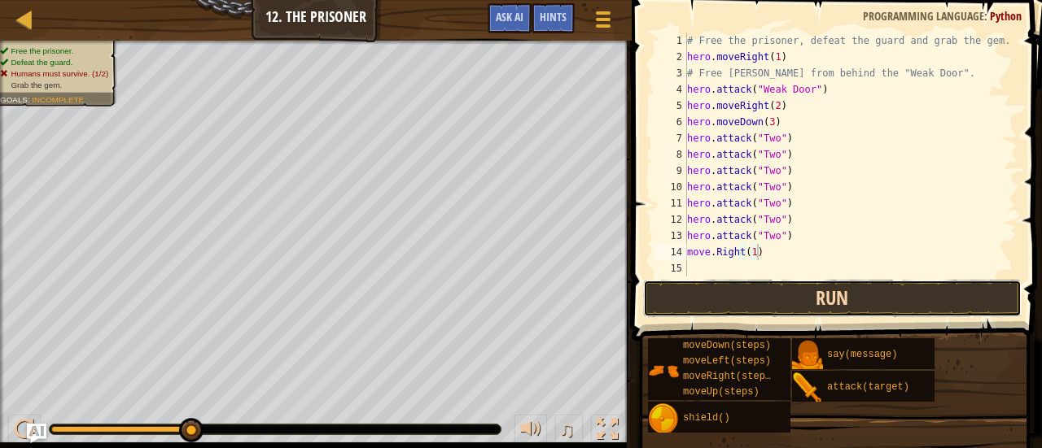
click at [778, 302] on button "Run" at bounding box center [832, 298] width 379 height 37
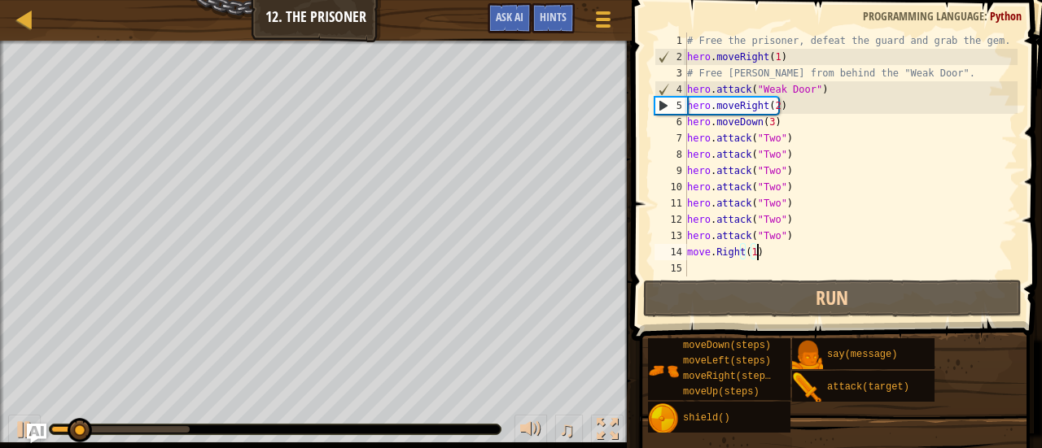
click at [688, 256] on div "# Free the prisoner, defeat the guard and grab the gem. hero . moveRight ( 1 ) …" at bounding box center [851, 171] width 334 height 277
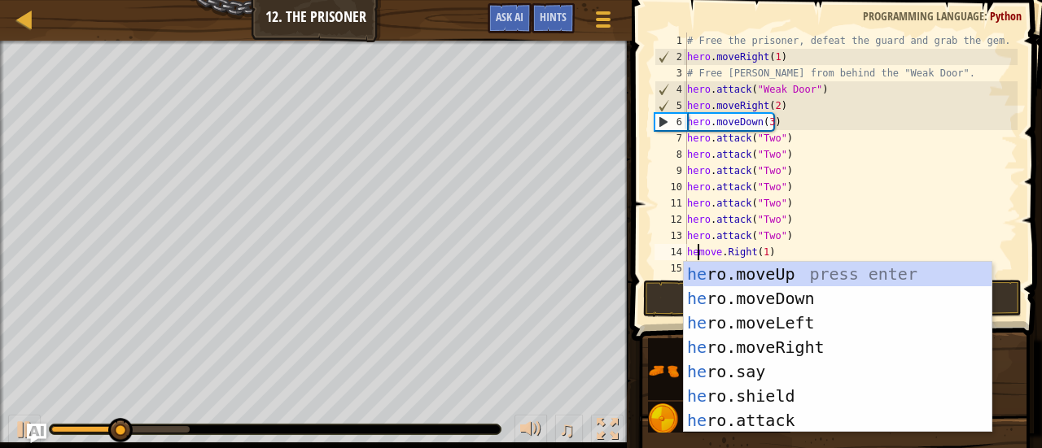
scroll to position [7, 2]
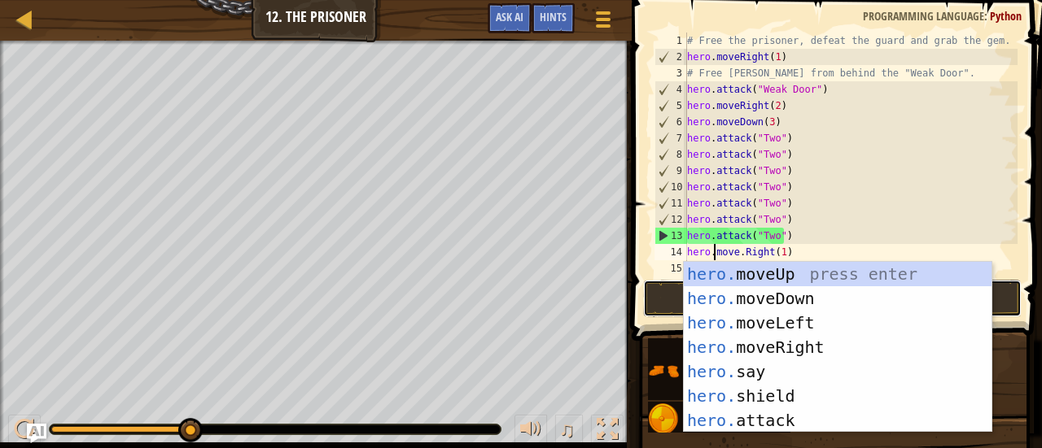
click at [1015, 299] on button "Run" at bounding box center [832, 298] width 379 height 37
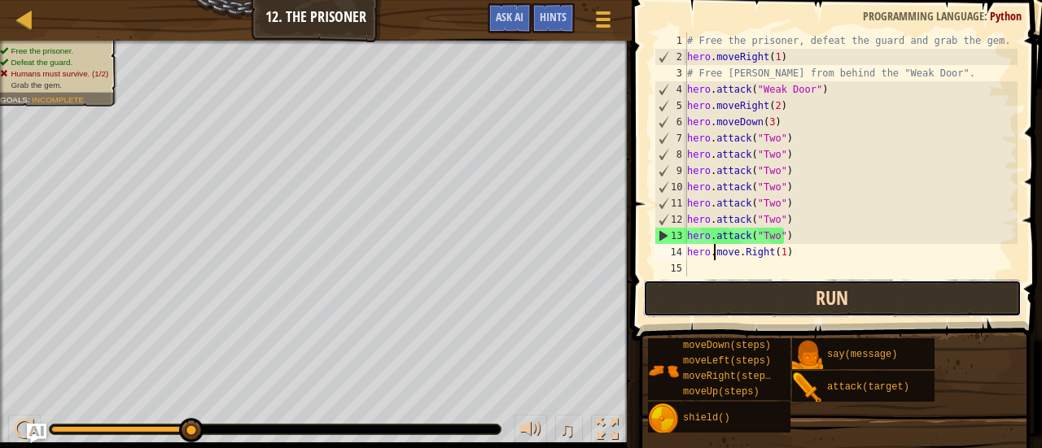
click at [890, 295] on button "Run" at bounding box center [832, 298] width 379 height 37
click at [892, 299] on button "Run" at bounding box center [832, 298] width 379 height 37
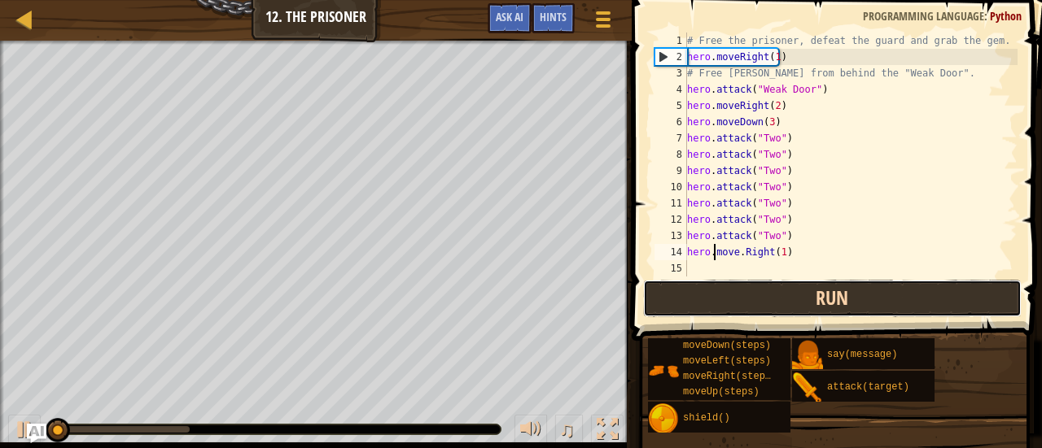
click at [892, 299] on button "Run" at bounding box center [832, 298] width 379 height 37
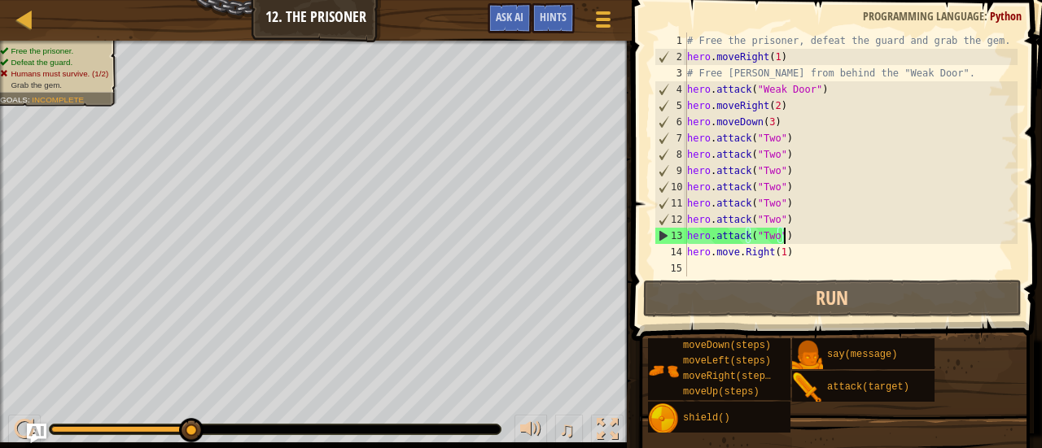
click at [839, 235] on div "# Free the prisoner, defeat the guard and grab the gem. hero . moveRight ( 1 ) …" at bounding box center [851, 171] width 334 height 277
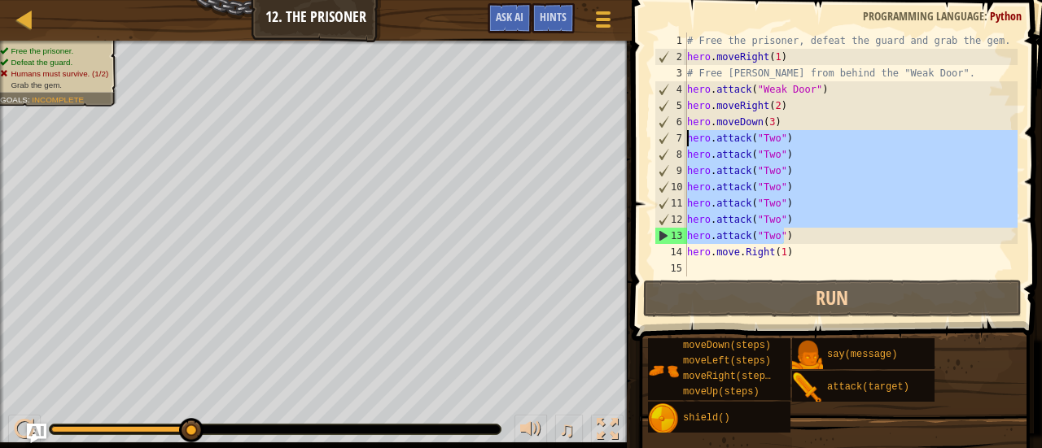
drag, startPoint x: 833, startPoint y: 238, endPoint x: 685, endPoint y: 142, distance: 176.3
click at [685, 142] on div "hero.attack("Two") 1 2 3 4 5 6 7 8 9 10 11 12 13 14 15 # Free the prisoner, def…" at bounding box center [834, 155] width 366 height 244
type textarea "hero.attack("Two") hero.attack("Two")"
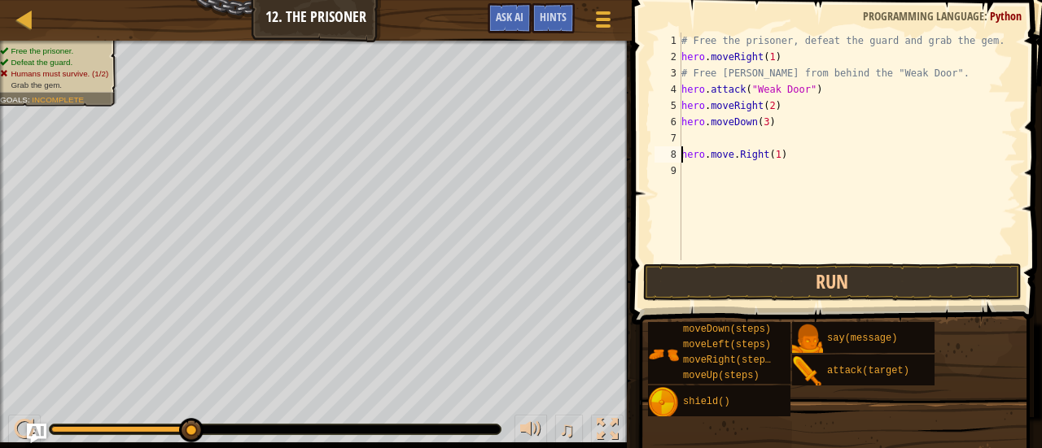
click at [684, 157] on div "# Free the prisoner, defeat the guard and grab the gem. hero . moveRight ( 1 ) …" at bounding box center [847, 163] width 339 height 260
type textarea "hero.move.Right(1)"
click at [684, 157] on div "# Free the prisoner, defeat the guard and grab the gem. hero . moveRight ( 1 ) …" at bounding box center [847, 163] width 339 height 260
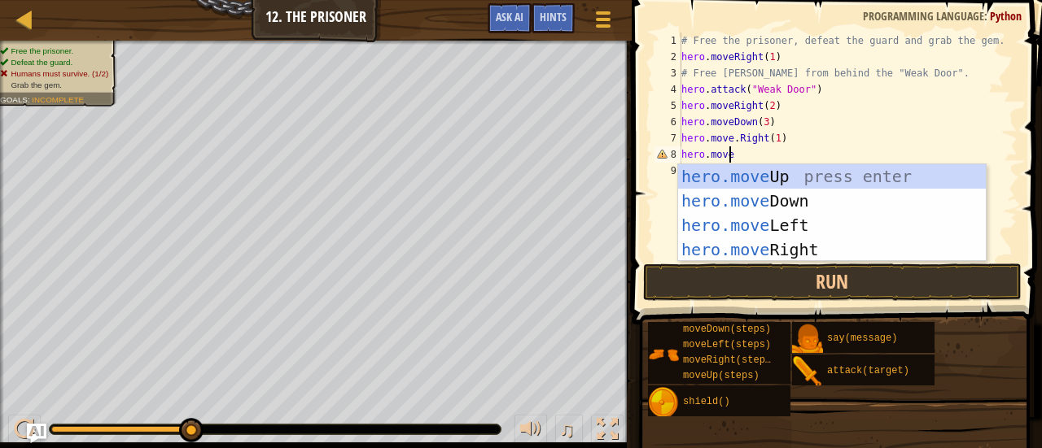
scroll to position [7, 3]
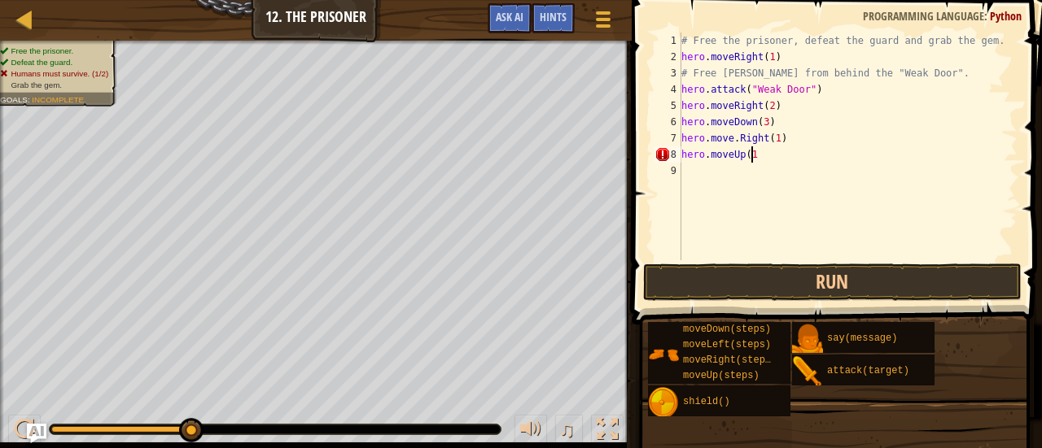
type textarea "hero.moveUp(1)"
click at [676, 178] on div "9" at bounding box center [667, 171] width 27 height 16
type textarea "hero.moveLeft(1)"
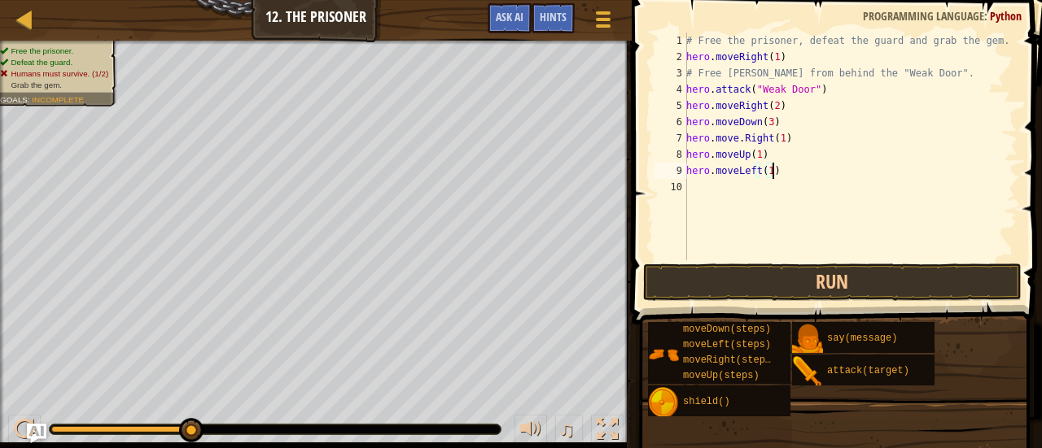
click at [721, 189] on div "# Free the prisoner, defeat the guard and grab the gem. hero . moveRight ( 1 ) …" at bounding box center [850, 163] width 334 height 260
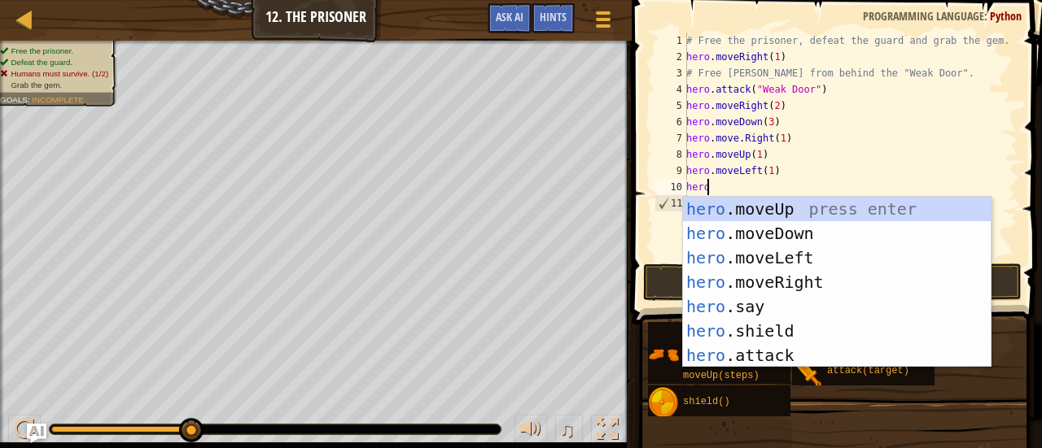
scroll to position [7, 2]
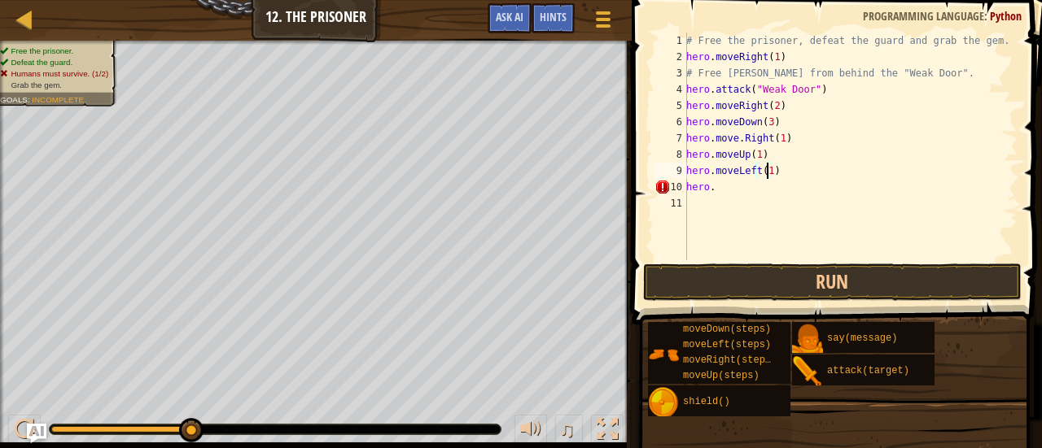
click at [765, 177] on div "# Free the prisoner, defeat the guard and grab the gem. hero . moveRight ( 1 ) …" at bounding box center [850, 163] width 334 height 260
click at [763, 177] on div "# Free the prisoner, defeat the guard and grab the gem. hero . moveRight ( 1 ) …" at bounding box center [850, 163] width 334 height 260
click at [748, 190] on div "# Free the prisoner, defeat the guard and grab the gem. hero . moveRight ( 1 ) …" at bounding box center [850, 163] width 334 height 260
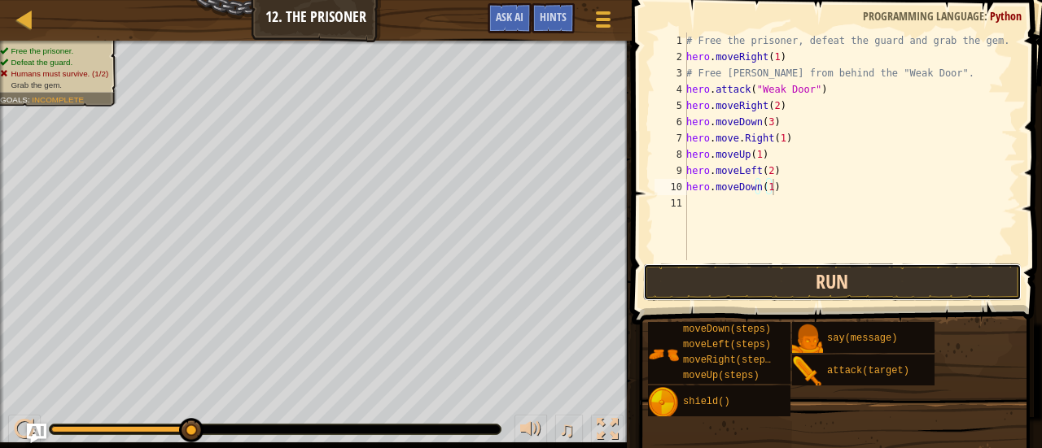
click at [778, 283] on button "Run" at bounding box center [832, 282] width 379 height 37
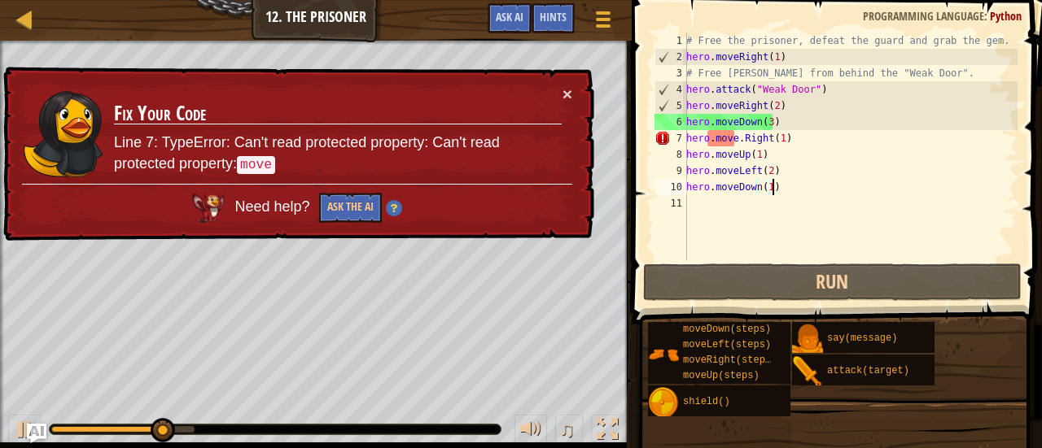
click at [737, 141] on div "# Free the prisoner, defeat the guard and grab the gem. hero . moveRight ( 1 ) …" at bounding box center [850, 163] width 334 height 260
type textarea "hero.moveRight(1)"
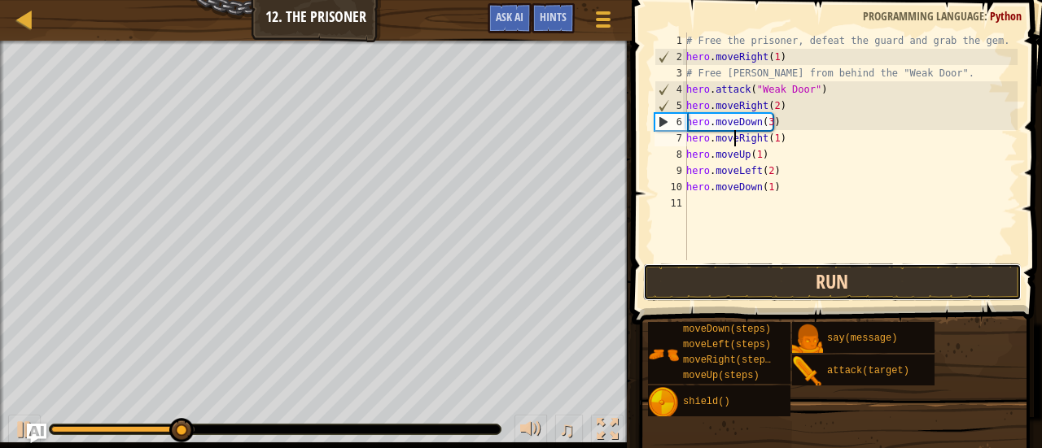
click at [793, 286] on button "Run" at bounding box center [832, 282] width 379 height 37
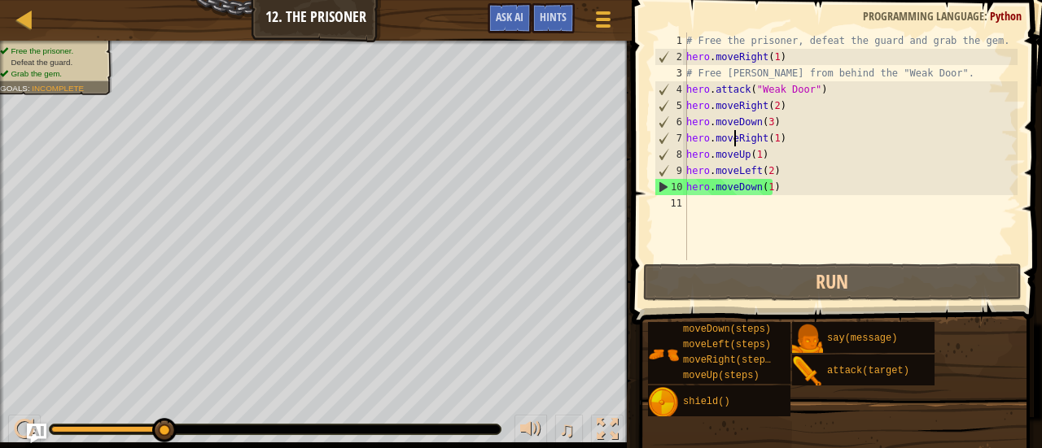
click at [778, 206] on div "# Free the prisoner, defeat the guard and grab the gem. hero . moveRight ( 1 ) …" at bounding box center [850, 163] width 334 height 260
click at [780, 195] on div "# Free the prisoner, defeat the guard and grab the gem. hero . moveRight ( 1 ) …" at bounding box center [850, 163] width 334 height 260
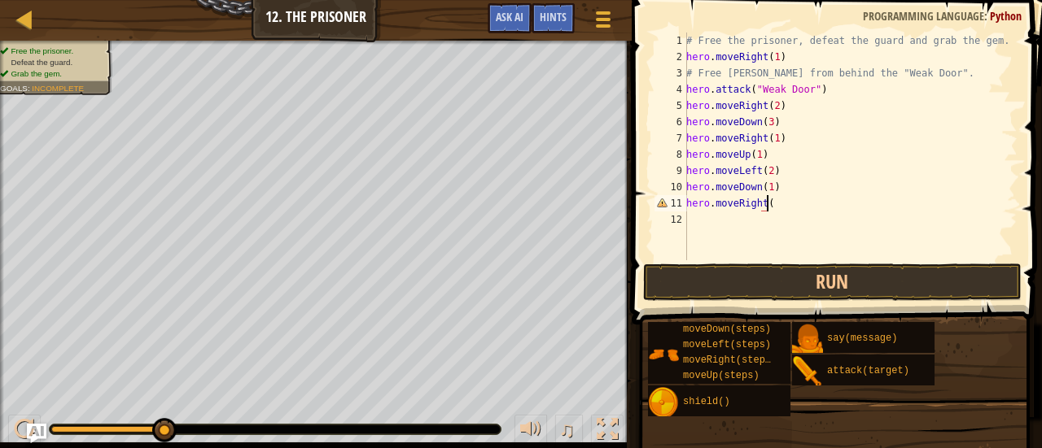
scroll to position [7, 7]
click at [781, 139] on div "# Free the prisoner, defeat the guard and grab the gem. hero . moveRight ( 1 ) …" at bounding box center [850, 163] width 334 height 260
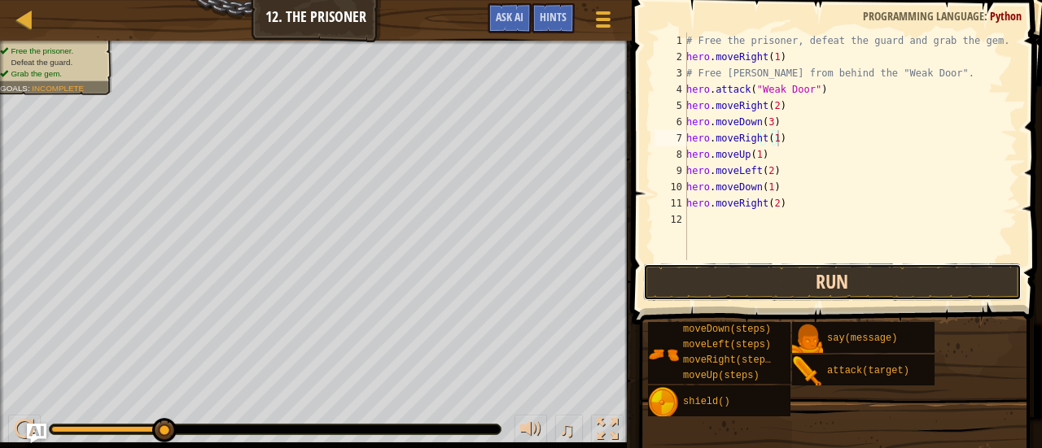
click at [718, 279] on button "Run" at bounding box center [832, 282] width 379 height 37
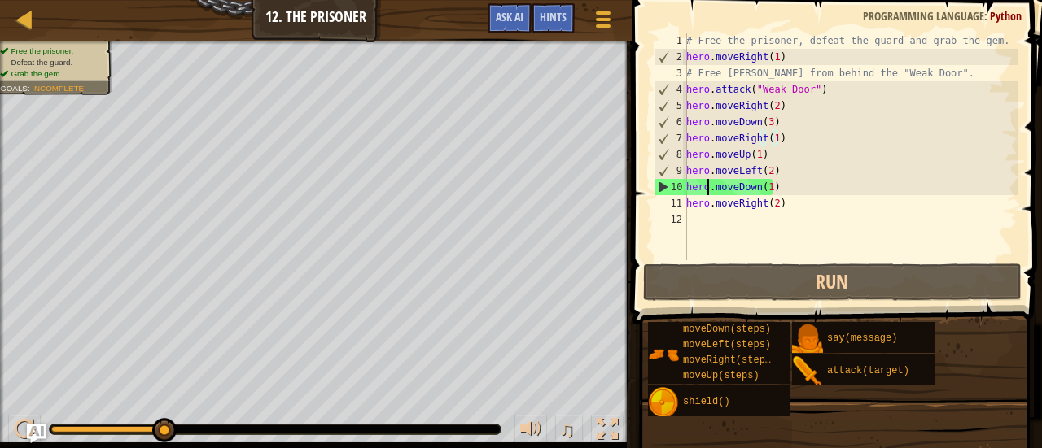
click at [710, 187] on div "# Free the prisoner, defeat the guard and grab the gem. hero . moveRight ( 1 ) …" at bounding box center [850, 163] width 334 height 260
click at [774, 186] on div "# Free the prisoner, defeat the guard and grab the gem. hero . moveRight ( 1 ) …" at bounding box center [850, 163] width 334 height 260
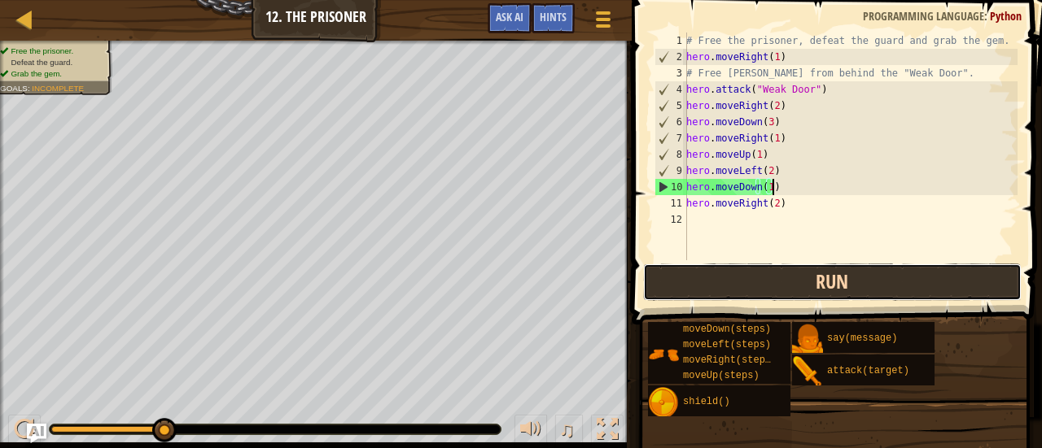
click at [776, 289] on button "Run" at bounding box center [832, 282] width 379 height 37
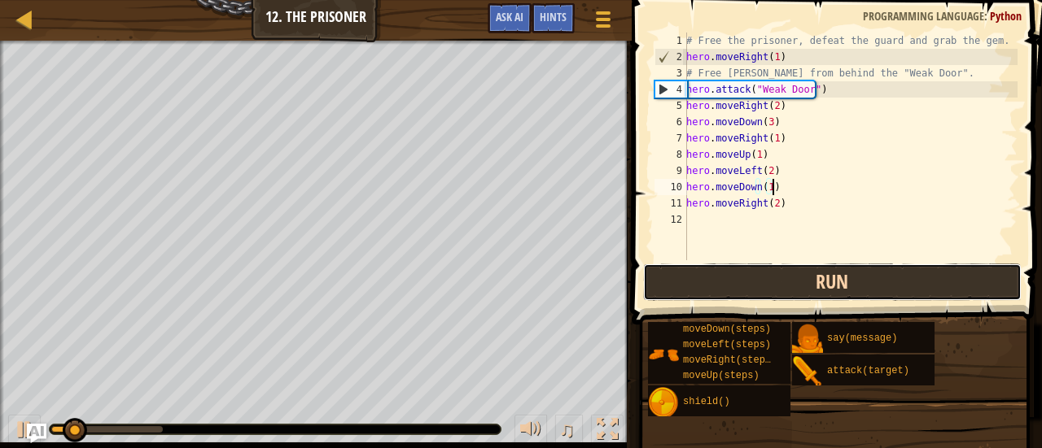
click at [772, 286] on button "Run" at bounding box center [832, 282] width 379 height 37
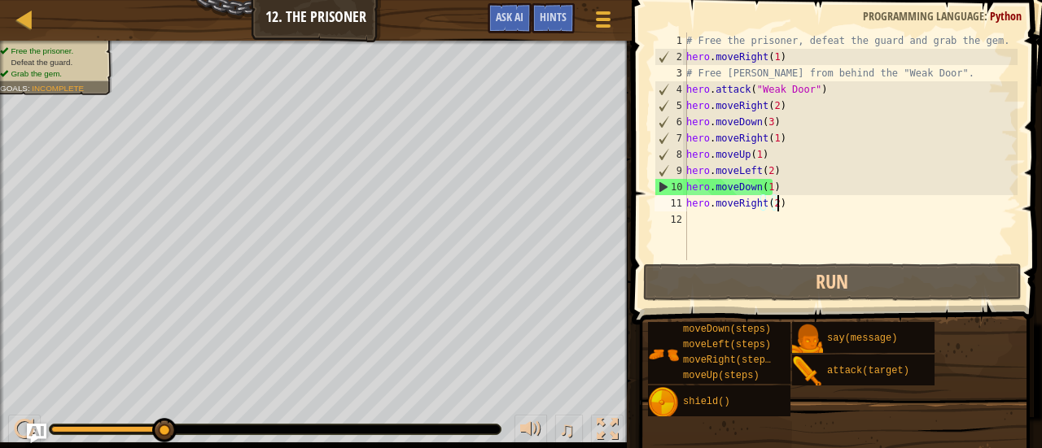
click at [786, 196] on div "# Free the prisoner, defeat the guard and grab the gem. hero . moveRight ( 1 ) …" at bounding box center [850, 163] width 334 height 260
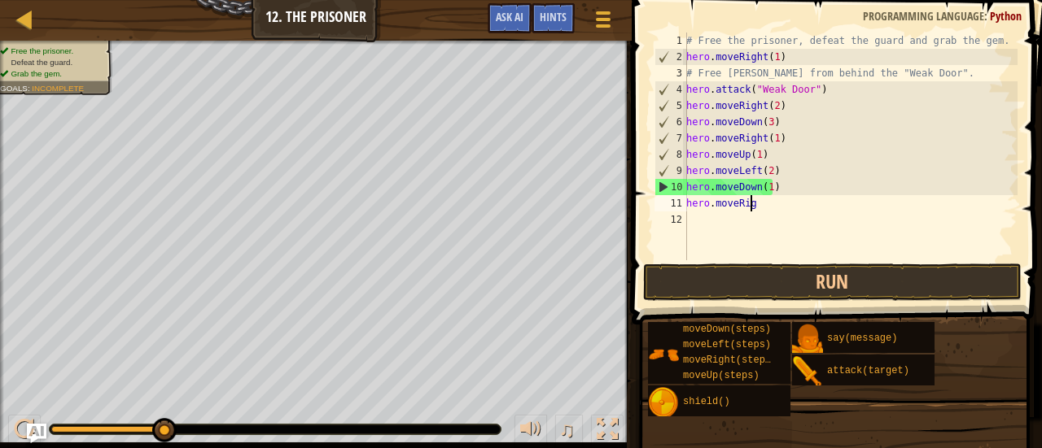
scroll to position [7, 4]
type textarea "h"
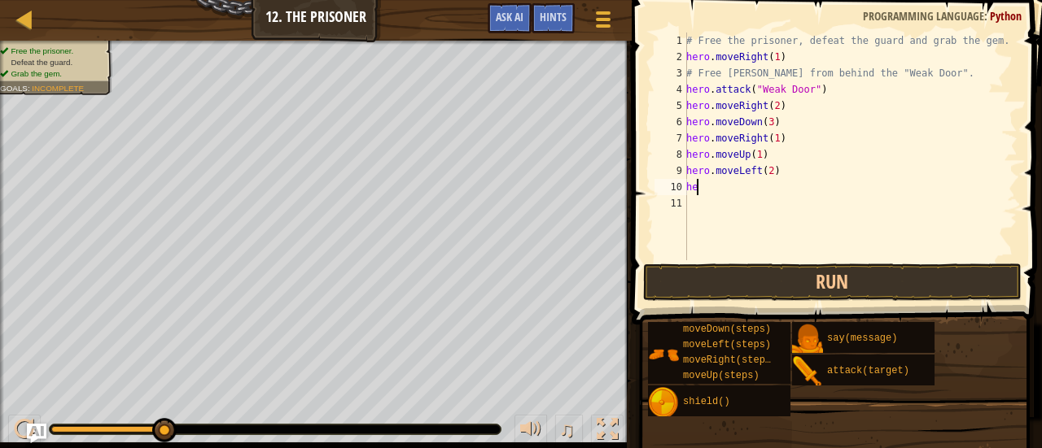
type textarea "h"
click at [767, 170] on div "# Free the prisoner, defeat the guard and grab the gem. hero . moveRight ( 1 ) …" at bounding box center [850, 163] width 334 height 260
type textarea "hero.moveLeft(1)"
click at [740, 196] on div "# Free the prisoner, defeat the guard and grab the gem. hero . moveRight ( 1 ) …" at bounding box center [850, 163] width 334 height 260
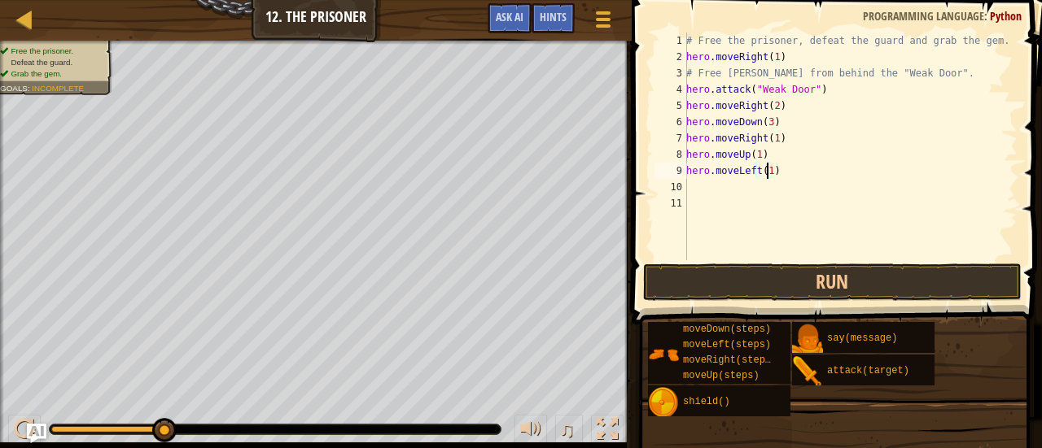
scroll to position [7, 0]
click at [734, 189] on div "# Free the prisoner, defeat the guard and grab the gem. hero . moveRight ( 1 ) …" at bounding box center [850, 163] width 334 height 260
type textarea "hero.moveDown(1)"
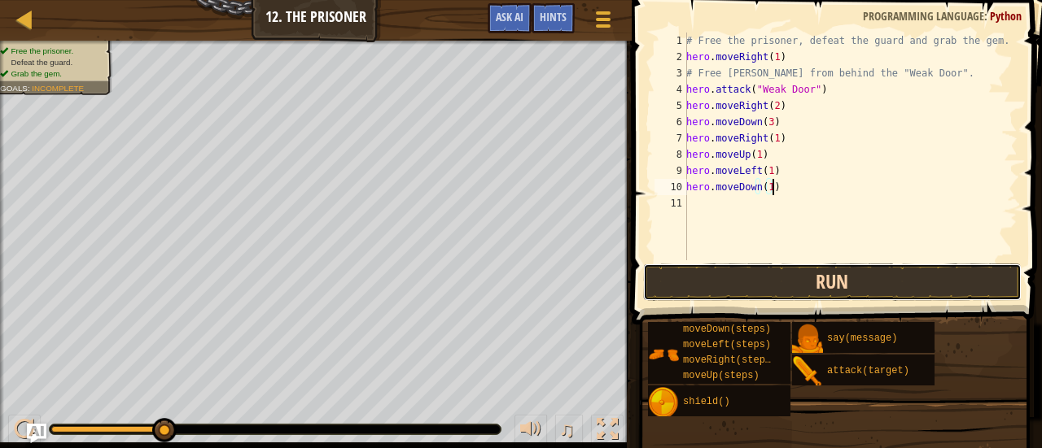
click at [760, 289] on button "Run" at bounding box center [832, 282] width 379 height 37
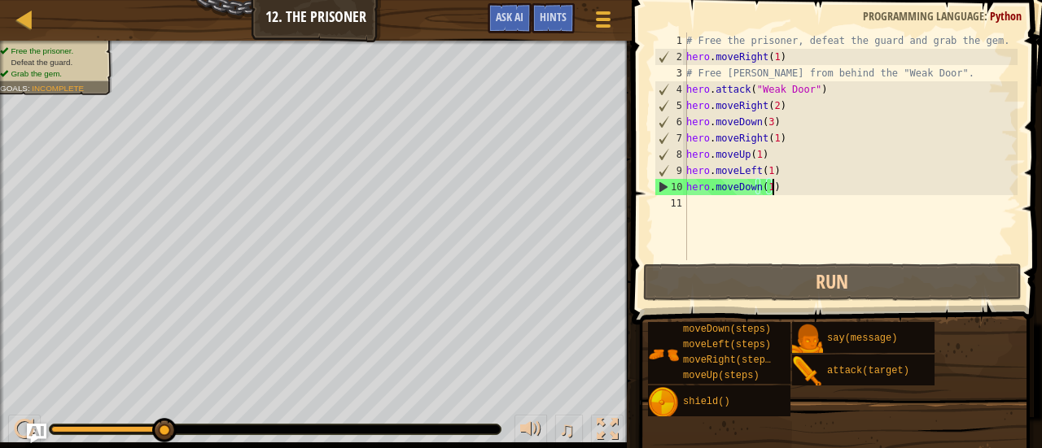
click at [744, 203] on div "# Free the prisoner, defeat the guard and grab the gem. hero . moveRight ( 1 ) …" at bounding box center [850, 163] width 334 height 260
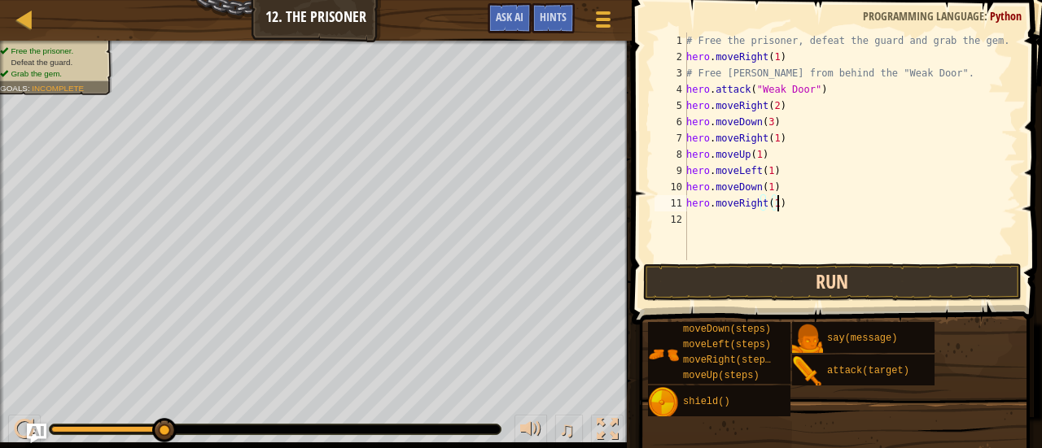
type textarea "hero.moveRight(1)"
click at [765, 276] on button "Run" at bounding box center [832, 282] width 379 height 37
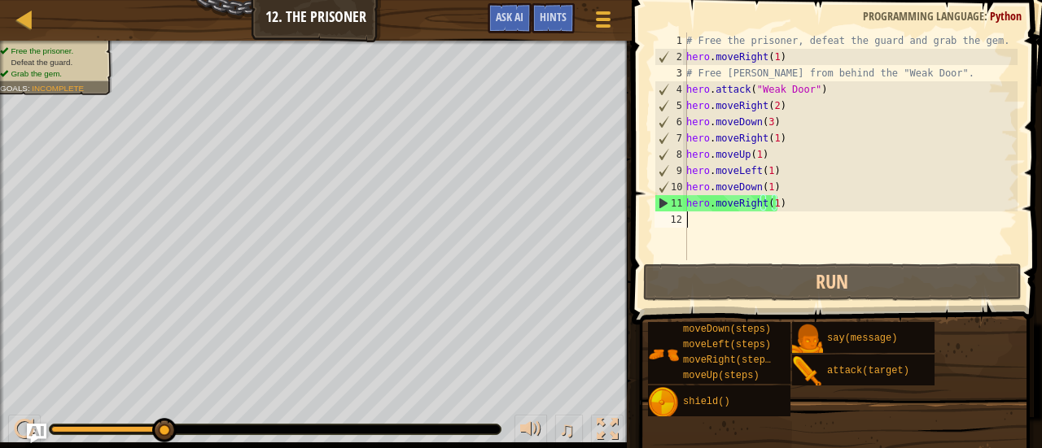
click at [765, 222] on div "# Free the prisoner, defeat the guard and grab the gem. hero . moveRight ( 1 ) …" at bounding box center [850, 163] width 334 height 260
click at [792, 204] on div "# Free the prisoner, defeat the guard and grab the gem. hero . moveRight ( 1 ) …" at bounding box center [850, 163] width 334 height 260
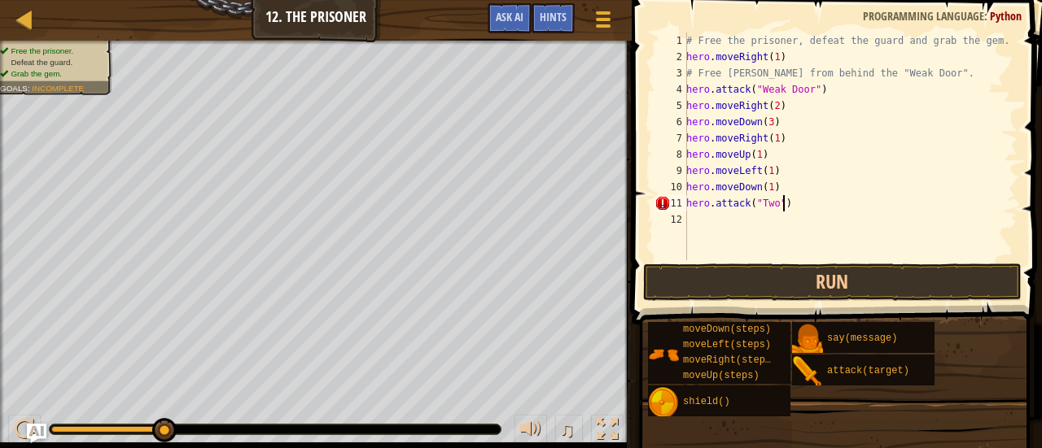
scroll to position [7, 7]
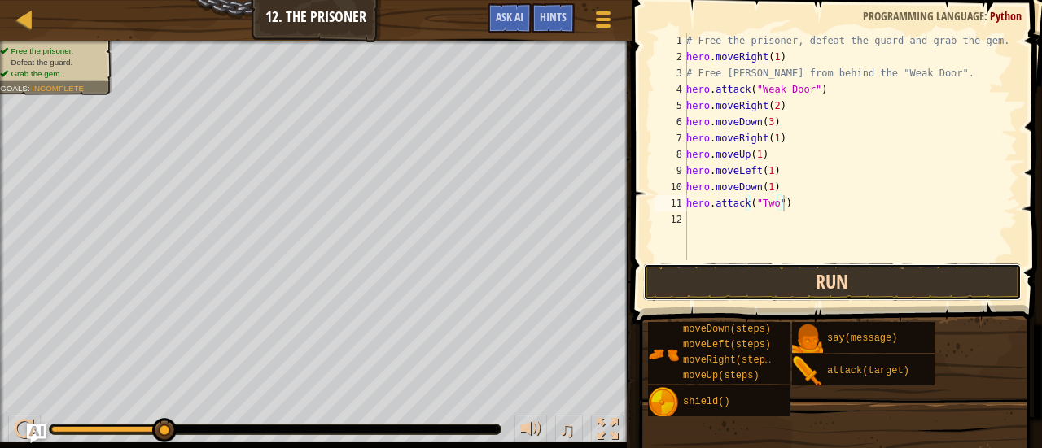
click at [775, 278] on button "Run" at bounding box center [832, 282] width 379 height 37
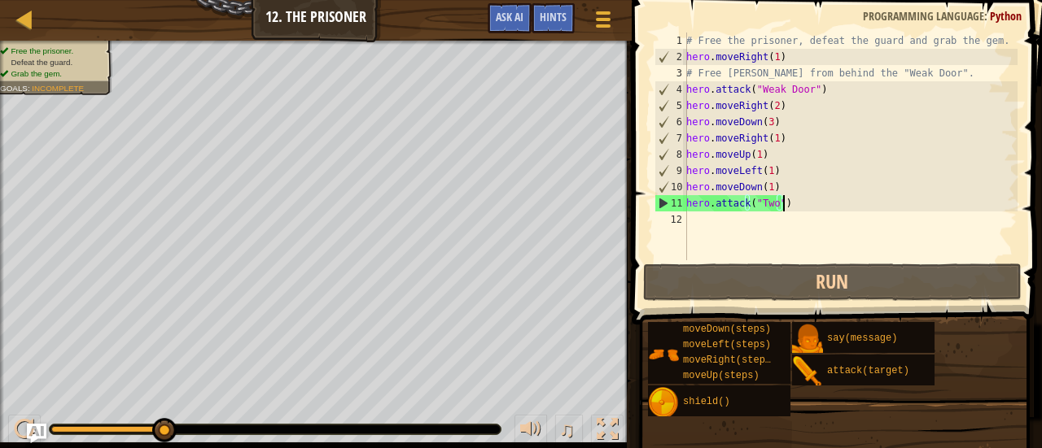
click at [788, 203] on div "# Free the prisoner, defeat the guard and grab the gem. hero . moveRight ( 1 ) …" at bounding box center [850, 163] width 334 height 260
click at [773, 181] on div "# Free the prisoner, defeat the guard and grab the gem. hero . moveRight ( 1 ) …" at bounding box center [850, 163] width 334 height 260
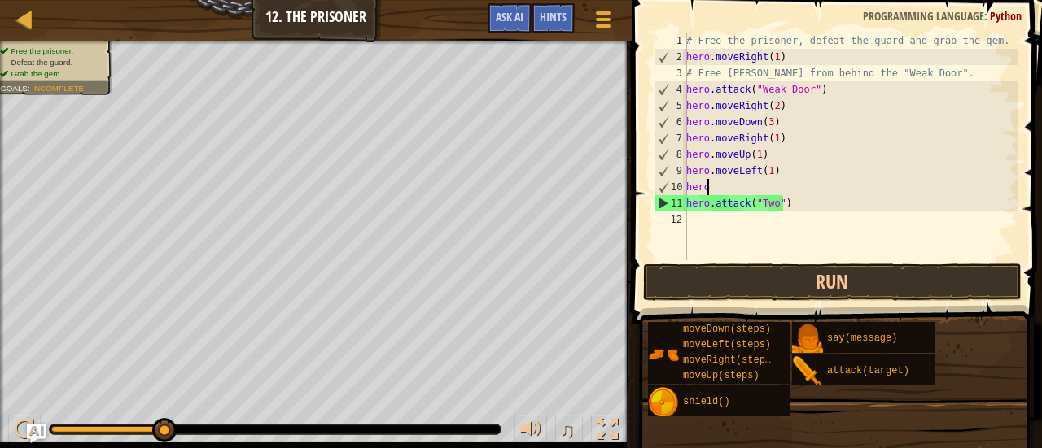
scroll to position [7, 0]
type textarea "h"
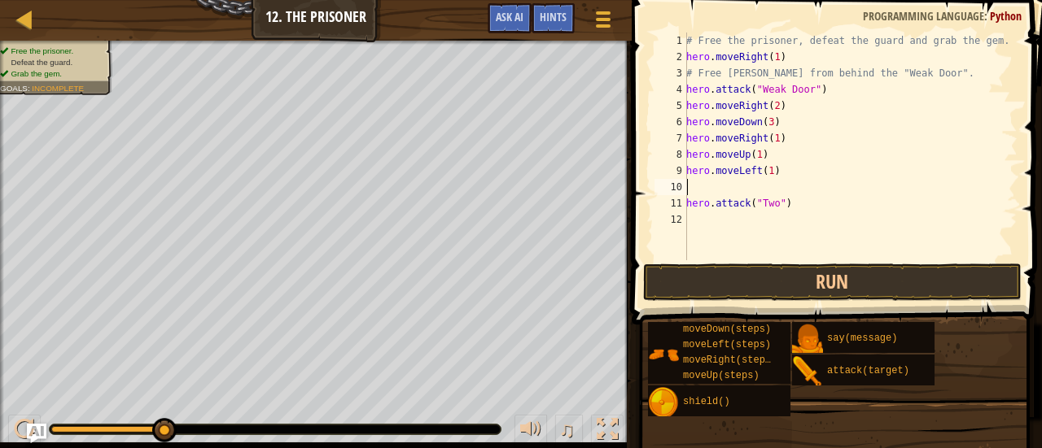
click at [775, 170] on div "# Free the prisoner, defeat the guard and grab the gem. hero . moveRight ( 1 ) …" at bounding box center [850, 163] width 334 height 260
type textarea "h"
click at [690, 190] on div "# Free the prisoner, defeat the guard and grab the gem. hero . moveRight ( 1 ) …" at bounding box center [850, 163] width 334 height 260
type textarea "hero.moveUp(1)"
click at [690, 190] on div "# Free the prisoner, defeat the guard and grab the gem. hero . moveRight ( 1 ) …" at bounding box center [850, 163] width 334 height 260
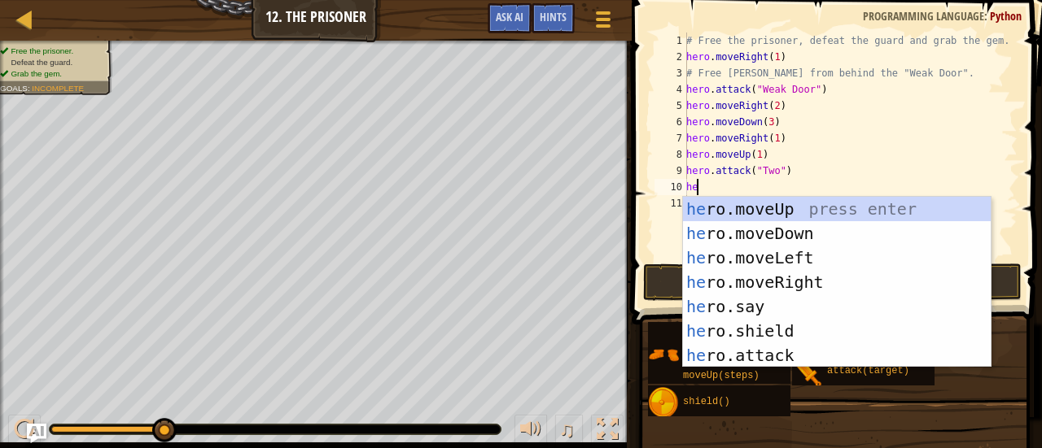
type textarea "h"
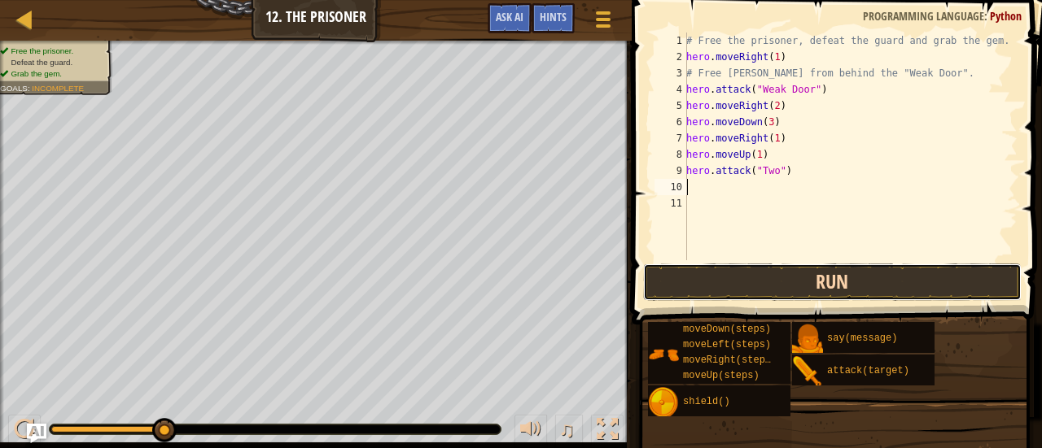
click at [736, 285] on button "Run" at bounding box center [832, 282] width 379 height 37
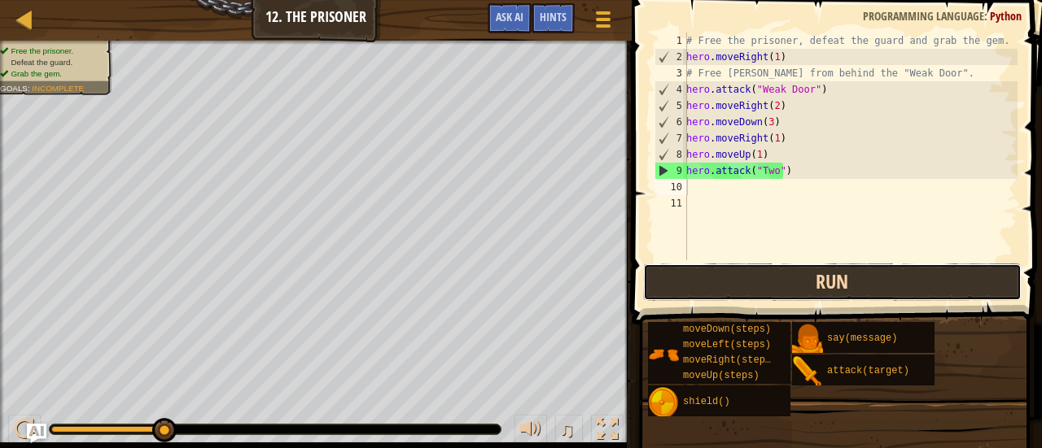
click at [736, 285] on button "Run" at bounding box center [832, 282] width 379 height 37
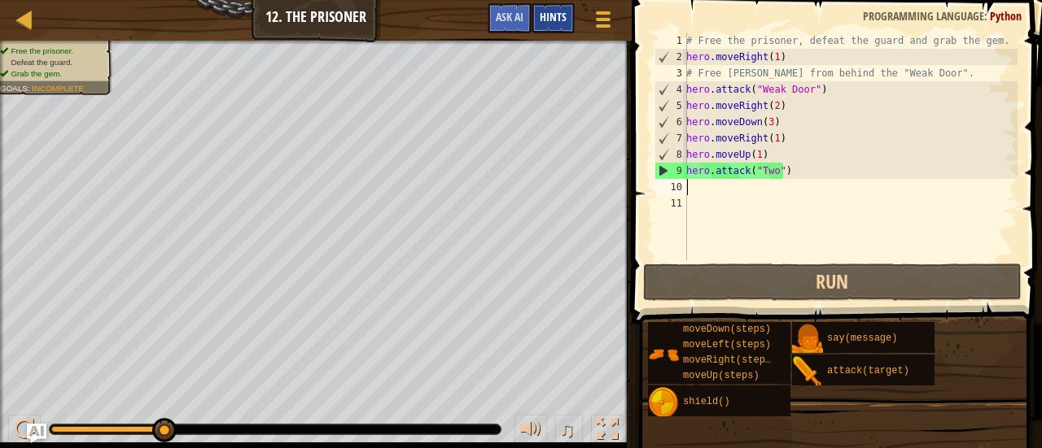
click at [554, 11] on span "Hints" at bounding box center [553, 16] width 27 height 15
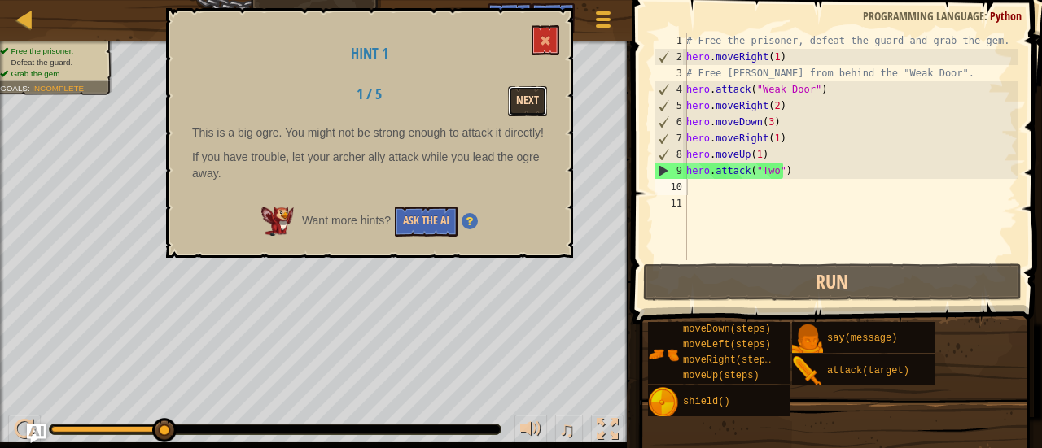
click at [526, 107] on button "Next" at bounding box center [527, 101] width 39 height 30
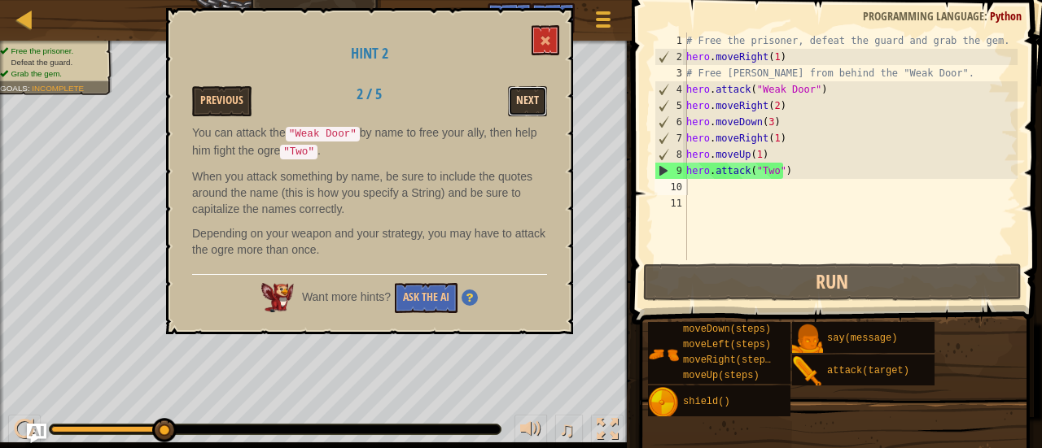
click at [522, 89] on button "Next" at bounding box center [527, 101] width 39 height 30
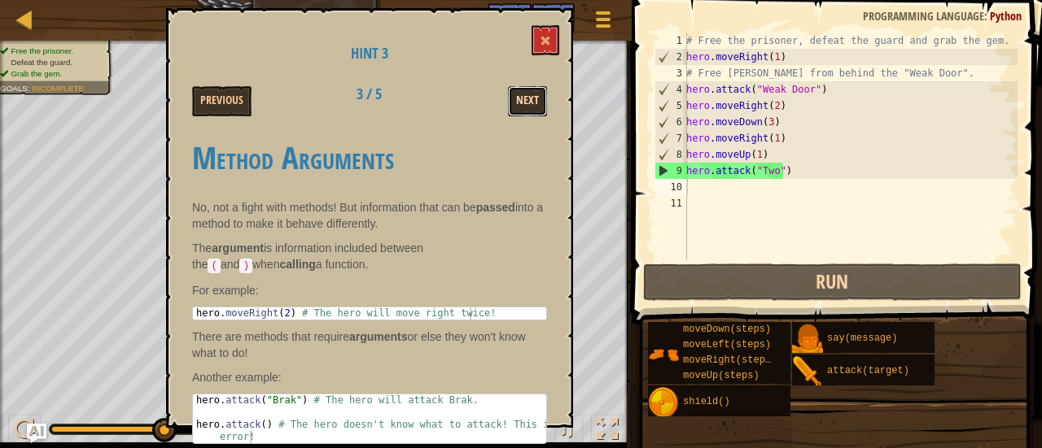
click at [525, 97] on button "Next" at bounding box center [527, 101] width 39 height 30
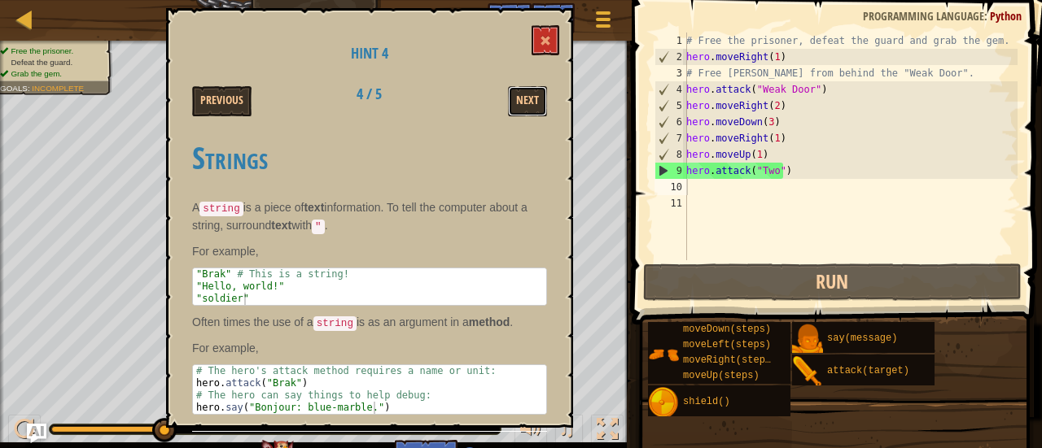
click at [525, 97] on button "Next" at bounding box center [527, 101] width 39 height 30
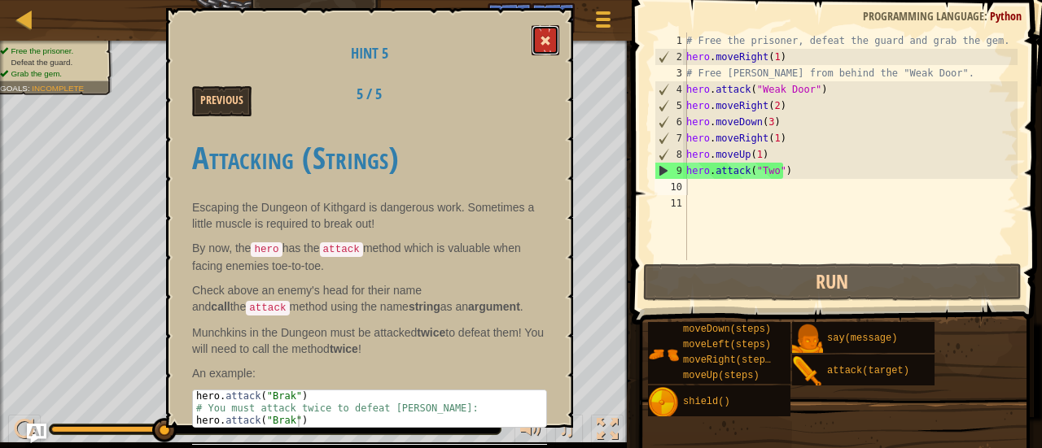
click at [549, 33] on button at bounding box center [545, 40] width 28 height 30
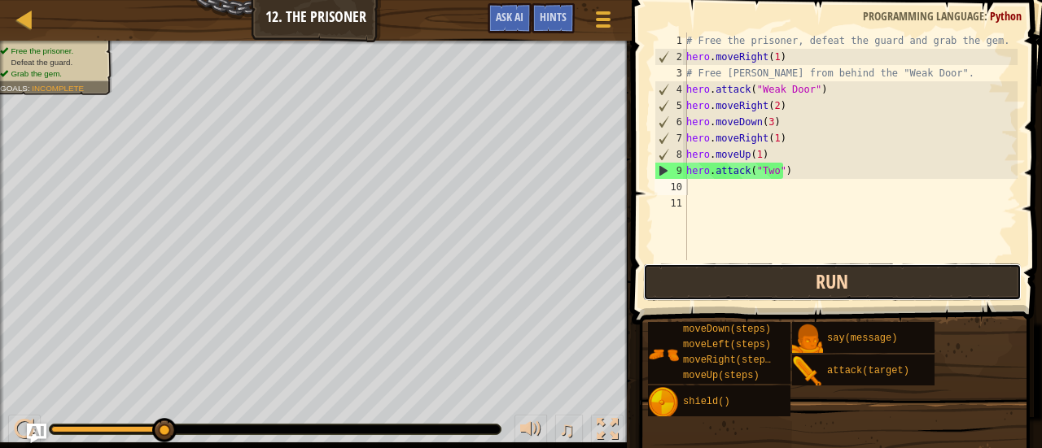
click at [671, 280] on button "Run" at bounding box center [832, 282] width 379 height 37
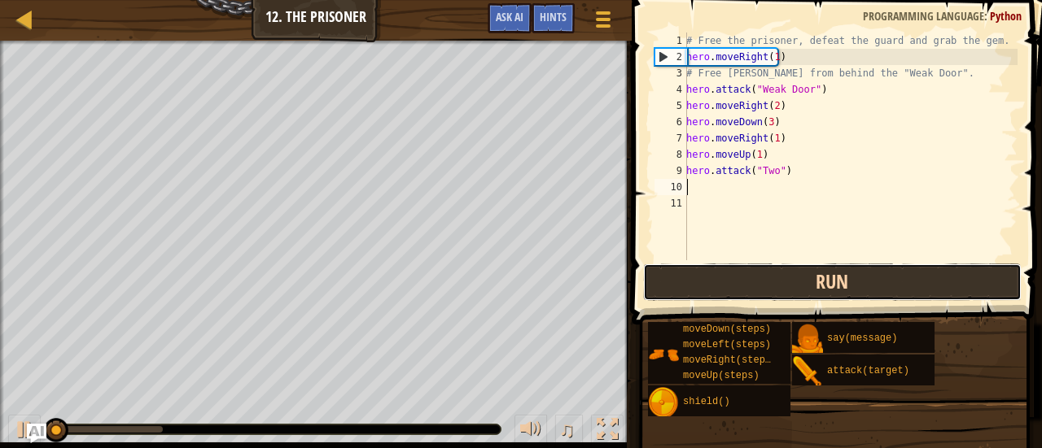
click at [671, 280] on button "Run" at bounding box center [832, 282] width 379 height 37
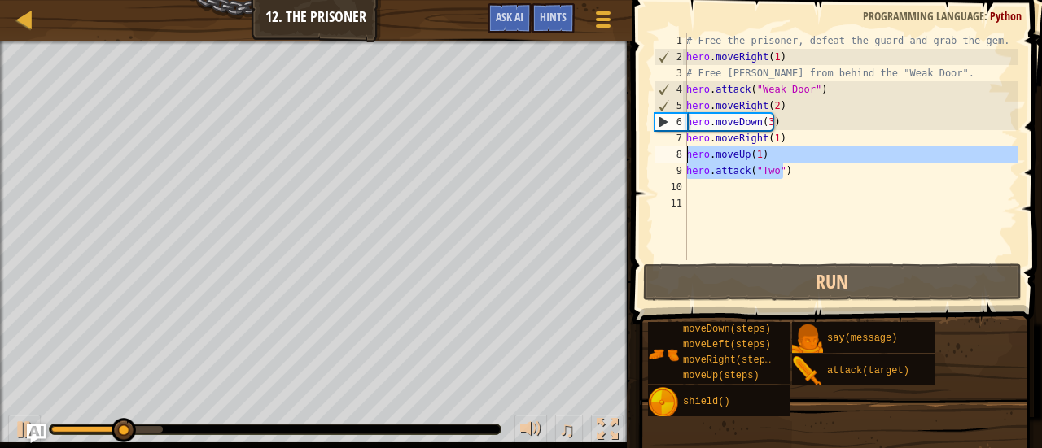
drag, startPoint x: 795, startPoint y: 166, endPoint x: 680, endPoint y: 155, distance: 115.3
click at [680, 155] on div "1 2 3 4 5 6 7 8 9 10 11 # Free the prisoner, defeat the guard and grab the gem.…" at bounding box center [834, 147] width 366 height 228
type textarea "hero.moveUp(1) hero.attack("Two")"
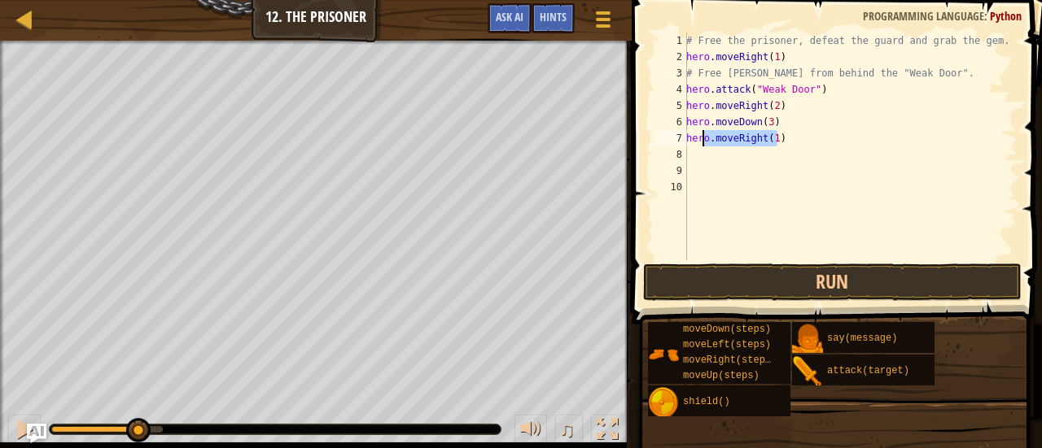
drag, startPoint x: 781, startPoint y: 139, endPoint x: 700, endPoint y: 141, distance: 81.4
click at [700, 141] on div "# Free the prisoner, defeat the guard and grab the gem. hero . moveRight ( 1 ) …" at bounding box center [850, 163] width 334 height 260
type textarea "hero.moveRight(1)"
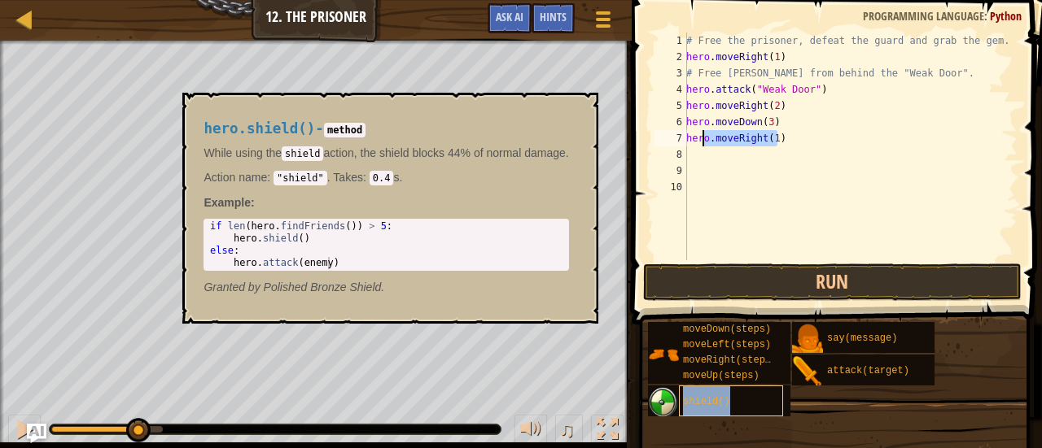
click at [721, 400] on span "shield()" at bounding box center [706, 401] width 47 height 11
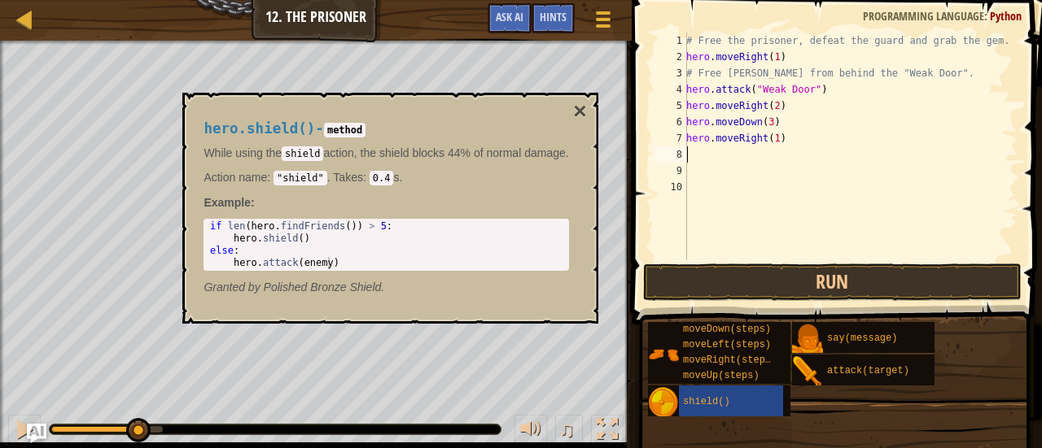
click at [760, 160] on div "# Free the prisoner, defeat the guard and grab the gem. hero . moveRight ( 1 ) …" at bounding box center [850, 163] width 334 height 260
click at [723, 154] on div "# Free the prisoner, defeat the guard and grab the gem. hero . moveRight ( 1 ) …" at bounding box center [850, 147] width 334 height 228
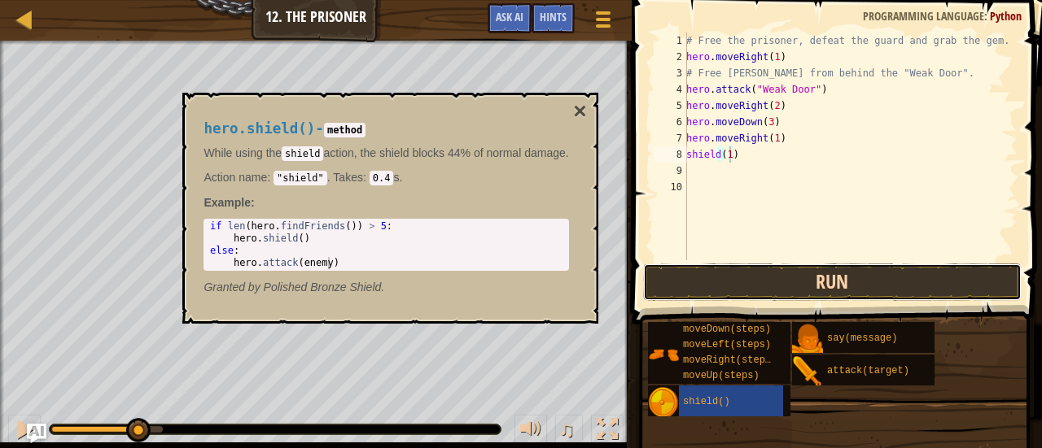
click at [728, 295] on button "Run" at bounding box center [832, 282] width 379 height 37
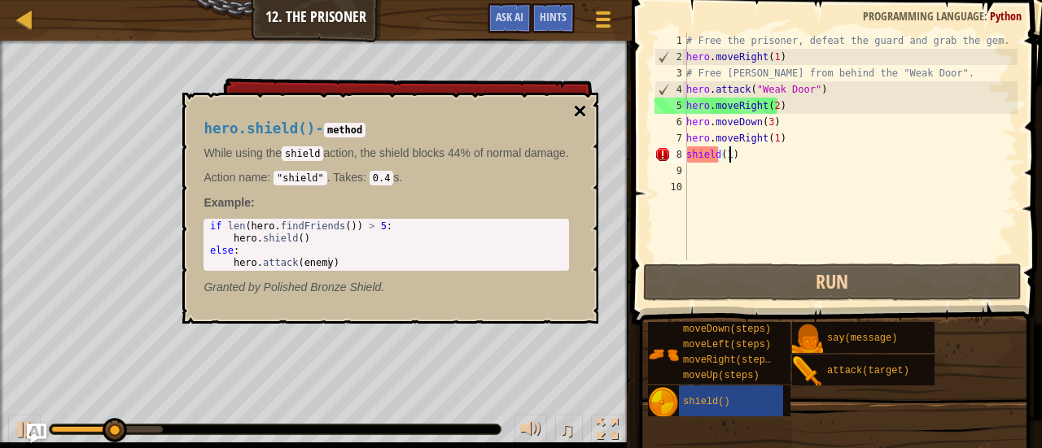
click at [581, 107] on button "×" at bounding box center [579, 111] width 13 height 23
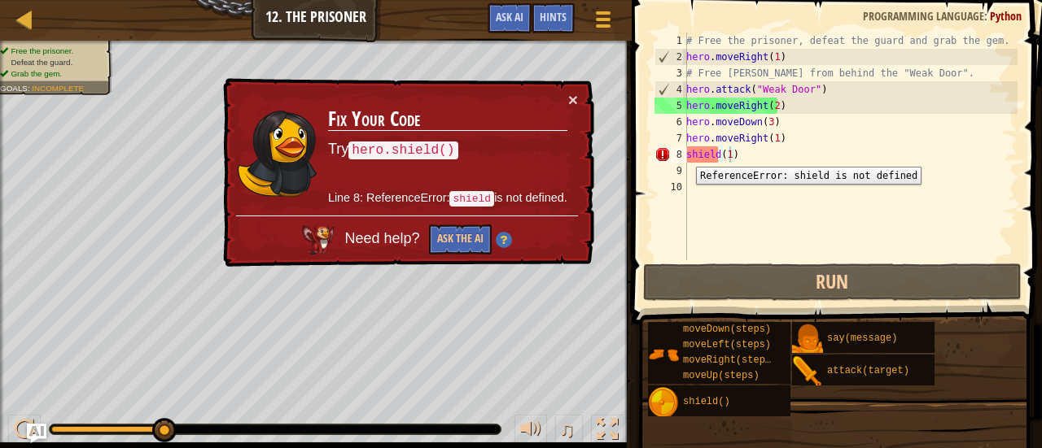
click at [684, 155] on div "8" at bounding box center [670, 154] width 33 height 16
click at [688, 154] on div "# Free the prisoner, defeat the guard and grab the gem. hero . moveRight ( 1 ) …" at bounding box center [850, 163] width 334 height 260
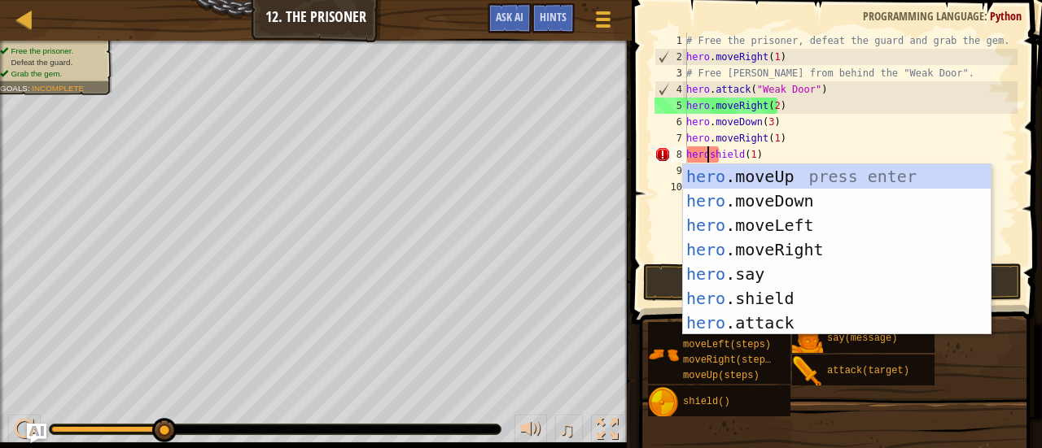
scroll to position [7, 2]
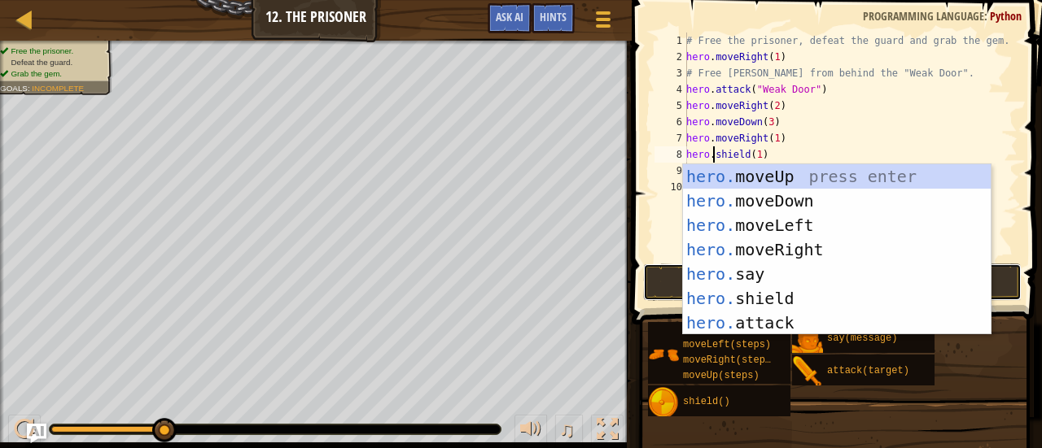
click at [670, 280] on button "Run" at bounding box center [832, 282] width 379 height 37
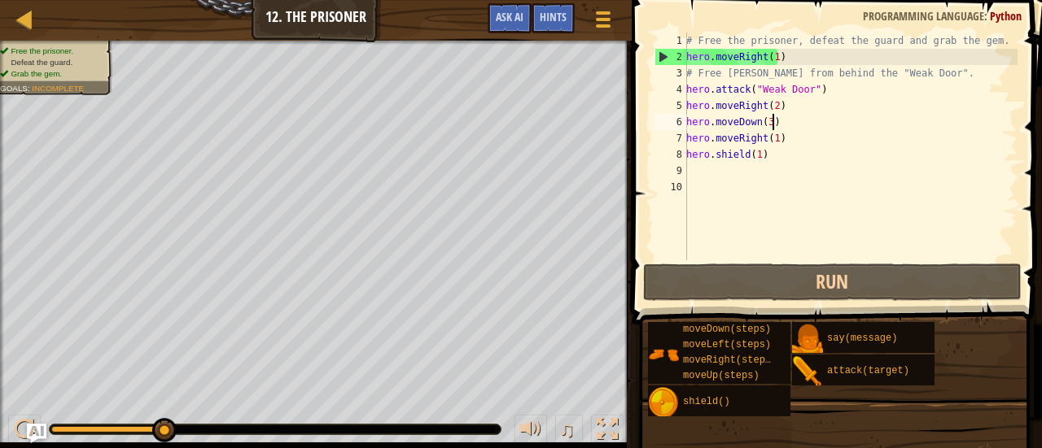
click at [771, 127] on div "# Free the prisoner, defeat the guard and grab the gem. hero . moveRight ( 1 ) …" at bounding box center [850, 163] width 334 height 260
click at [764, 127] on div "# Free the prisoner, defeat the guard and grab the gem. hero . moveRight ( 1 ) …" at bounding box center [850, 163] width 334 height 260
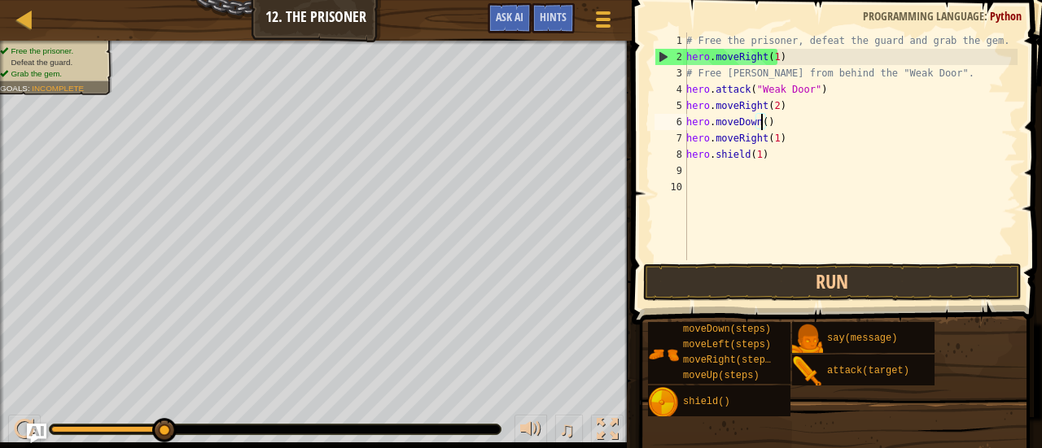
scroll to position [7, 7]
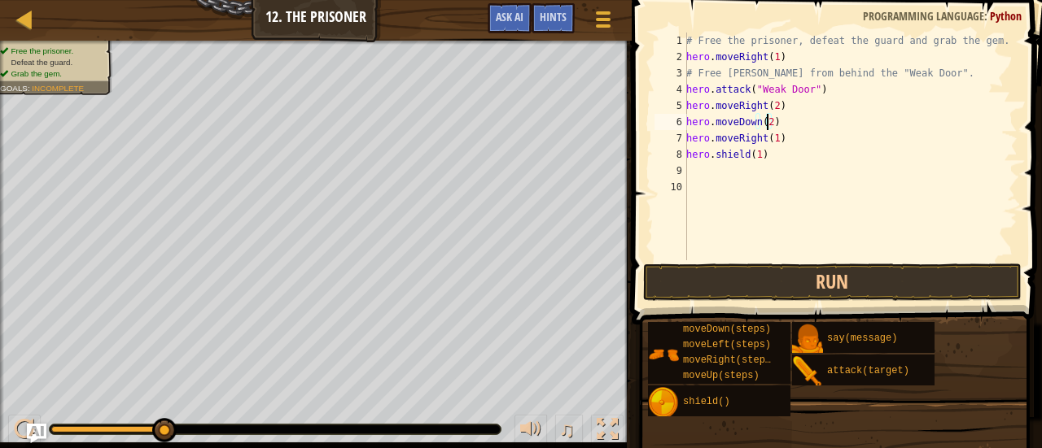
click at [758, 155] on div "# Free the prisoner, defeat the guard and grab the gem. hero . moveRight ( 1 ) …" at bounding box center [850, 163] width 334 height 260
type textarea "hero.shield(5)"
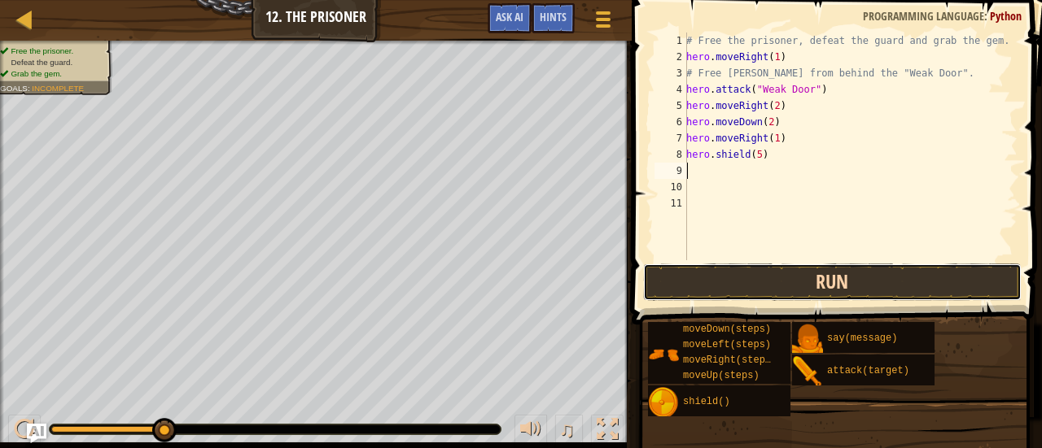
click at [747, 276] on button "Run" at bounding box center [832, 282] width 379 height 37
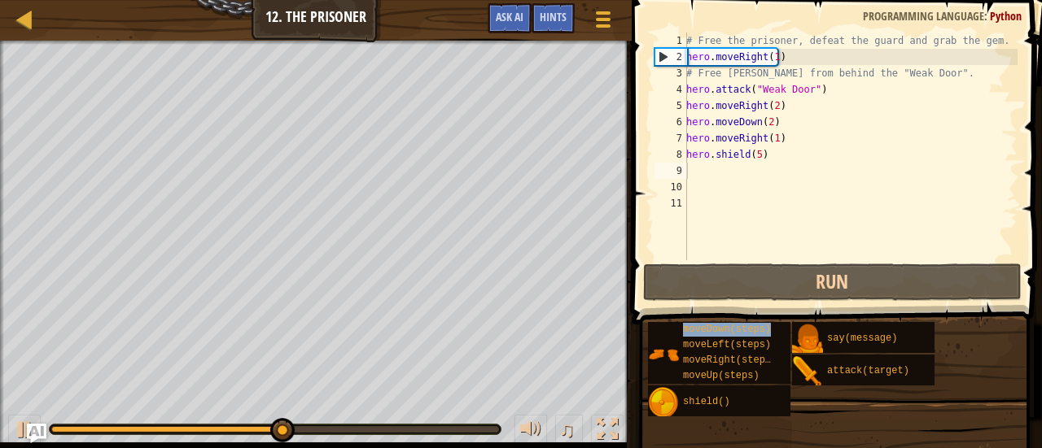
type textarea "moveDown(steps)"
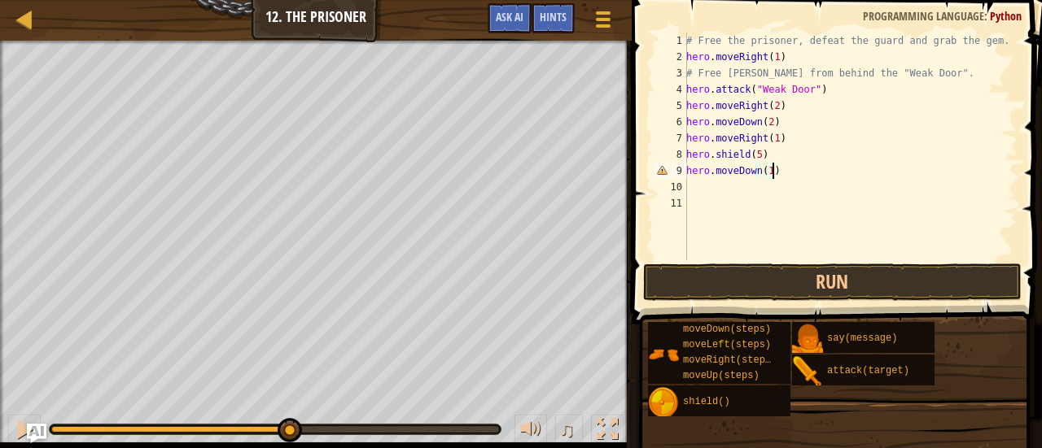
scroll to position [7, 7]
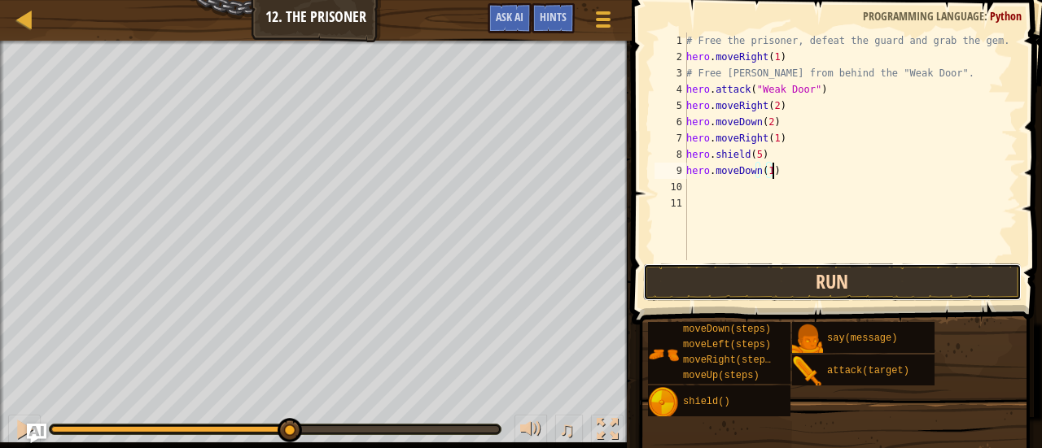
click at [762, 290] on button "Run" at bounding box center [832, 282] width 379 height 37
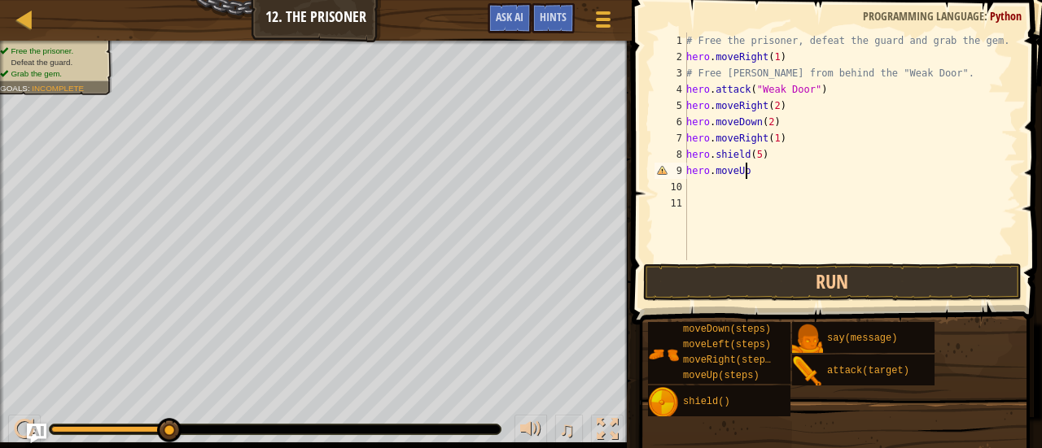
scroll to position [7, 3]
type textarea "hero.moveUp(1)"
click at [754, 181] on div "# Free the prisoner, defeat the guard and grab the gem. hero . moveRight ( 1 ) …" at bounding box center [850, 163] width 334 height 260
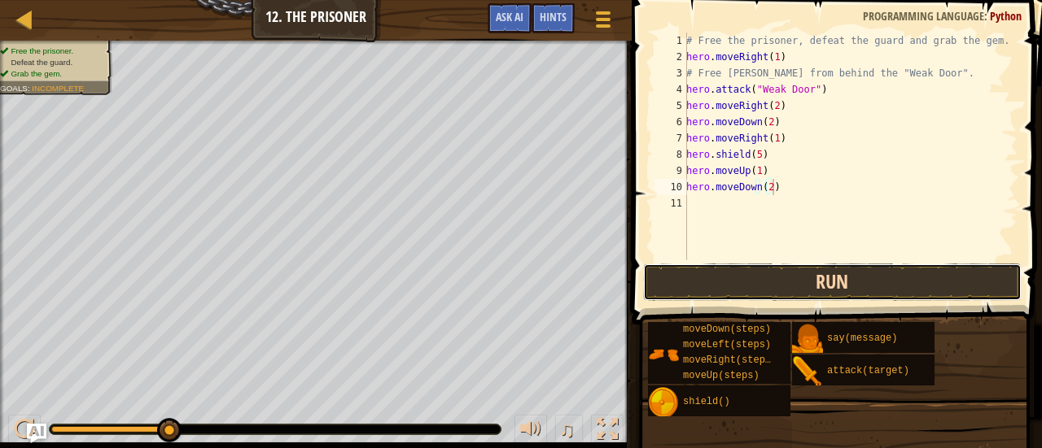
click at [767, 289] on button "Run" at bounding box center [832, 282] width 379 height 37
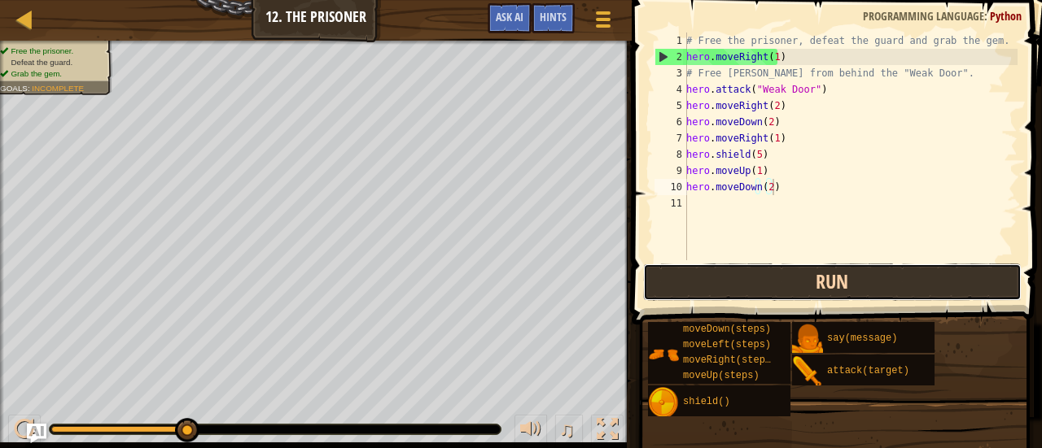
click at [752, 286] on button "Run" at bounding box center [832, 282] width 379 height 37
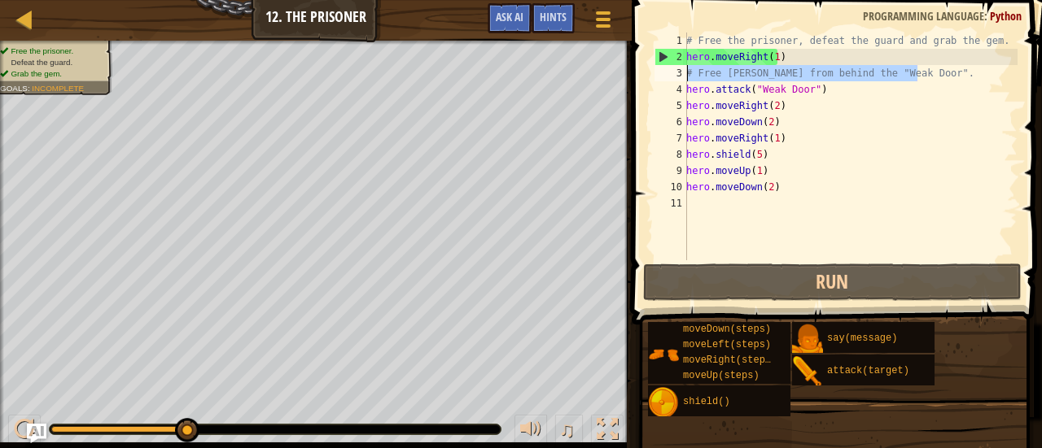
drag, startPoint x: 916, startPoint y: 77, endPoint x: 681, endPoint y: 72, distance: 234.4
click at [681, 72] on div "hero.moveDown(2) 1 2 3 4 5 6 7 8 9 10 11 # Free the prisoner, defeat the guard …" at bounding box center [834, 147] width 366 height 228
type textarea "# Free [PERSON_NAME] from behind the "Weak Door"."
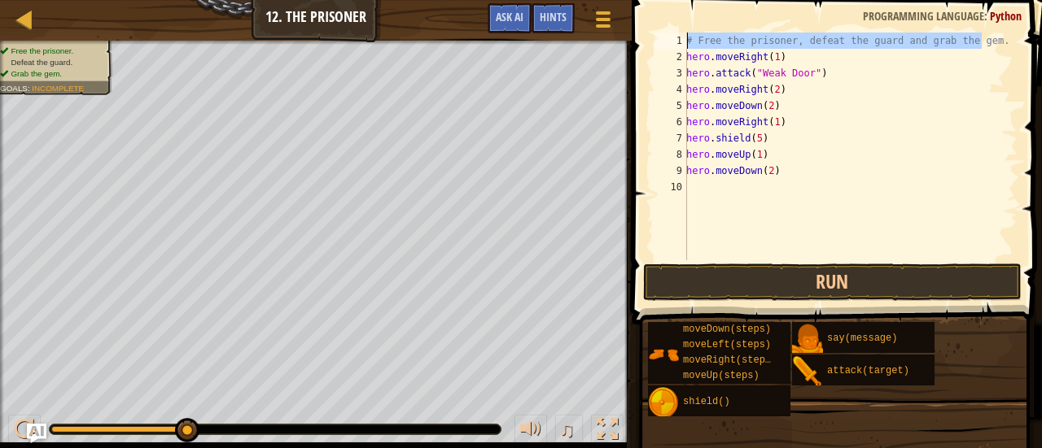
drag, startPoint x: 988, startPoint y: 45, endPoint x: 649, endPoint y: 30, distance: 338.9
click at [649, 30] on div "hero.moveRight(1) 1 2 3 4 5 6 7 8 9 10 # Free the prisoner, defeat the guard an…" at bounding box center [834, 194] width 415 height 373
type textarea "# Free the prisoner, defeat the guard and grab the gem."
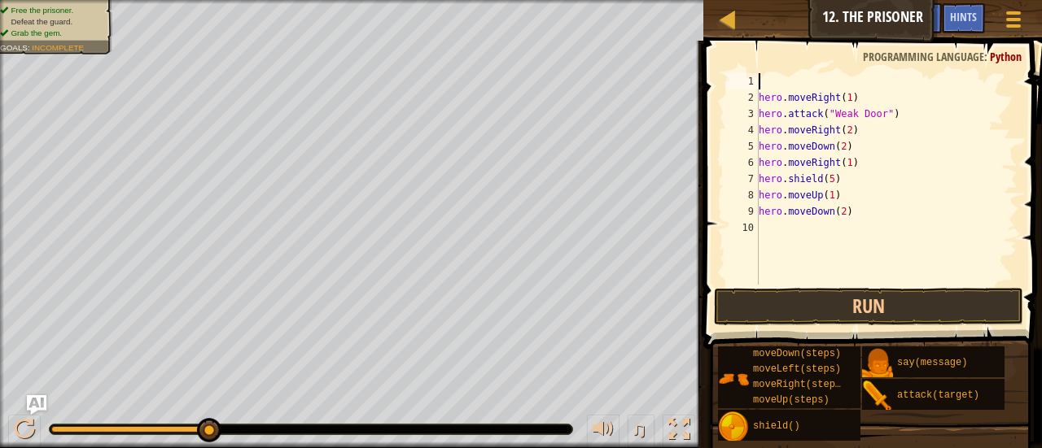
click at [760, 100] on div "hero . moveRight ( 1 ) hero . attack ( "Weak Door" ) hero . moveRight ( 2 ) her…" at bounding box center [886, 195] width 262 height 244
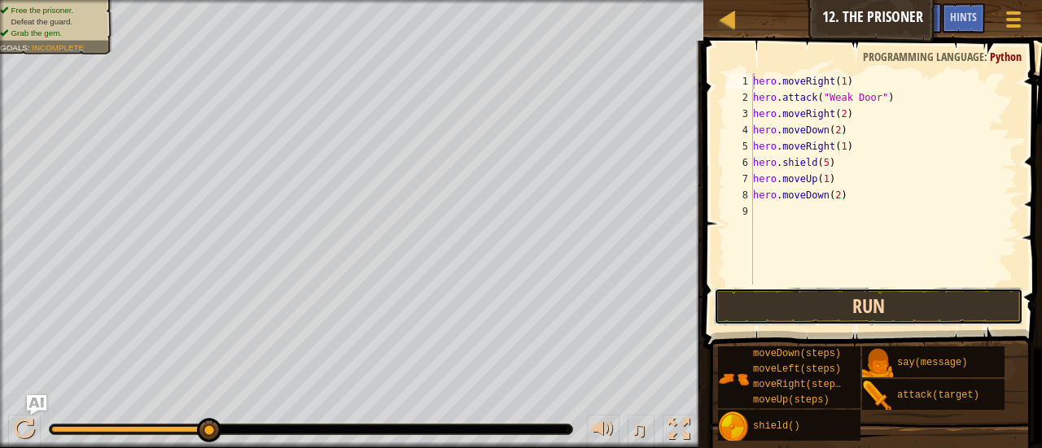
click at [741, 317] on button "Run" at bounding box center [868, 306] width 309 height 37
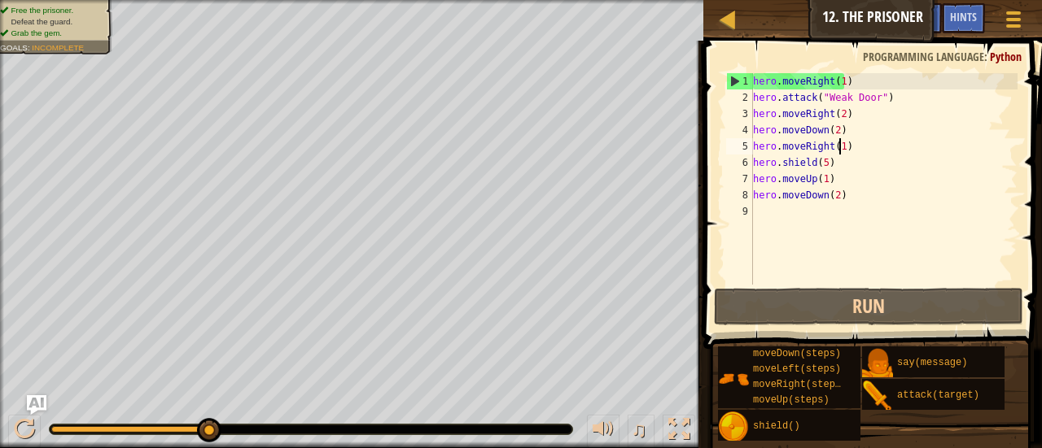
click at [841, 148] on div "hero . moveRight ( 1 ) hero . attack ( "Weak Door" ) hero . moveRight ( 2 ) her…" at bounding box center [884, 195] width 268 height 244
drag, startPoint x: 835, startPoint y: 164, endPoint x: 742, endPoint y: 163, distance: 92.8
click at [742, 163] on div "hero.moveRight(1) 1 2 3 4 5 6 7 8 9 hero . moveRight ( 1 ) hero . attack ( "Wea…" at bounding box center [870, 179] width 295 height 212
type textarea "hero.shield(5)"
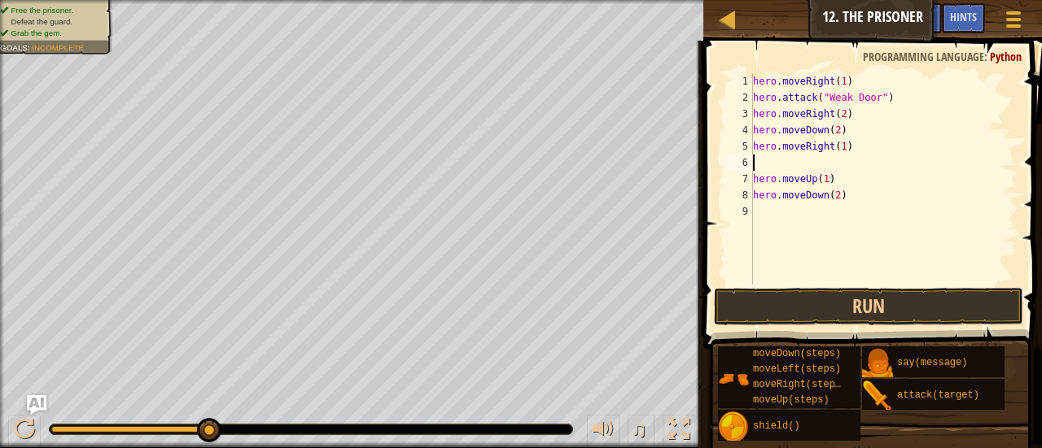
type textarea "\"
click at [846, 164] on div "hero . moveRight ( 1 ) hero . attack ( "Weak Door" ) hero . moveRight ( 2 ) her…" at bounding box center [884, 195] width 268 height 244
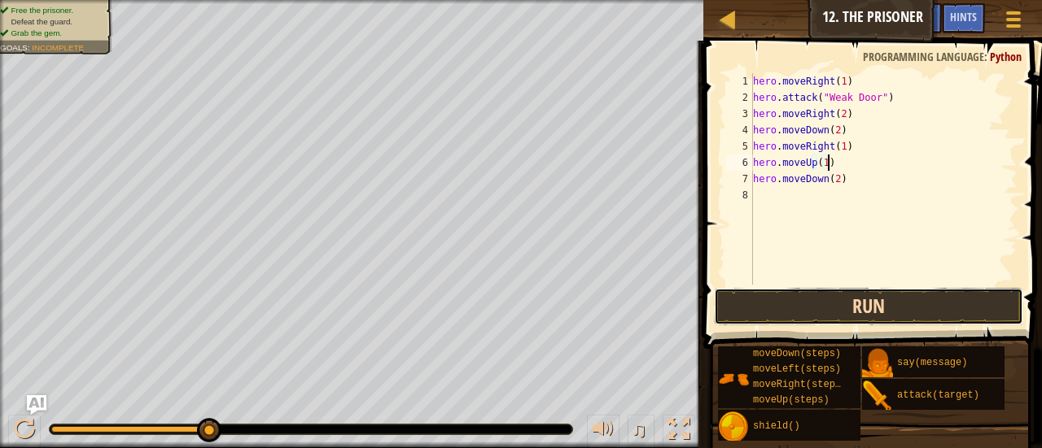
click at [855, 303] on button "Run" at bounding box center [868, 306] width 309 height 37
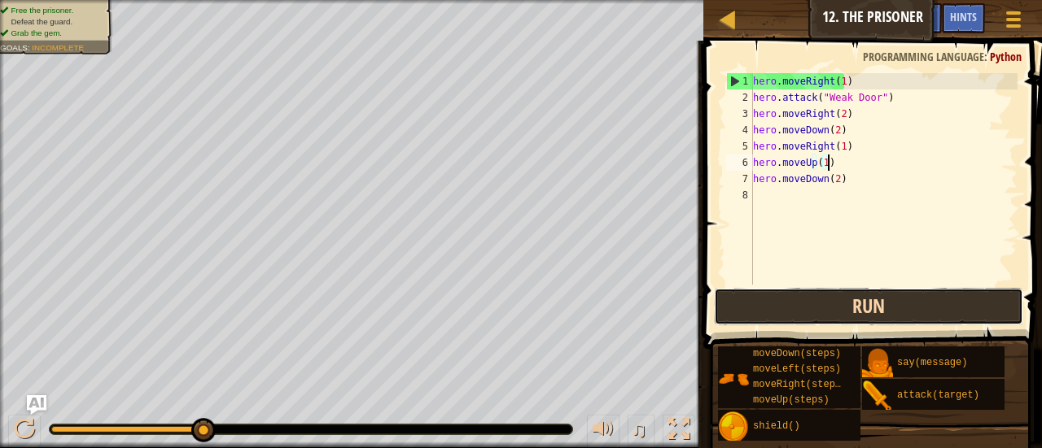
click at [824, 302] on button "Run" at bounding box center [868, 306] width 309 height 37
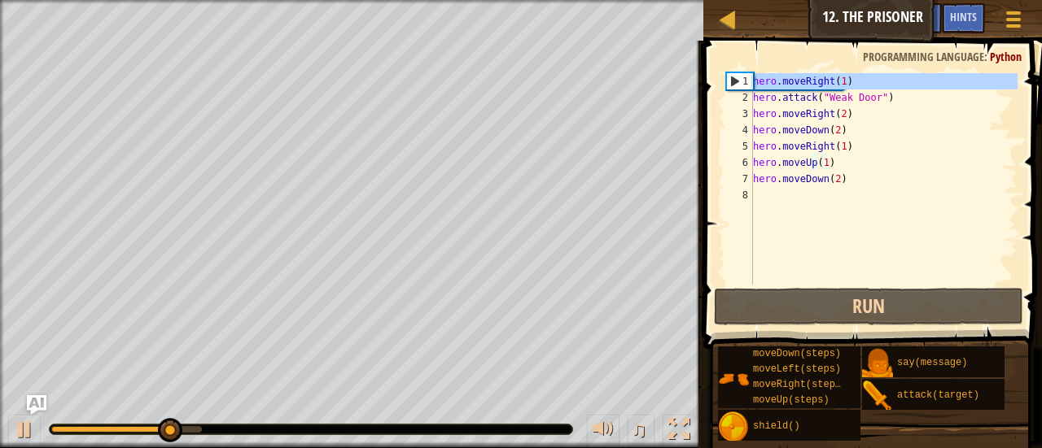
click at [739, 83] on div "1" at bounding box center [740, 81] width 26 height 16
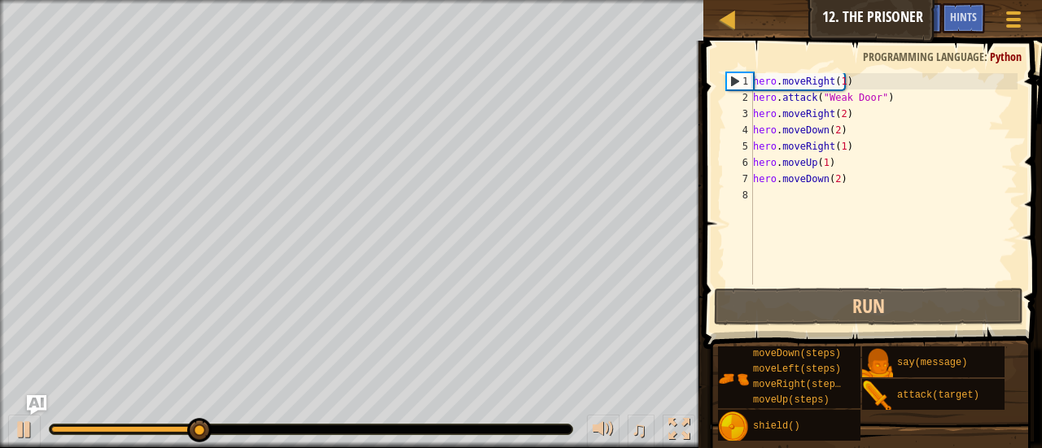
click at [731, 82] on div "1" at bounding box center [740, 81] width 26 height 16
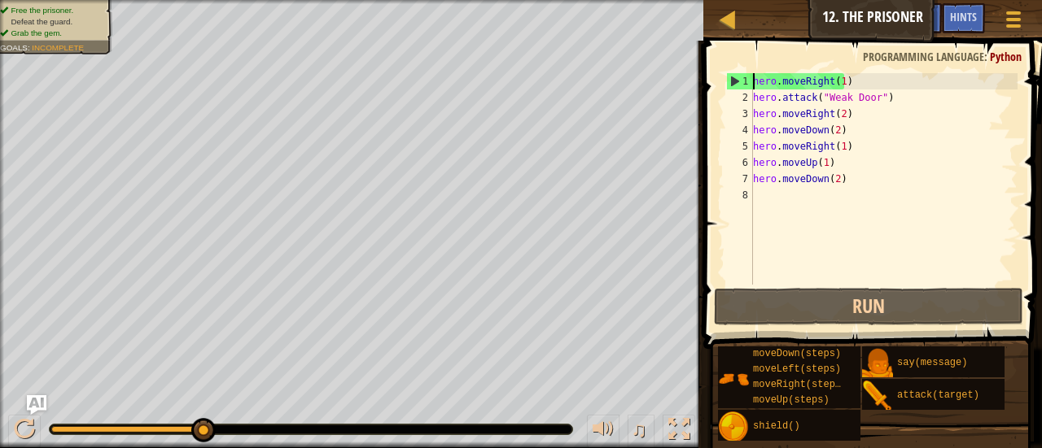
click at [737, 81] on div "1" at bounding box center [740, 81] width 26 height 16
click at [763, 176] on div "hero . moveRight ( 1 ) hero . attack ( "Weak Door" ) hero . moveRight ( 2 ) her…" at bounding box center [884, 195] width 268 height 244
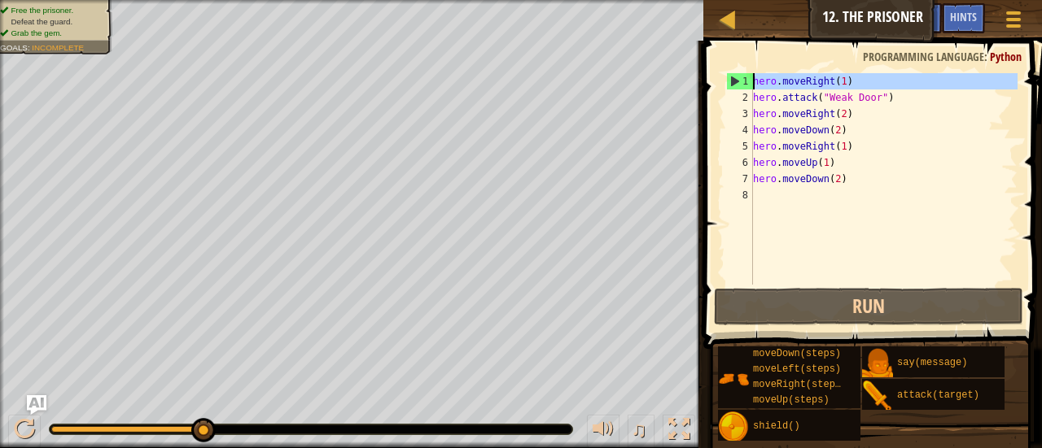
click at [736, 83] on div "1" at bounding box center [740, 81] width 26 height 16
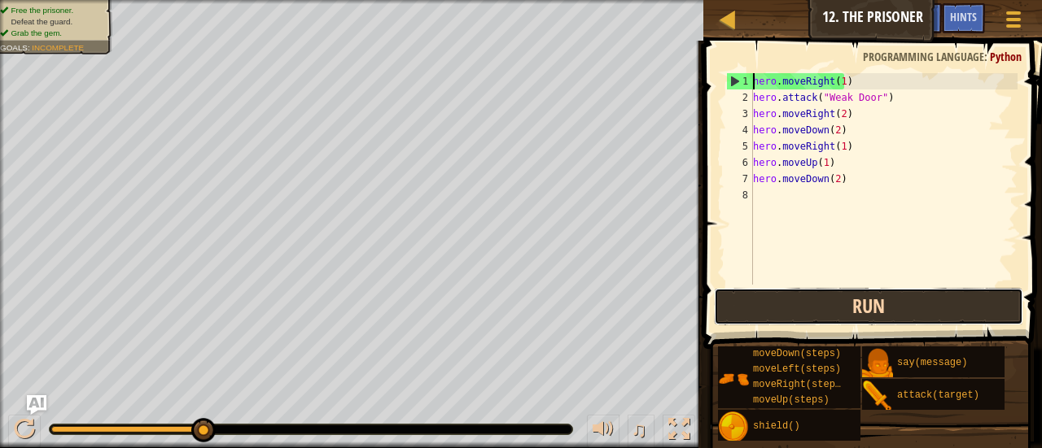
click at [775, 299] on button "Run" at bounding box center [868, 306] width 309 height 37
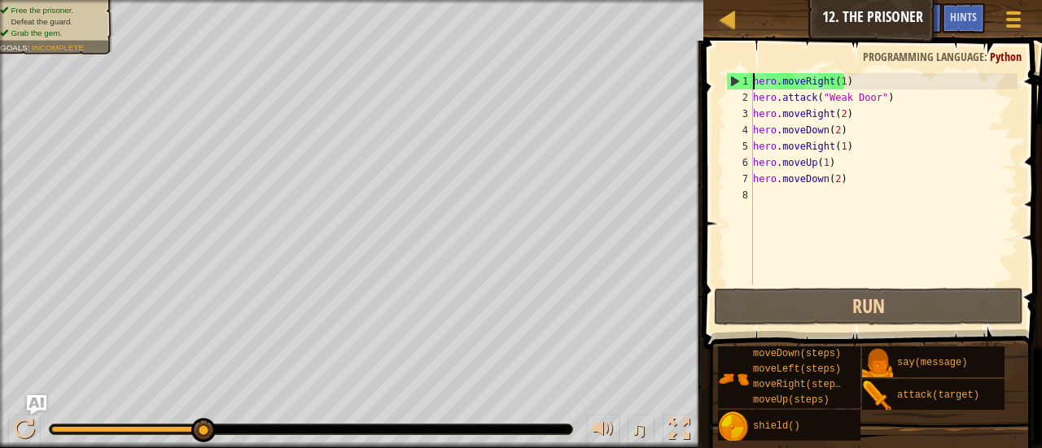
click at [833, 183] on div "hero . moveRight ( 1 ) hero . attack ( "Weak Door" ) hero . moveRight ( 2 ) her…" at bounding box center [884, 195] width 268 height 244
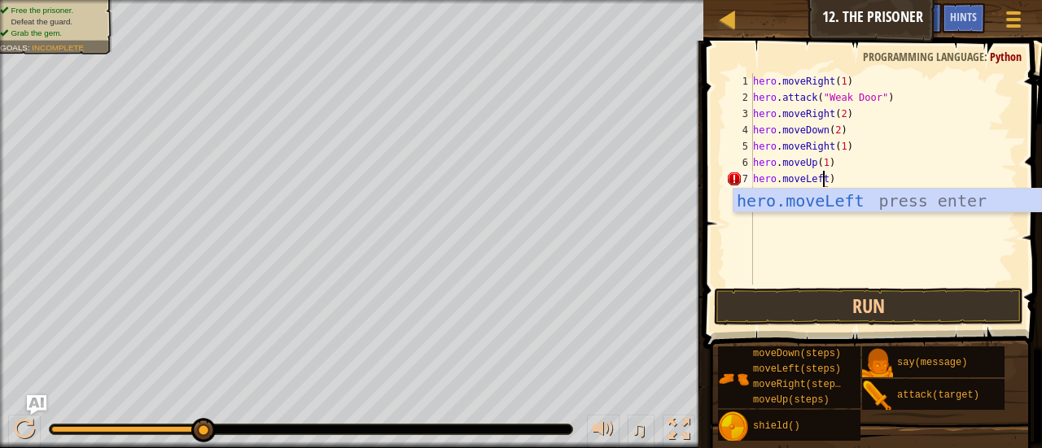
scroll to position [7, 6]
type textarea "hero.moveLeft(1)"
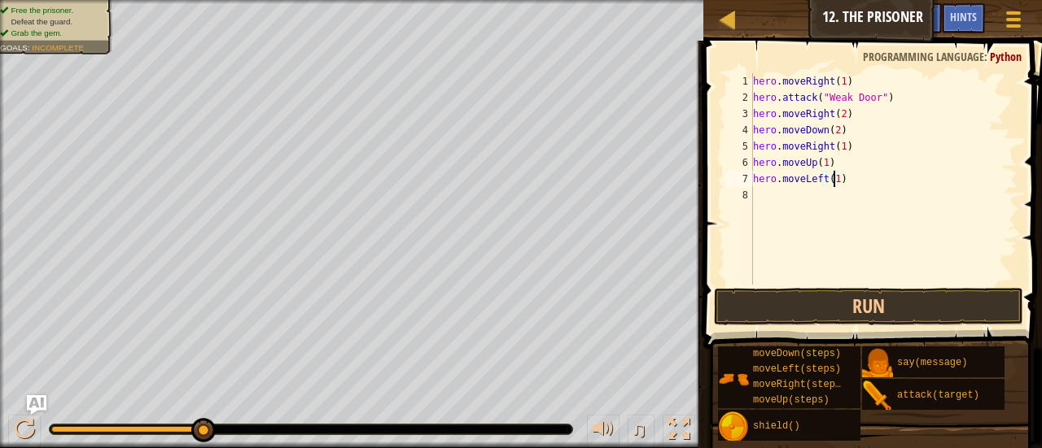
click at [845, 199] on div "hero . moveRight ( 1 ) hero . attack ( "Weak Door" ) hero . moveRight ( 2 ) her…" at bounding box center [884, 195] width 268 height 244
click at [835, 300] on button "Run" at bounding box center [868, 306] width 309 height 37
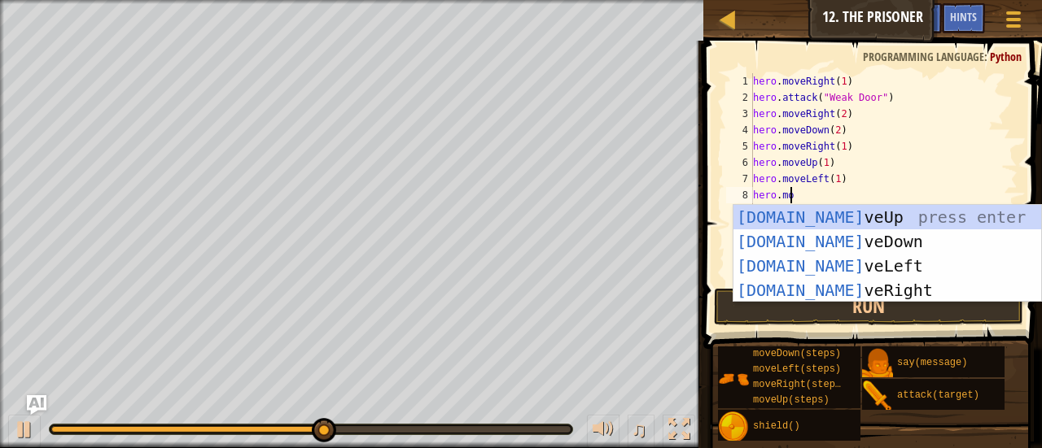
scroll to position [7, 2]
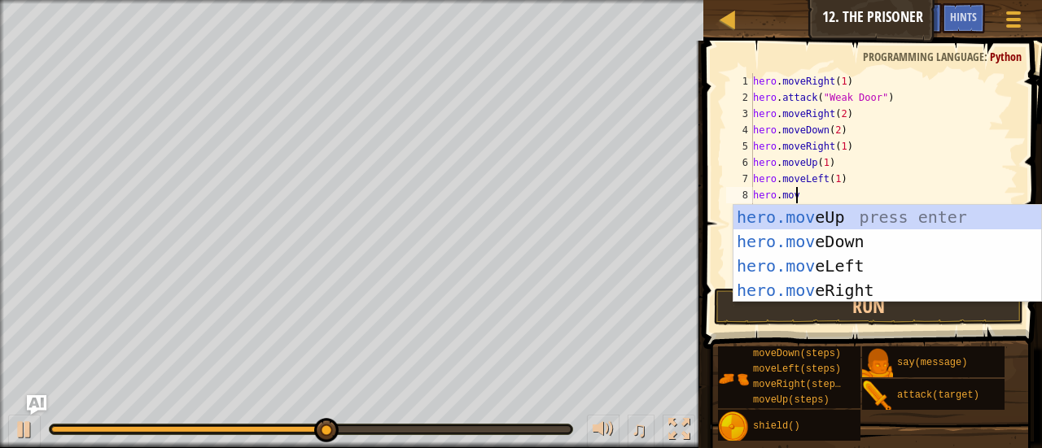
type textarea "hero.move"
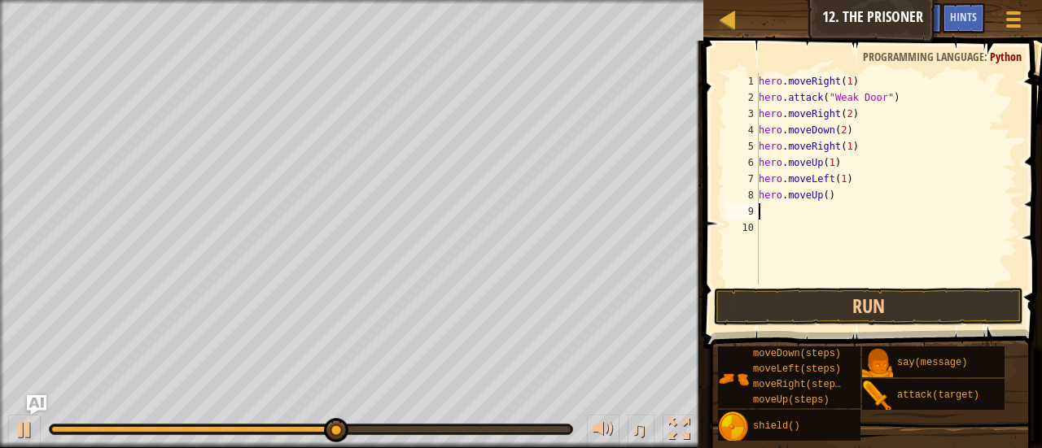
scroll to position [7, 0]
click at [821, 199] on div "hero . moveRight ( 1 ) hero . attack ( "Weak Door" ) hero . moveRight ( 2 ) her…" at bounding box center [886, 195] width 263 height 244
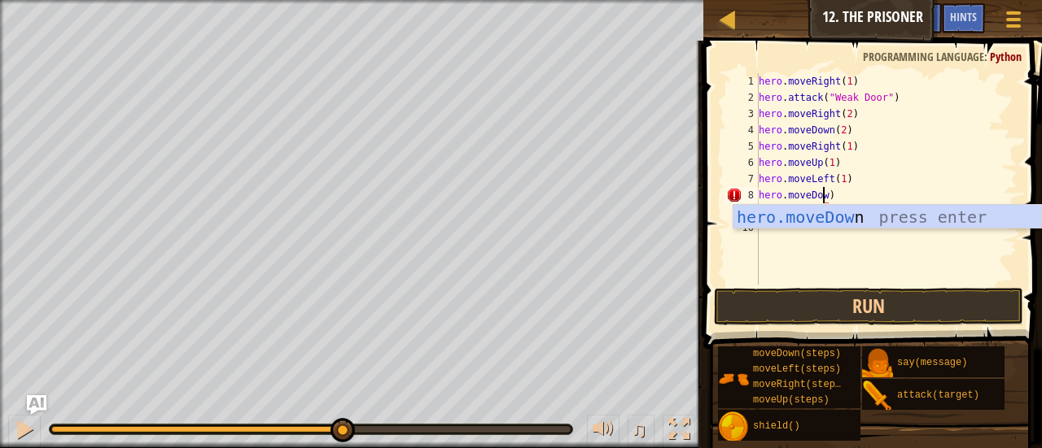
scroll to position [7, 5]
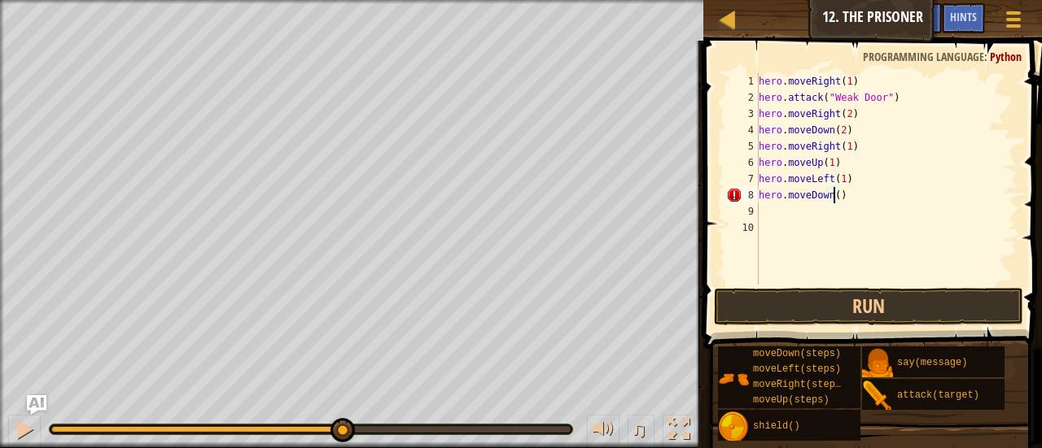
type textarea "hero.moveDown(1)"
click at [814, 210] on div "hero . moveRight ( 1 ) hero . attack ( "Weak Door" ) hero . moveRight ( 2 ) her…" at bounding box center [886, 195] width 263 height 244
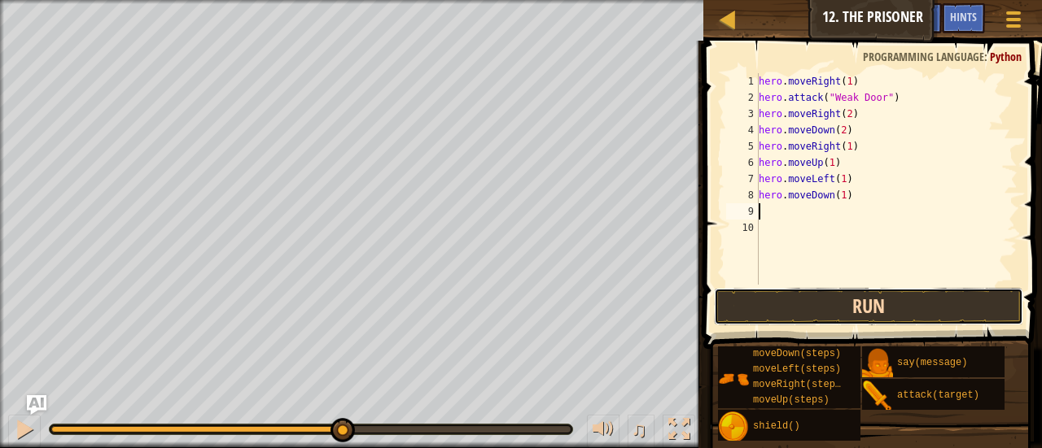
click at [787, 308] on button "Run" at bounding box center [868, 306] width 309 height 37
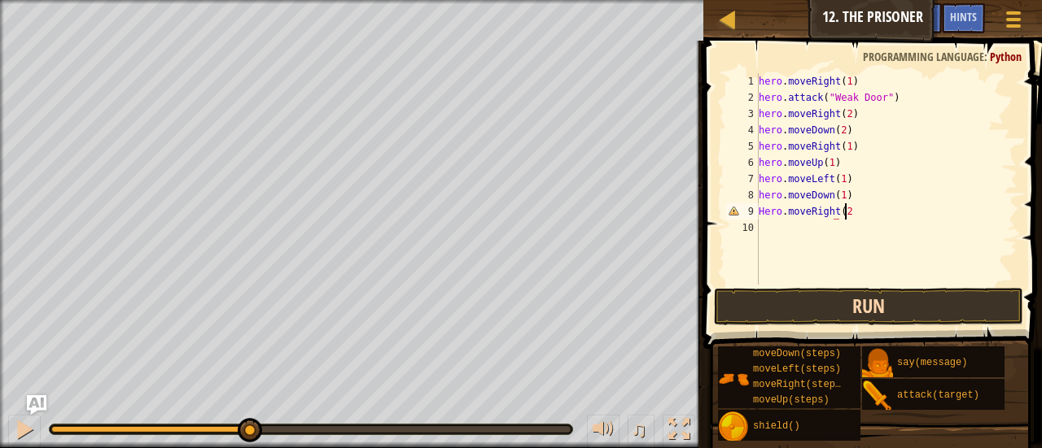
scroll to position [7, 7]
type textarea "Hero.moveRight(2)"
click at [802, 328] on span at bounding box center [874, 171] width 352 height 356
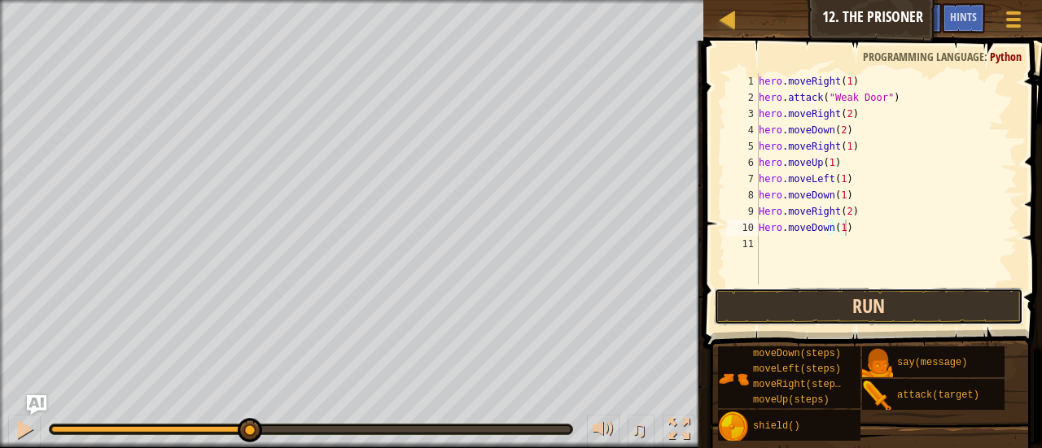
click at [810, 317] on button "Run" at bounding box center [868, 306] width 309 height 37
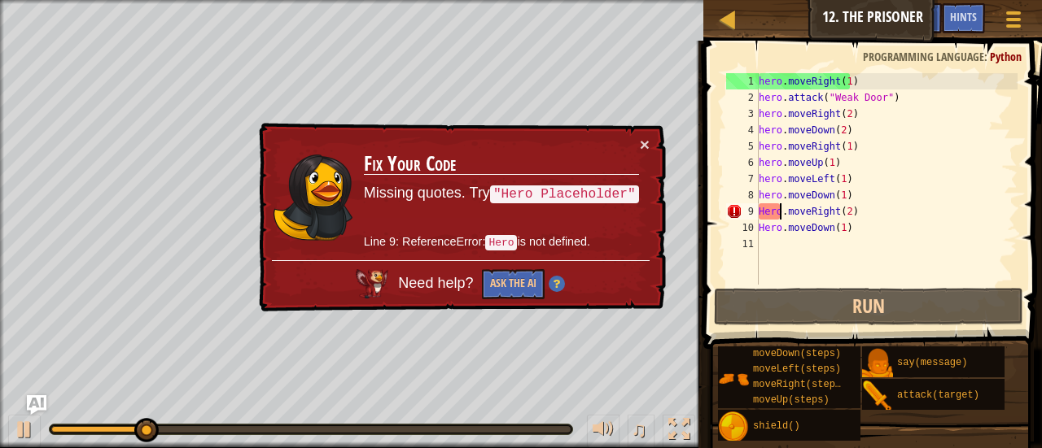
click at [777, 214] on div "hero . moveRight ( 1 ) hero . attack ( "Weak Door" ) hero . moveRight ( 2 ) her…" at bounding box center [886, 195] width 263 height 244
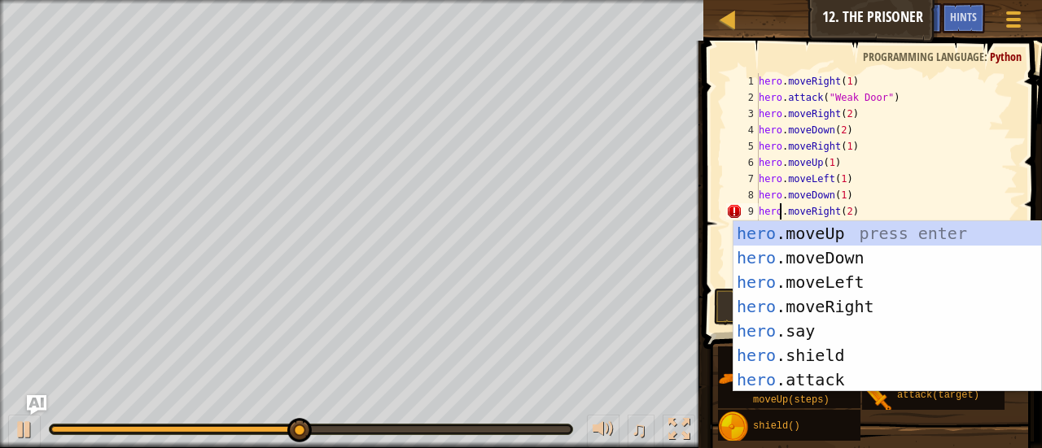
scroll to position [7, 2]
click at [1006, 197] on div "hero . moveRight ( 1 ) hero . attack ( "Weak Door" ) hero . moveRight ( 2 ) her…" at bounding box center [886, 195] width 263 height 244
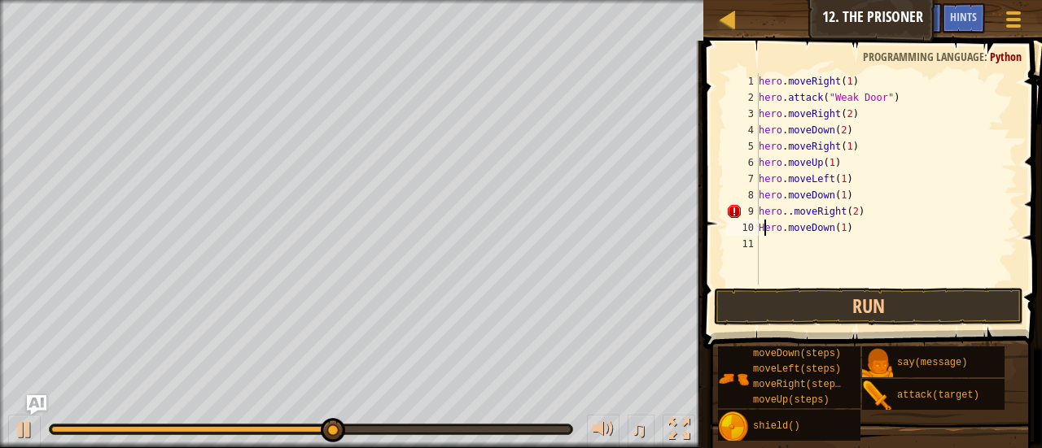
click at [762, 230] on div "hero . moveRight ( 1 ) hero . attack ( "Weak Door" ) hero . moveRight ( 2 ) her…" at bounding box center [886, 195] width 263 height 244
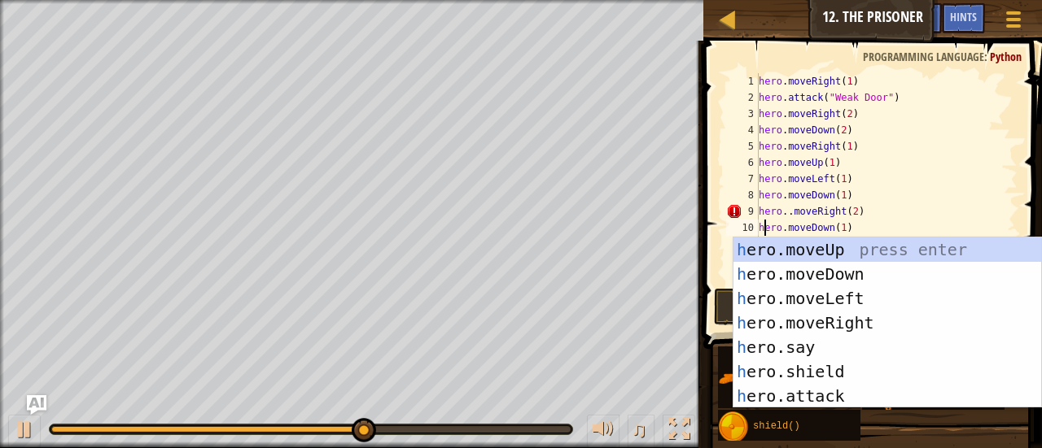
click at [713, 243] on span at bounding box center [874, 171] width 352 height 356
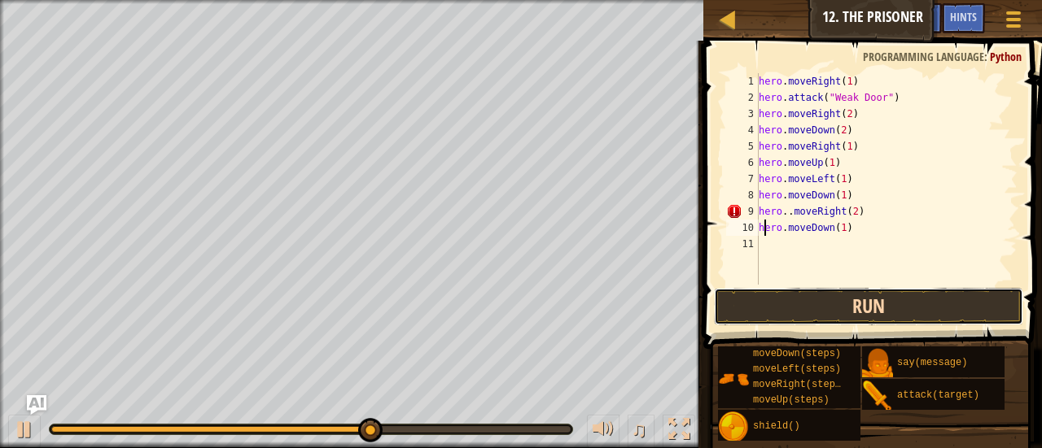
click at [758, 305] on button "Run" at bounding box center [868, 306] width 309 height 37
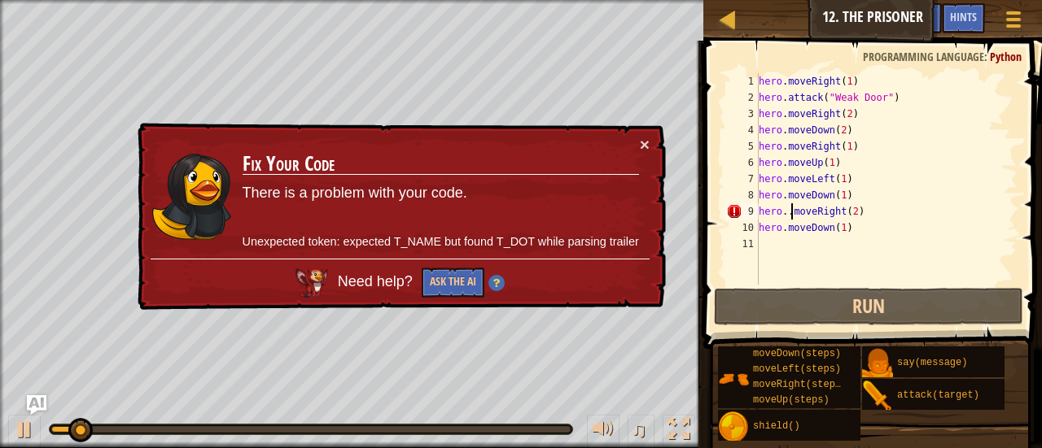
click at [788, 216] on div "hero . moveRight ( 1 ) hero . attack ( "Weak Door" ) hero . moveRight ( 2 ) her…" at bounding box center [886, 195] width 263 height 244
type textarea "hero.moveRight(2)"
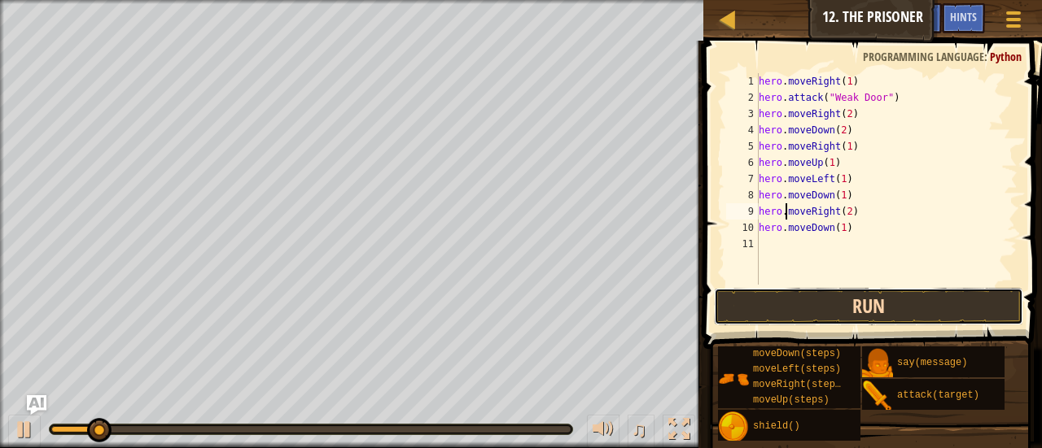
click at [842, 295] on button "Run" at bounding box center [868, 306] width 309 height 37
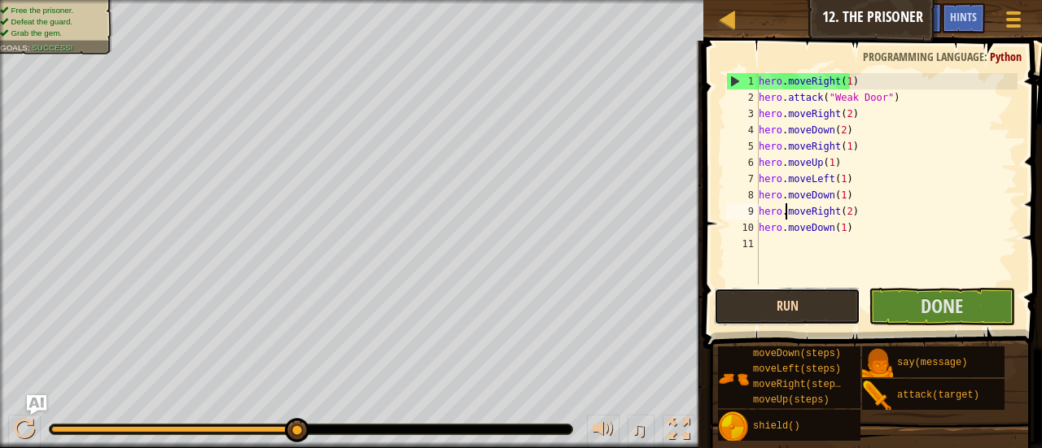
click at [827, 299] on button "Run" at bounding box center [787, 306] width 146 height 37
click at [825, 305] on button "Run" at bounding box center [787, 306] width 146 height 37
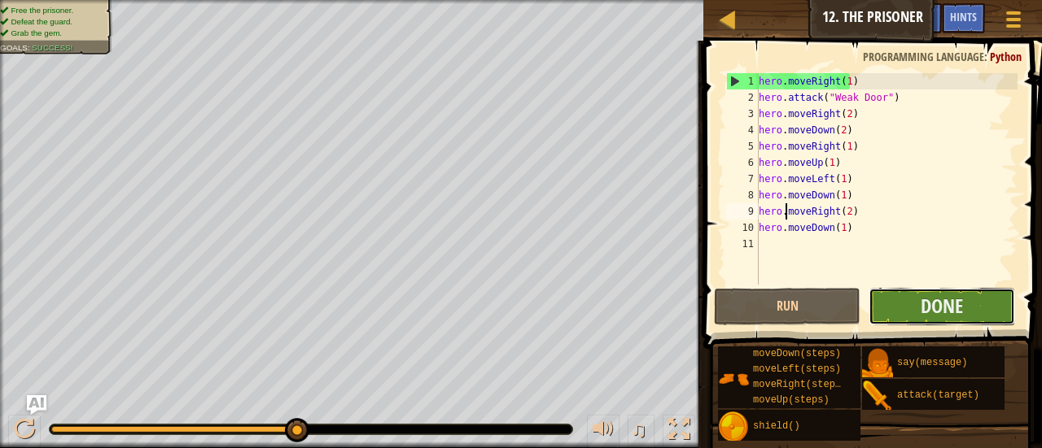
click at [911, 300] on button "Done" at bounding box center [941, 306] width 146 height 37
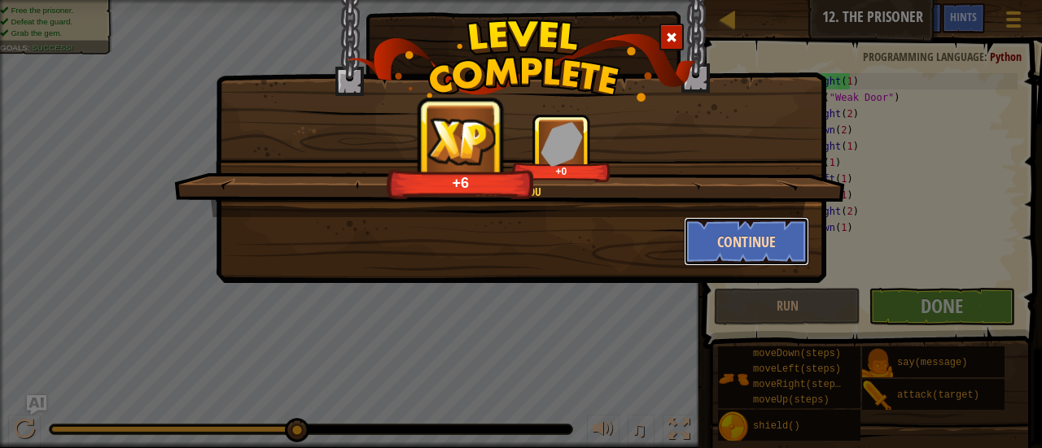
click at [721, 235] on button "Continue" at bounding box center [747, 241] width 126 height 49
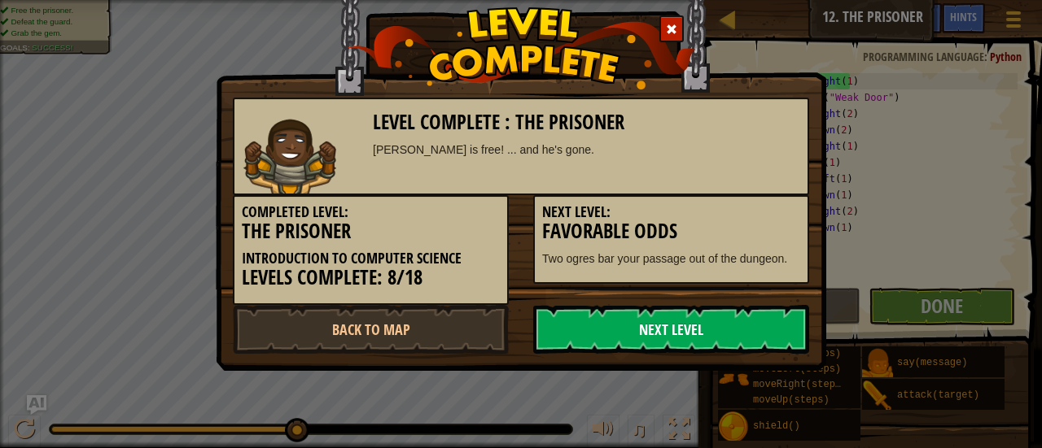
click at [676, 319] on link "Next Level" at bounding box center [671, 329] width 276 height 49
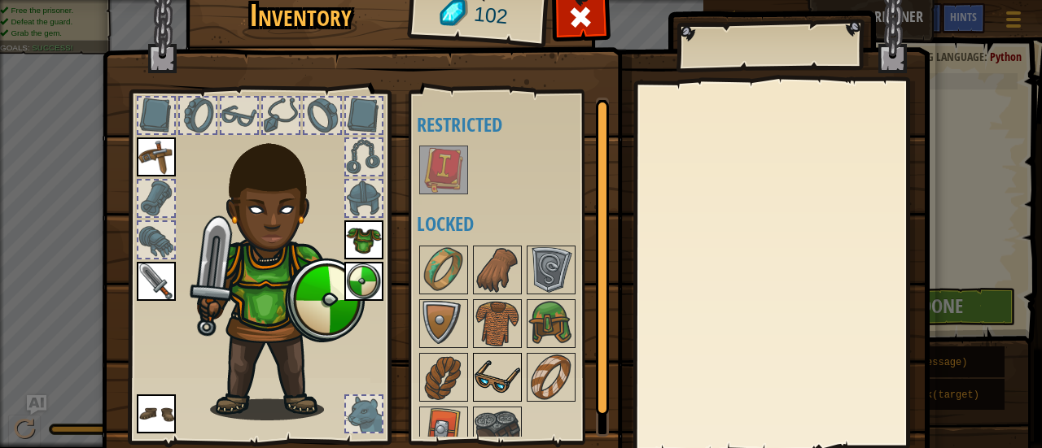
click at [506, 367] on img at bounding box center [497, 378] width 46 height 46
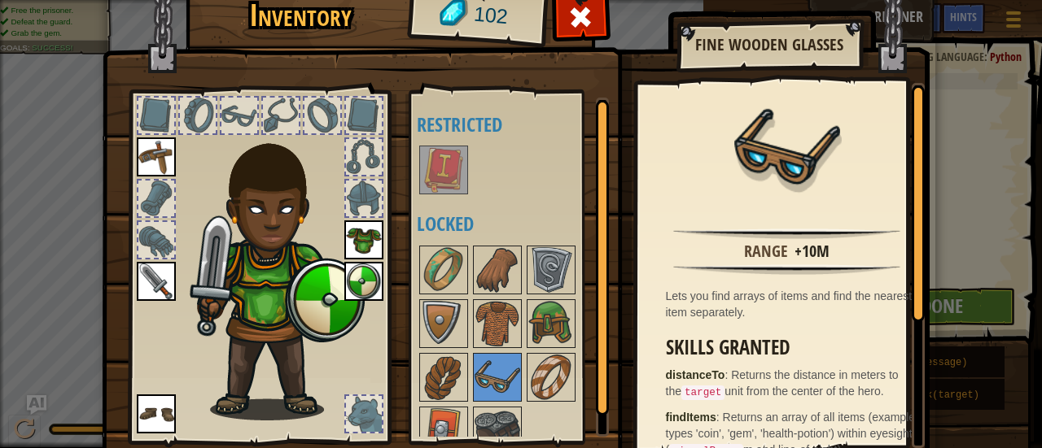
drag, startPoint x: 888, startPoint y: 243, endPoint x: 893, endPoint y: 265, distance: 23.3
click at [893, 265] on div "Range +10m Lets you find arrays of items and find the nearest item separately. …" at bounding box center [786, 265] width 299 height 365
drag, startPoint x: 902, startPoint y: 278, endPoint x: 907, endPoint y: 305, distance: 28.1
click at [907, 305] on div "Range +10m Lets you find arrays of items and find the nearest item separately. …" at bounding box center [780, 265] width 287 height 365
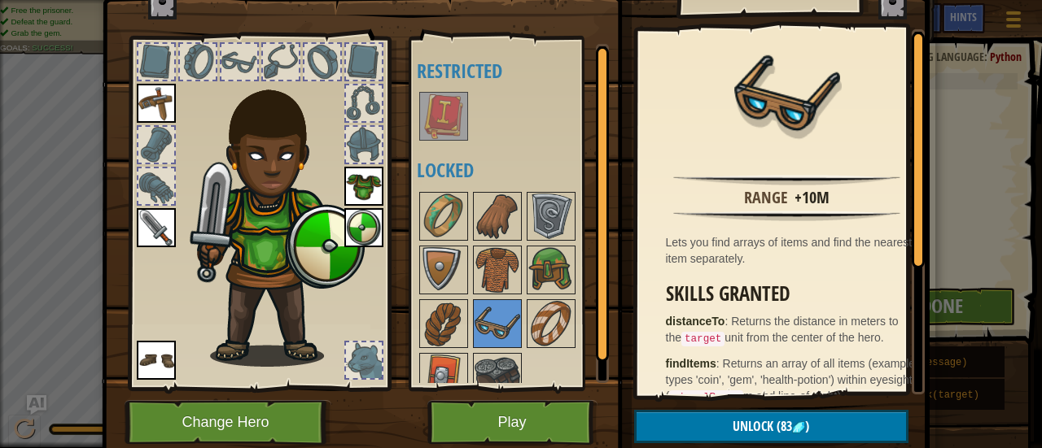
scroll to position [57, 0]
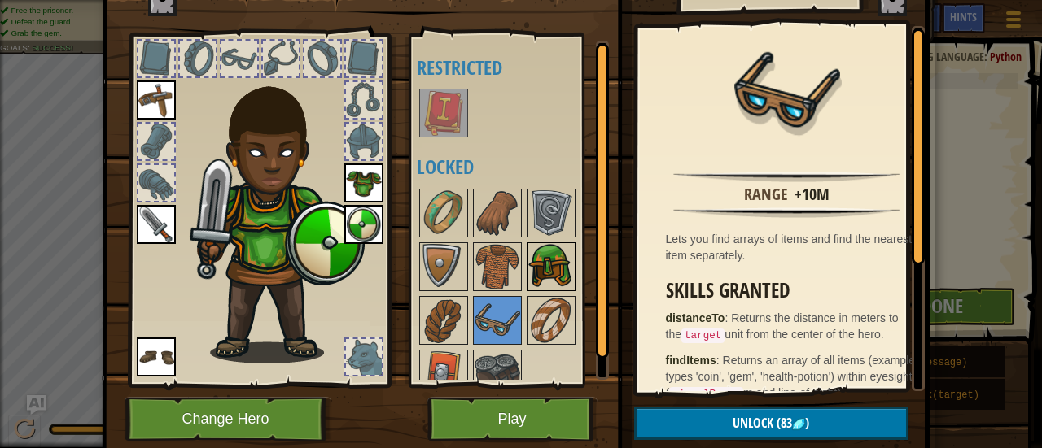
click at [528, 264] on img at bounding box center [551, 267] width 46 height 46
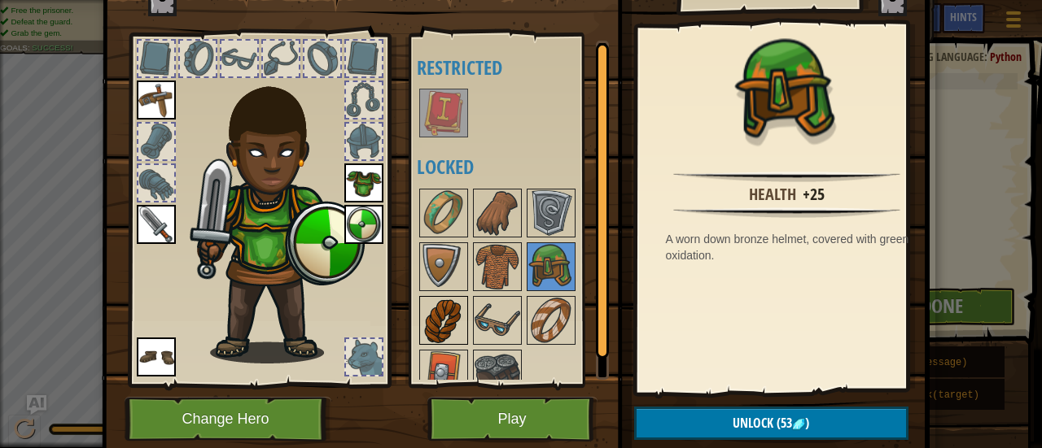
click at [448, 328] on img at bounding box center [444, 321] width 46 height 46
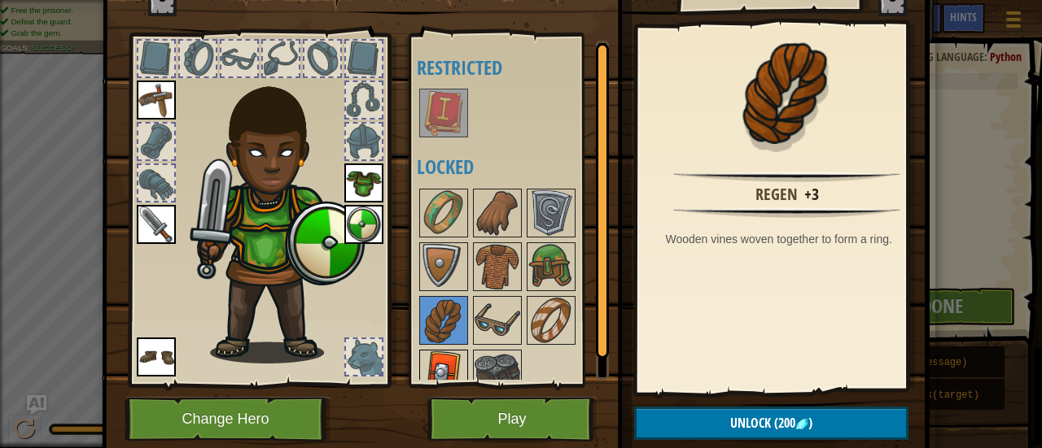
click at [449, 364] on img at bounding box center [444, 375] width 46 height 46
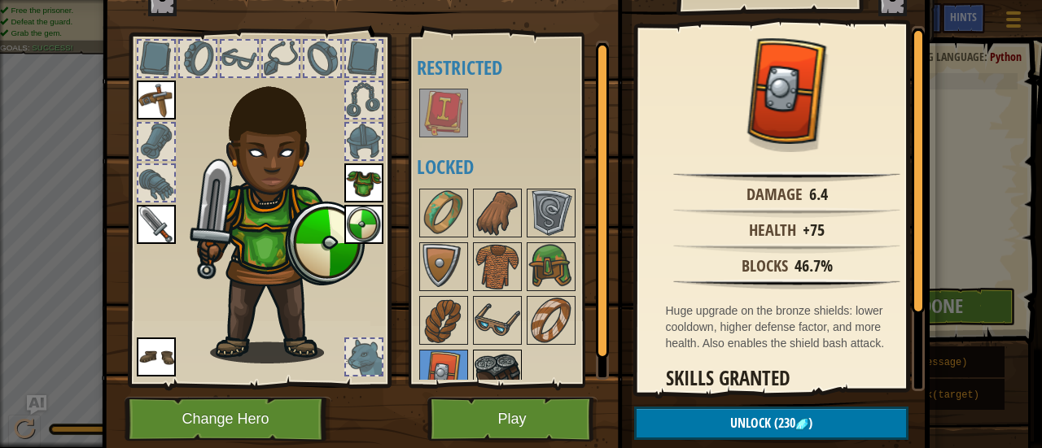
click at [476, 362] on img at bounding box center [497, 375] width 46 height 46
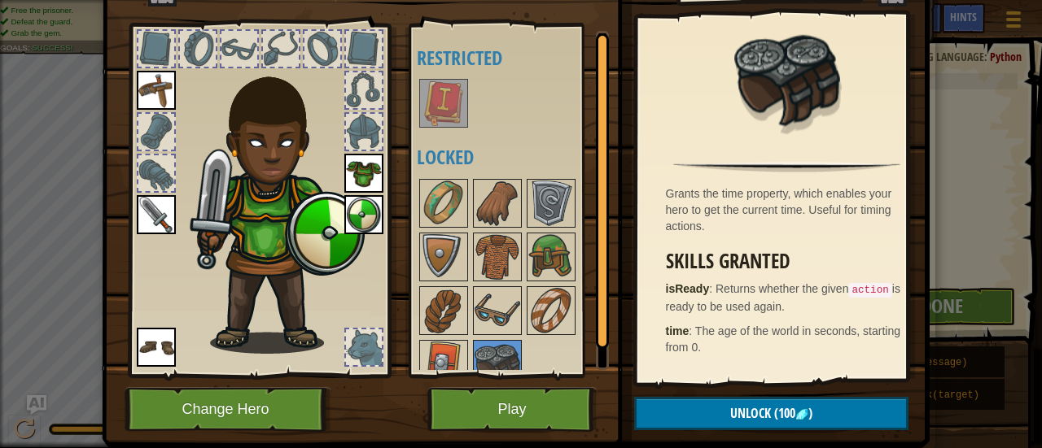
scroll to position [67, 0]
click at [506, 253] on img at bounding box center [497, 257] width 46 height 46
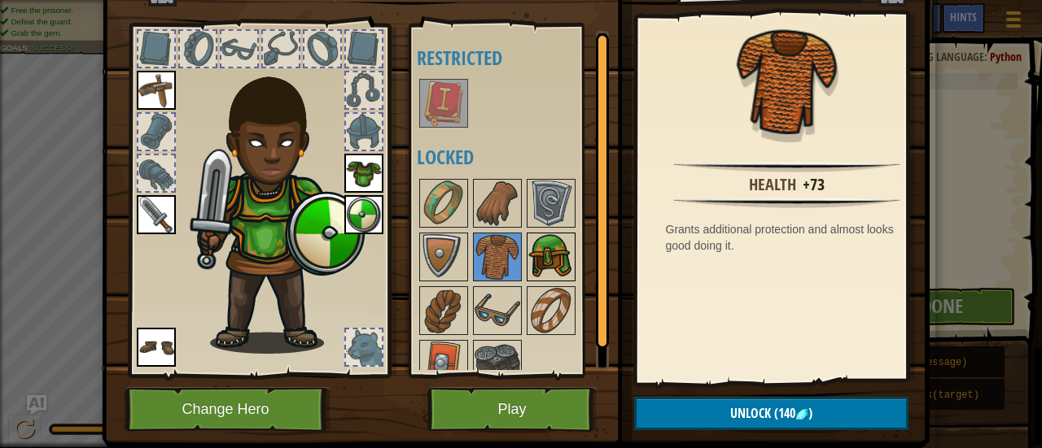
click at [546, 244] on img at bounding box center [551, 257] width 46 height 46
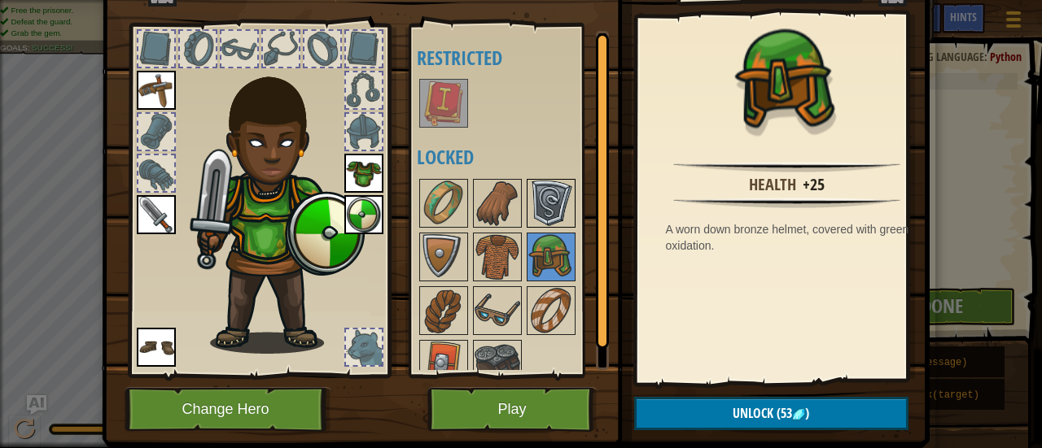
click at [540, 206] on img at bounding box center [551, 204] width 46 height 46
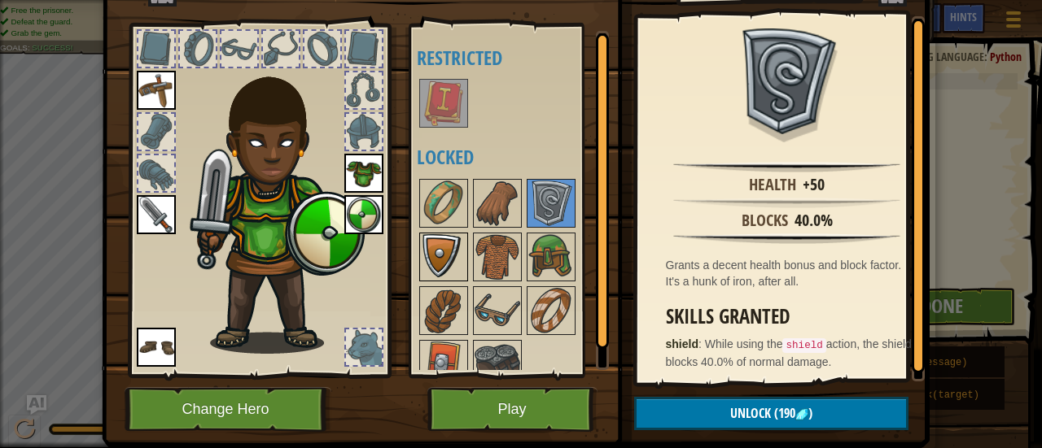
click at [426, 255] on img at bounding box center [444, 257] width 46 height 46
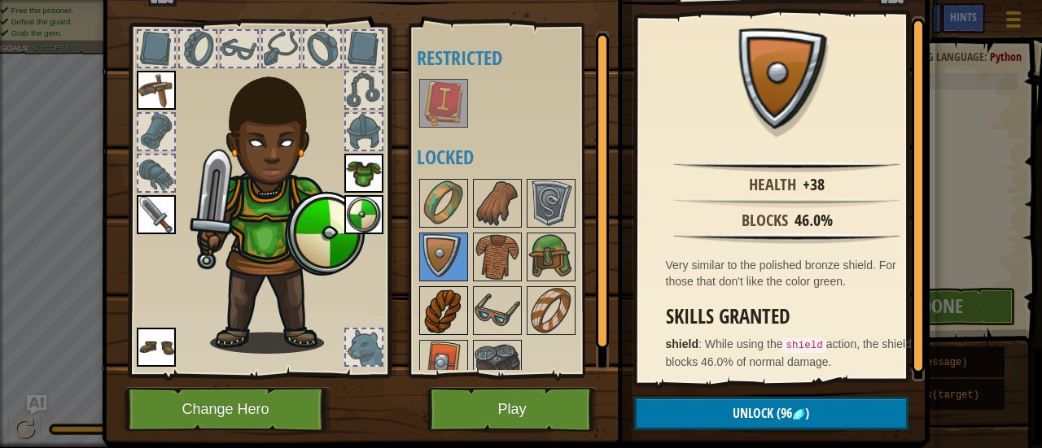
click at [446, 320] on img at bounding box center [444, 311] width 46 height 46
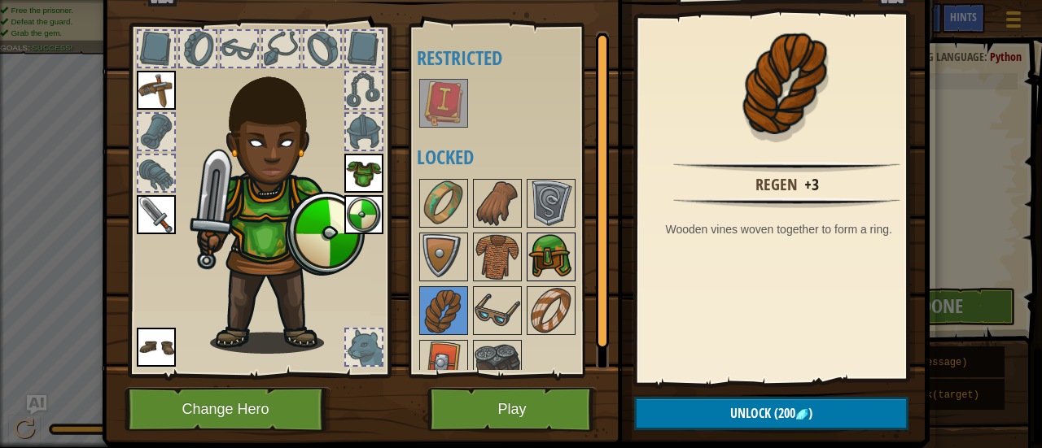
click at [537, 255] on img at bounding box center [551, 257] width 46 height 46
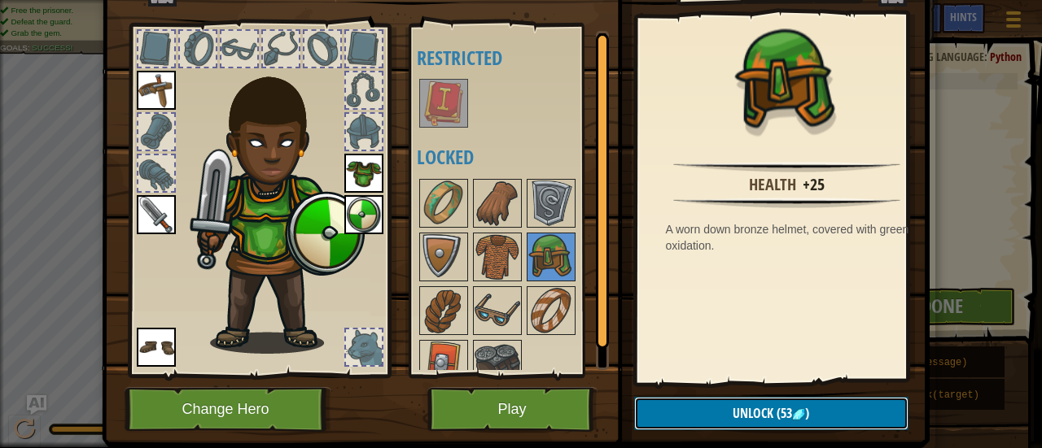
click at [688, 416] on button "Unlock (53 )" at bounding box center [771, 413] width 274 height 33
click at [707, 414] on button "Confirm" at bounding box center [771, 413] width 274 height 33
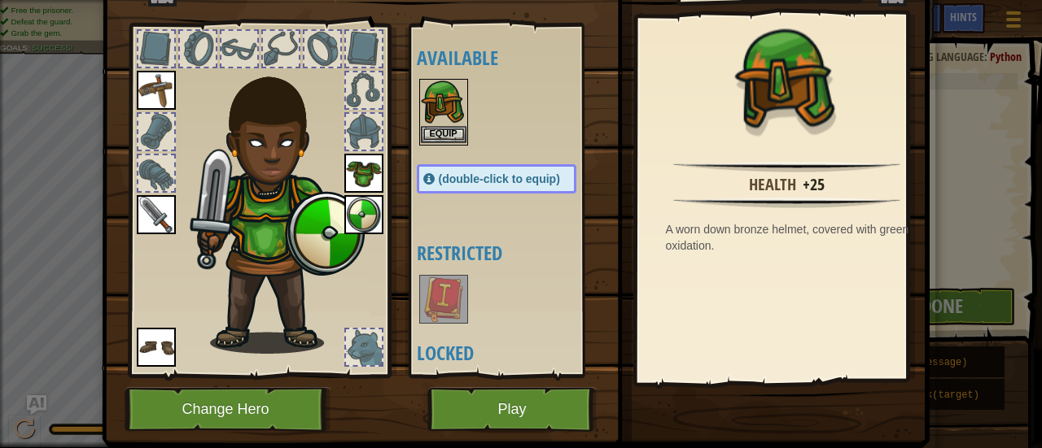
click at [432, 122] on img at bounding box center [444, 104] width 46 height 46
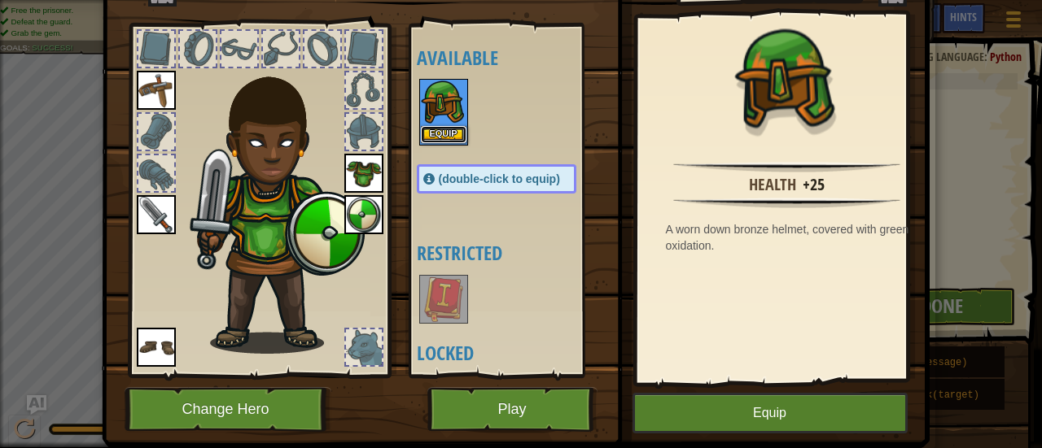
click at [435, 130] on button "Equip" at bounding box center [444, 134] width 46 height 17
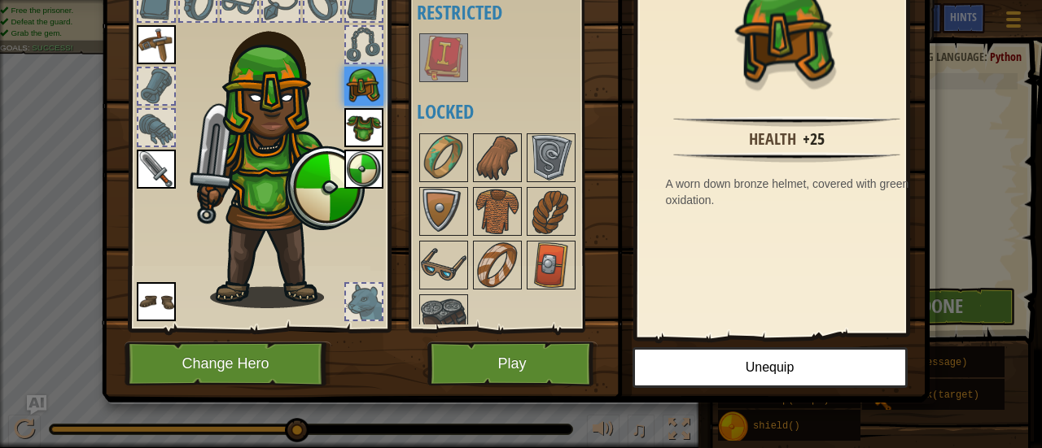
scroll to position [0, 0]
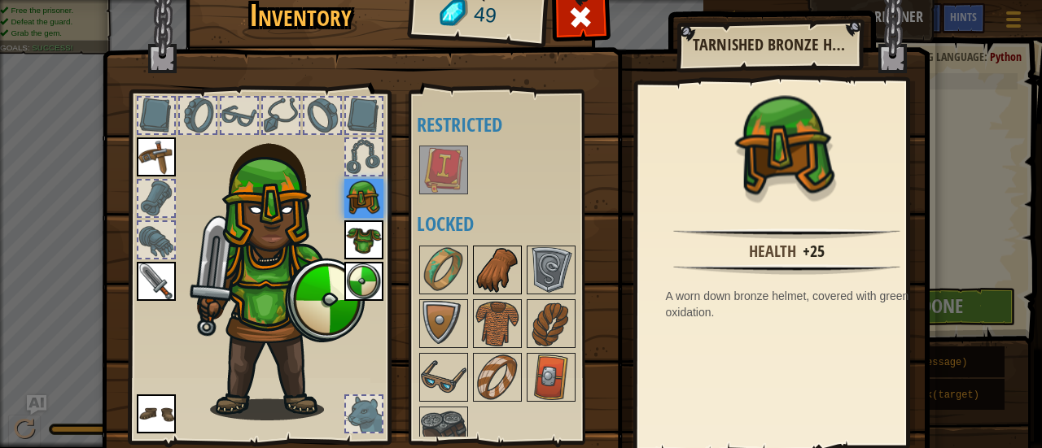
click at [486, 263] on img at bounding box center [497, 270] width 46 height 46
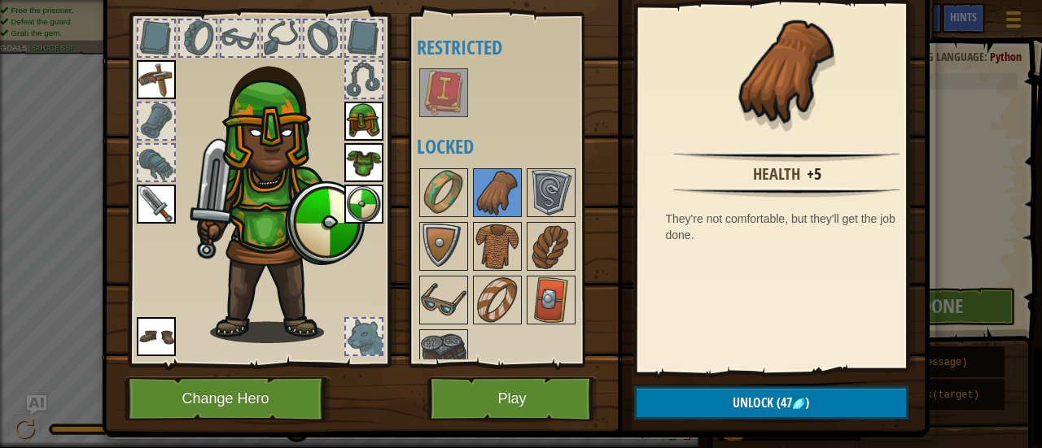
scroll to position [112, 0]
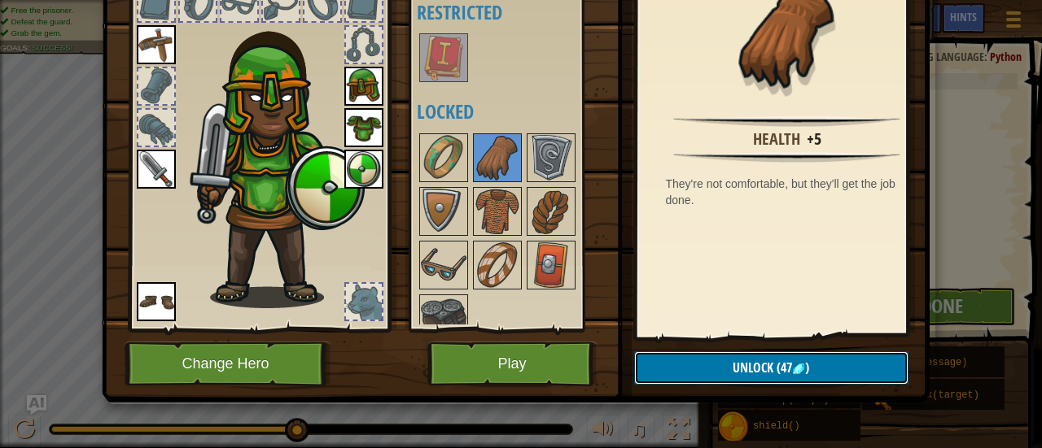
click at [785, 381] on button "Unlock (47 )" at bounding box center [771, 368] width 274 height 33
click at [785, 375] on button "Confirm" at bounding box center [771, 368] width 274 height 33
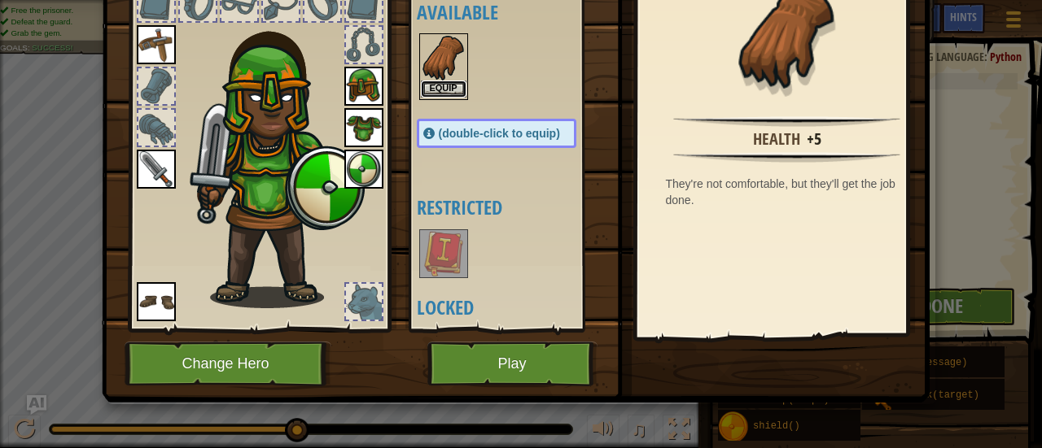
click at [441, 85] on button "Equip" at bounding box center [444, 89] width 46 height 17
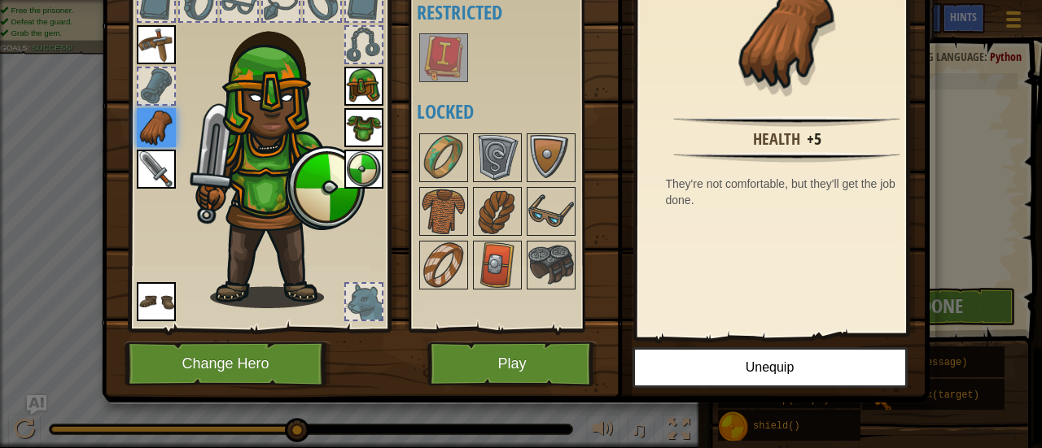
click at [346, 294] on div at bounding box center [364, 302] width 36 height 36
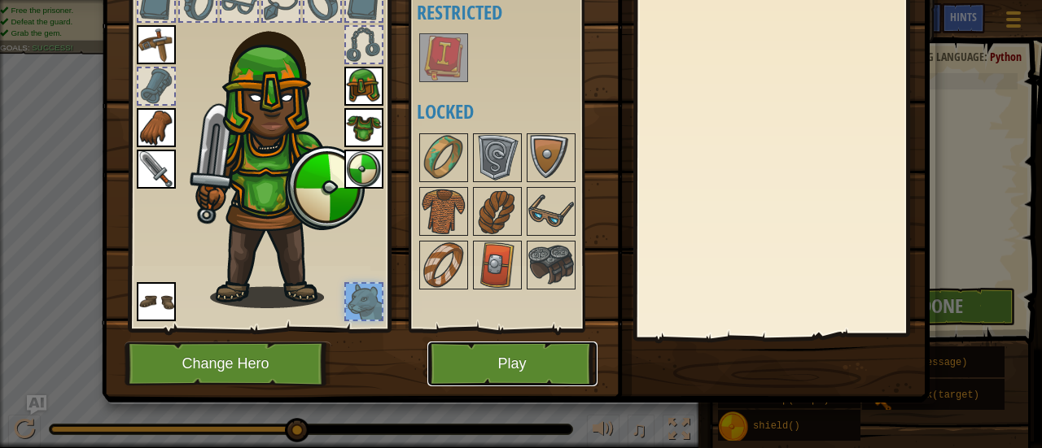
click at [487, 362] on button "Play" at bounding box center [512, 364] width 170 height 45
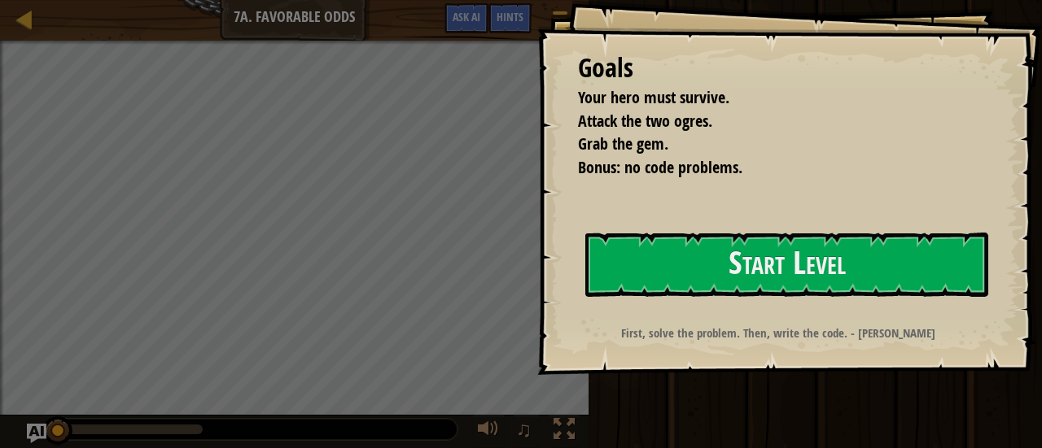
click at [620, 315] on div at bounding box center [786, 331] width 403 height 37
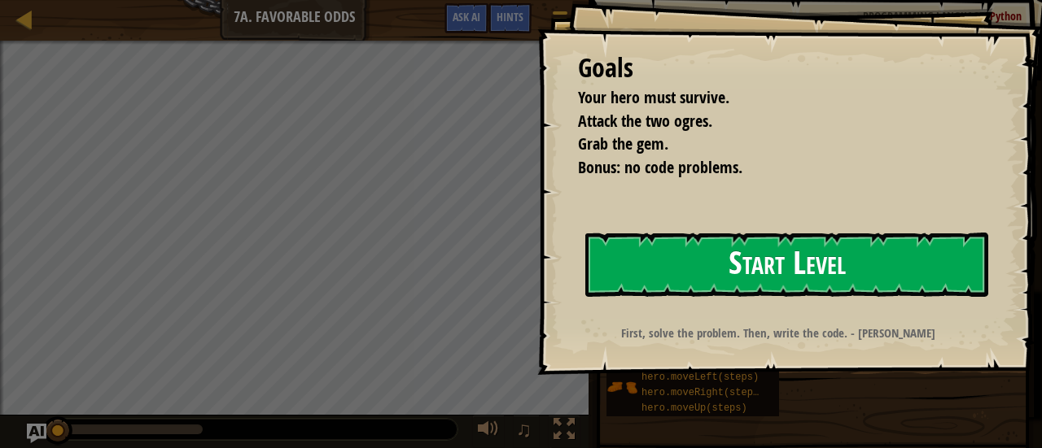
click at [644, 295] on button "Start Level" at bounding box center [786, 265] width 403 height 64
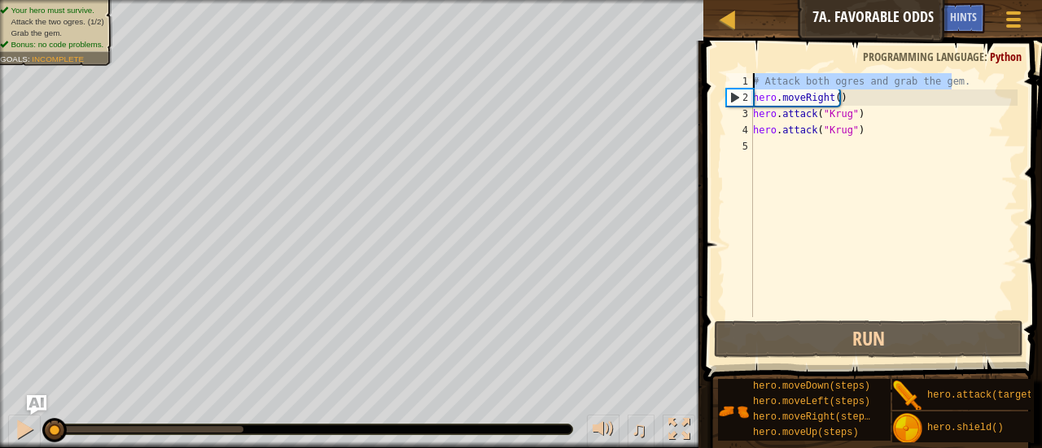
drag, startPoint x: 977, startPoint y: 86, endPoint x: 762, endPoint y: 66, distance: 216.6
click at [762, 66] on div "1 2 3 4 5 # Attack both ogres and grab the gem. hero . moveRight ( ) hero . att…" at bounding box center [869, 243] width 343 height 389
type textarea "# Attack both ogres and grab the gem."
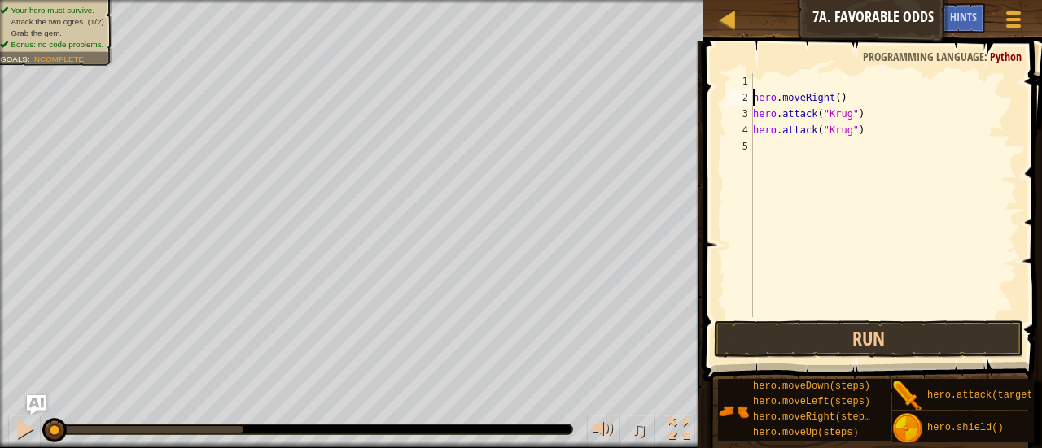
click at [754, 94] on div "hero . moveRight ( ) hero . attack ( "[PERSON_NAME]" ) hero . attack ( "[PERSON…" at bounding box center [884, 211] width 268 height 277
type textarea "hero.moveRight()"
click at [767, 129] on div "hero . moveRight ( ) hero . attack ( "[PERSON_NAME]" ) hero . attack ( "[PERSON…" at bounding box center [884, 211] width 268 height 277
type textarea "hero.moveRight(1)"
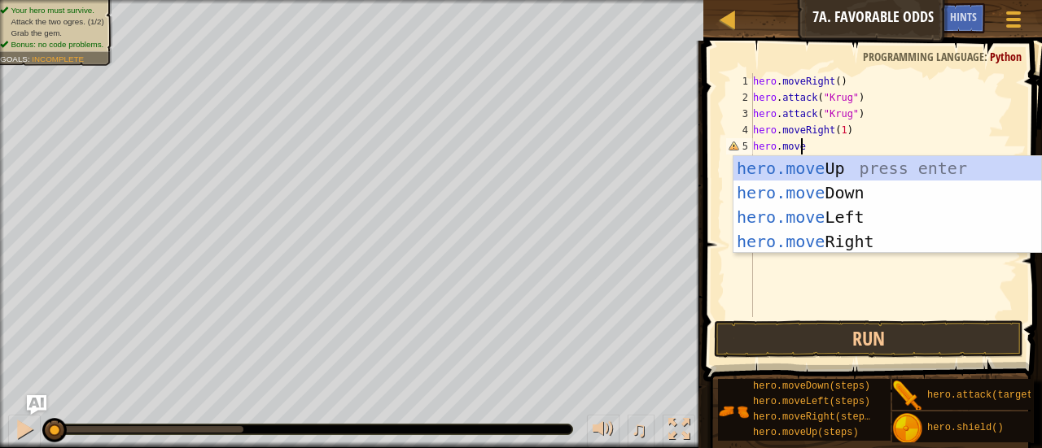
scroll to position [7, 3]
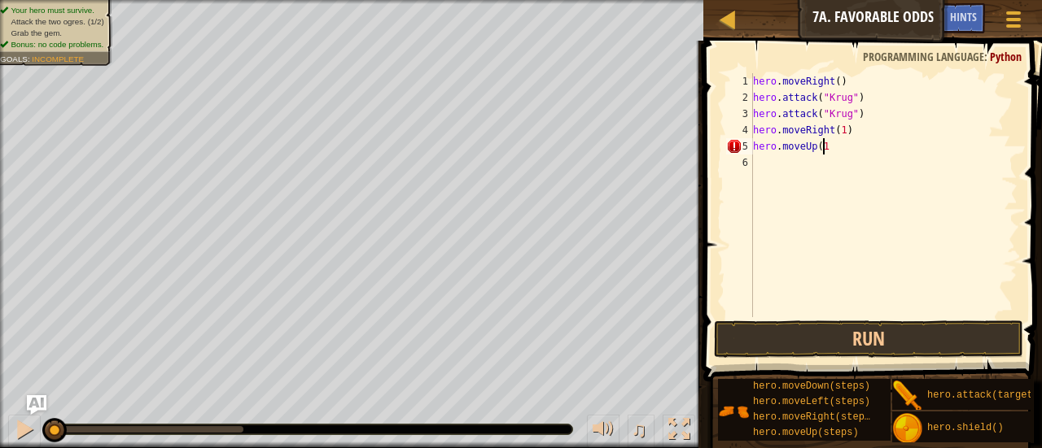
type textarea "hero.moveUp(1)"
type textarea "hero.moveLeft(1)"
type textarea "hero.attack(Grump)"
drag, startPoint x: 865, startPoint y: 180, endPoint x: 731, endPoint y: 175, distance: 134.4
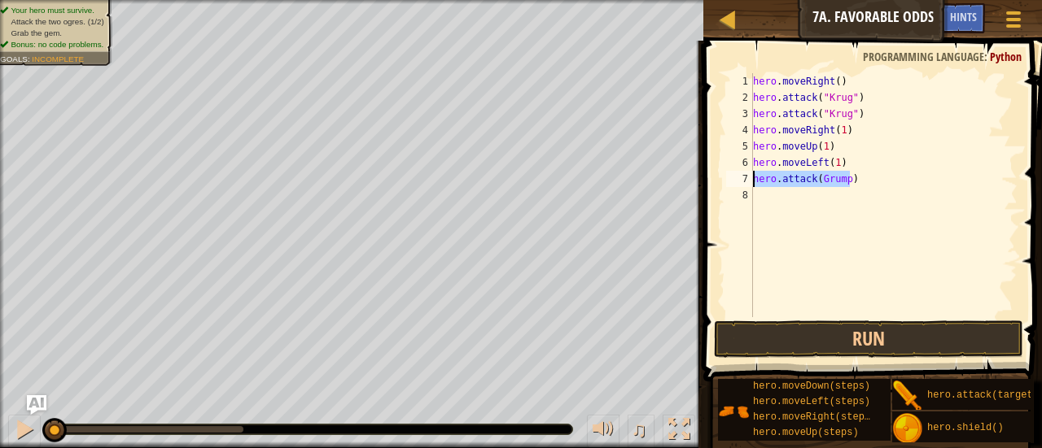
click at [731, 175] on div "hero.attack(Grump) 1 2 3 4 5 6 7 8 hero . moveRight ( ) hero . attack ( "[PERSO…" at bounding box center [870, 195] width 295 height 244
click at [775, 194] on div "hero . moveRight ( ) hero . attack ( "[PERSON_NAME]" ) hero . attack ( "[PERSON…" at bounding box center [884, 211] width 268 height 277
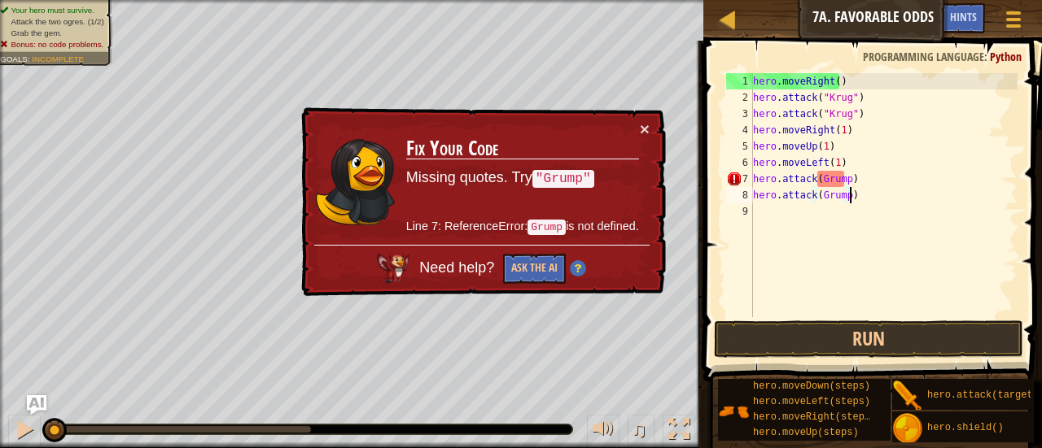
click at [817, 180] on div "hero . moveRight ( ) hero . attack ( "[PERSON_NAME]" ) hero . attack ( "[PERSON…" at bounding box center [884, 211] width 268 height 277
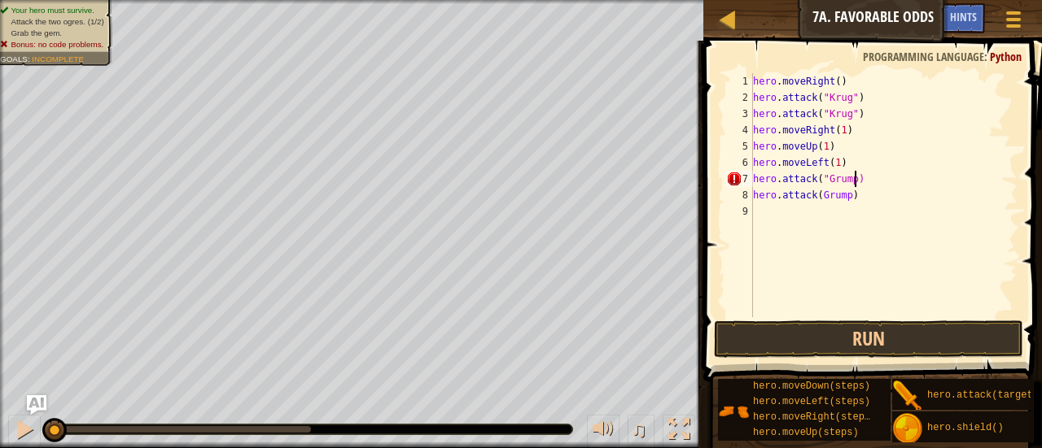
click at [854, 181] on div "hero . moveRight ( ) hero . attack ( "[PERSON_NAME]" ) hero . attack ( "[PERSON…" at bounding box center [884, 211] width 268 height 277
click at [849, 180] on div "hero . moveRight ( ) hero . attack ( "[PERSON_NAME]" ) hero . attack ( "[PERSON…" at bounding box center [884, 211] width 268 height 277
click at [846, 199] on div "hero . moveRight ( ) hero . attack ( "[PERSON_NAME]" ) hero . attack ( "[PERSON…" at bounding box center [884, 211] width 268 height 277
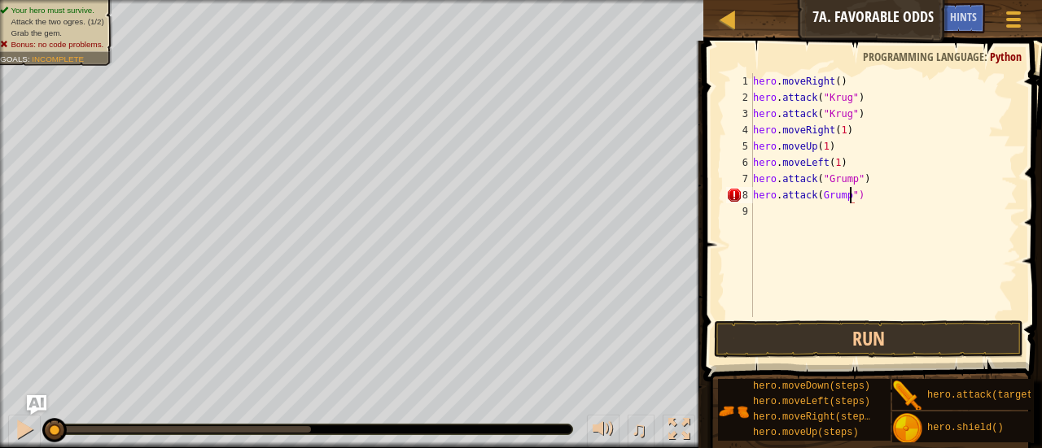
click at [819, 197] on div "hero . moveRight ( ) hero . attack ( "[PERSON_NAME]" ) hero . attack ( "[PERSON…" at bounding box center [884, 211] width 268 height 277
type textarea "hero.attack("Grump")"
click at [889, 198] on div "hero . moveRight ( ) hero . attack ( "[PERSON_NAME]" ) hero . attack ( "[PERSON…" at bounding box center [884, 211] width 268 height 277
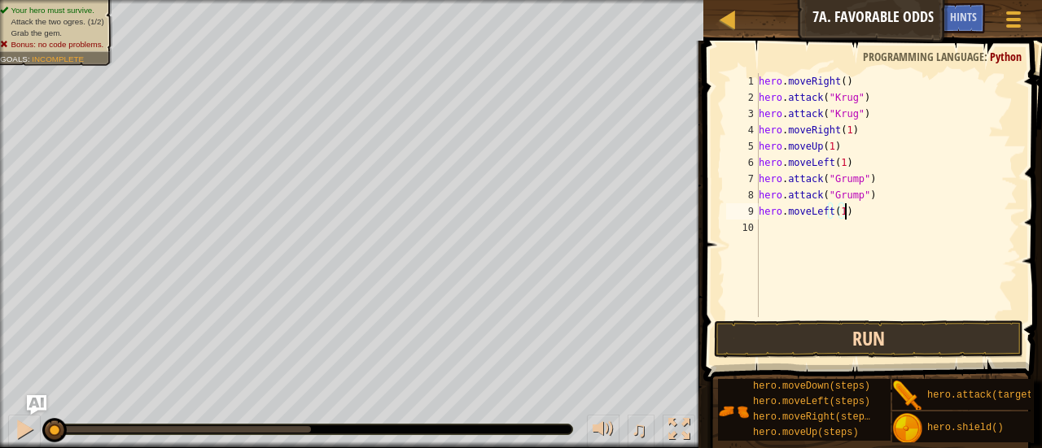
type textarea "hero.moveLeft(1)"
click at [859, 341] on button "Run" at bounding box center [868, 339] width 309 height 37
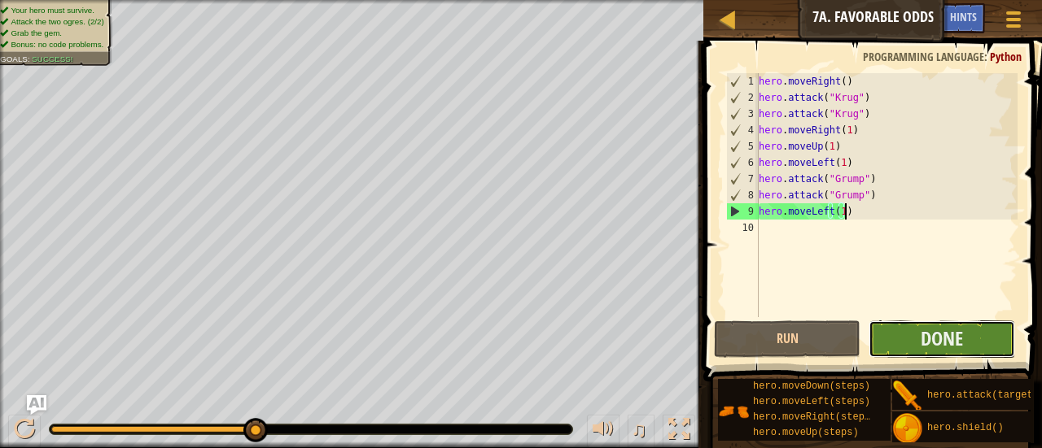
click at [915, 344] on button "Done" at bounding box center [941, 339] width 146 height 37
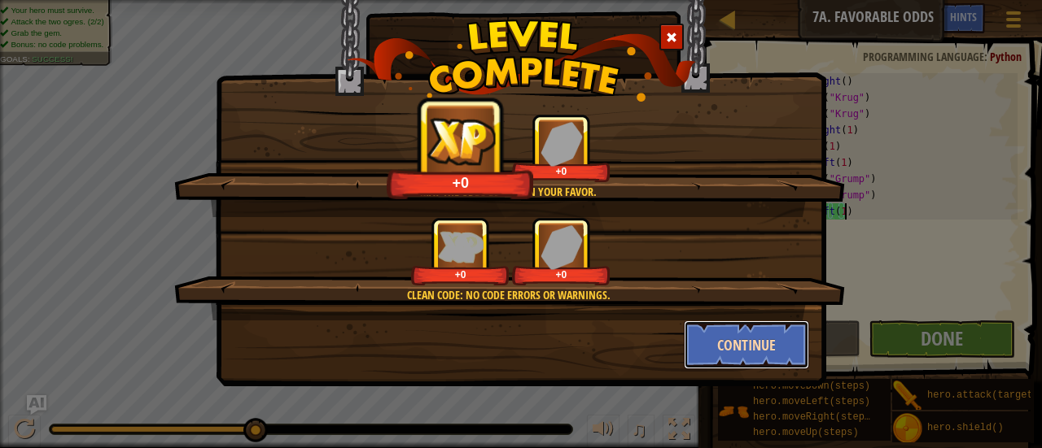
click at [701, 335] on button "Continue" at bounding box center [747, 345] width 126 height 49
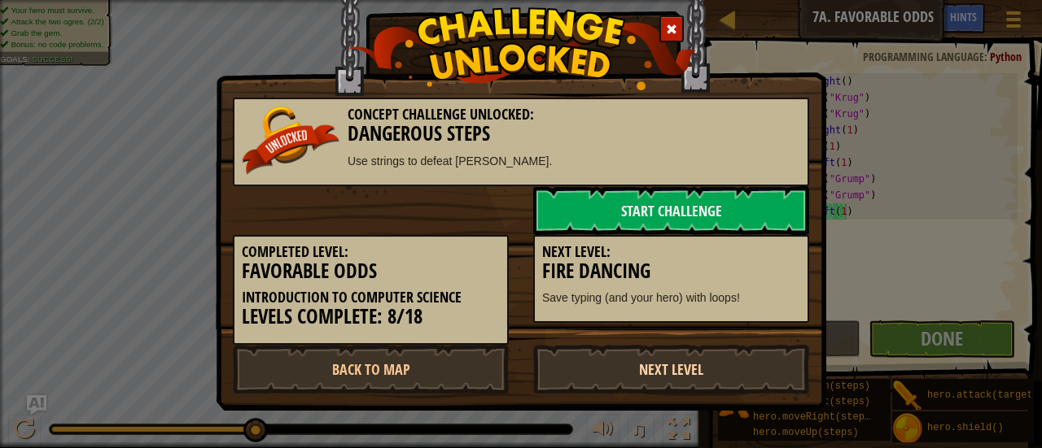
click at [700, 374] on link "Next Level" at bounding box center [671, 369] width 276 height 49
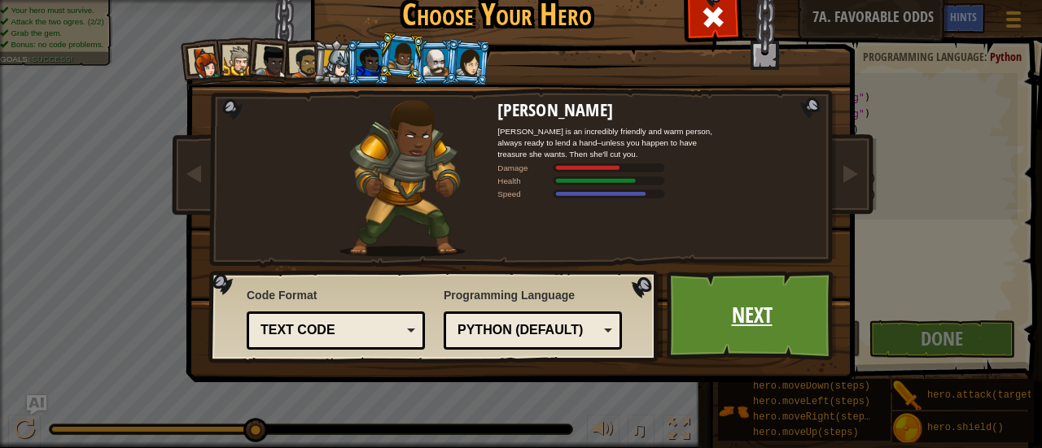
click at [713, 347] on link "Next" at bounding box center [752, 316] width 170 height 90
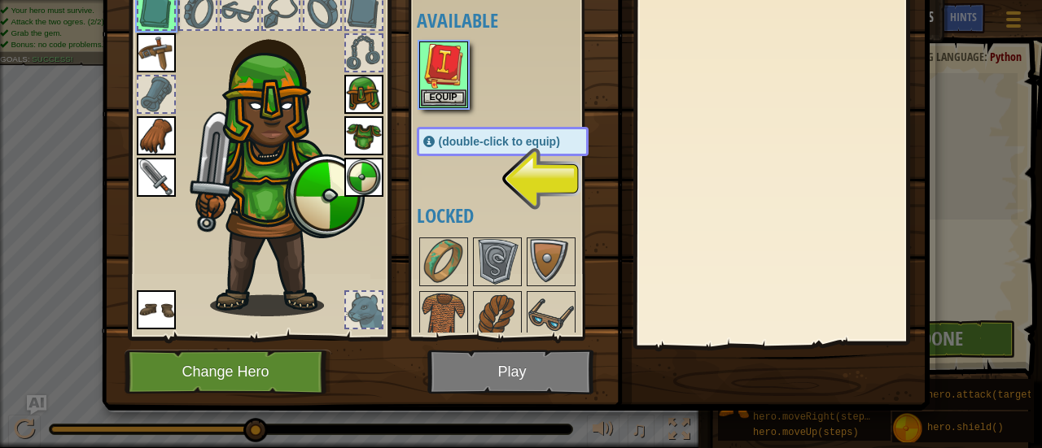
scroll to position [97, 0]
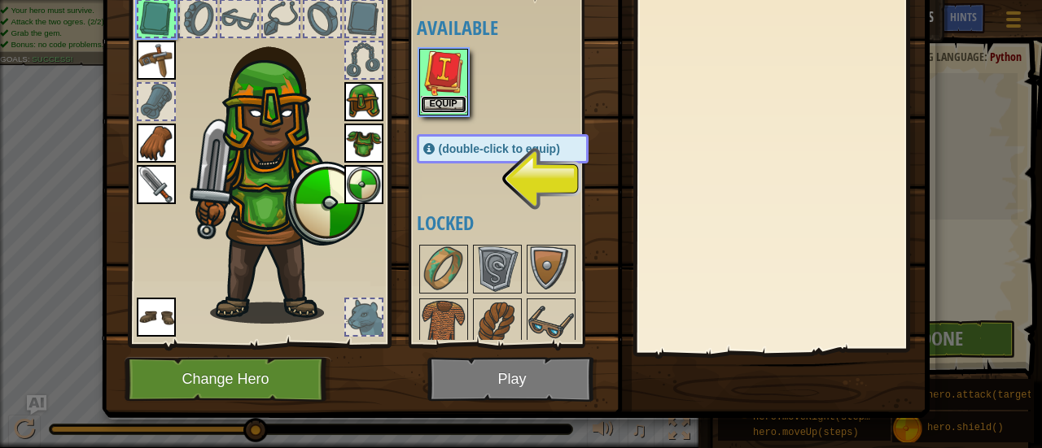
click at [431, 102] on button "Equip" at bounding box center [444, 104] width 46 height 17
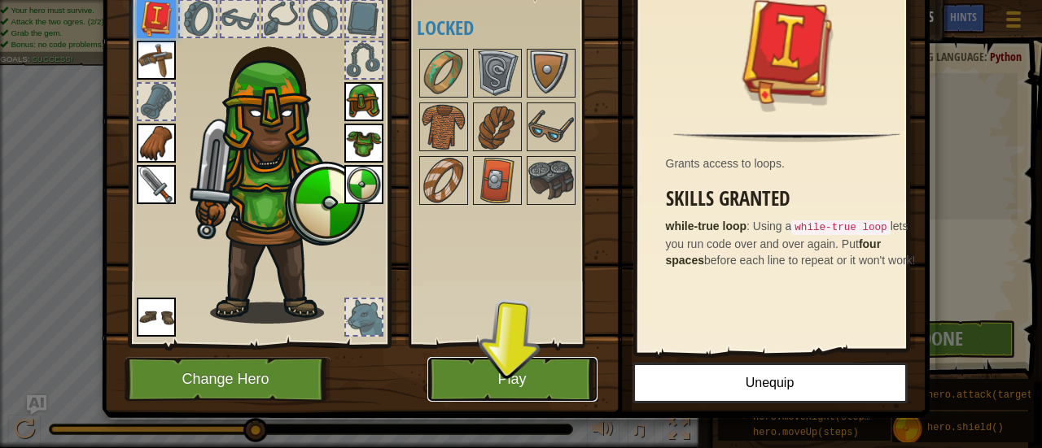
click at [531, 374] on button "Play" at bounding box center [512, 379] width 170 height 45
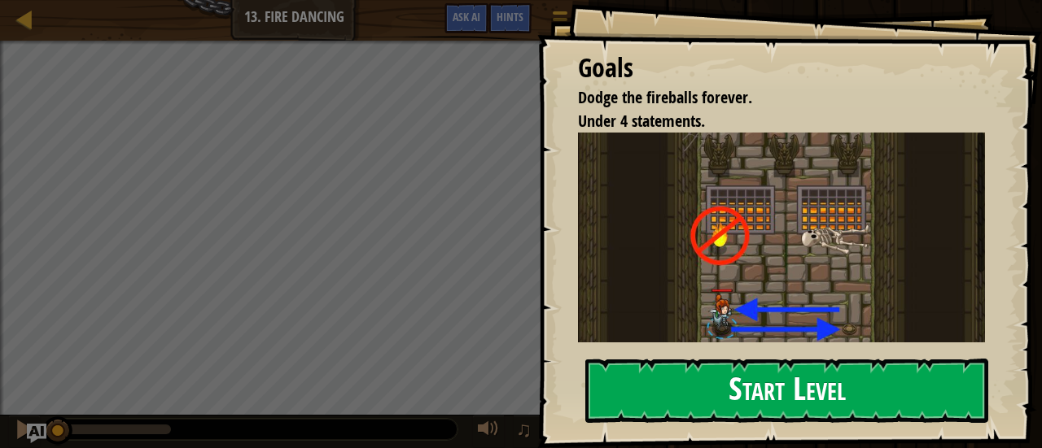
click at [632, 378] on button "Start Level" at bounding box center [786, 391] width 403 height 64
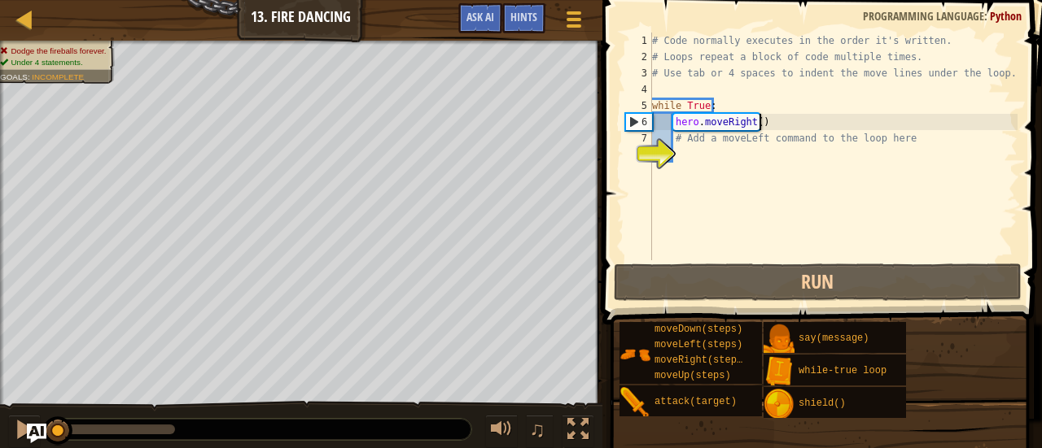
click at [765, 123] on div "# Code normally executes in the order it's written. # Loops repeat a block of c…" at bounding box center [833, 163] width 369 height 260
click at [900, 140] on div "# Code normally executes in the order it's written. # Loops repeat a block of c…" at bounding box center [833, 163] width 369 height 260
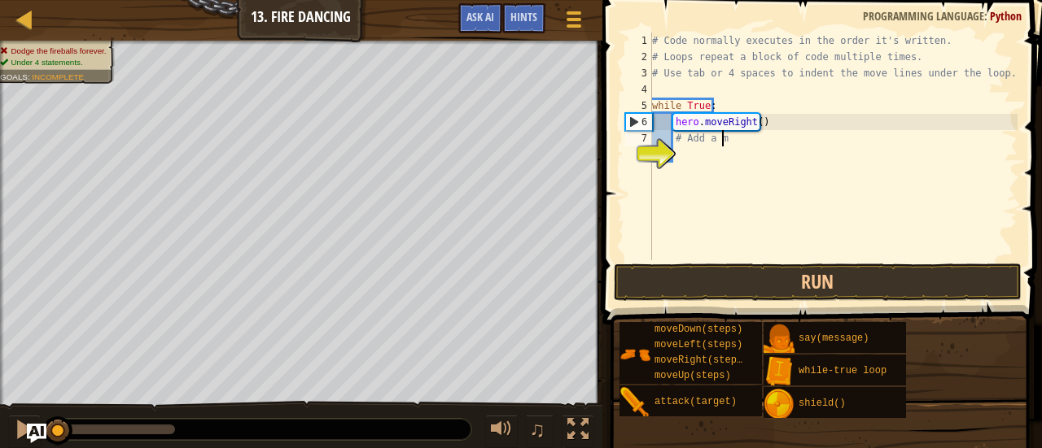
type textarea "#"
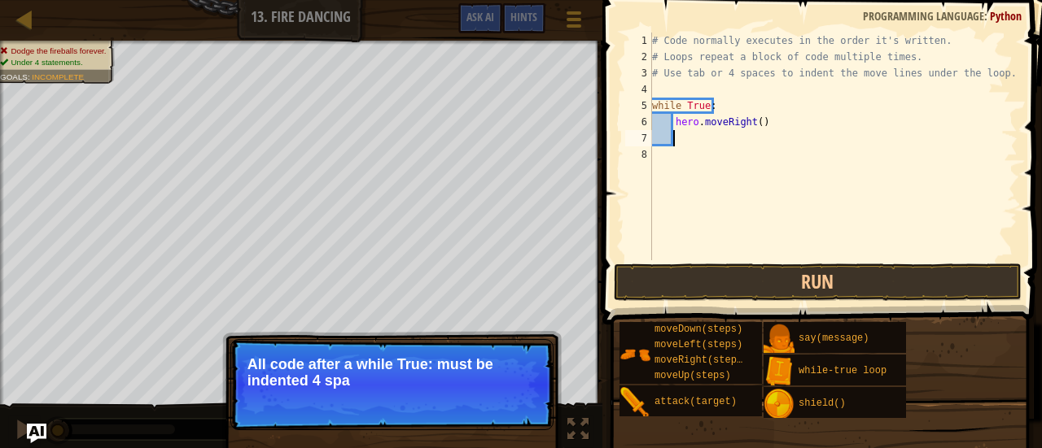
type textarea "e"
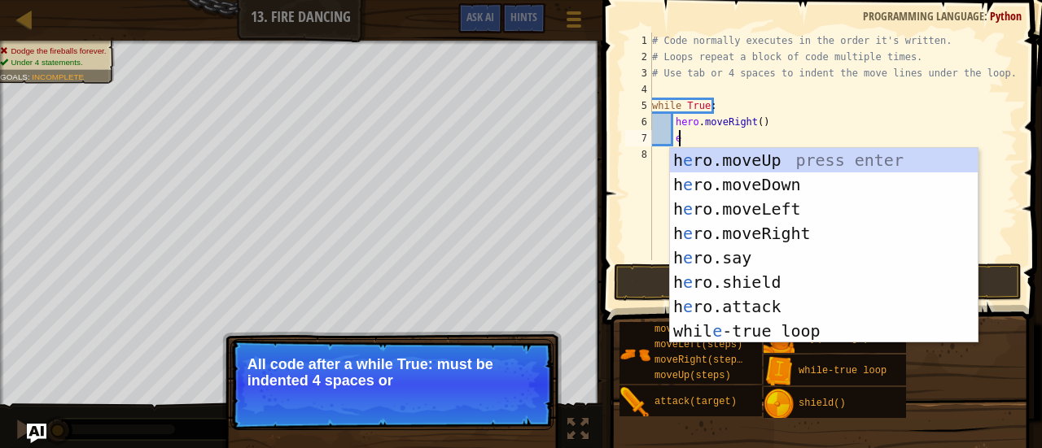
scroll to position [7, 1]
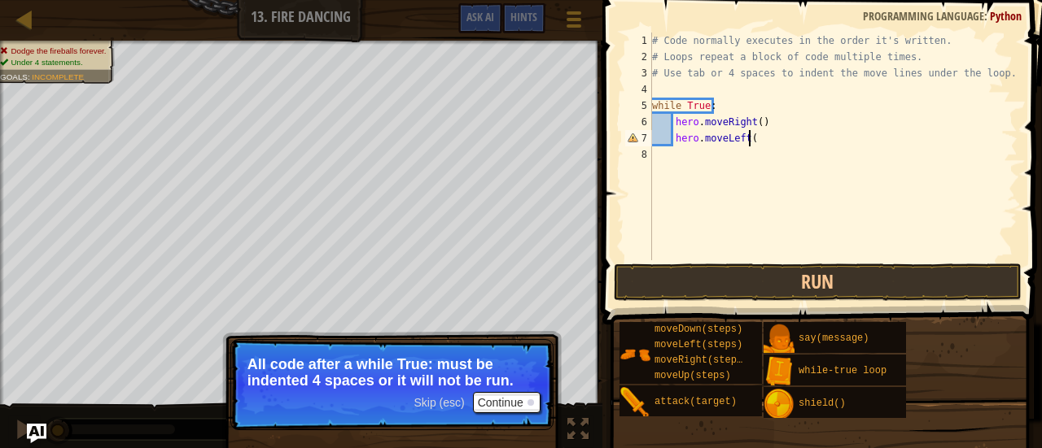
type textarea "hero.moveLeft()"
click at [511, 403] on button "Continue" at bounding box center [507, 402] width 68 height 21
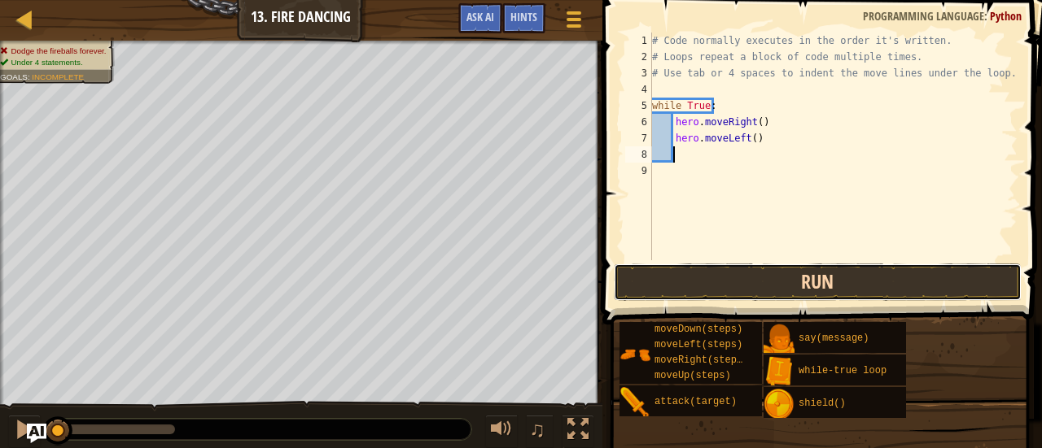
click at [703, 264] on button "Run" at bounding box center [818, 282] width 408 height 37
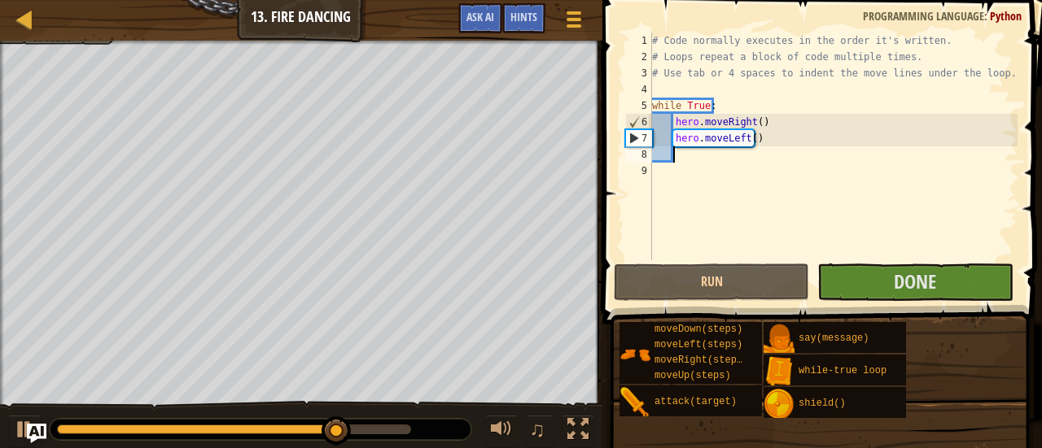
scroll to position [7, 1]
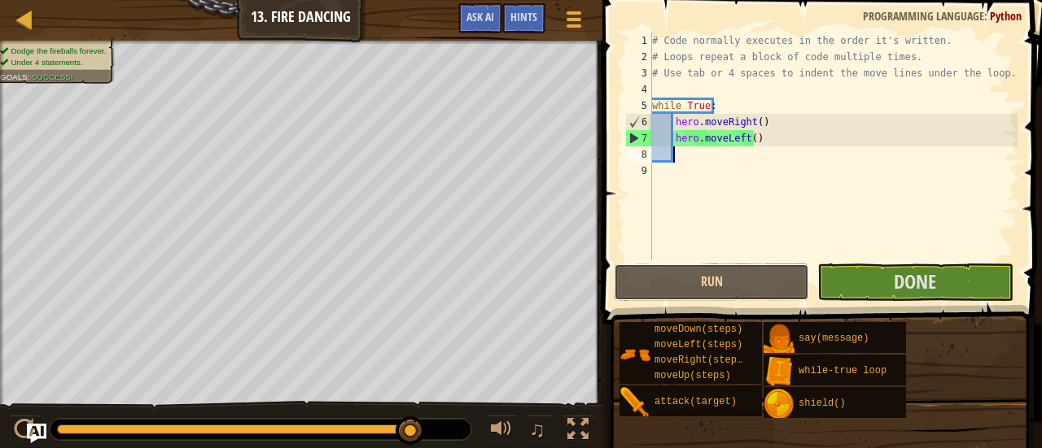
click at [703, 264] on button "Run" at bounding box center [711, 282] width 195 height 37
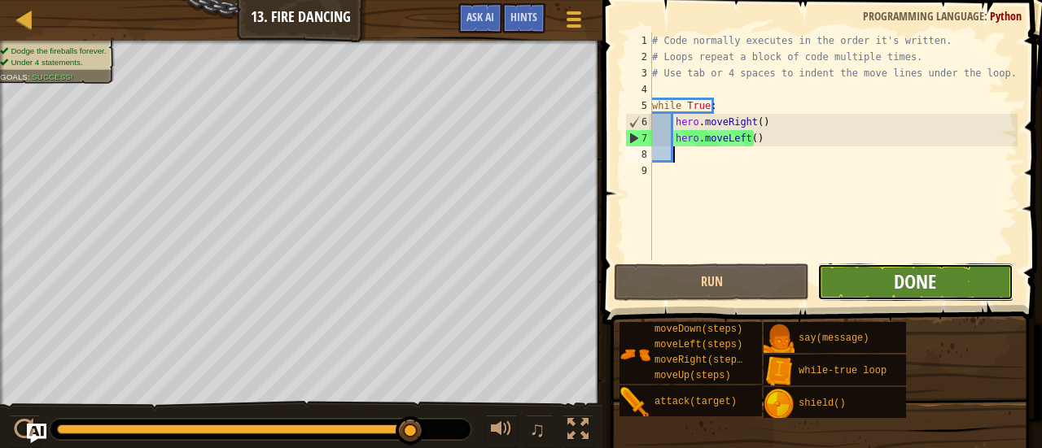
click at [900, 268] on button "Done" at bounding box center [914, 282] width 195 height 37
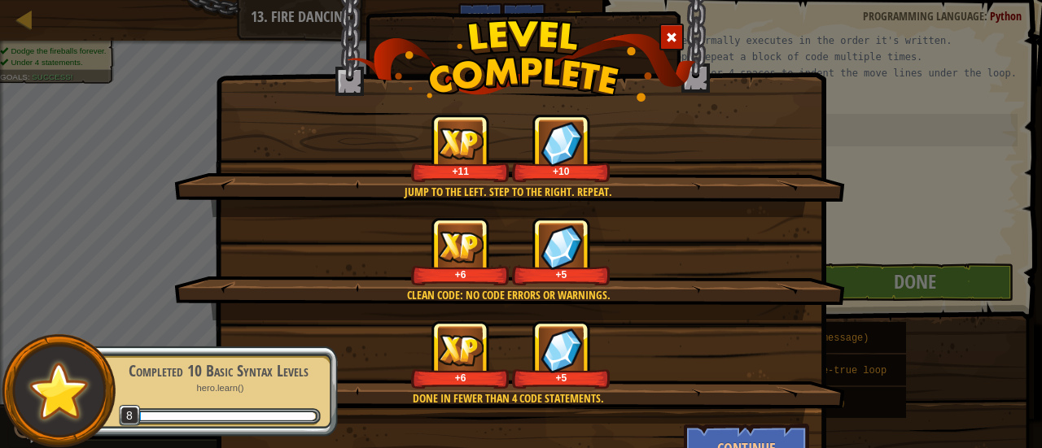
scroll to position [65, 0]
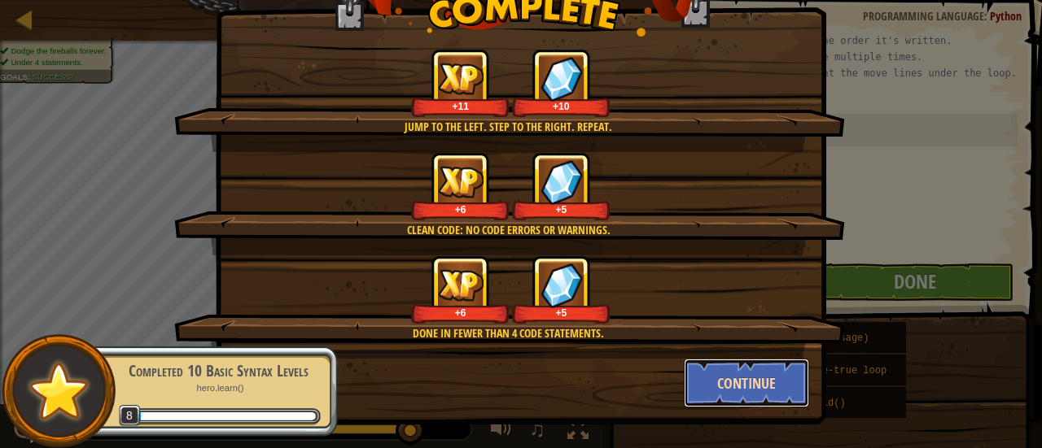
click at [763, 393] on button "Continue" at bounding box center [747, 383] width 126 height 49
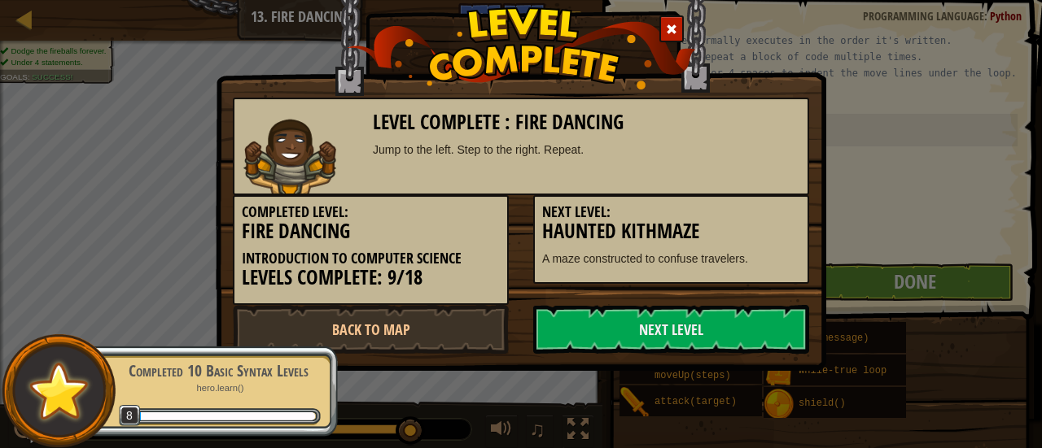
scroll to position [0, 0]
click at [730, 334] on link "Next Level" at bounding box center [671, 329] width 276 height 49
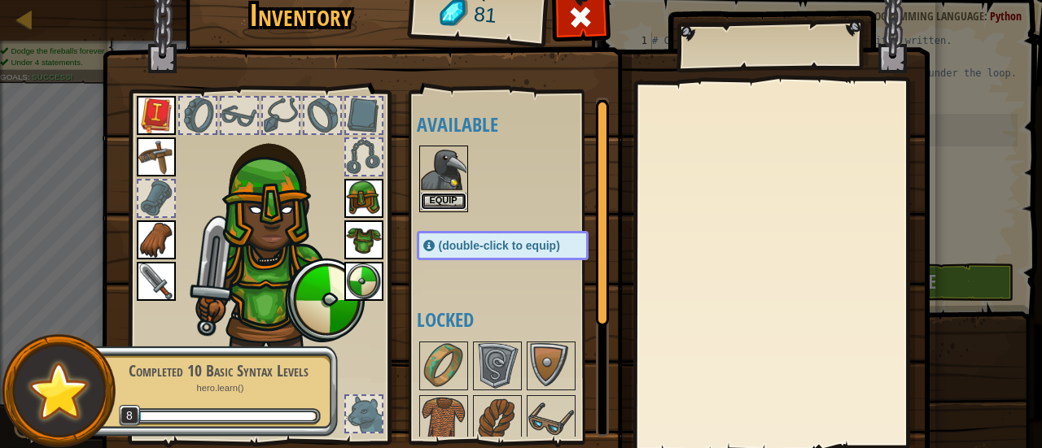
click at [429, 208] on button "Equip" at bounding box center [444, 201] width 46 height 17
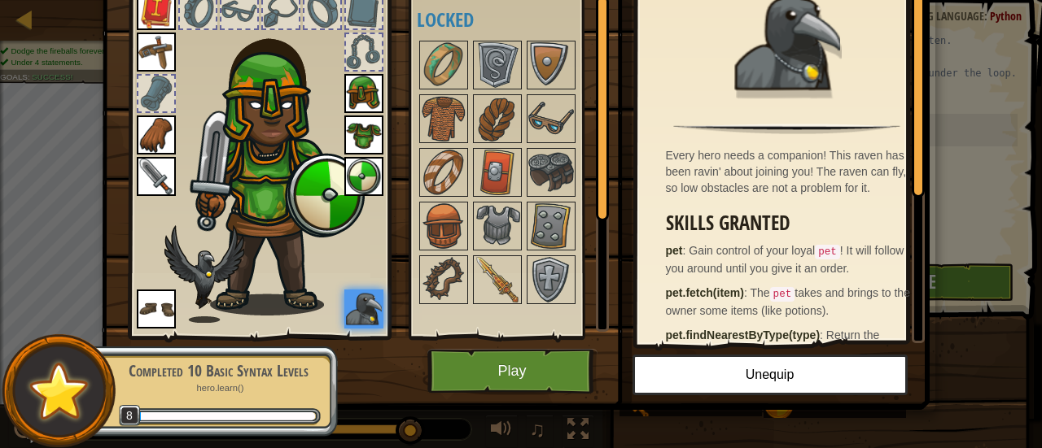
scroll to position [107, 0]
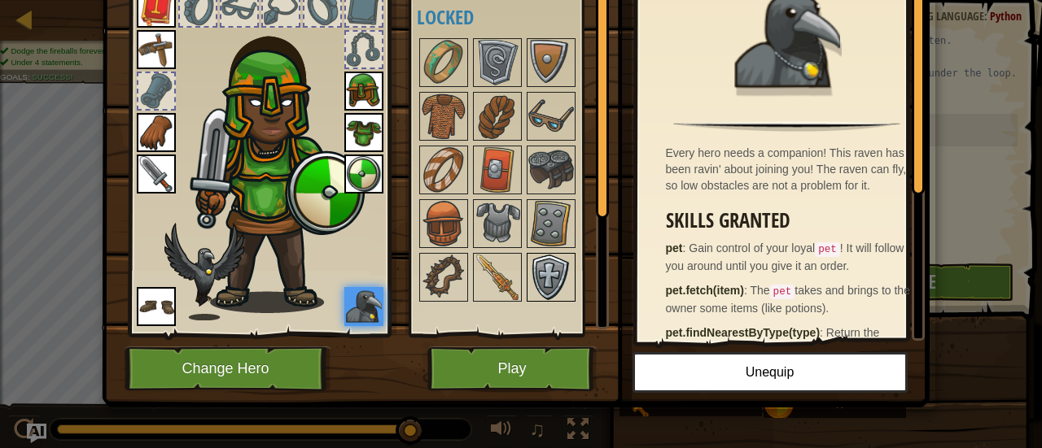
click at [551, 283] on img at bounding box center [551, 278] width 46 height 46
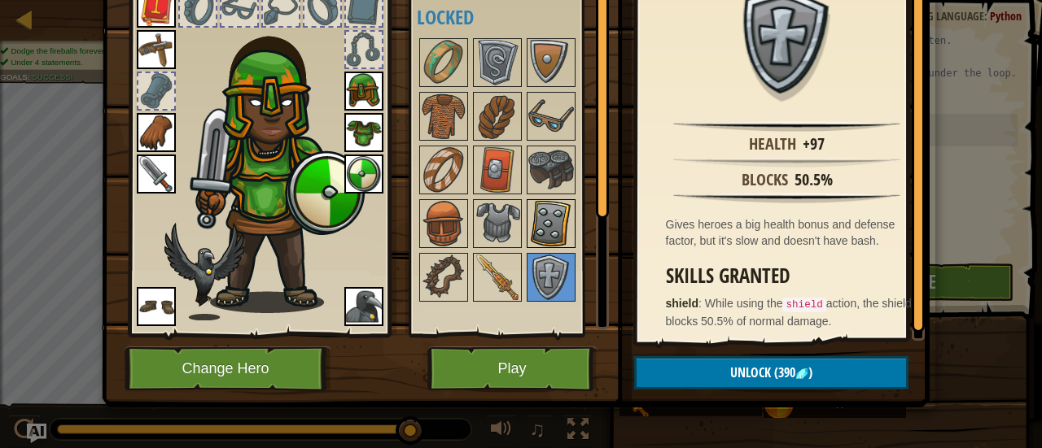
click at [531, 221] on img at bounding box center [551, 224] width 46 height 46
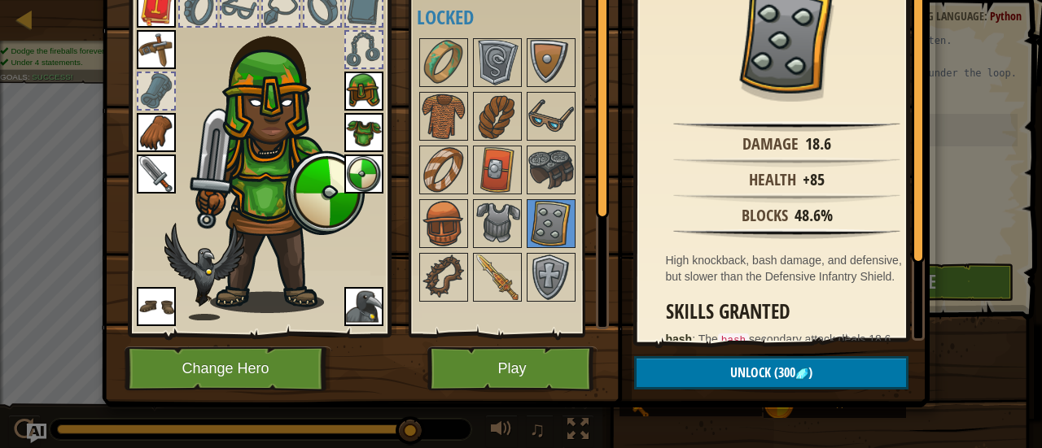
click at [425, 195] on div at bounding box center [519, 170] width 204 height 269
click at [432, 211] on img at bounding box center [444, 224] width 46 height 46
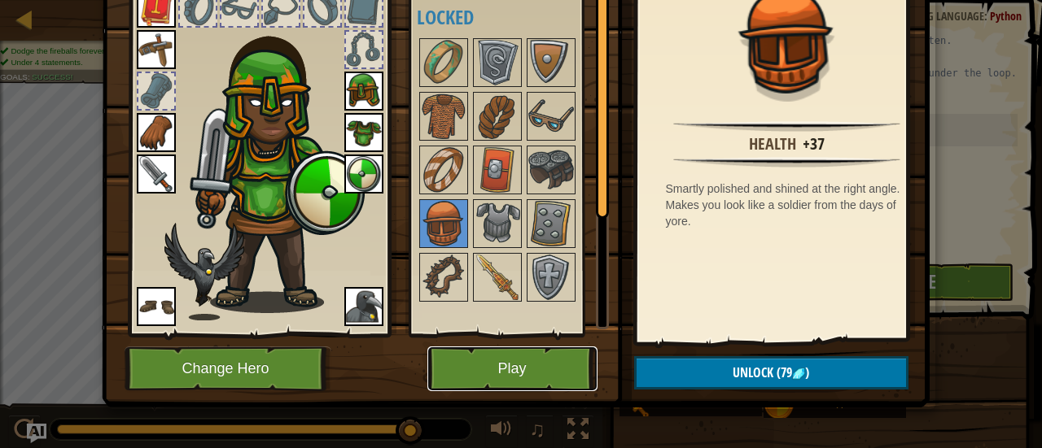
click at [518, 366] on button "Play" at bounding box center [512, 369] width 170 height 45
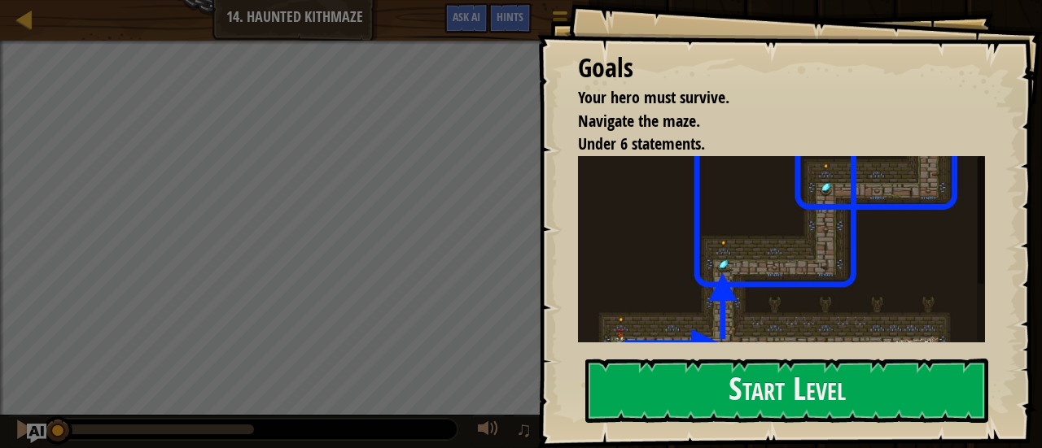
click at [669, 325] on img at bounding box center [787, 257] width 419 height 203
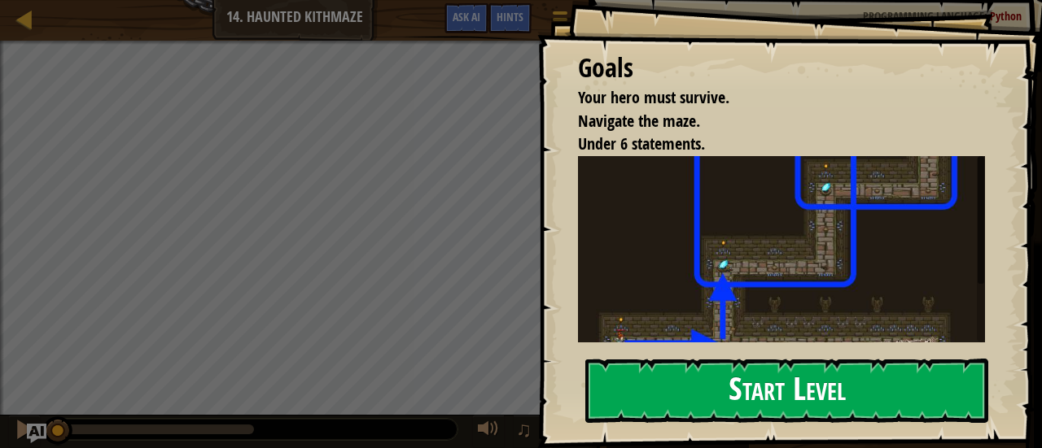
click at [658, 365] on button "Start Level" at bounding box center [786, 391] width 403 height 64
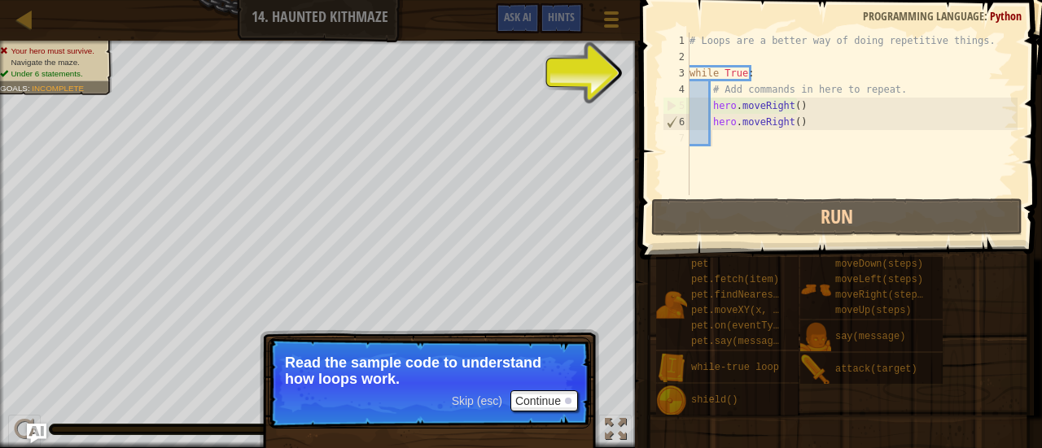
click at [505, 338] on p "Skip (esc) Continue Read the sample code to understand how loops work." at bounding box center [429, 383] width 323 height 91
click at [534, 395] on button "Continue" at bounding box center [544, 401] width 68 height 21
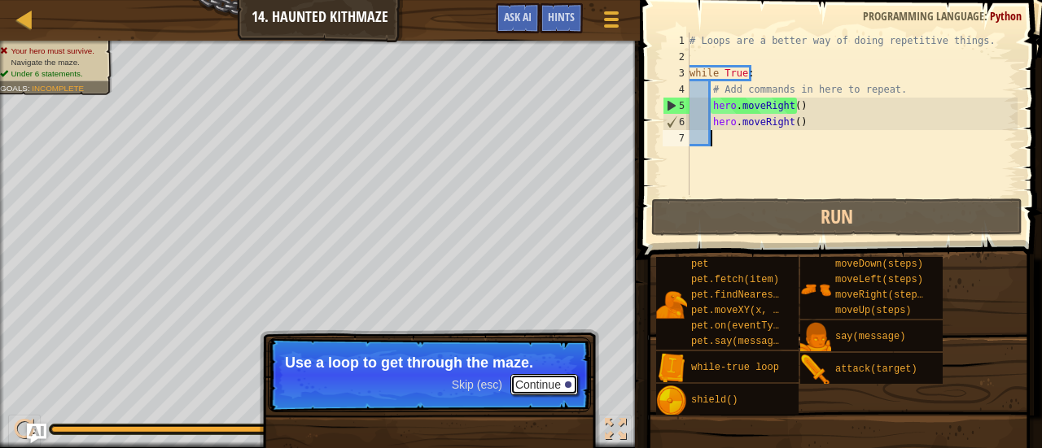
click at [558, 385] on button "Continue" at bounding box center [544, 384] width 68 height 21
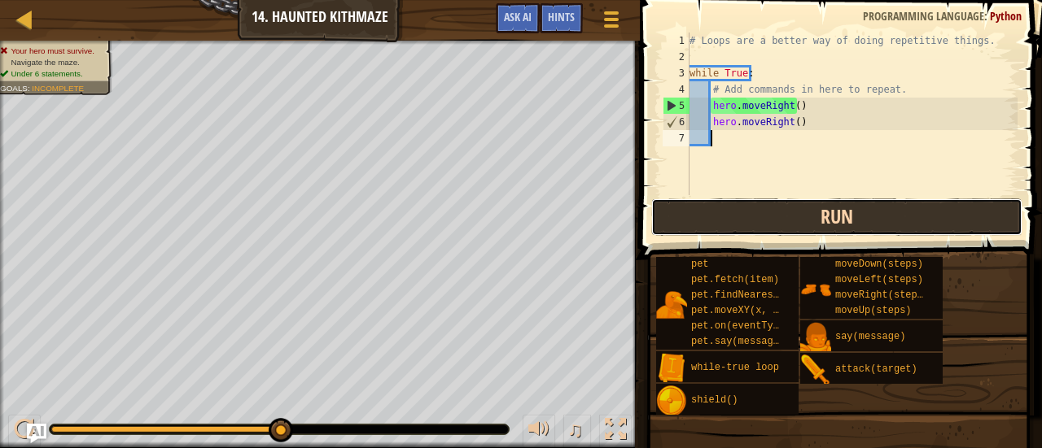
click at [780, 222] on button "Run" at bounding box center [836, 217] width 371 height 37
click at [744, 204] on button "Run" at bounding box center [836, 217] width 371 height 37
click at [744, 216] on button "Run" at bounding box center [836, 217] width 371 height 37
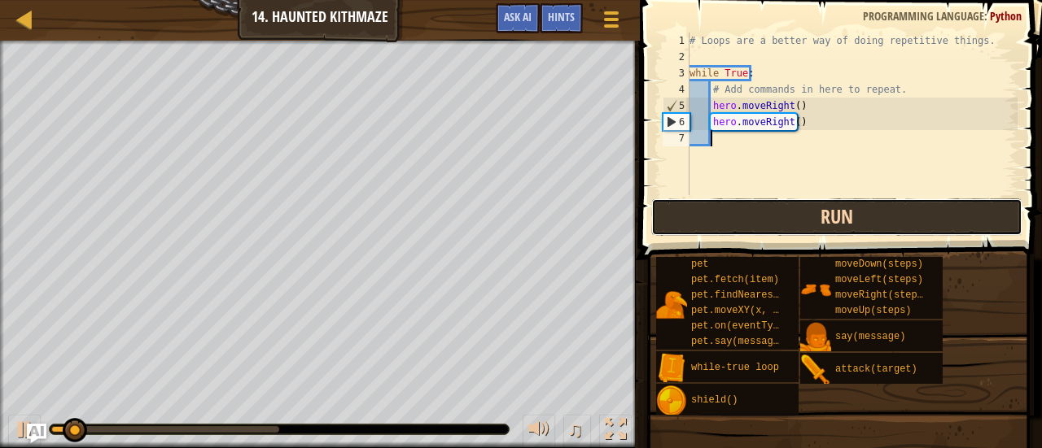
click at [744, 216] on button "Run" at bounding box center [836, 217] width 371 height 37
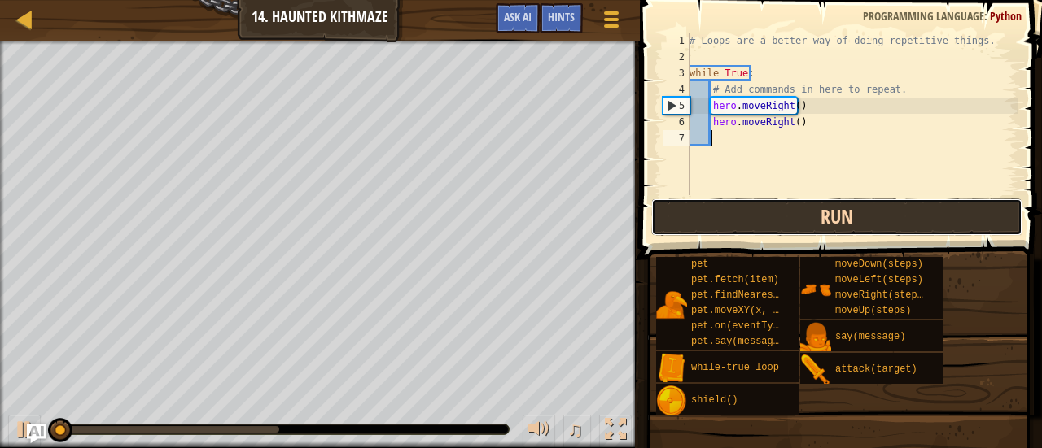
click at [744, 216] on button "Run" at bounding box center [836, 217] width 371 height 37
click at [744, 216] on button "Running" at bounding box center [836, 217] width 371 height 37
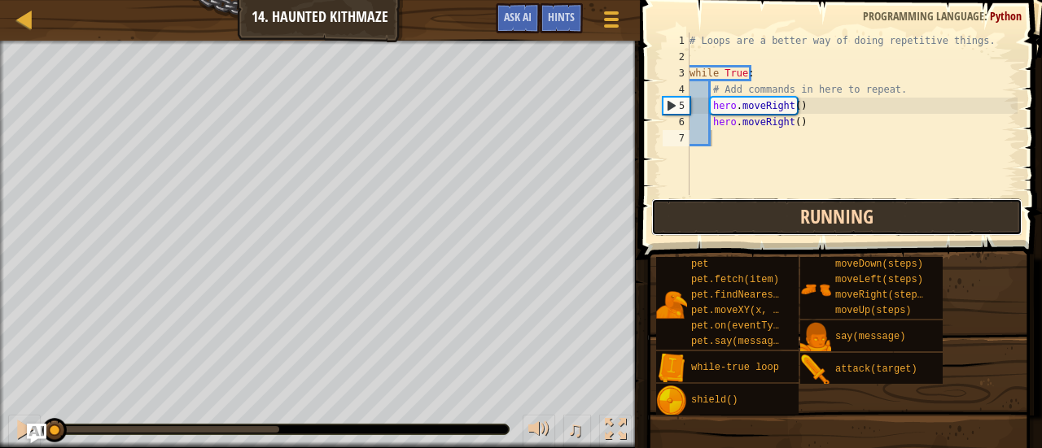
click at [744, 216] on button "Running" at bounding box center [836, 217] width 371 height 37
click at [744, 216] on button "Run" at bounding box center [836, 217] width 371 height 37
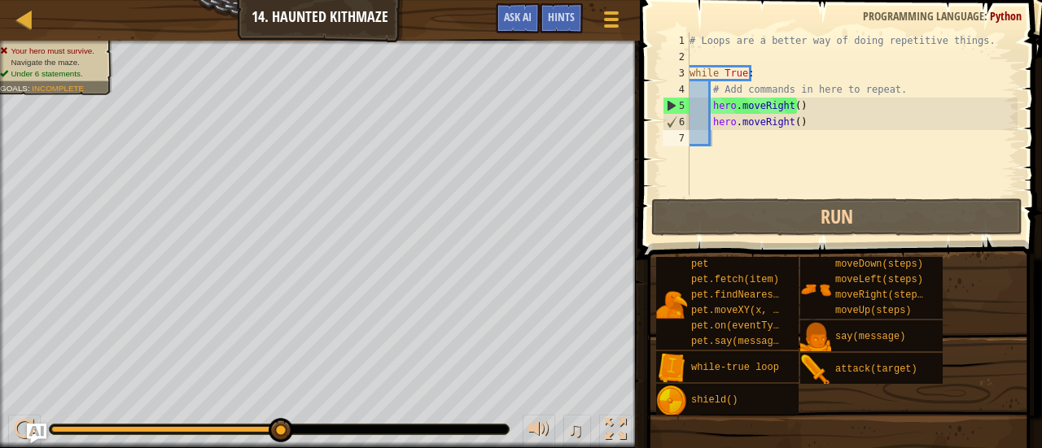
click at [235, 32] on div "Map Introduction to Computer Science 14. Haunted Kithmaze Game Menu Done Hints …" at bounding box center [320, 20] width 640 height 41
drag, startPoint x: 817, startPoint y: 104, endPoint x: 723, endPoint y: 107, distance: 94.5
click at [723, 107] on div "# Loops are a better way of doing repetitive things. while True : # Add command…" at bounding box center [851, 130] width 331 height 195
click at [793, 108] on div "# Loops are a better way of doing repetitive things. while True : # Add command…" at bounding box center [851, 114] width 331 height 163
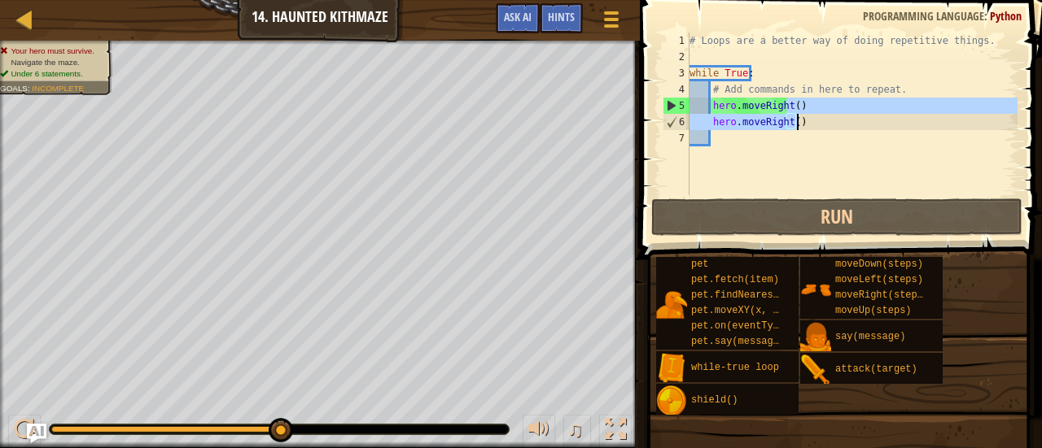
drag, startPoint x: 793, startPoint y: 108, endPoint x: 799, endPoint y: 120, distance: 13.8
click at [799, 120] on div "# Loops are a better way of doing repetitive things. while True : # Add command…" at bounding box center [851, 130] width 331 height 195
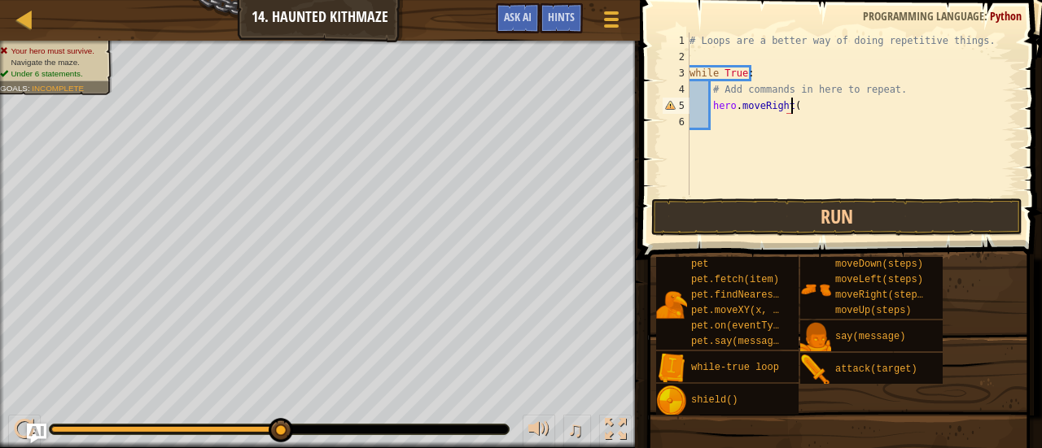
scroll to position [7, 8]
type textarea "hero.moveRight(2)"
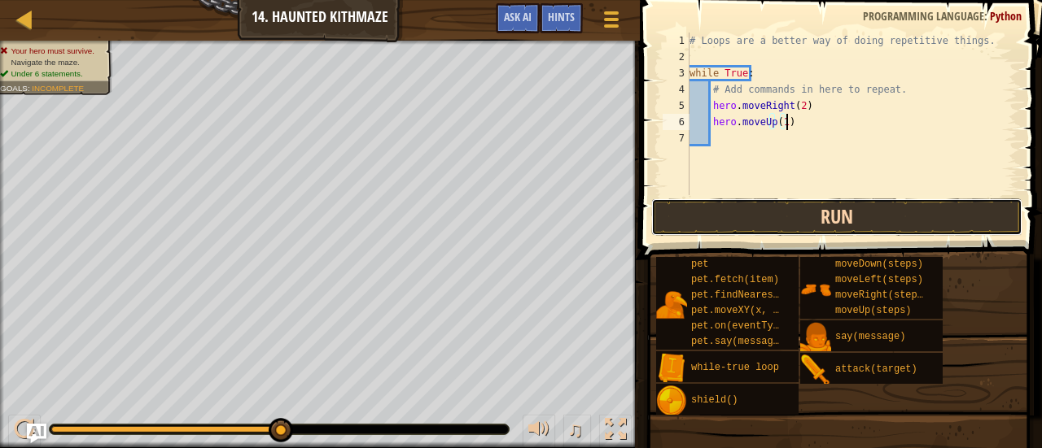
click at [771, 227] on button "Run" at bounding box center [836, 217] width 371 height 37
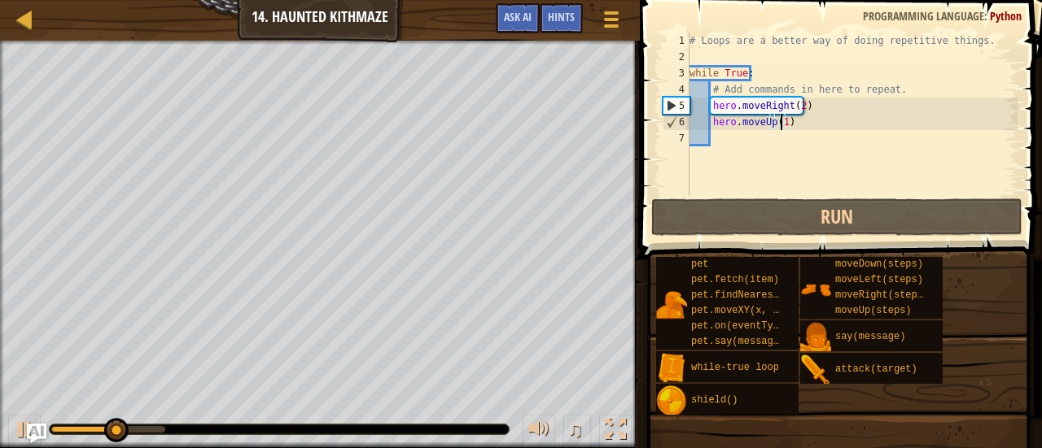
click at [780, 118] on div "# Loops are a better way of doing repetitive things. while True : # Add command…" at bounding box center [851, 130] width 331 height 195
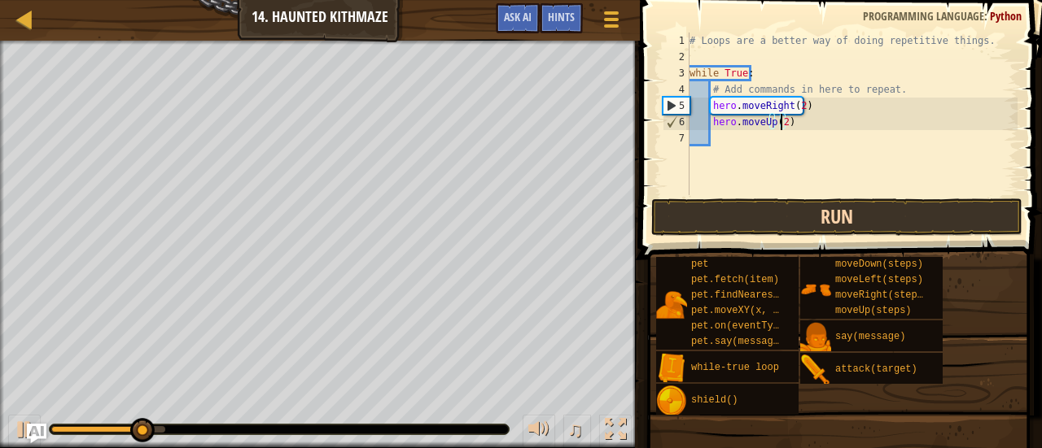
type textarea "hero.moveUp(2)"
click at [794, 225] on button "Run" at bounding box center [836, 217] width 371 height 37
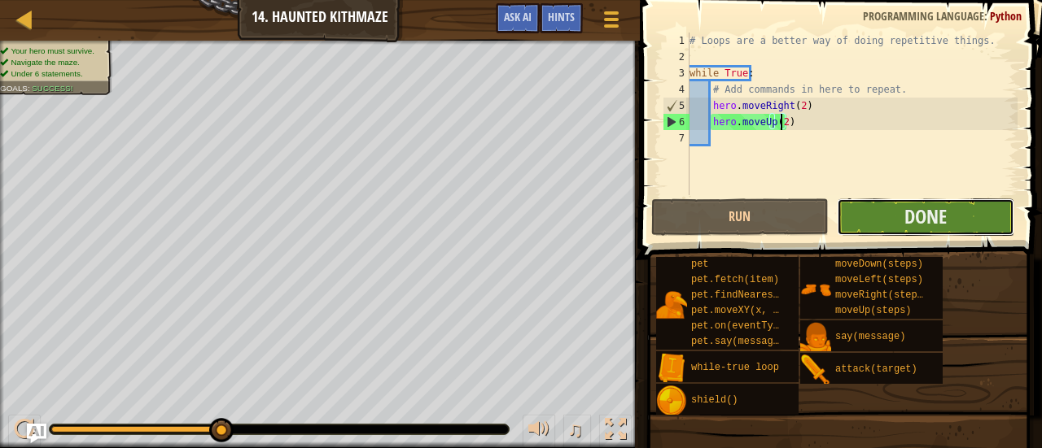
click at [885, 215] on button "Done" at bounding box center [925, 217] width 177 height 37
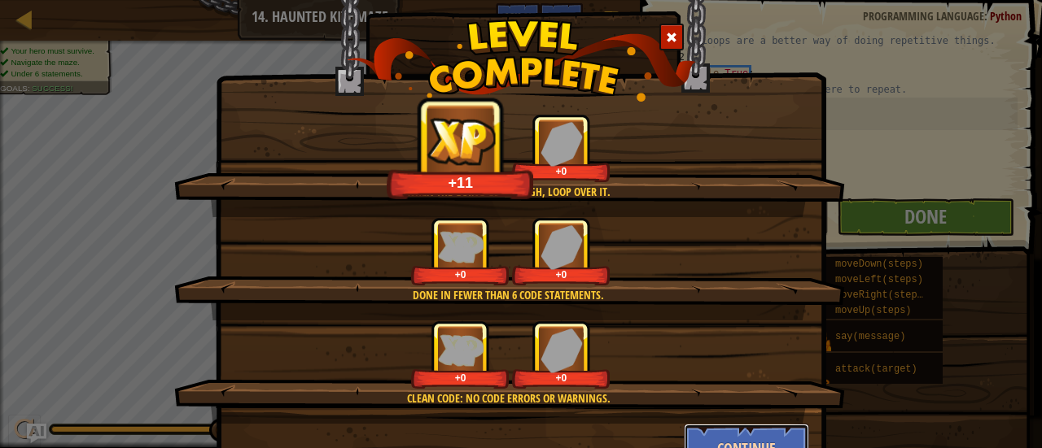
click at [717, 427] on button "Continue" at bounding box center [747, 448] width 126 height 49
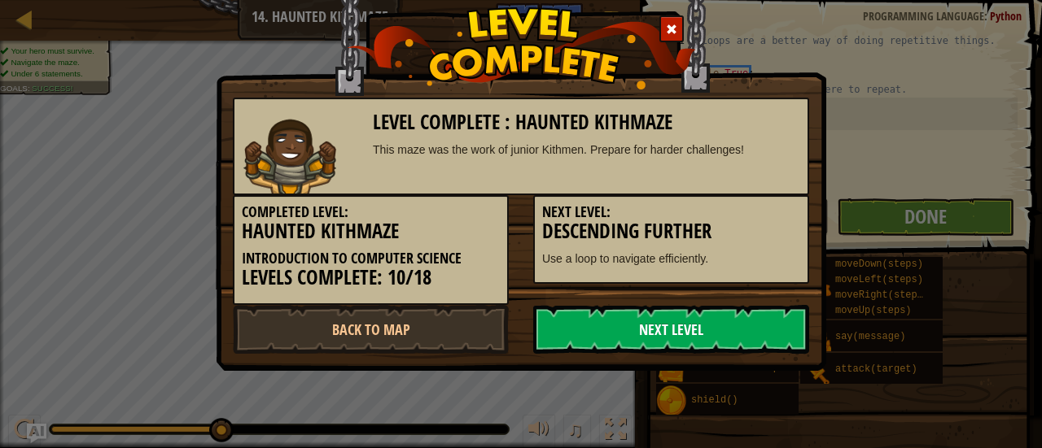
click at [689, 329] on link "Next Level" at bounding box center [671, 329] width 276 height 49
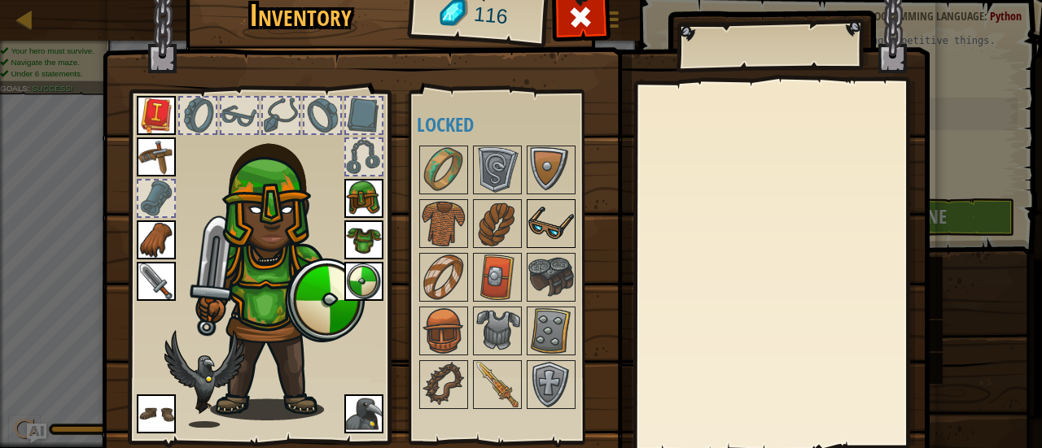
click at [531, 202] on img at bounding box center [551, 224] width 46 height 46
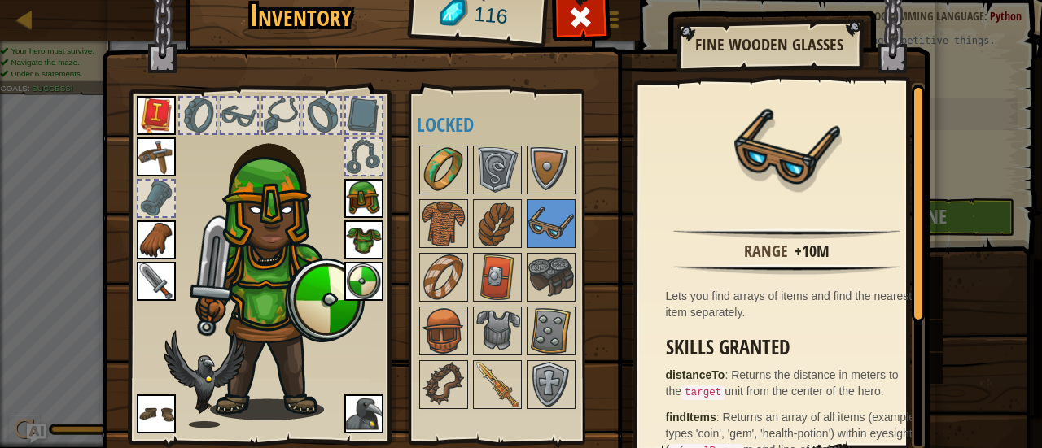
click at [447, 182] on img at bounding box center [444, 170] width 46 height 46
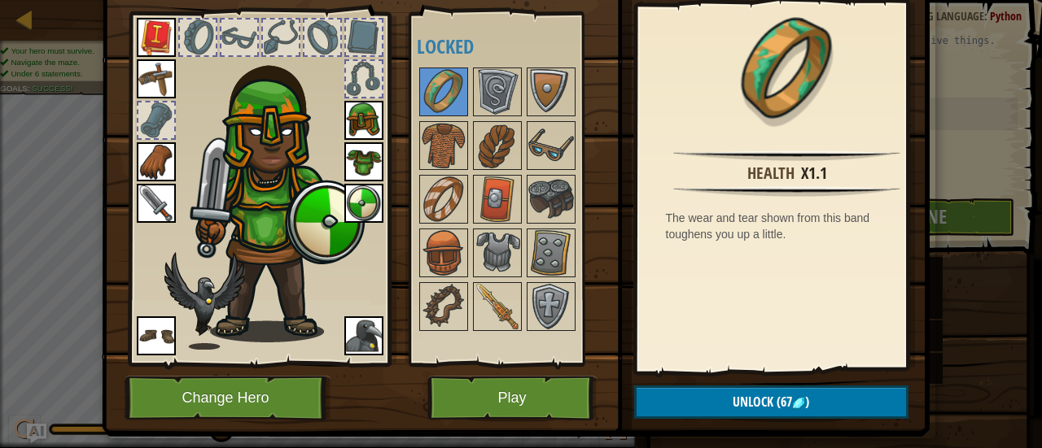
scroll to position [77, 0]
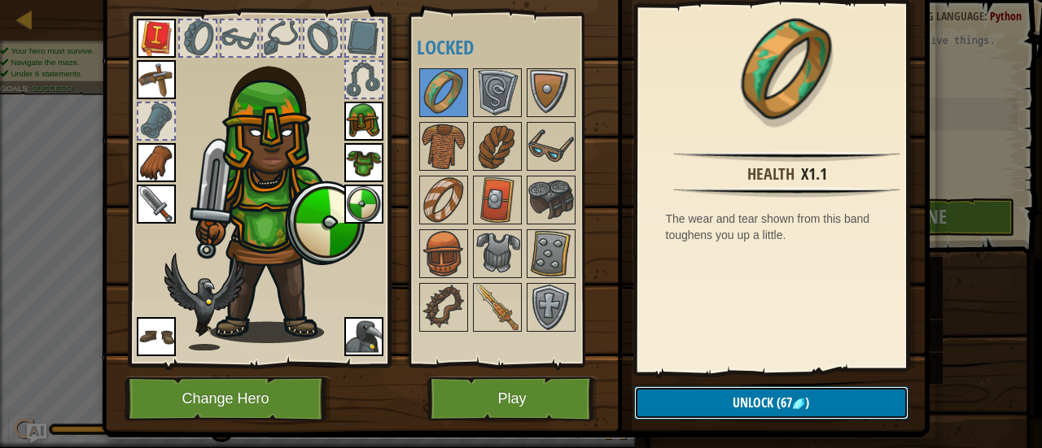
click at [776, 411] on span "(67" at bounding box center [782, 403] width 19 height 18
click at [770, 394] on button "Confirm" at bounding box center [771, 403] width 274 height 33
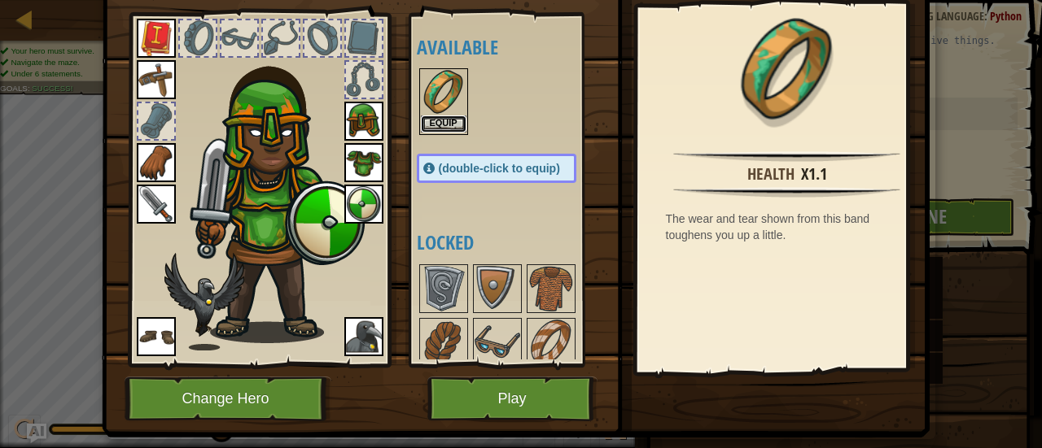
click at [444, 122] on button "Equip" at bounding box center [444, 124] width 46 height 17
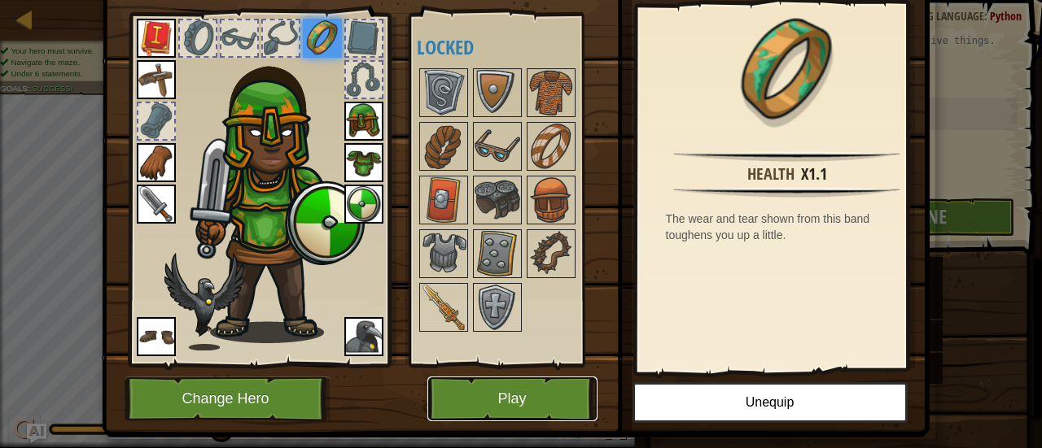
click at [553, 398] on button "Play" at bounding box center [512, 399] width 170 height 45
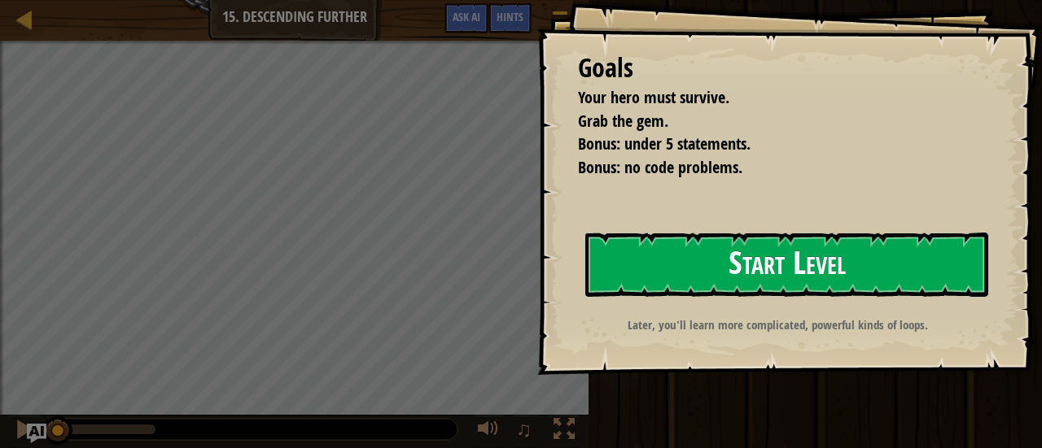
click at [604, 248] on button "Start Level" at bounding box center [786, 265] width 403 height 64
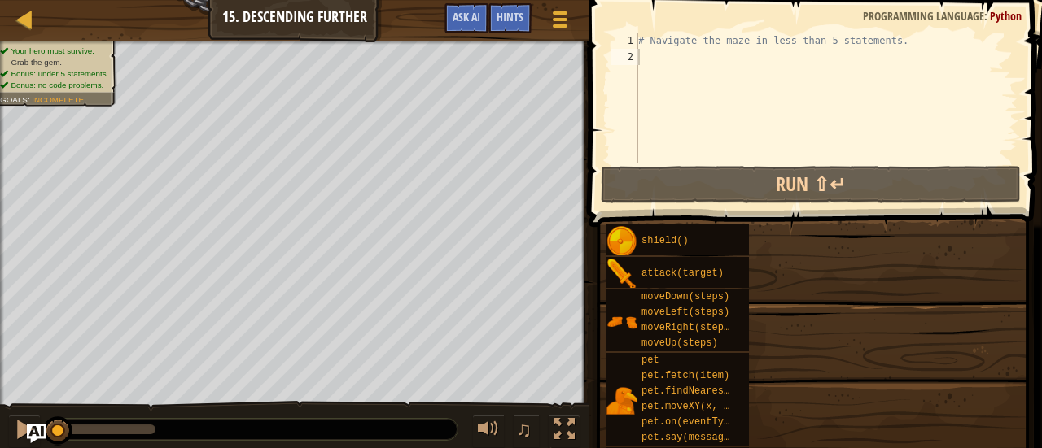
click at [604, 248] on span at bounding box center [813, 449] width 442 height 482
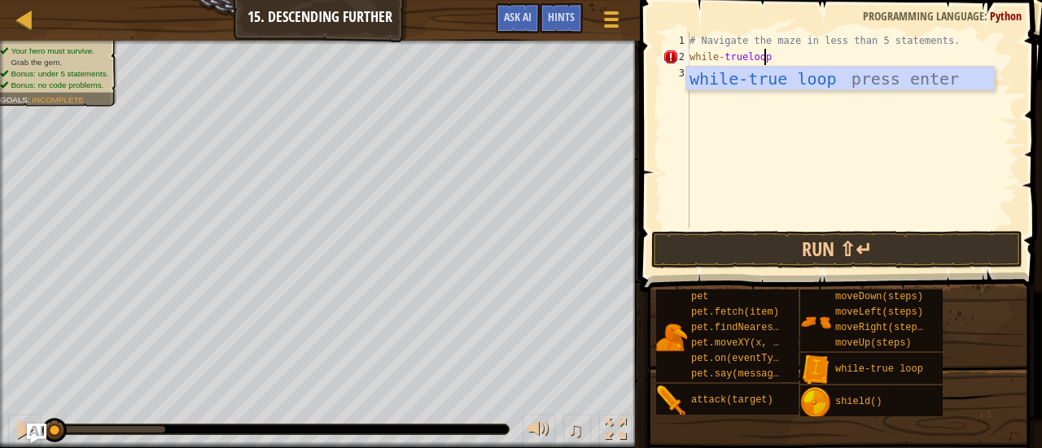
scroll to position [7, 5]
type textarea "while-true loop"
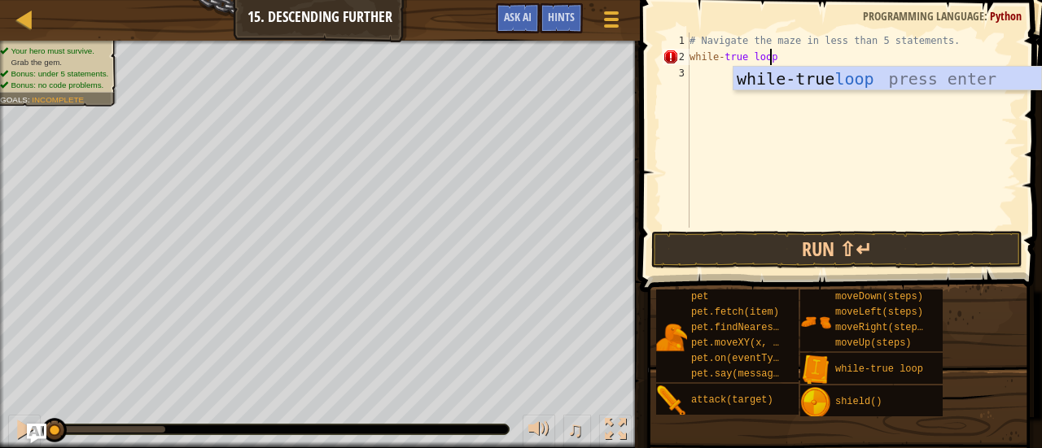
scroll to position [7, 1]
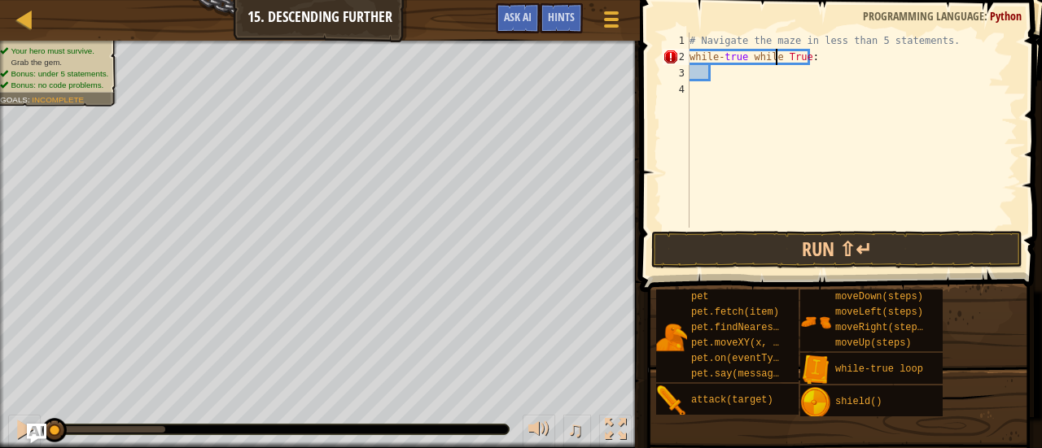
click at [776, 56] on div "# Navigate the maze in less than 5 statements. while - true while True :" at bounding box center [851, 147] width 331 height 228
type textarea "while-true while True:"
click at [785, 61] on div "# Navigate the maze in less than 5 statements. while - true while True :" at bounding box center [851, 147] width 331 height 228
click at [824, 56] on div "# Navigate the maze in less than 5 statements. while - true while True :" at bounding box center [851, 147] width 331 height 228
click at [745, 75] on div "# Navigate the maze in less than 5 statements. while - true while True :" at bounding box center [851, 147] width 331 height 228
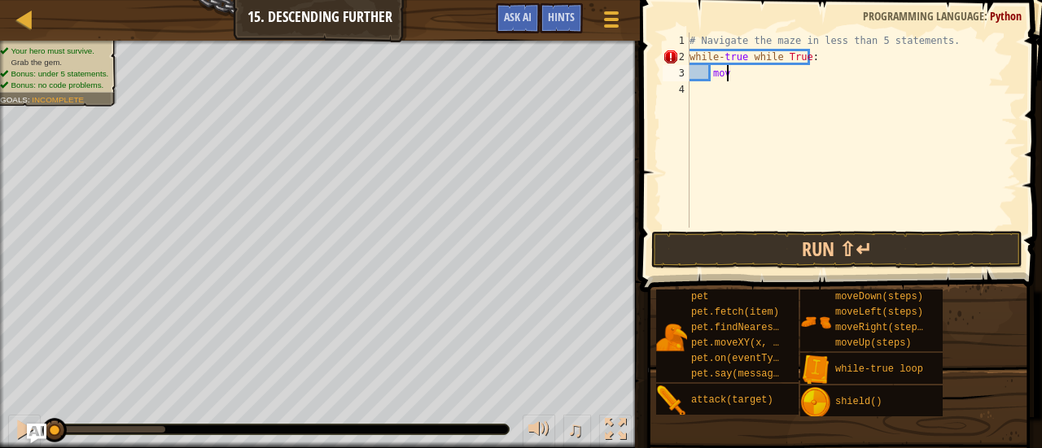
scroll to position [7, 2]
type textarea "m"
type textarea "e"
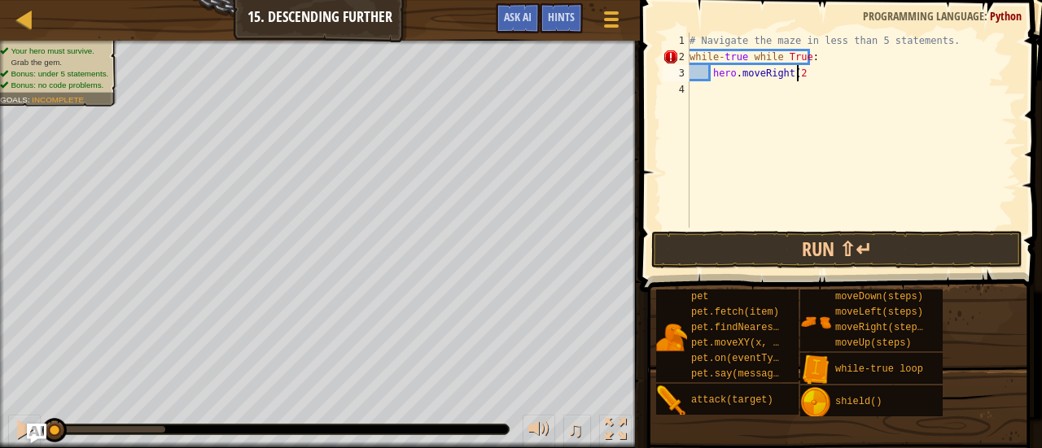
type textarea "hero.moveRight(2)"
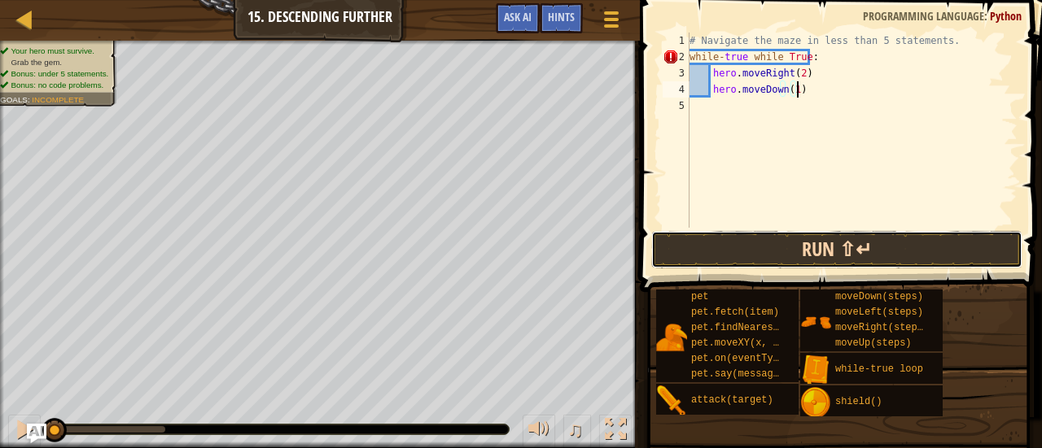
click at [776, 263] on button "Run ⇧↵" at bounding box center [836, 249] width 371 height 37
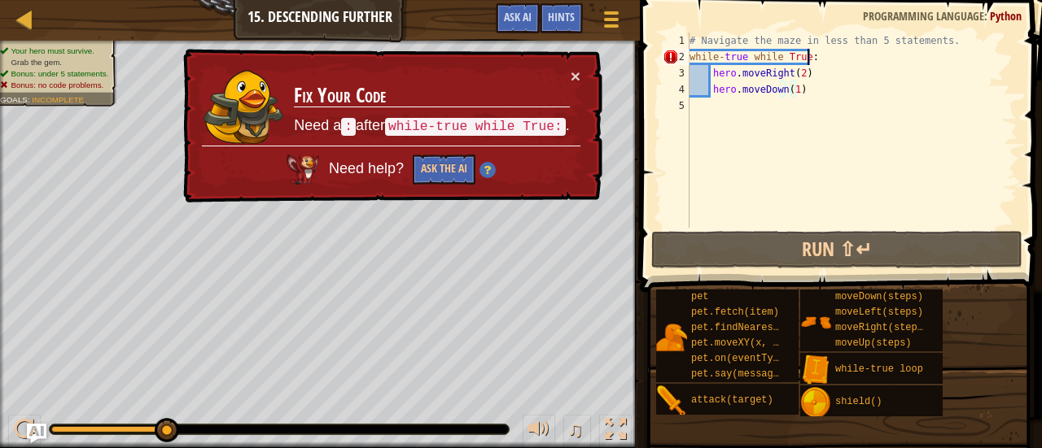
click at [811, 60] on div "# Navigate the maze in less than 5 statements. while - true while True : hero .…" at bounding box center [851, 147] width 331 height 228
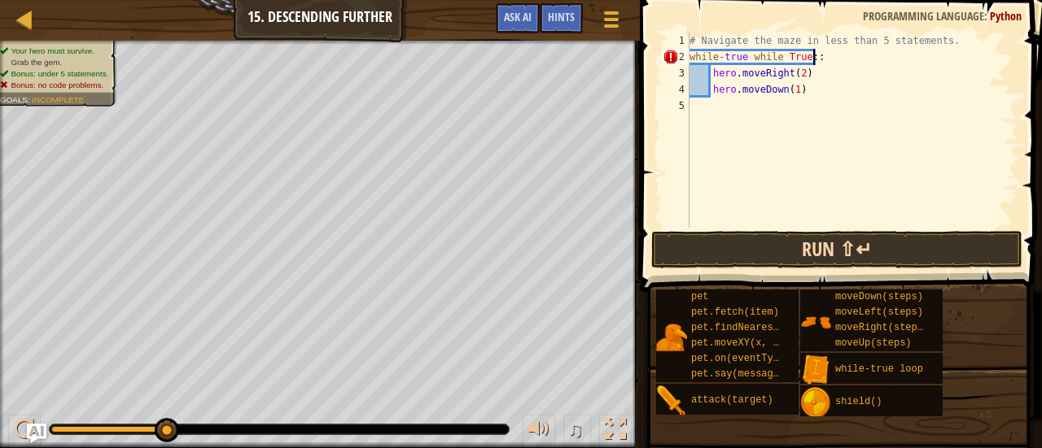
type textarea "while-true while True::"
click at [801, 251] on button "Run ⇧↵" at bounding box center [836, 249] width 371 height 37
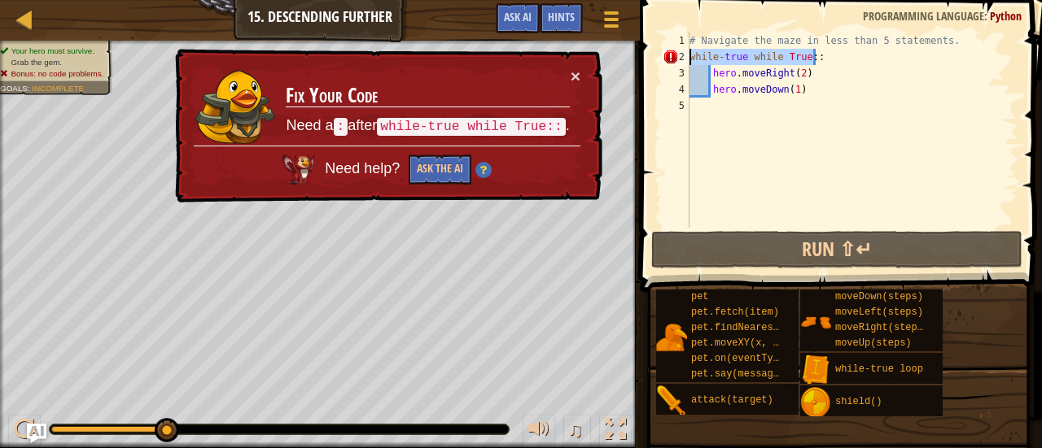
drag, startPoint x: 833, startPoint y: 63, endPoint x: 690, endPoint y: 55, distance: 143.5
click at [690, 55] on div "# Navigate the maze in less than 5 statements. while - true while True :: hero …" at bounding box center [851, 147] width 331 height 228
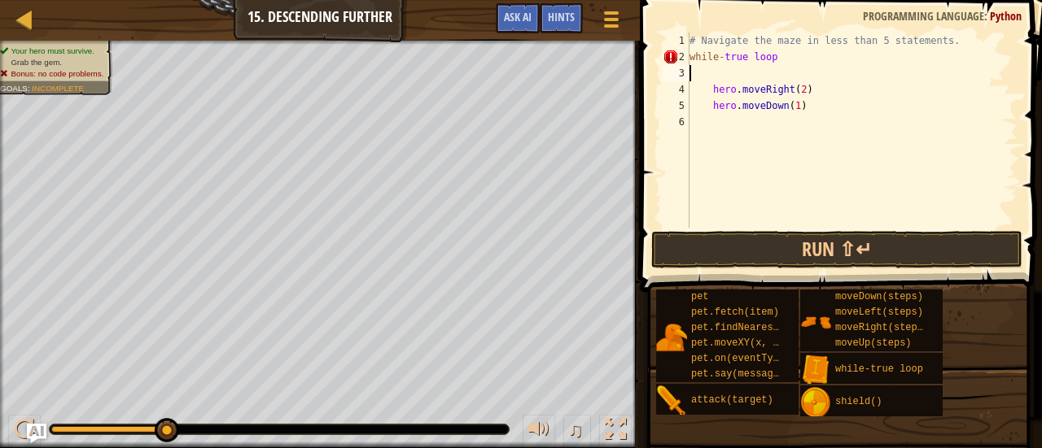
click at [710, 92] on div "# Navigate the maze in less than 5 statements. while - true loop hero . moveRig…" at bounding box center [851, 147] width 331 height 228
click at [766, 62] on div "# Navigate the maze in less than 5 statements. while - true loop hero . moveRig…" at bounding box center [851, 147] width 331 height 228
click at [766, 61] on div "# Navigate the maze in less than 5 statements. while - true loop hero . moveRig…" at bounding box center [851, 147] width 331 height 228
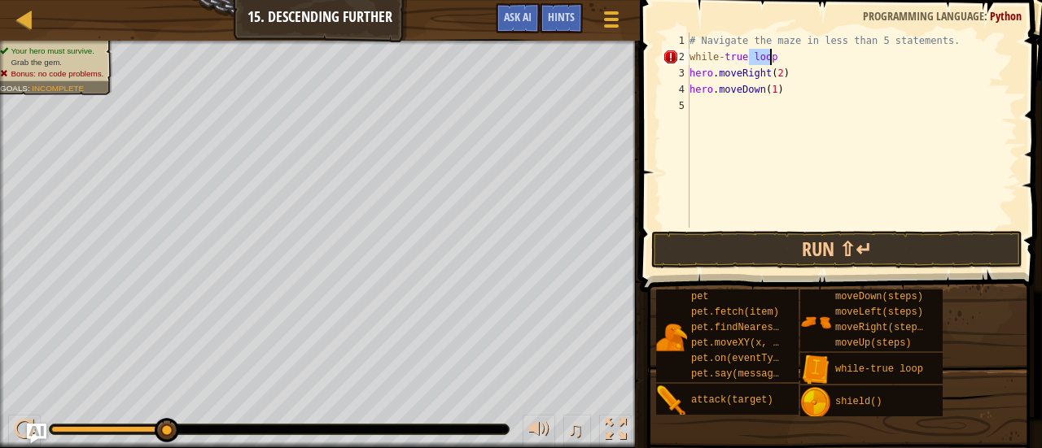
click at [766, 62] on div "# Navigate the maze in less than 5 statements. while - true loop hero . moveRig…" at bounding box center [851, 147] width 331 height 228
type textarea "while-true loop"
click at [770, 61] on div "# Navigate the maze in less than 5 statements. while - true loop hero . moveRig…" at bounding box center [851, 130] width 331 height 195
click at [776, 55] on div "# Navigate the maze in less than 5 statements. while - true loop hero . moveRig…" at bounding box center [851, 147] width 331 height 228
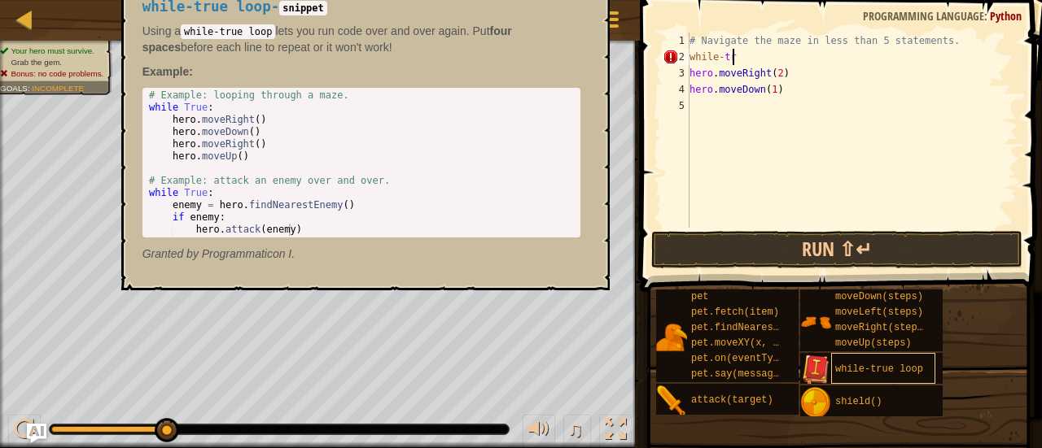
scroll to position [7, 1]
type textarea "w"
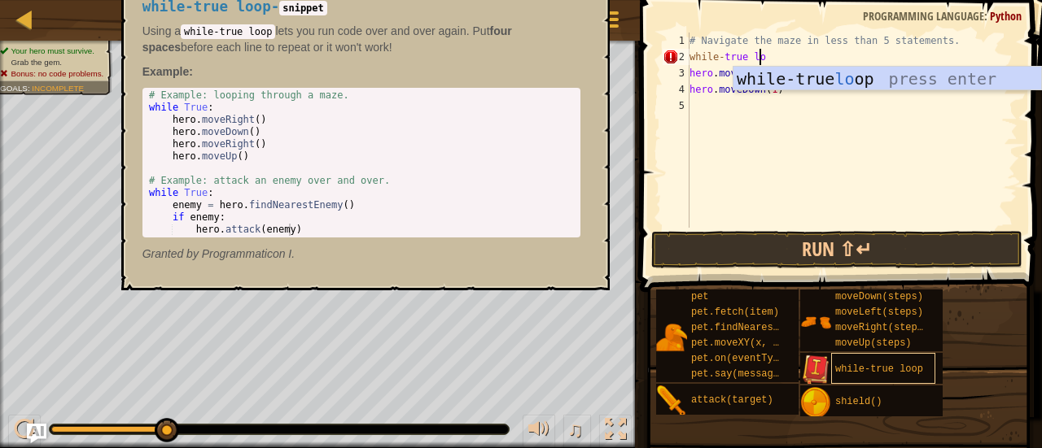
scroll to position [7, 5]
type textarea "while-true loop"
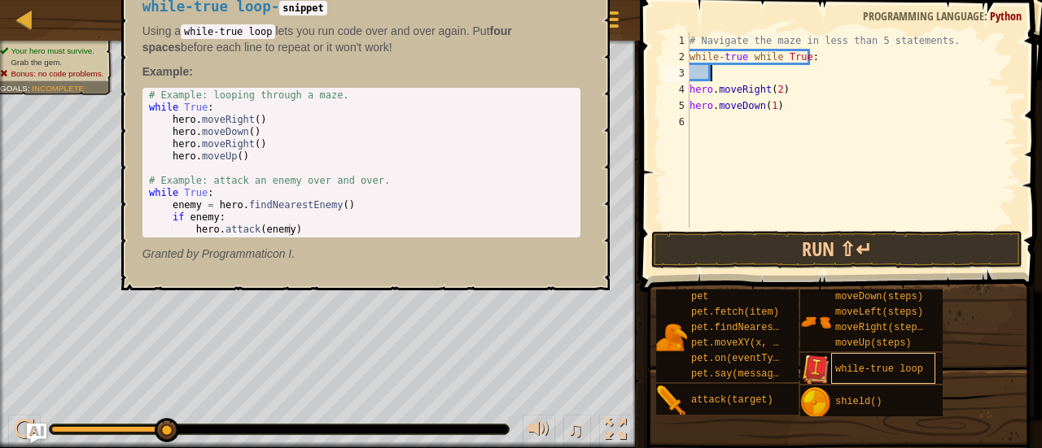
scroll to position [7, 1]
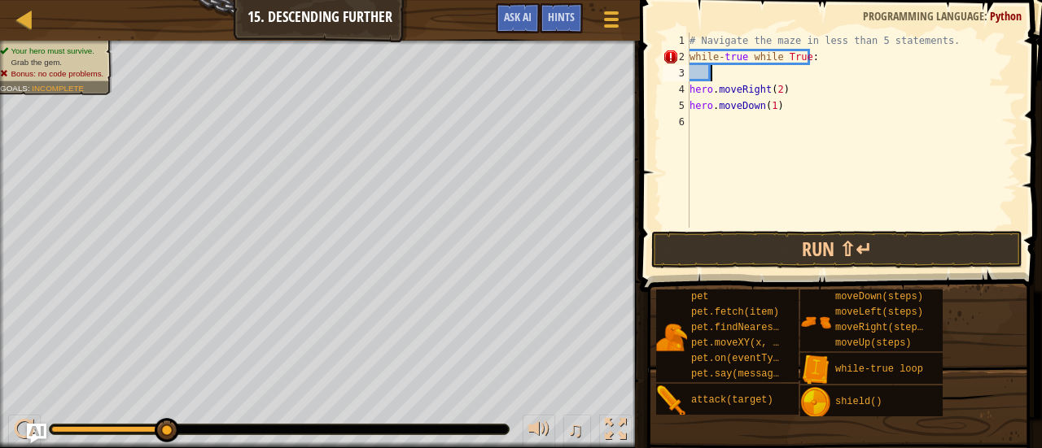
click at [690, 89] on div "# Navigate the maze in less than 5 statements. while - true while True : hero .…" at bounding box center [851, 147] width 331 height 228
click at [689, 90] on div "# Navigate the maze in less than 5 statements. while - true while True : hero .…" at bounding box center [851, 147] width 331 height 228
click at [518, 17] on span "Ask AI" at bounding box center [518, 16] width 28 height 15
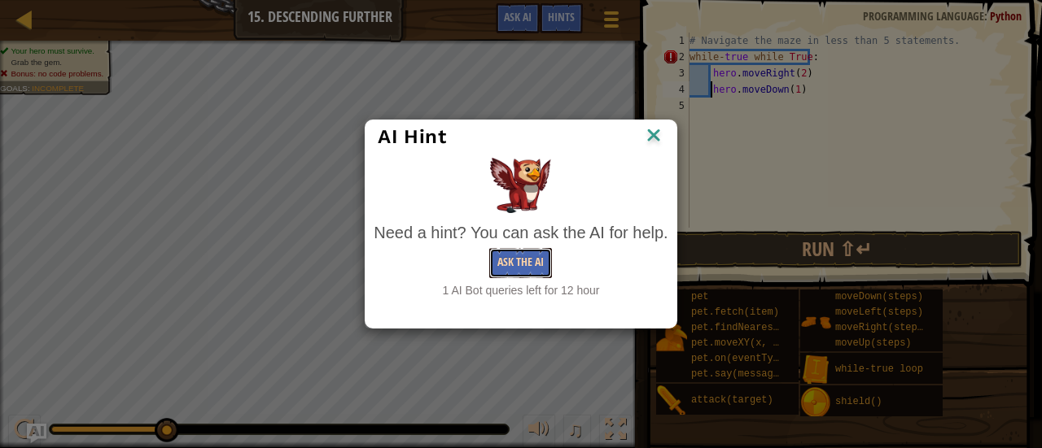
click at [538, 268] on button "Ask the AI" at bounding box center [520, 263] width 63 height 30
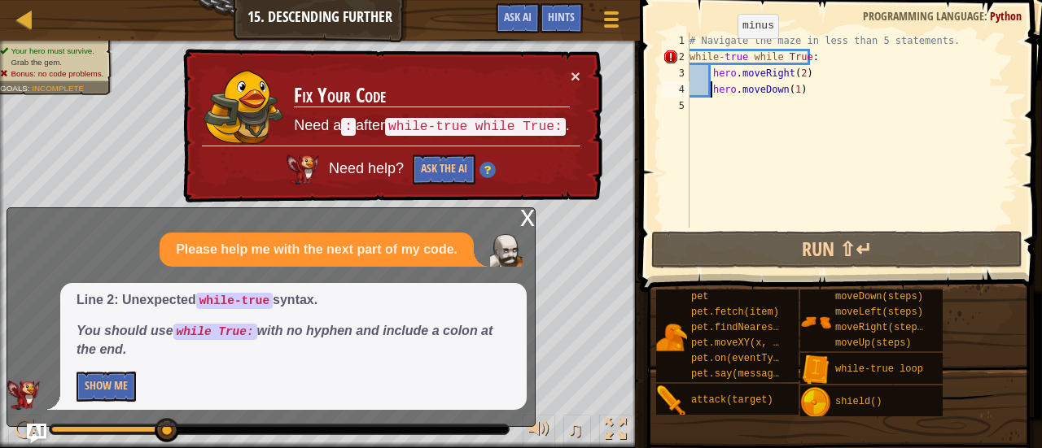
click at [723, 55] on div "# Navigate the maze in less than 5 statements. while - true while True : hero .…" at bounding box center [851, 147] width 331 height 228
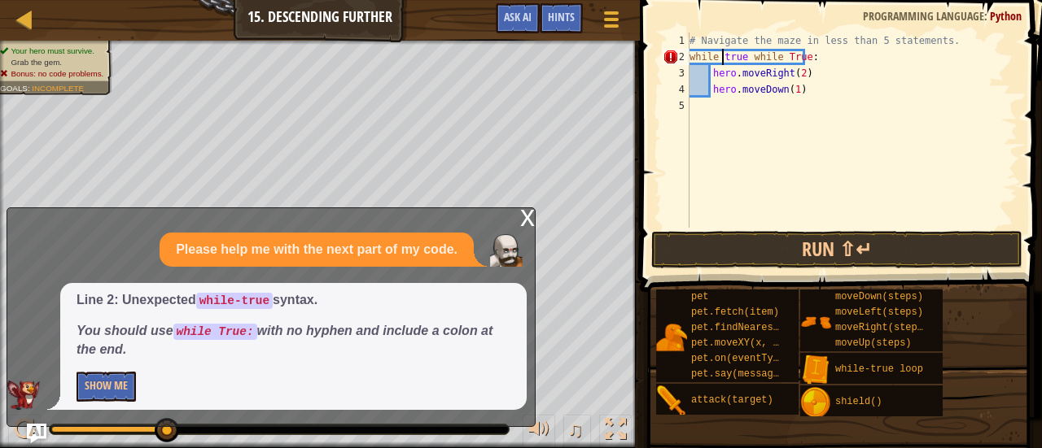
click at [728, 58] on div "# Navigate the maze in less than 5 statements. while true while True : hero . m…" at bounding box center [851, 147] width 331 height 228
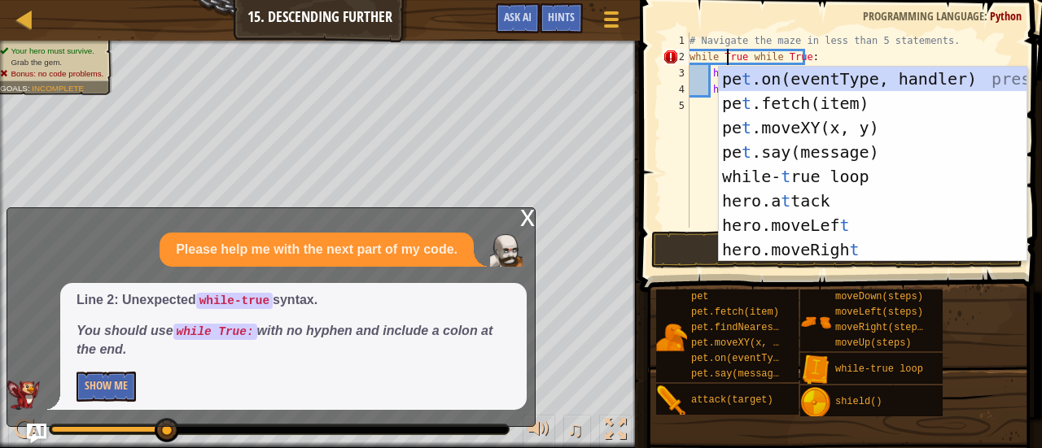
click at [739, 55] on div "# Navigate the maze in less than 5 statements. while True while True : hero . m…" at bounding box center [851, 147] width 331 height 228
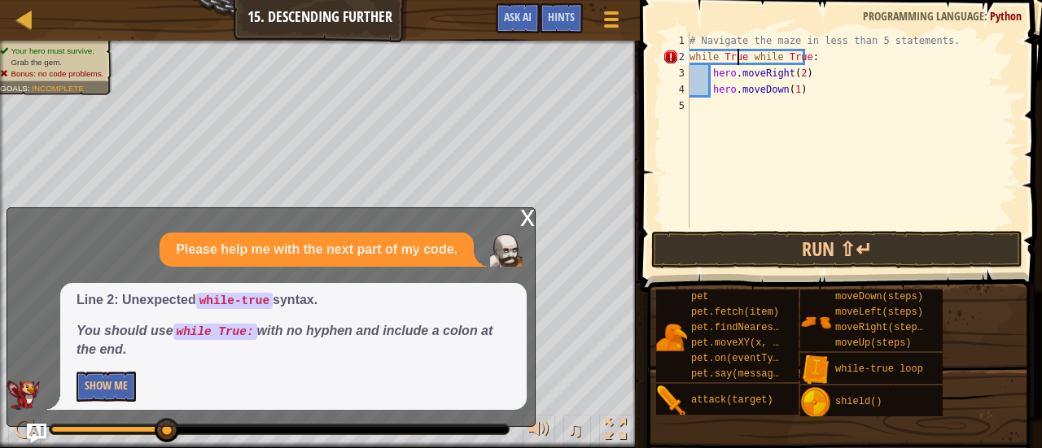
click at [742, 55] on div "# Navigate the maze in less than 5 statements. while True while True : hero . m…" at bounding box center [851, 147] width 331 height 228
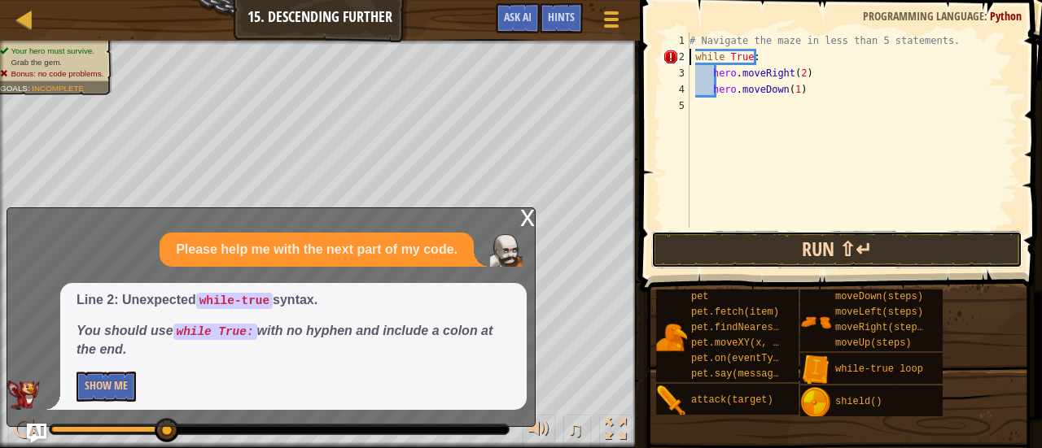
click at [782, 248] on button "Run ⇧↵" at bounding box center [836, 249] width 371 height 37
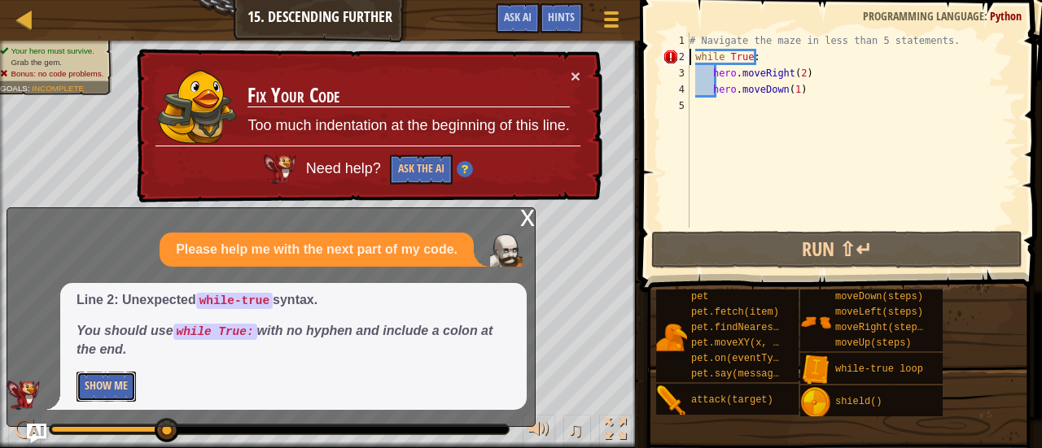
click at [123, 391] on button "Show Me" at bounding box center [105, 387] width 59 height 30
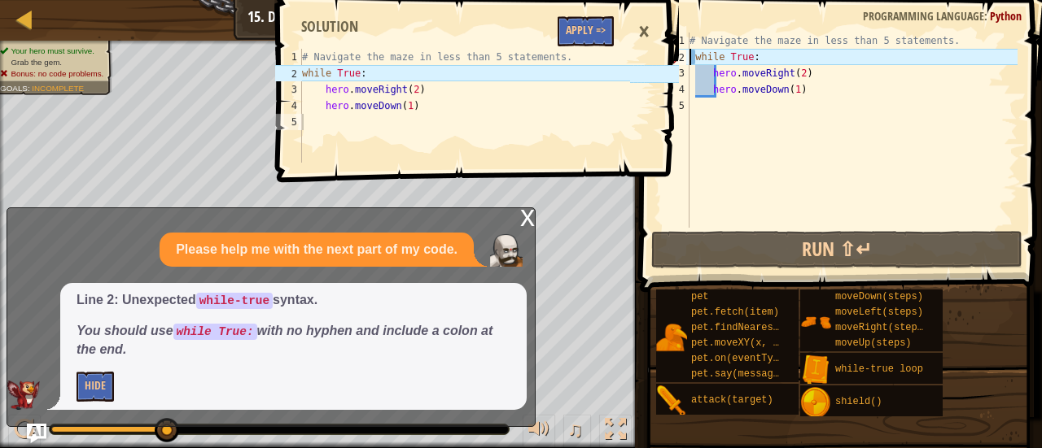
click at [710, 73] on div "# Navigate the maze in less than 5 statements. while True : hero . moveRight ( …" at bounding box center [851, 147] width 331 height 228
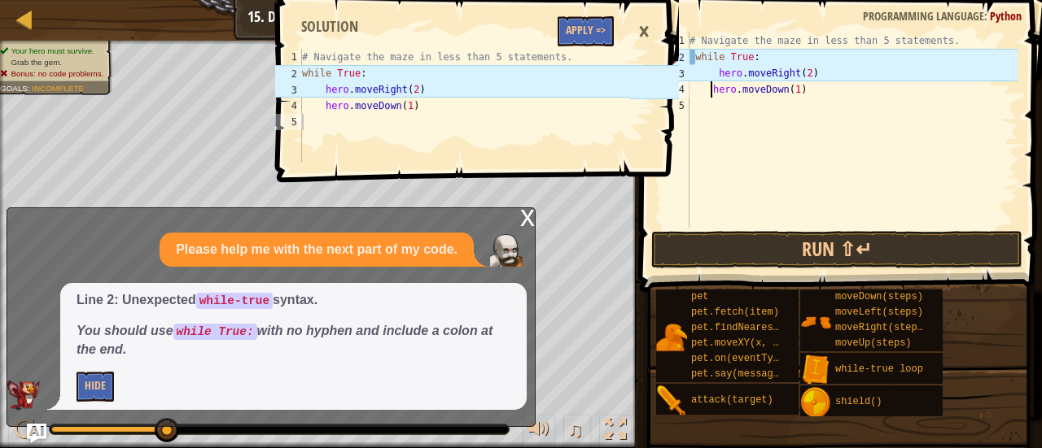
click at [710, 93] on div "# Navigate the maze in less than 5 statements. while True : hero . moveRight ( …" at bounding box center [851, 147] width 331 height 228
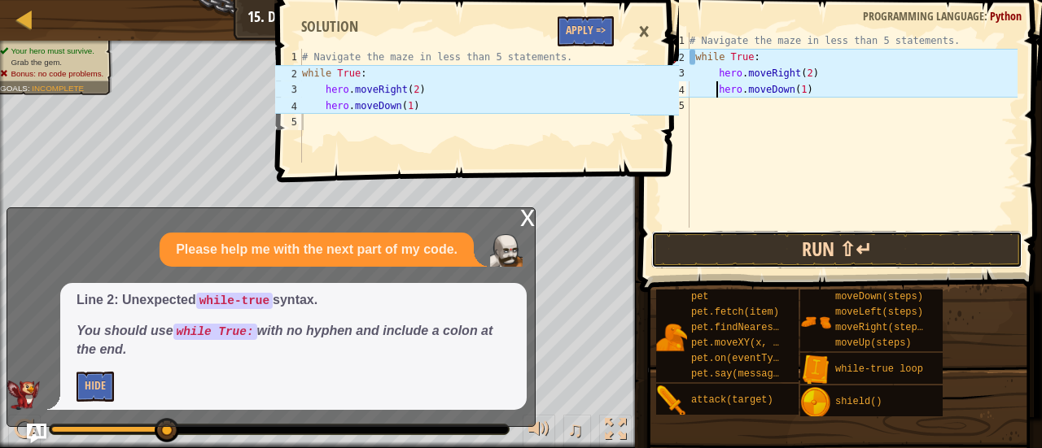
click at [725, 256] on button "Run ⇧↵" at bounding box center [836, 249] width 371 height 37
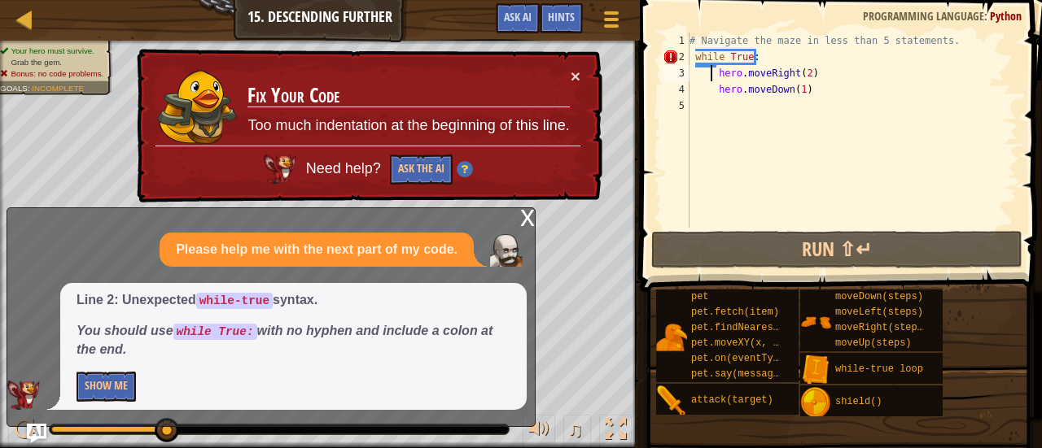
click at [713, 69] on div "# Navigate the maze in less than 5 statements. while True : hero . moveRight ( …" at bounding box center [851, 147] width 331 height 228
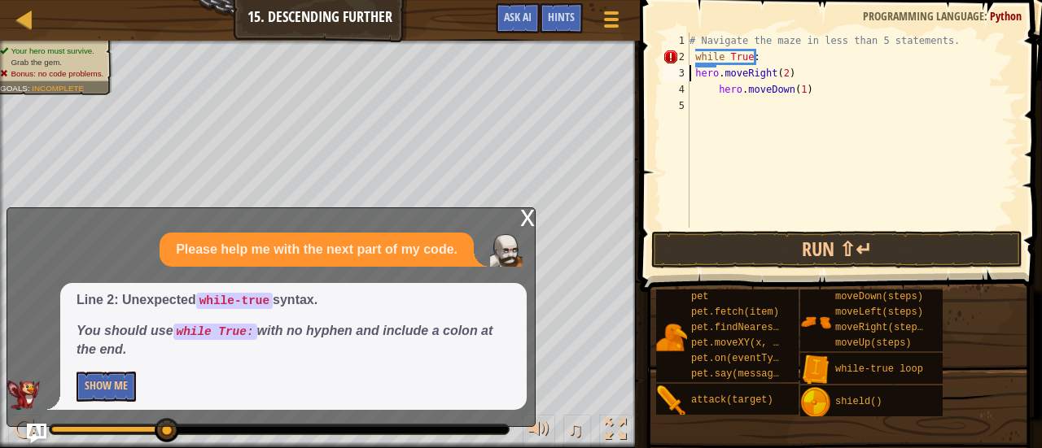
click at [716, 92] on div "# Navigate the maze in less than 5 statements. while True : hero . moveRight ( …" at bounding box center [851, 147] width 331 height 228
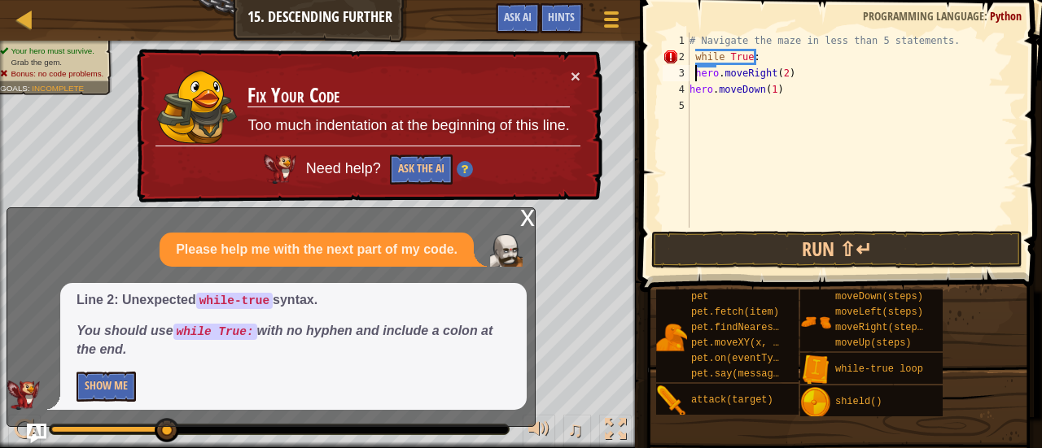
click at [697, 74] on div "# Navigate the maze in less than 5 statements. while True : hero . moveRight ( …" at bounding box center [851, 147] width 331 height 228
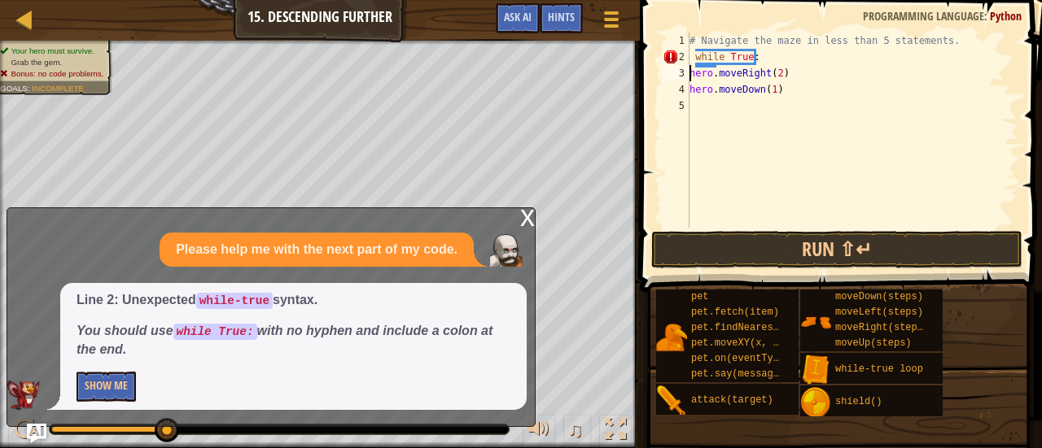
click at [760, 54] on div "# Navigate the maze in less than 5 statements. while True : hero . moveRight ( …" at bounding box center [851, 147] width 331 height 228
type textarea "while True:"
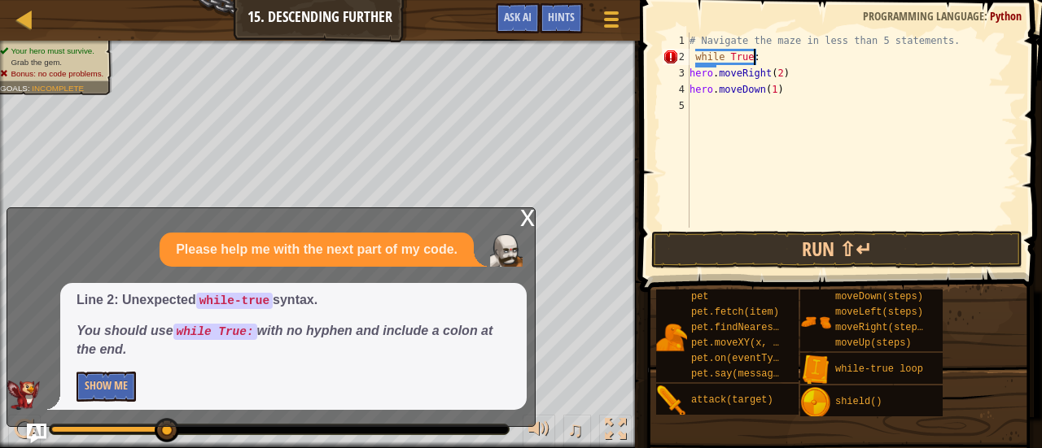
type textarea "while True:"
click at [517, 219] on div "x Please help me with the next part of my code. Line 2: Unexpected while-true s…" at bounding box center [271, 318] width 529 height 220
click at [526, 216] on div "x" at bounding box center [527, 216] width 15 height 16
